Goal: Information Seeking & Learning: Learn about a topic

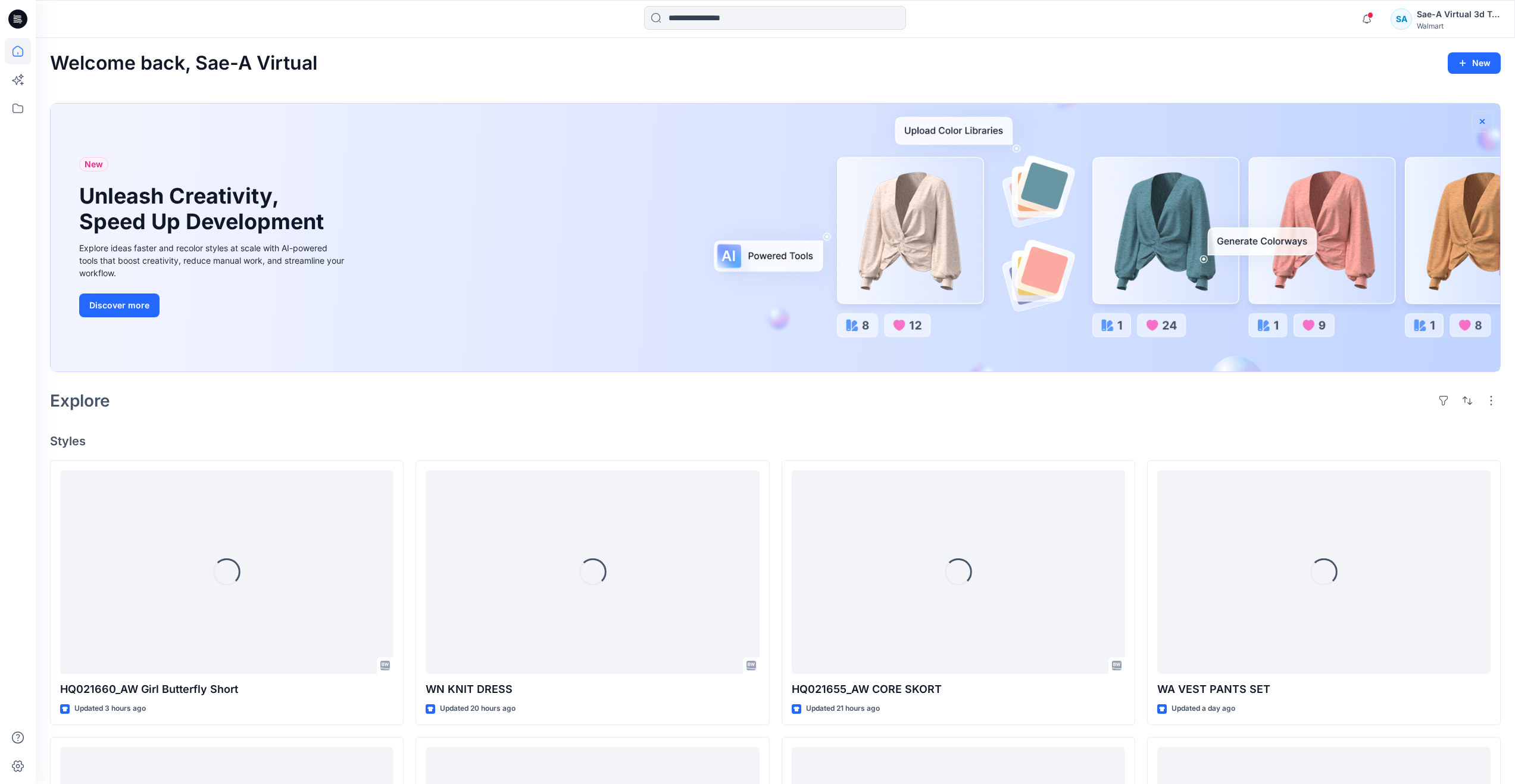
click at [1481, 122] on icon "button" at bounding box center [1482, 121] width 9 height 9
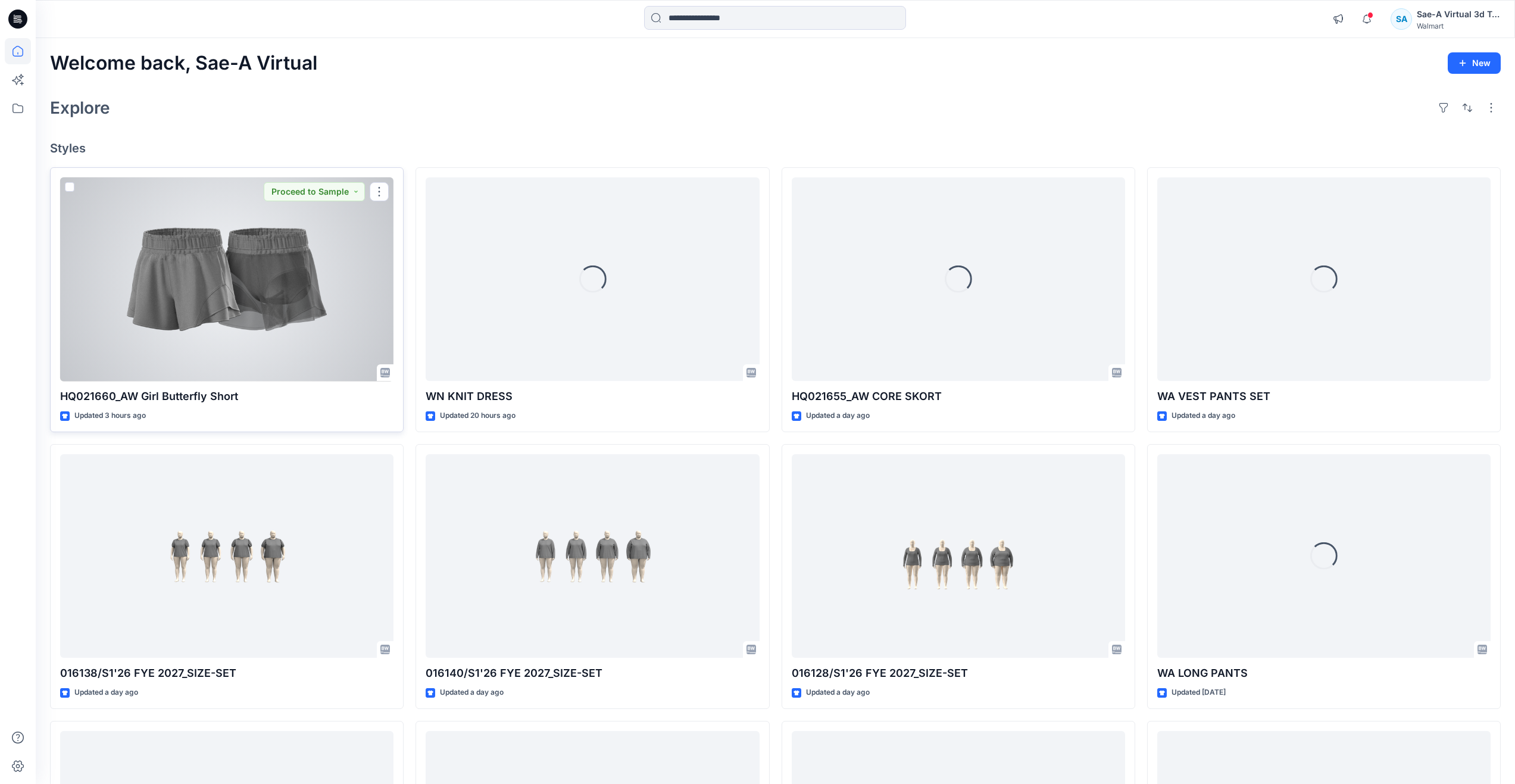
click at [247, 338] on div at bounding box center [226, 279] width 334 height 204
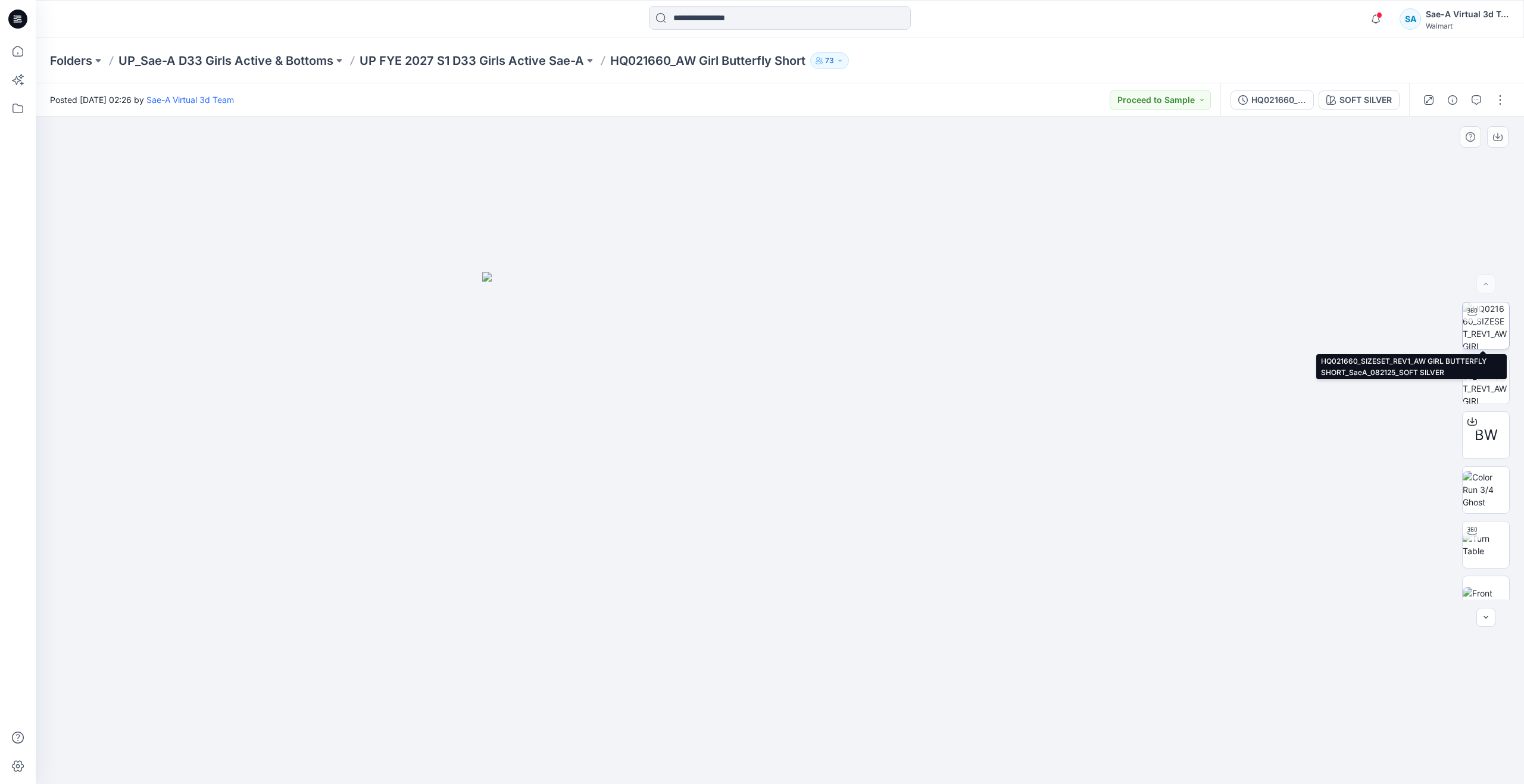
click at [1496, 334] on img at bounding box center [1486, 325] width 46 height 46
drag, startPoint x: 787, startPoint y: 764, endPoint x: 839, endPoint y: 674, distance: 103.9
click at [839, 674] on div at bounding box center [779, 450] width 1488 height 667
click at [24, 54] on icon at bounding box center [18, 51] width 26 height 26
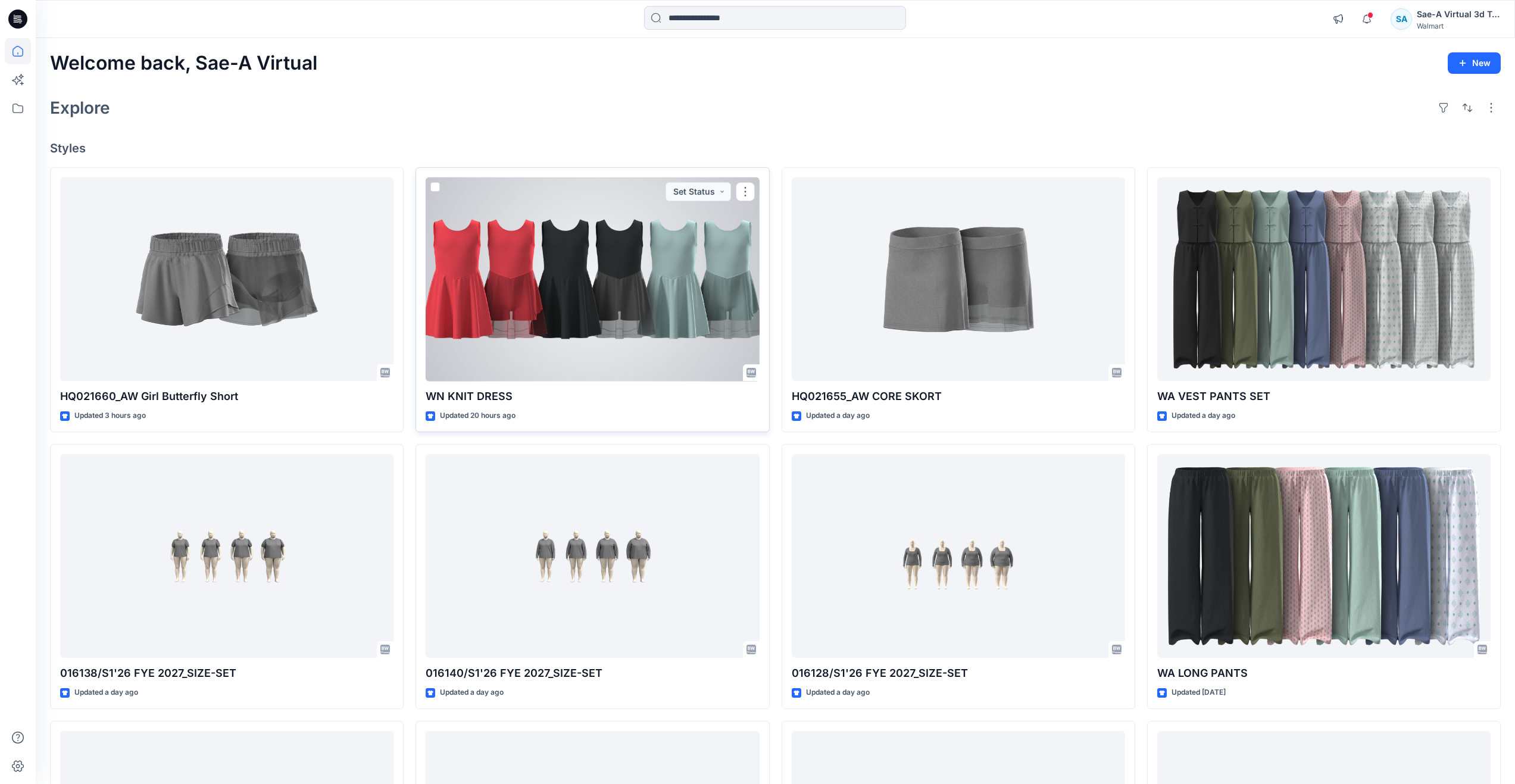
click at [558, 341] on div at bounding box center [592, 279] width 334 height 204
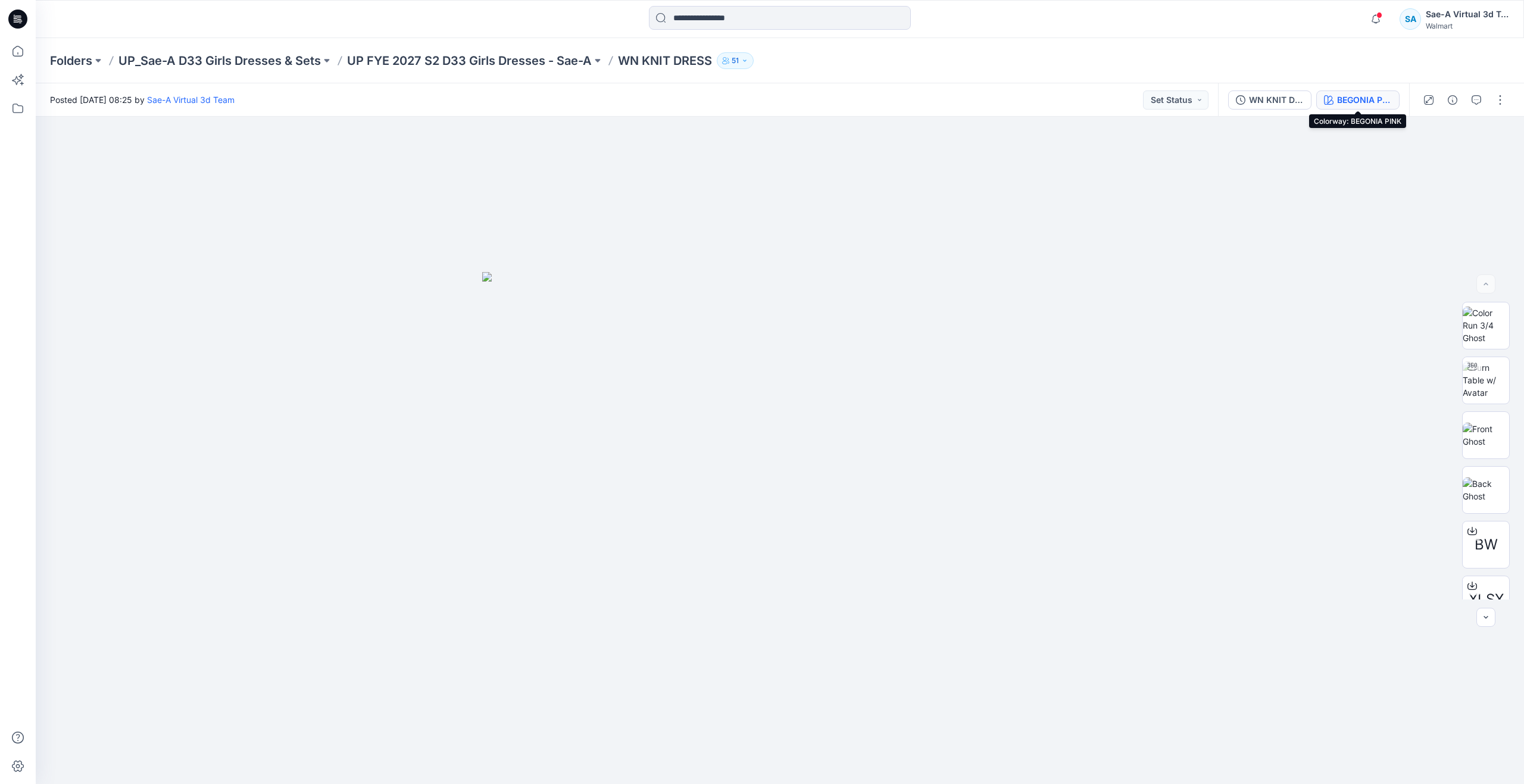
click at [1342, 90] on button "BEGONIA PINK" at bounding box center [1357, 100] width 83 height 19
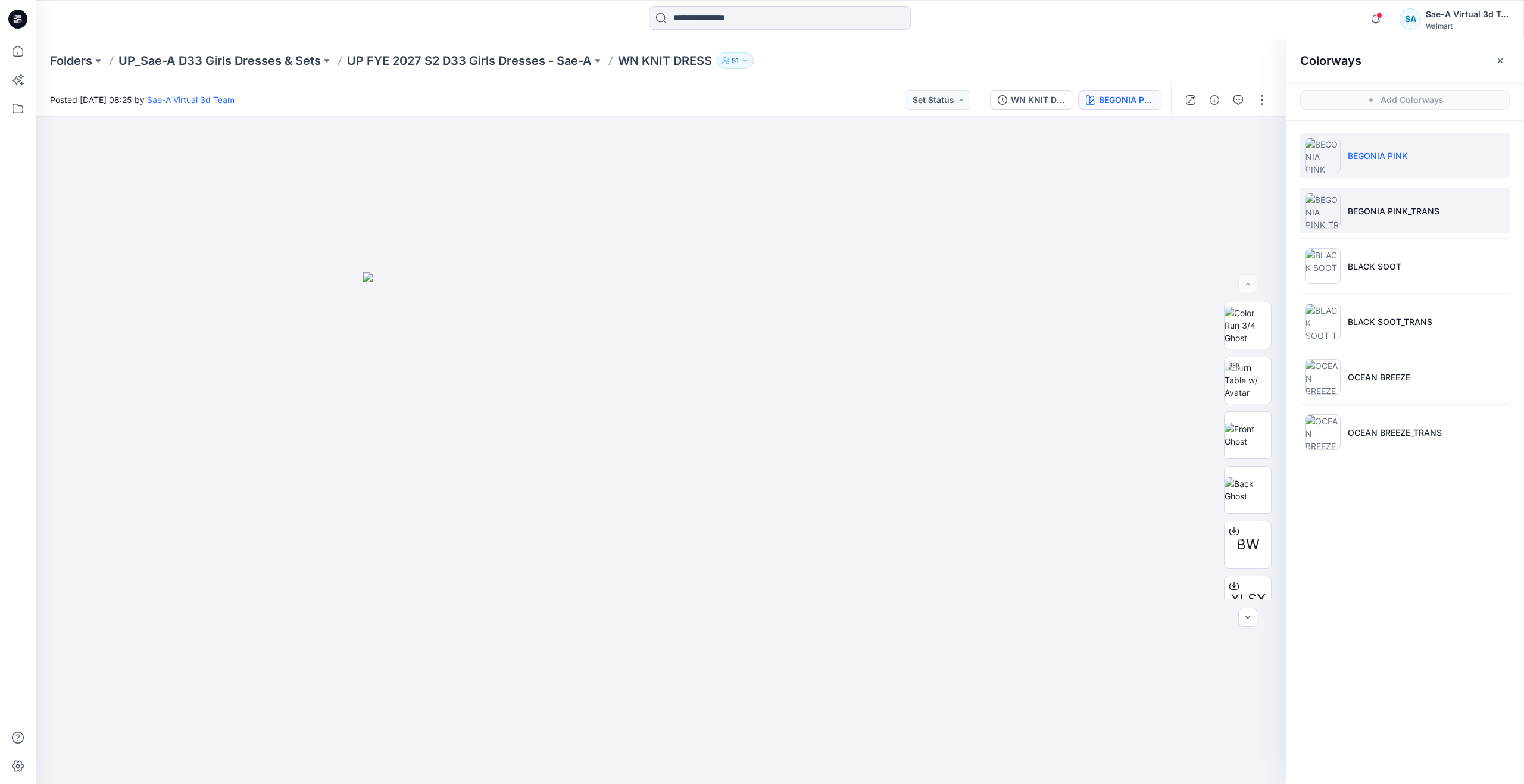
click at [1329, 210] on img at bounding box center [1322, 210] width 35 height 35
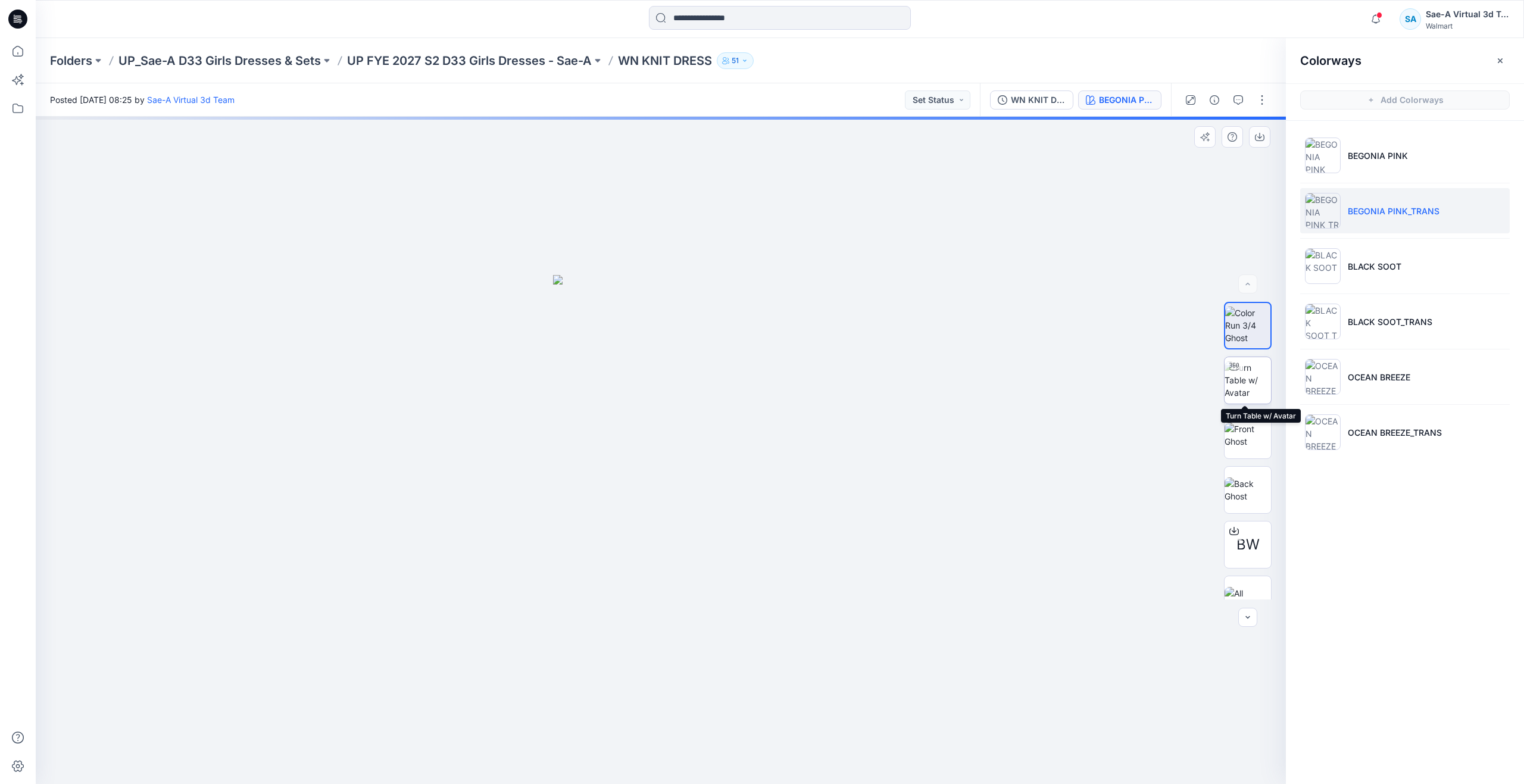
click at [1246, 386] on img at bounding box center [1248, 380] width 46 height 38
drag, startPoint x: 665, startPoint y: 768, endPoint x: 673, endPoint y: 733, distance: 35.9
click at [673, 733] on icon at bounding box center [663, 749] width 360 height 45
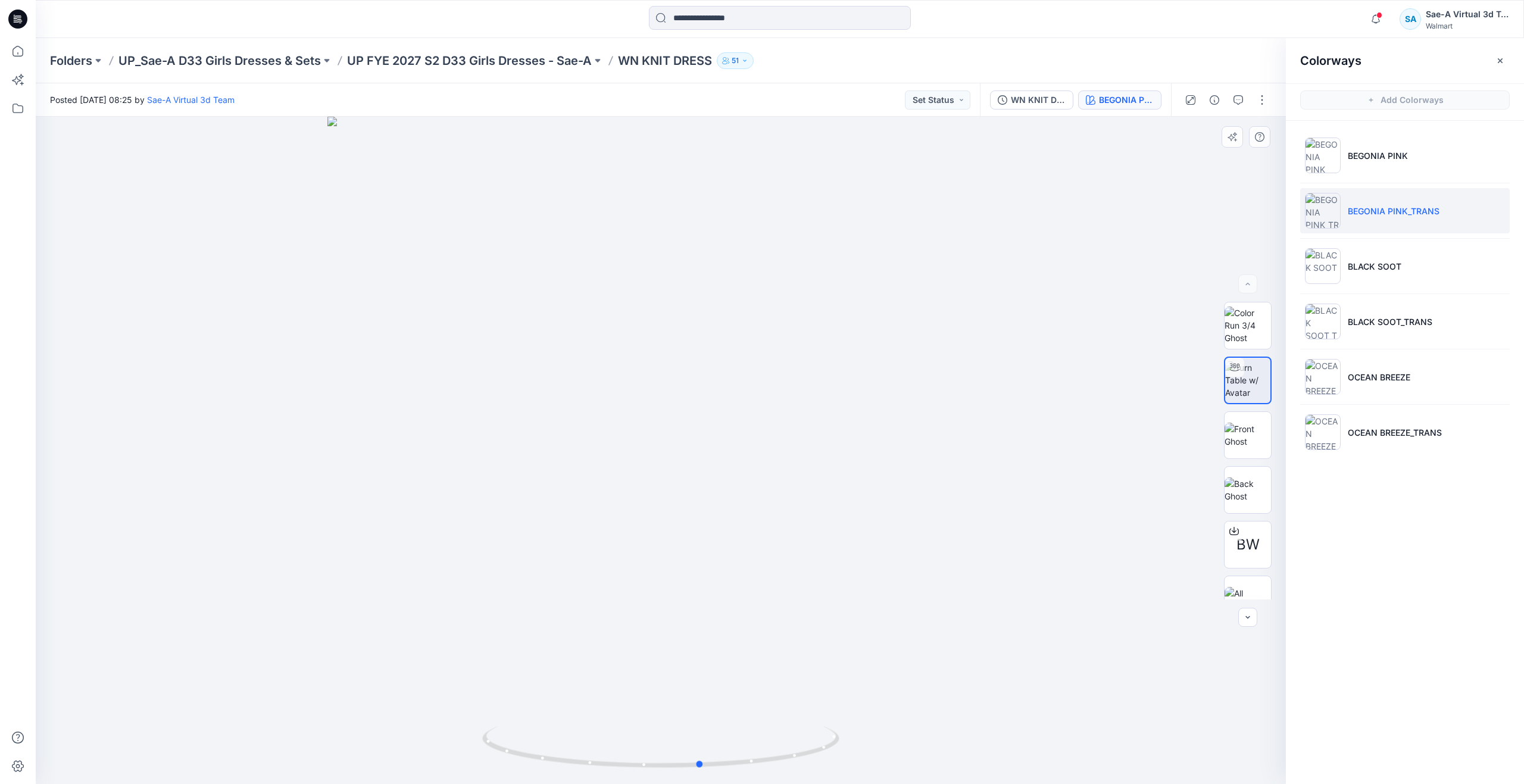
drag, startPoint x: 673, startPoint y: 766, endPoint x: 1063, endPoint y: 683, distance: 398.7
click at [1063, 683] on div at bounding box center [660, 450] width 1250 height 667
drag, startPoint x: 25, startPoint y: 50, endPoint x: 41, endPoint y: 28, distance: 27.2
click at [25, 50] on icon at bounding box center [18, 51] width 26 height 26
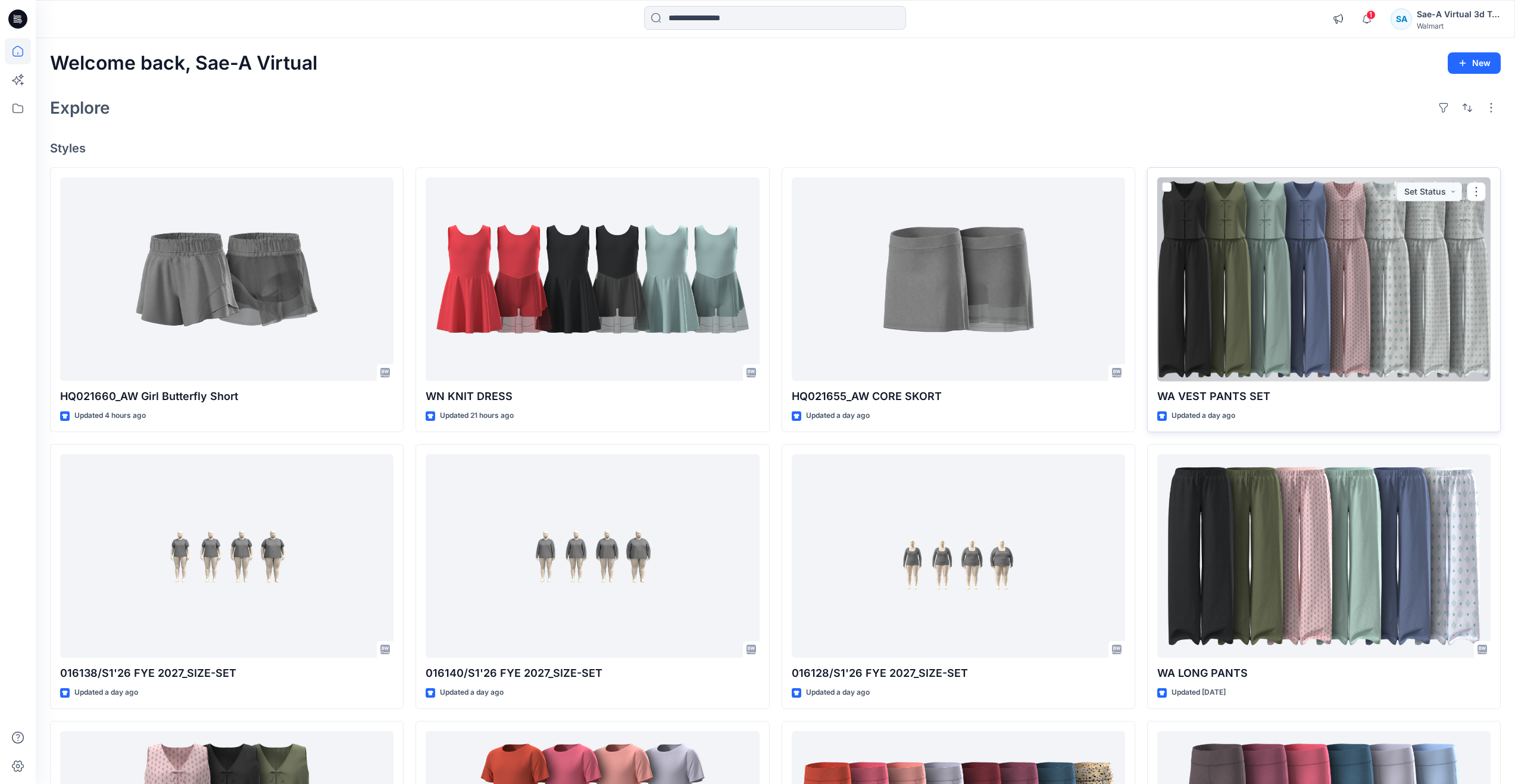
click at [1229, 312] on div at bounding box center [1324, 279] width 334 height 204
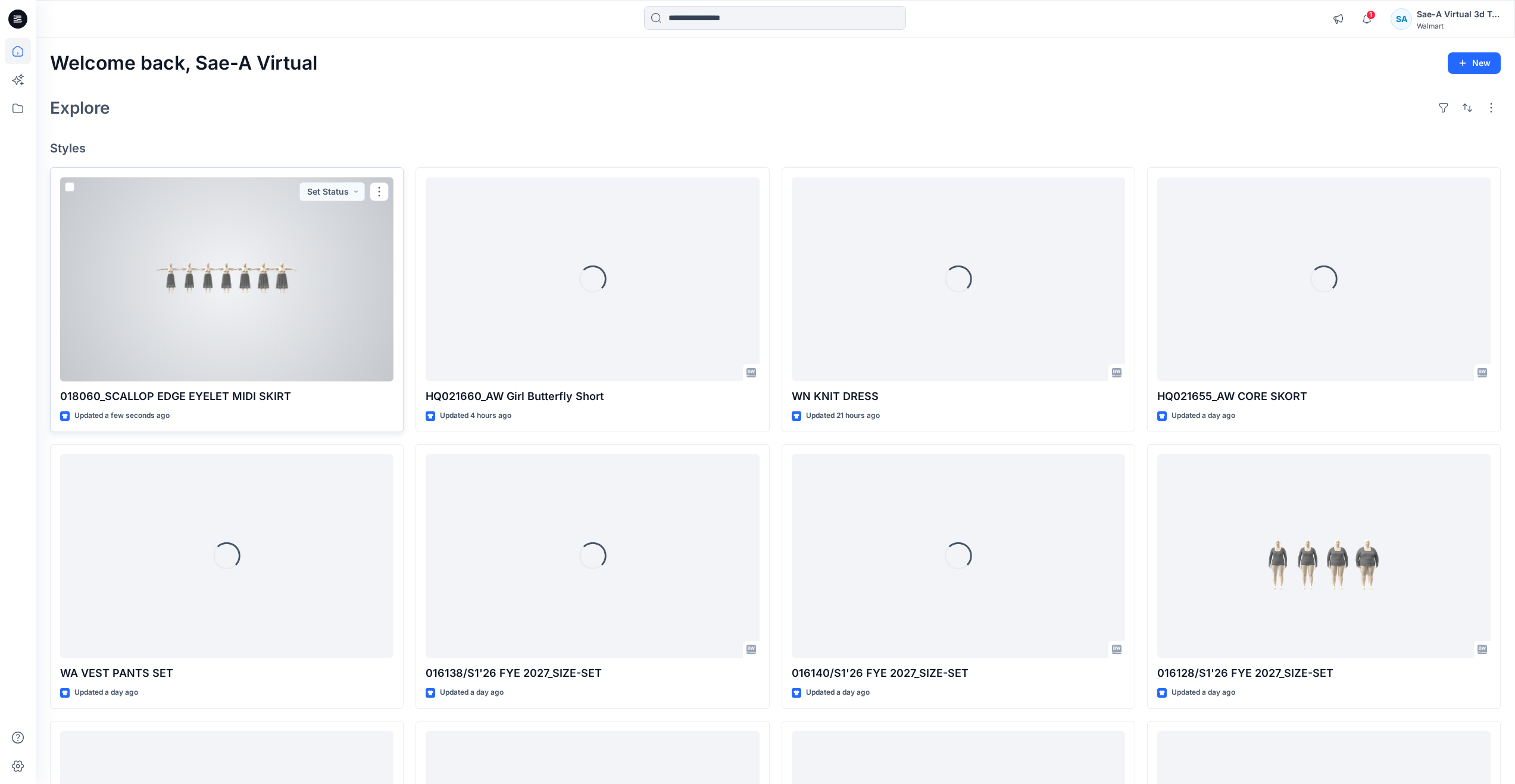
click at [219, 359] on div at bounding box center [226, 279] width 334 height 204
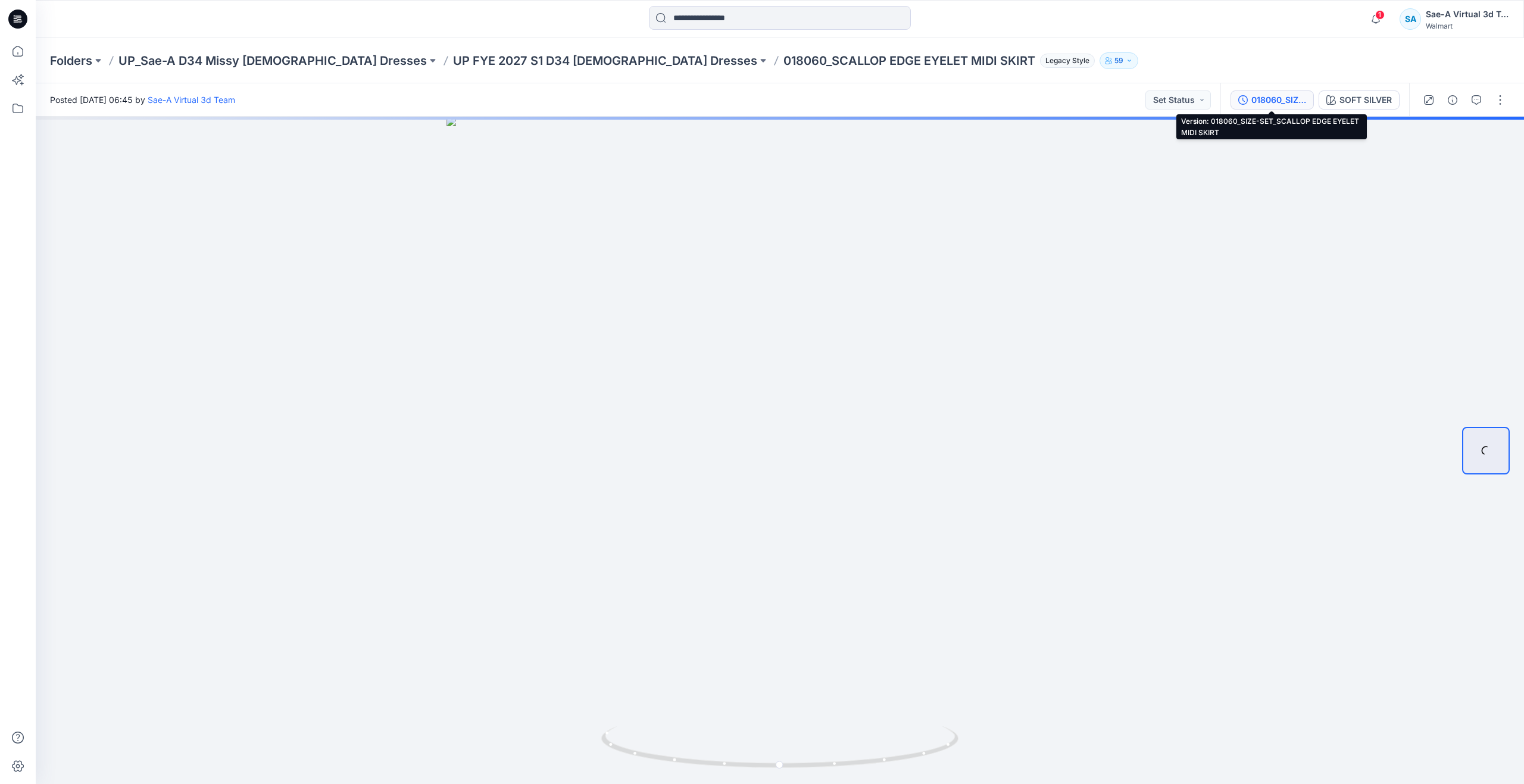
click at [1291, 97] on div "018060_SIZE-SET_SCALLOP EDGE EYELET MIDI SKIRT" at bounding box center [1279, 100] width 55 height 13
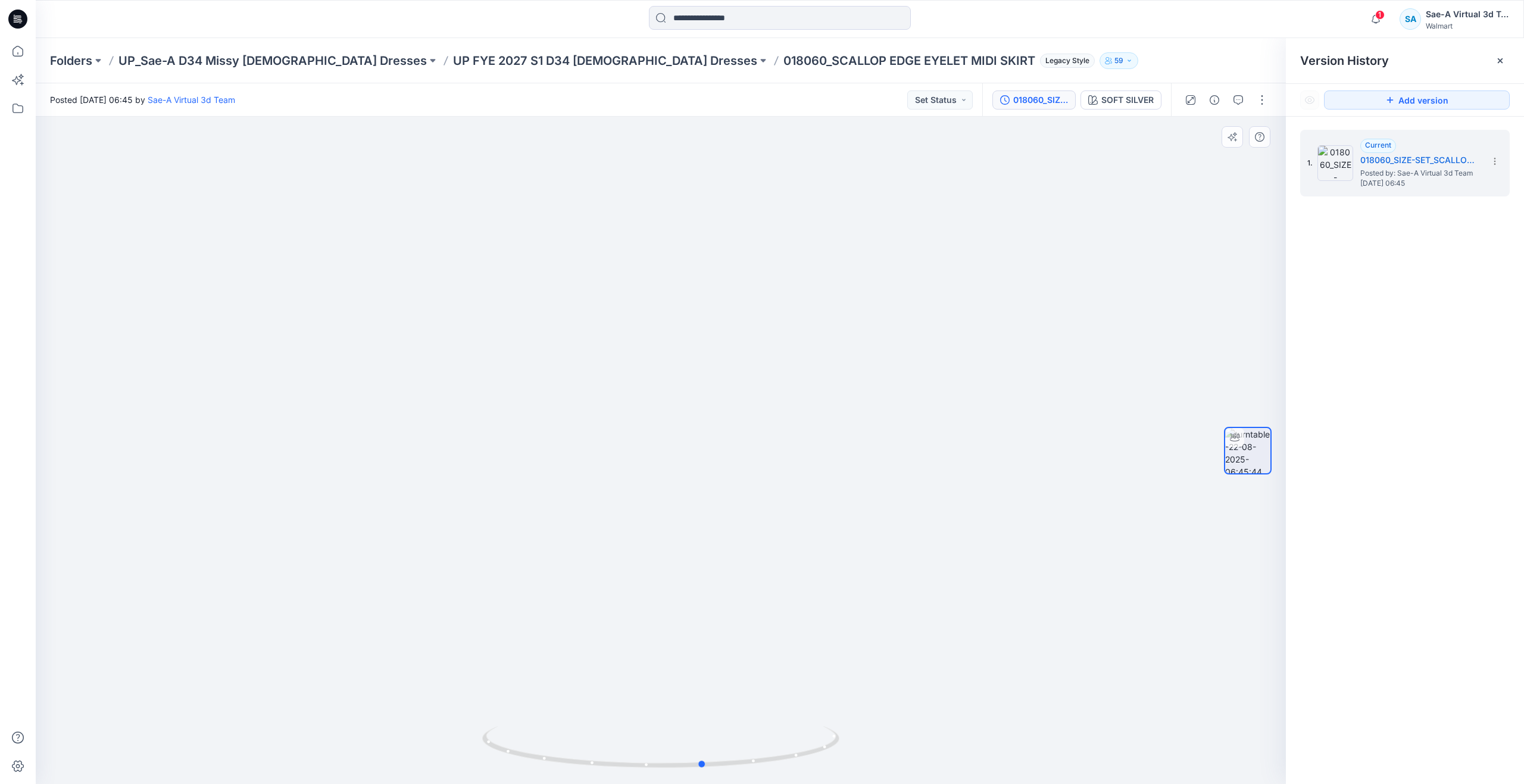
drag, startPoint x: 663, startPoint y: 764, endPoint x: 1063, endPoint y: 725, distance: 401.9
click at [1063, 725] on div at bounding box center [660, 450] width 1250 height 667
click at [22, 52] on icon at bounding box center [18, 51] width 26 height 26
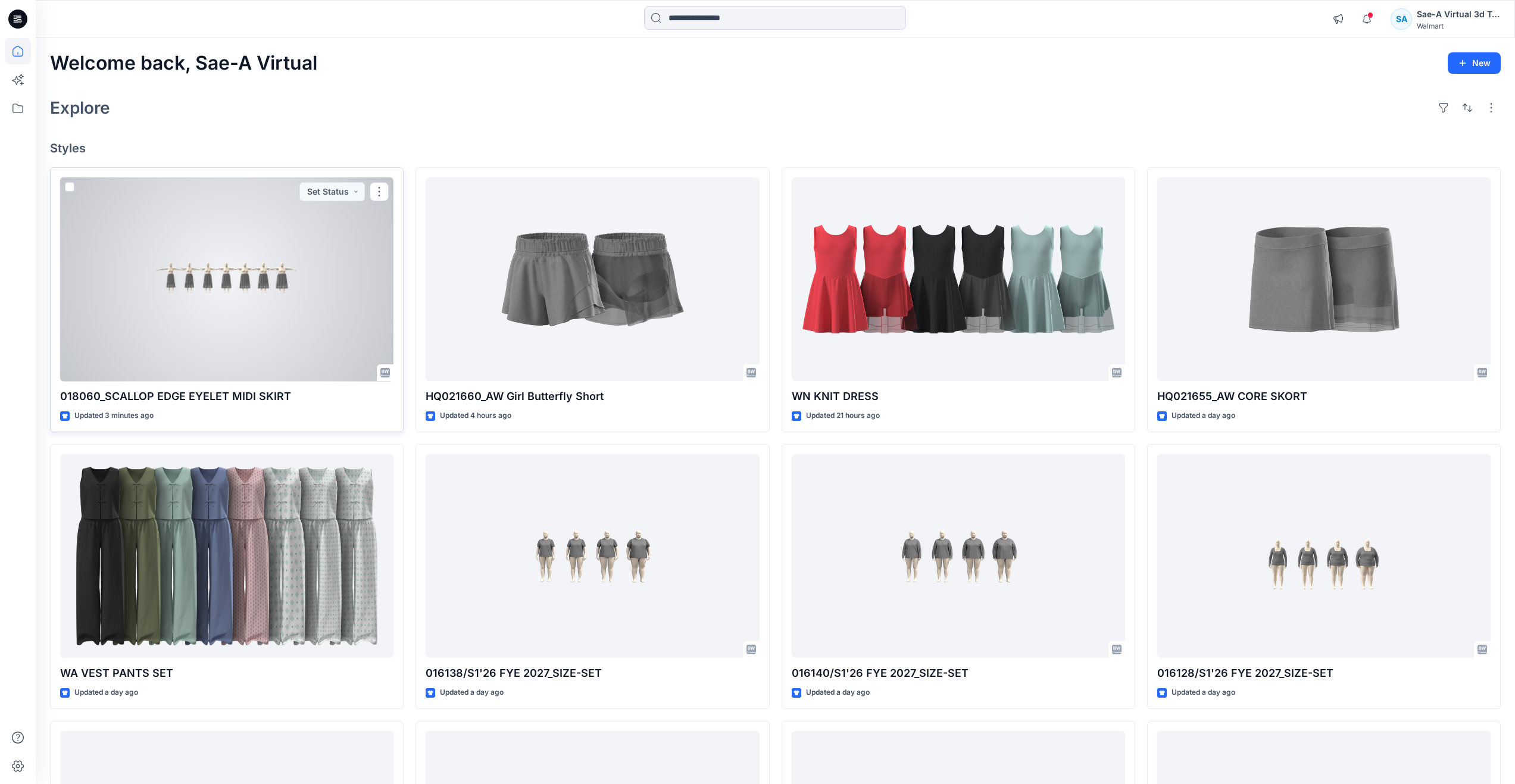
click at [226, 331] on div at bounding box center [226, 279] width 334 height 204
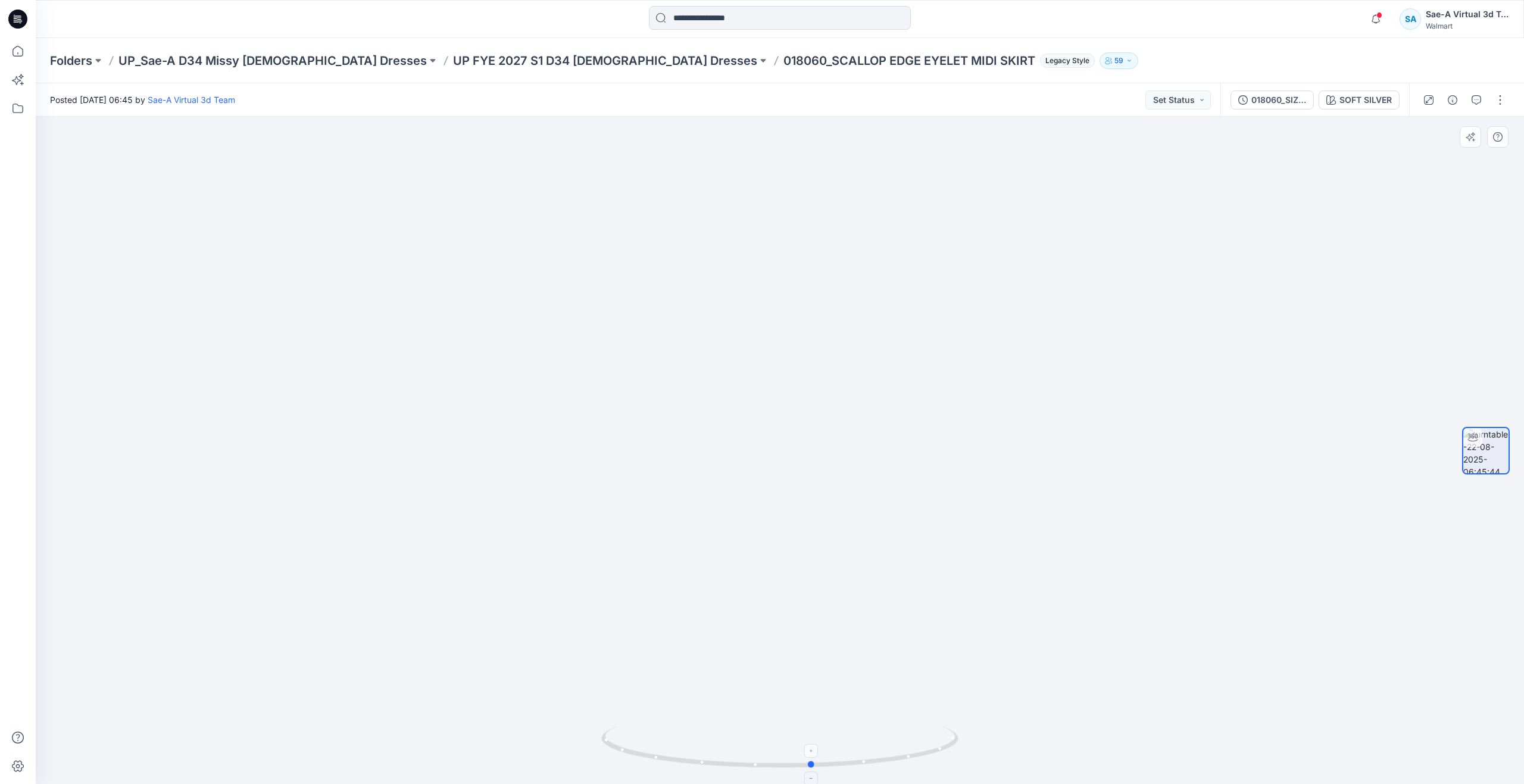
drag, startPoint x: 790, startPoint y: 765, endPoint x: 822, endPoint y: 752, distance: 34.5
click at [822, 752] on icon at bounding box center [781, 749] width 360 height 45
click at [1263, 95] on div "018060_SIZE-SET_SCALLOP EDGE EYELET MIDI SKIRT" at bounding box center [1279, 100] width 55 height 13
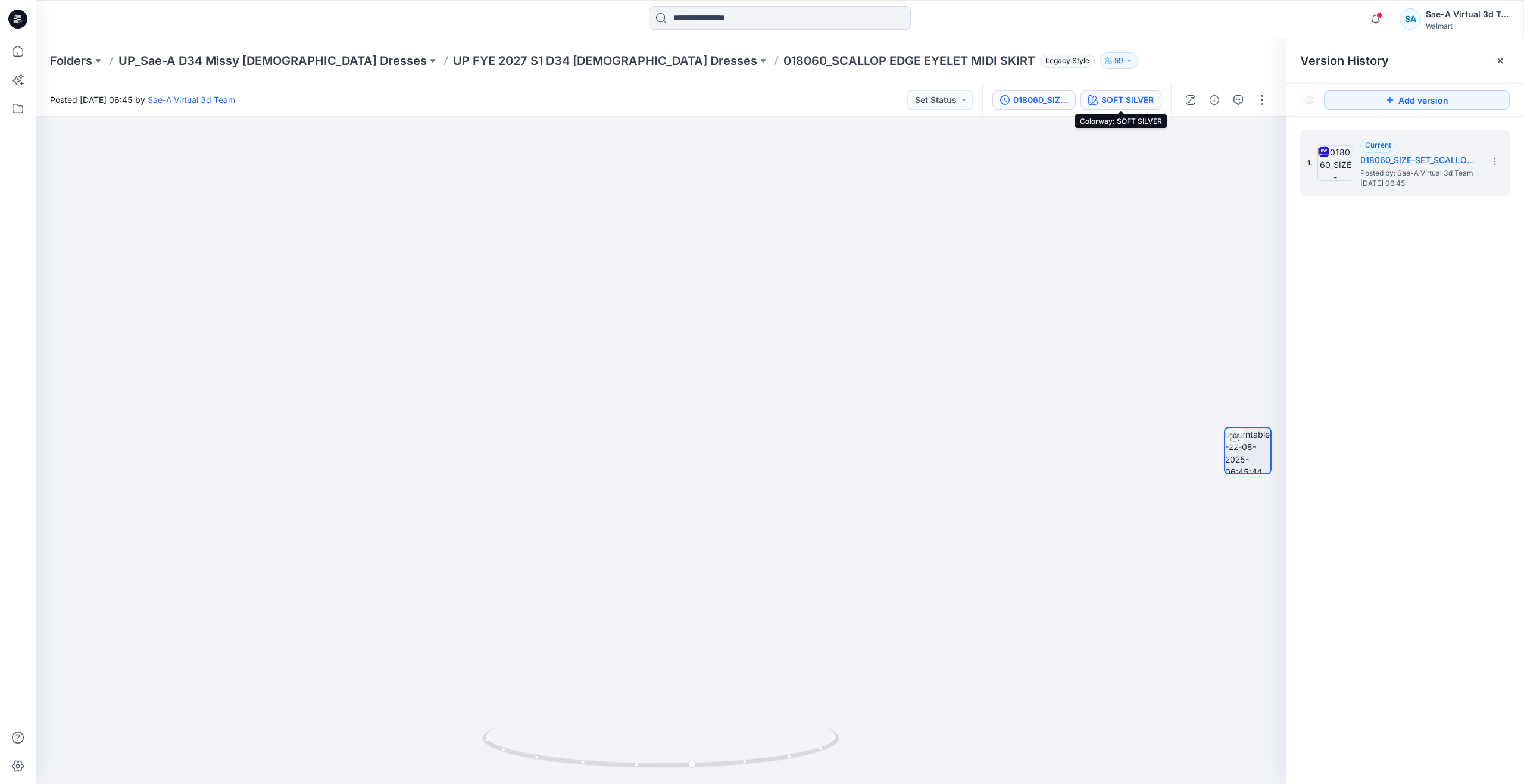
click at [1133, 99] on div "SOFT SILVER" at bounding box center [1127, 100] width 52 height 13
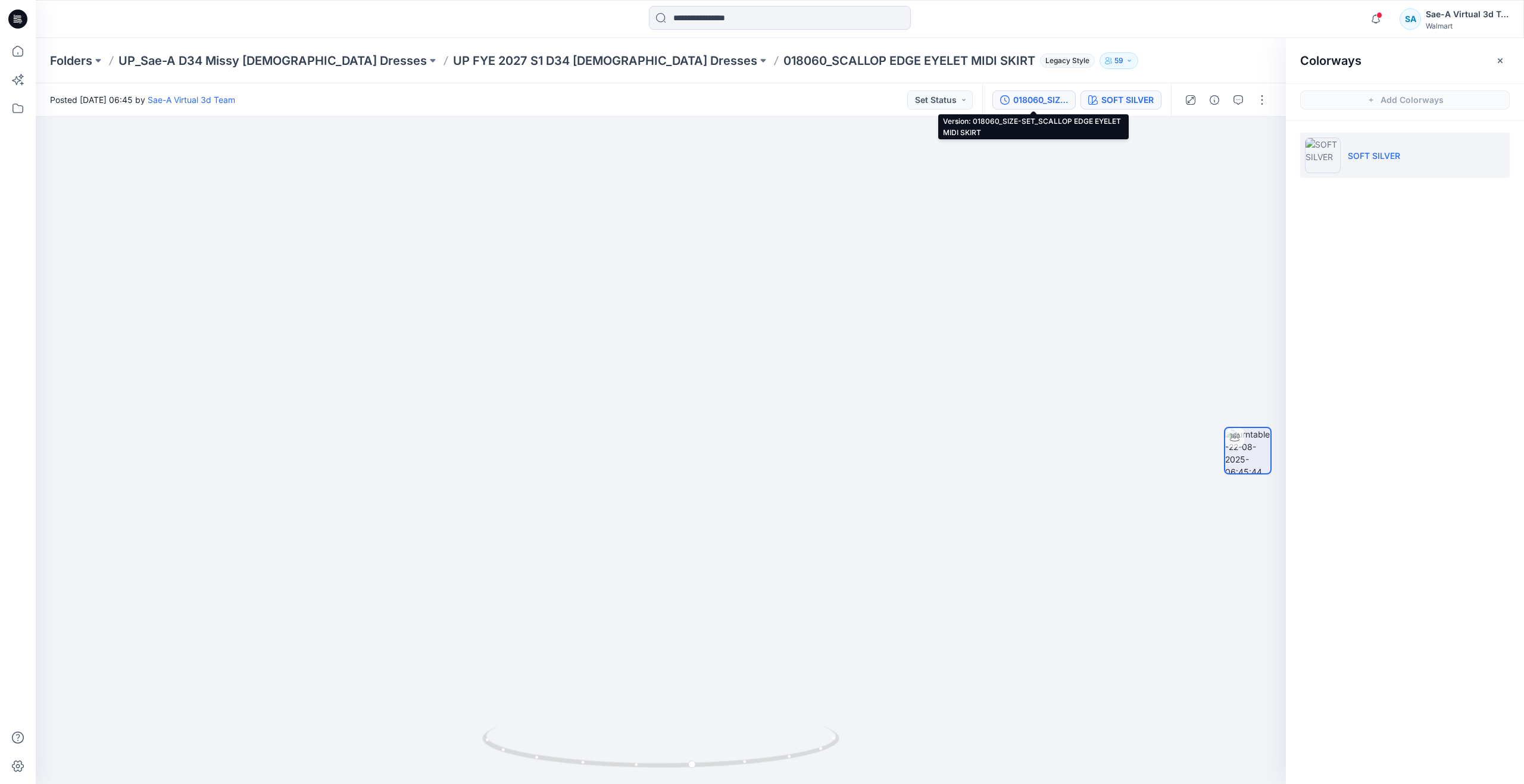
click at [1039, 96] on div "018060_SIZE-SET_SCALLOP EDGE EYELET MIDI SKIRT" at bounding box center [1041, 100] width 55 height 13
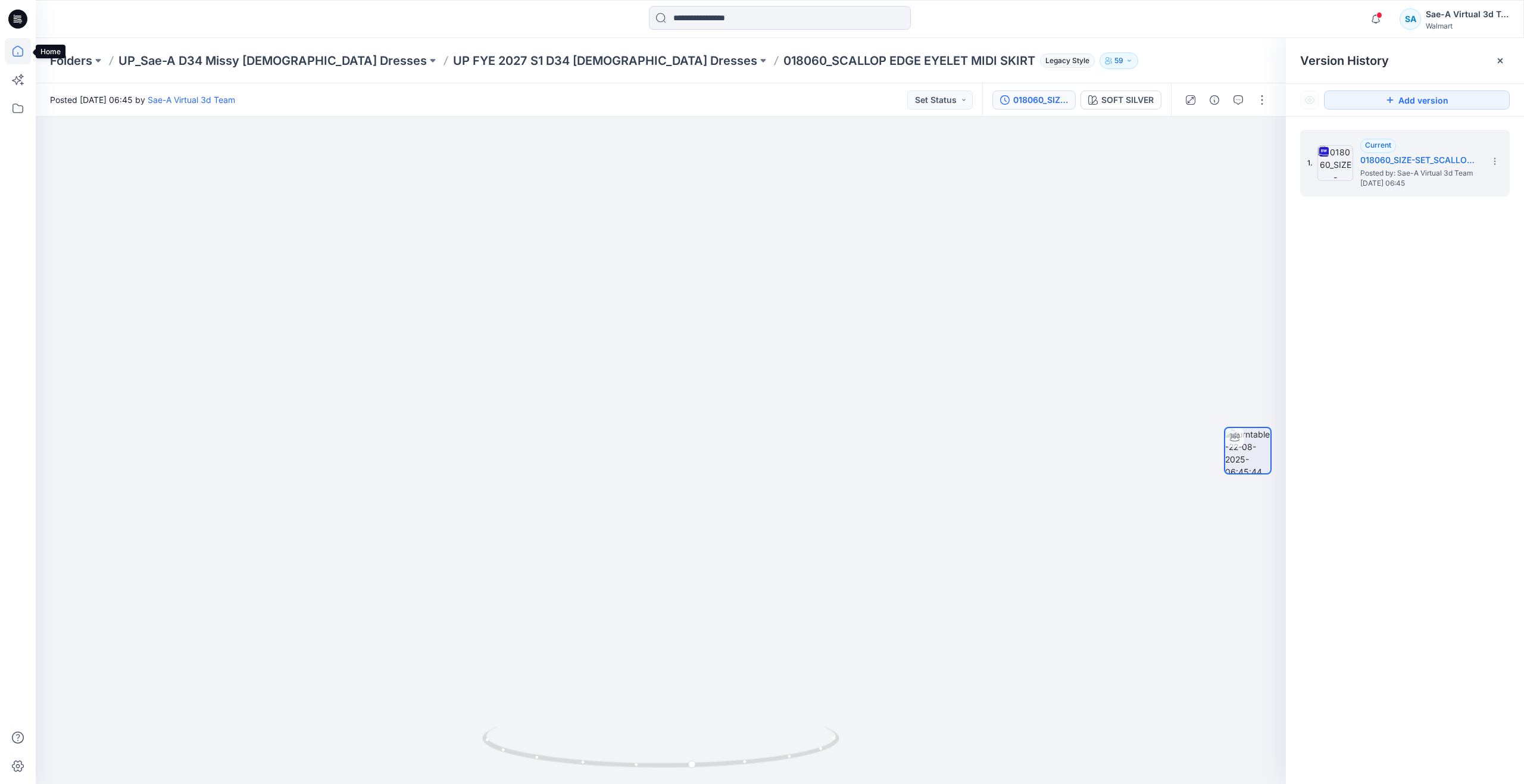
click at [25, 48] on icon at bounding box center [18, 51] width 26 height 26
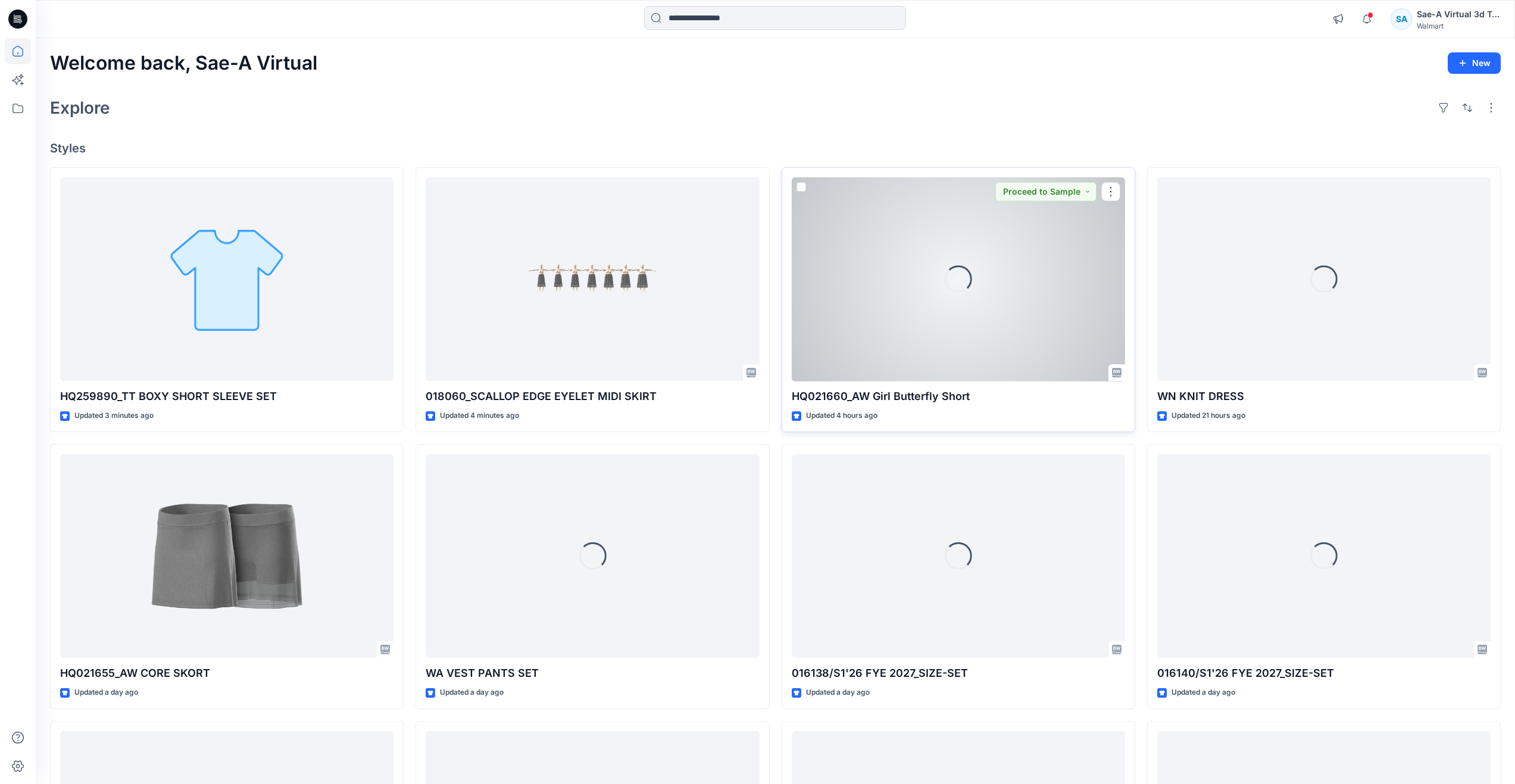
click at [956, 338] on div "Loading..." at bounding box center [958, 279] width 334 height 204
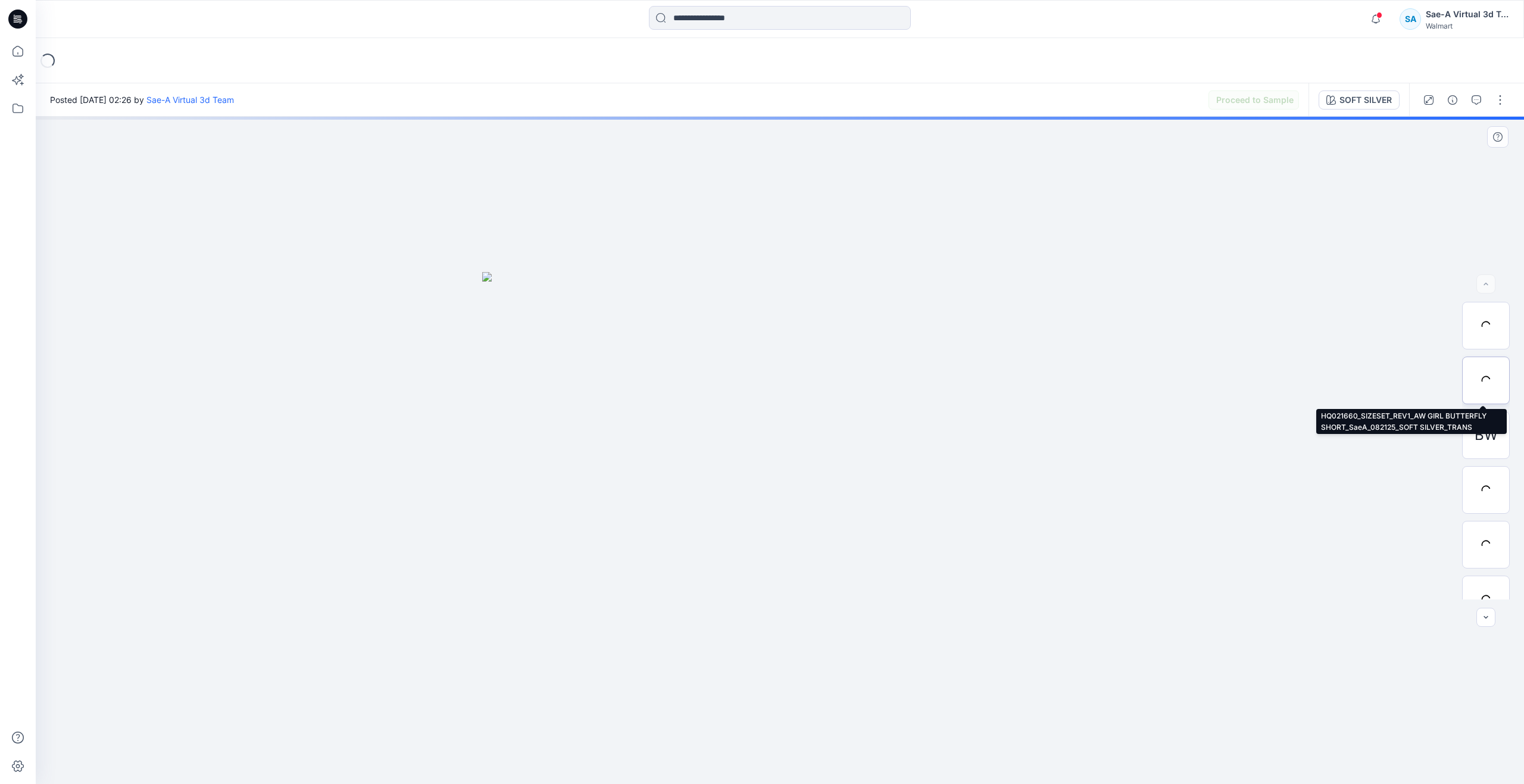
click at [1497, 376] on div at bounding box center [1486, 380] width 48 height 48
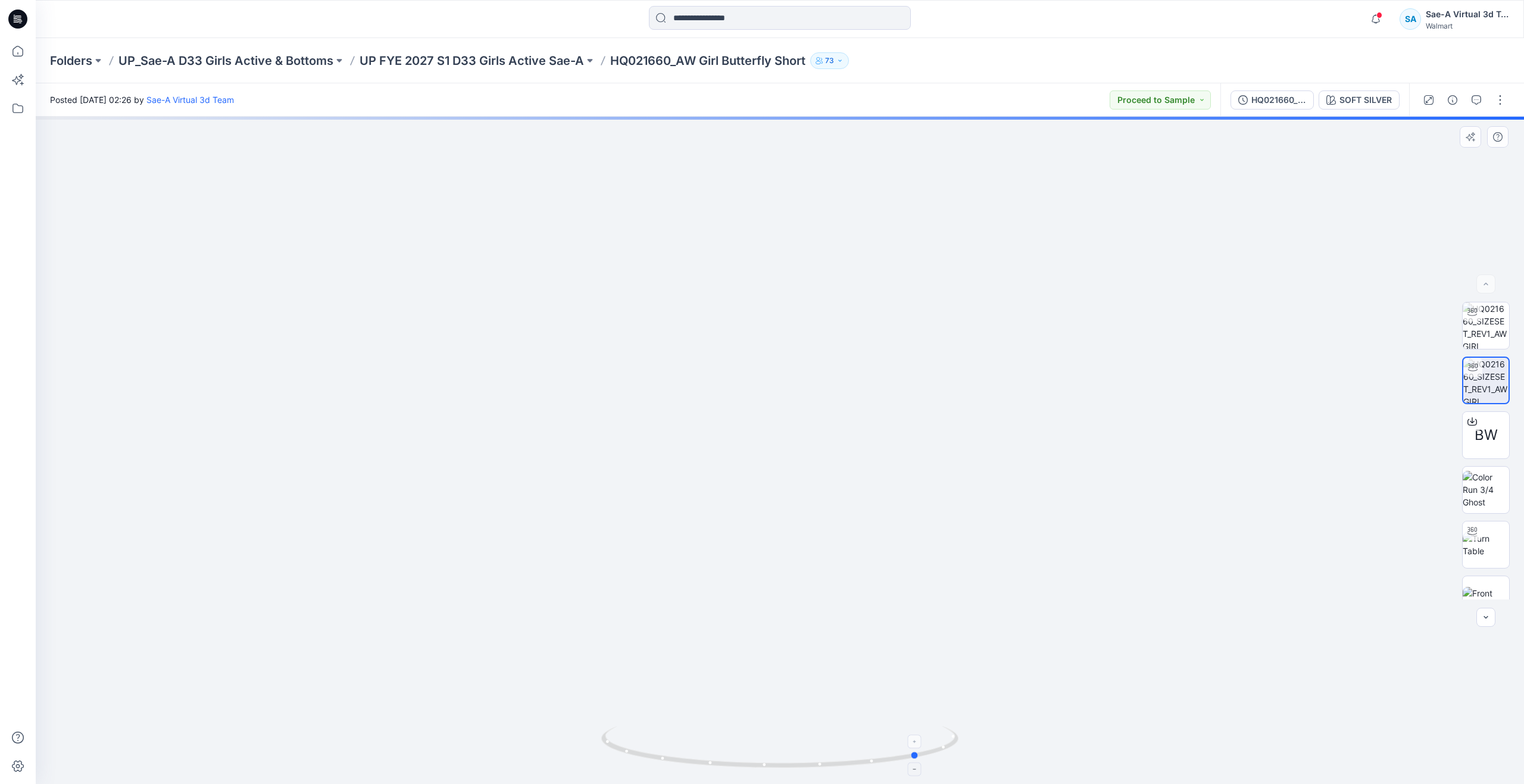
drag, startPoint x: 782, startPoint y: 766, endPoint x: 922, endPoint y: 751, distance: 140.8
click at [922, 751] on icon at bounding box center [781, 749] width 360 height 45
drag, startPoint x: 924, startPoint y: 758, endPoint x: 793, endPoint y: 719, distance: 136.7
click at [793, 719] on div at bounding box center [779, 450] width 1488 height 667
drag, startPoint x: 785, startPoint y: 764, endPoint x: 826, endPoint y: 691, distance: 83.7
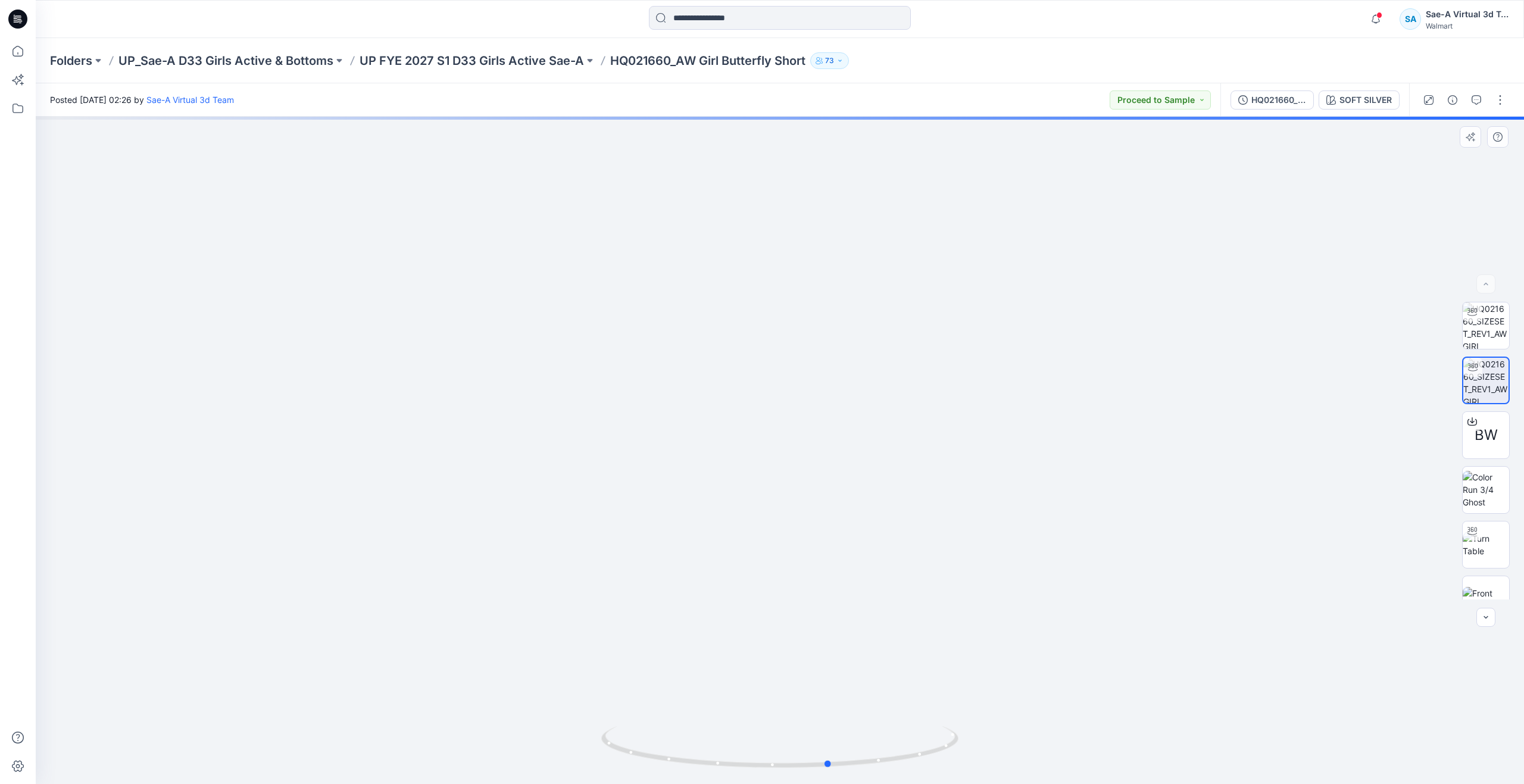
click at [826, 691] on div at bounding box center [779, 450] width 1488 height 667
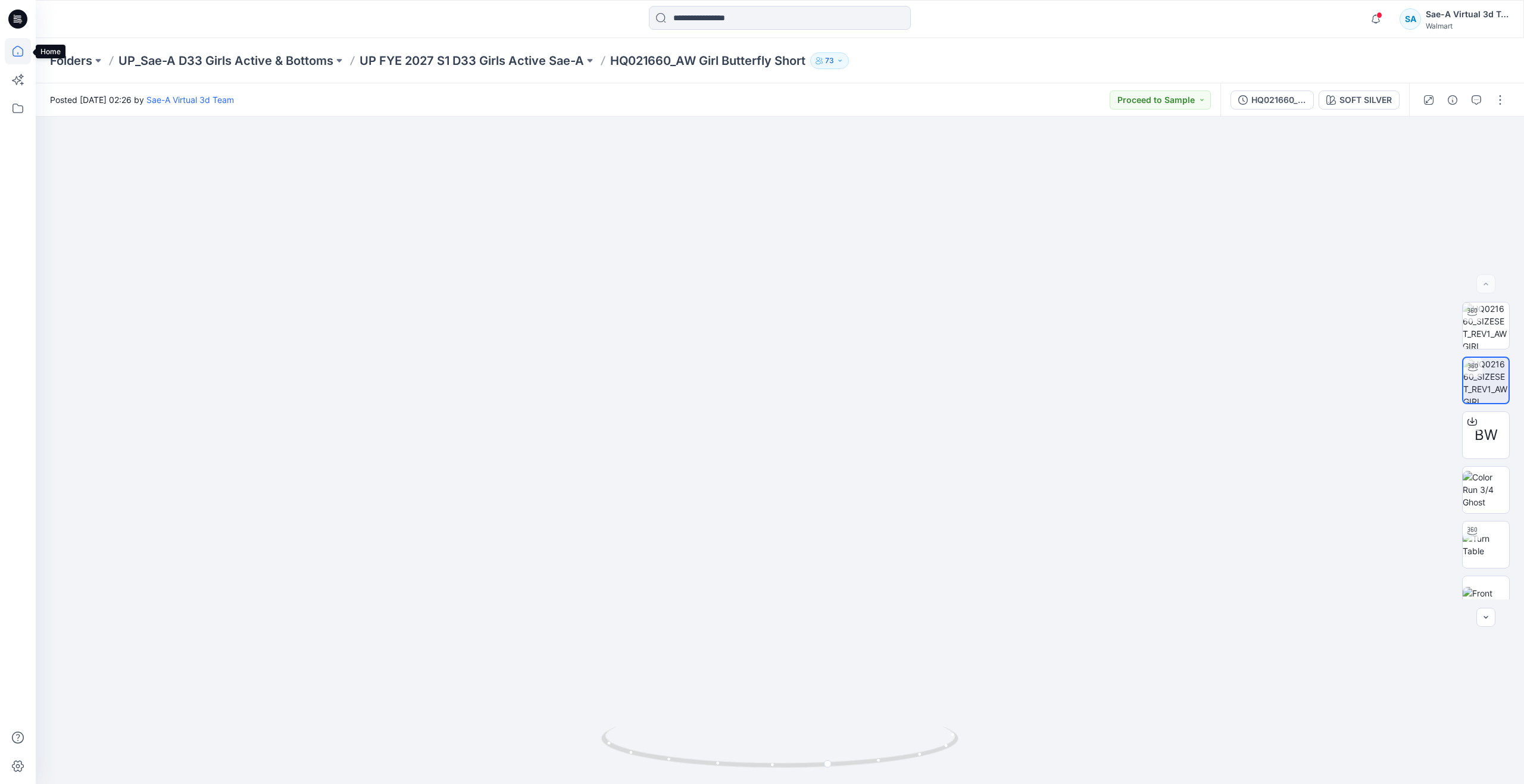
click at [15, 51] on icon at bounding box center [18, 51] width 26 height 26
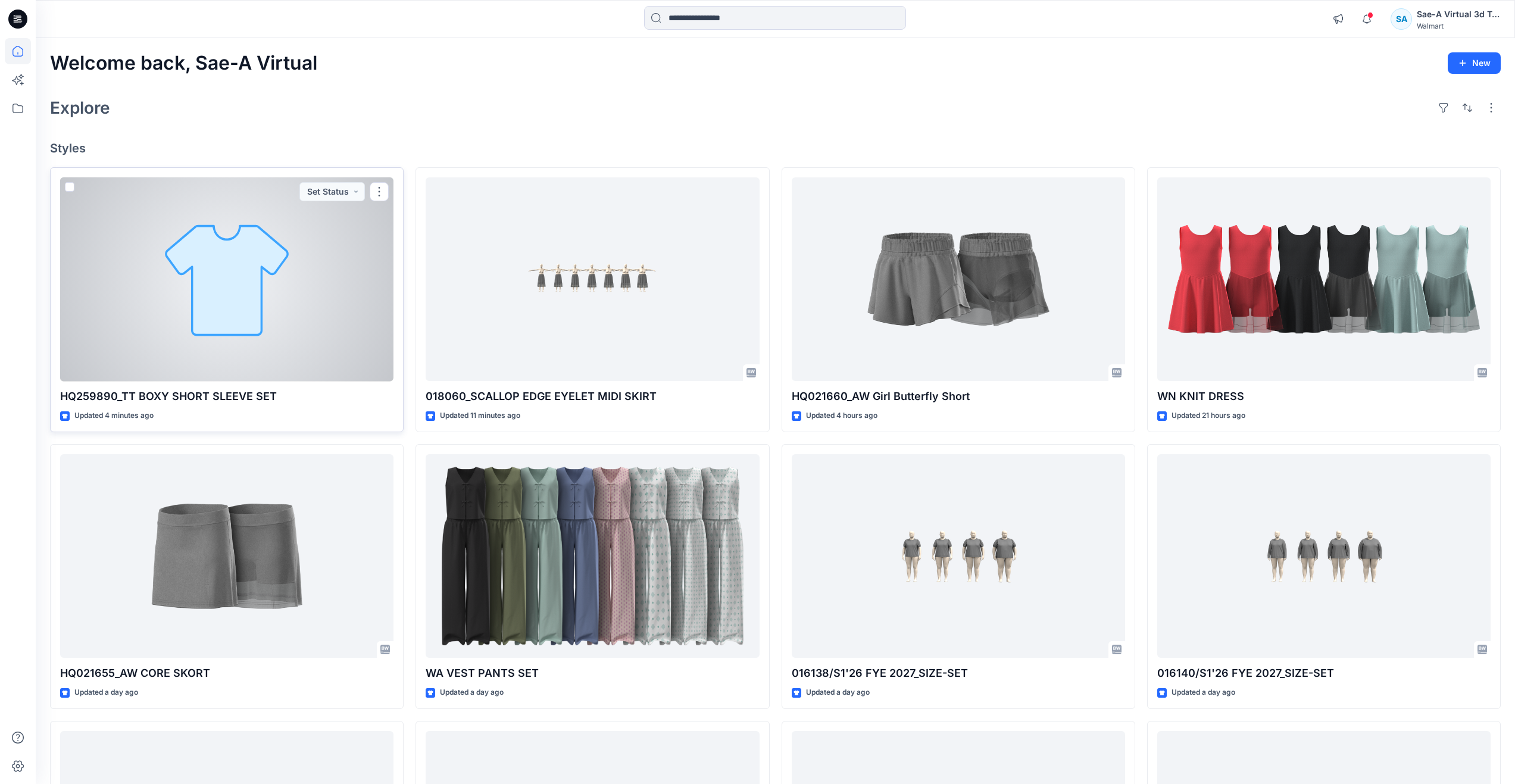
click at [245, 254] on div at bounding box center [226, 279] width 334 height 204
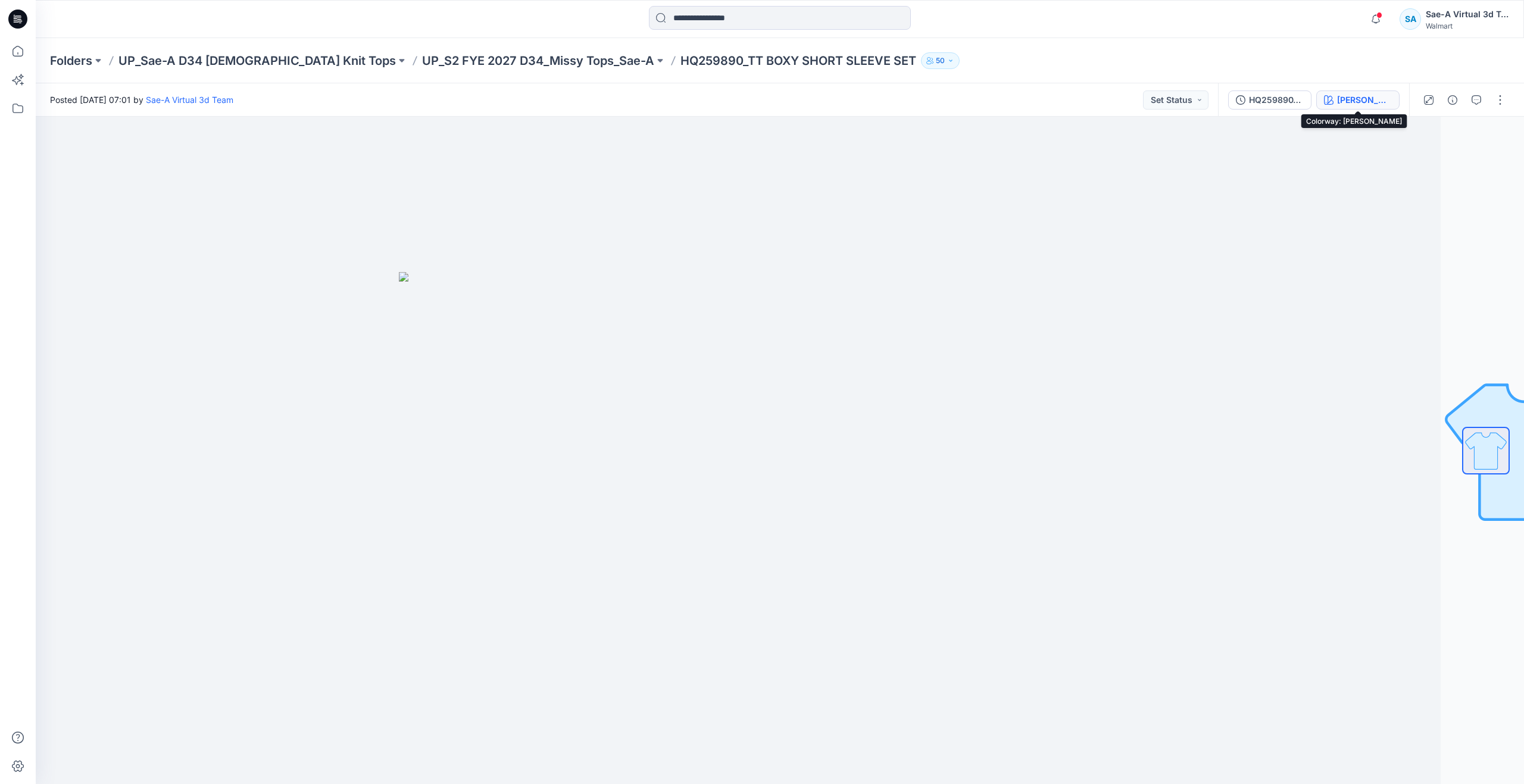
click at [1342, 103] on div "[PERSON_NAME]" at bounding box center [1364, 100] width 55 height 13
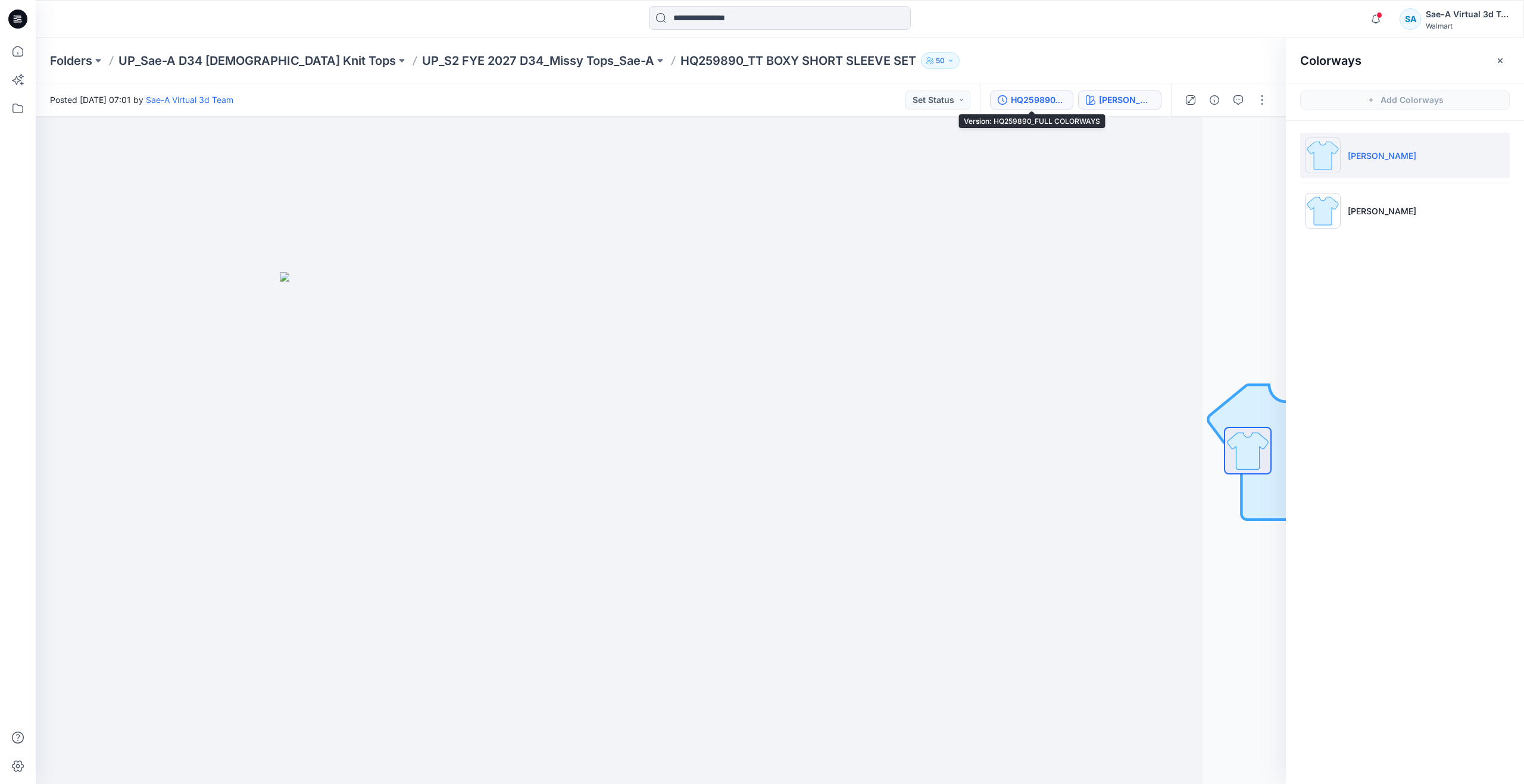
click at [1029, 102] on div "HQ259890_FULL COLORWAYS" at bounding box center [1038, 100] width 55 height 13
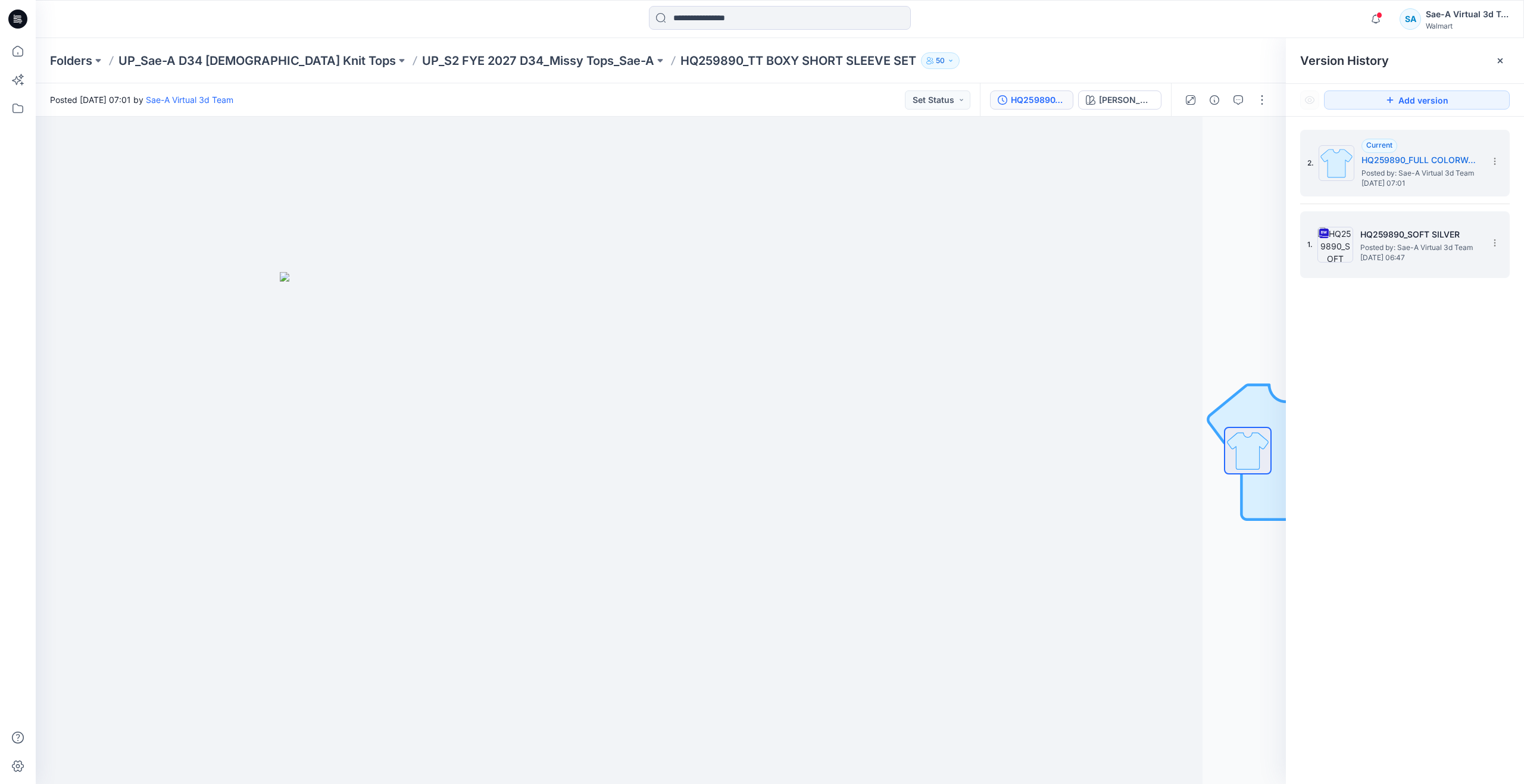
click at [1379, 244] on span "Posted by: Sae-A Virtual 3d Team" at bounding box center [1419, 247] width 119 height 12
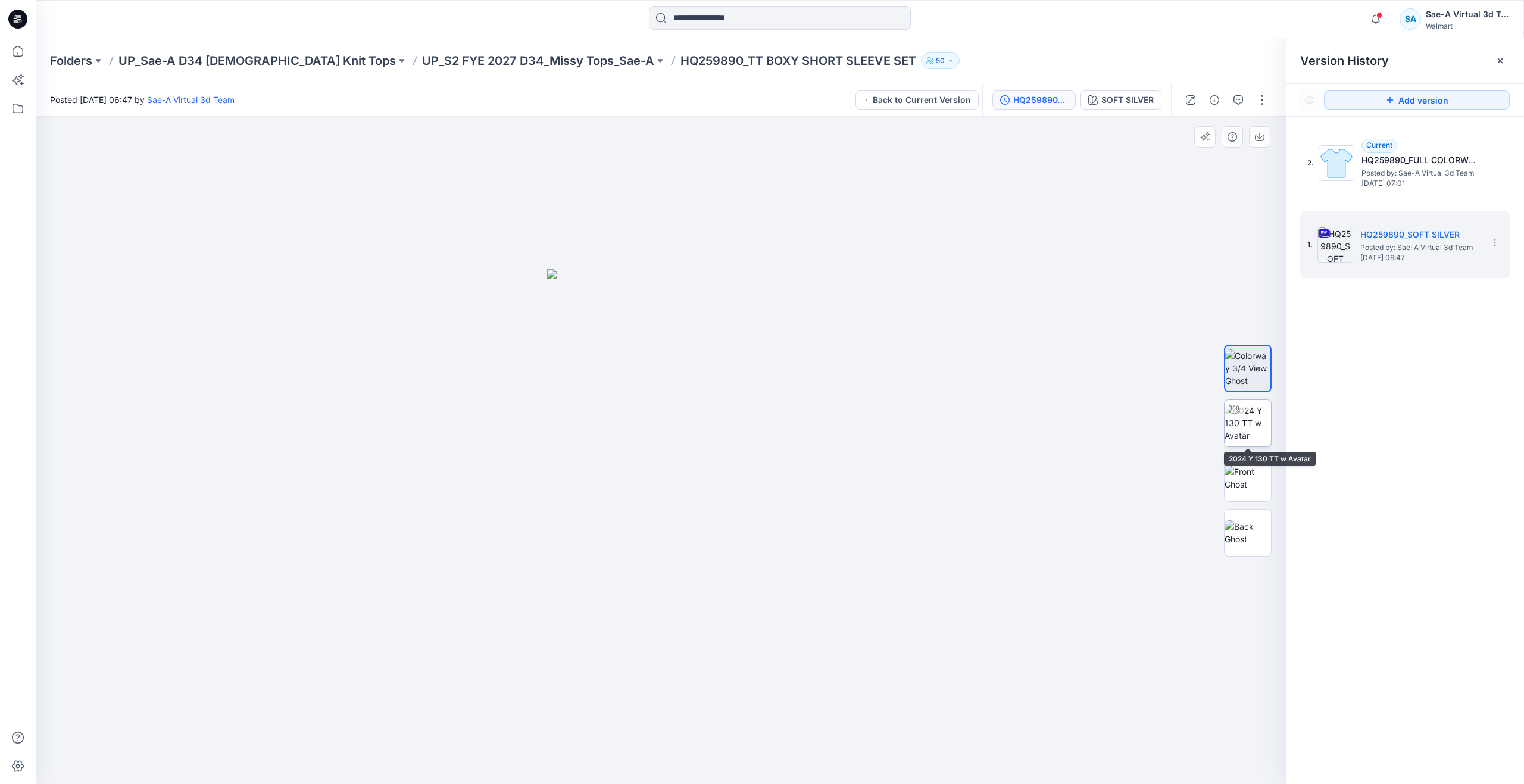
click at [1258, 425] on img at bounding box center [1248, 423] width 46 height 38
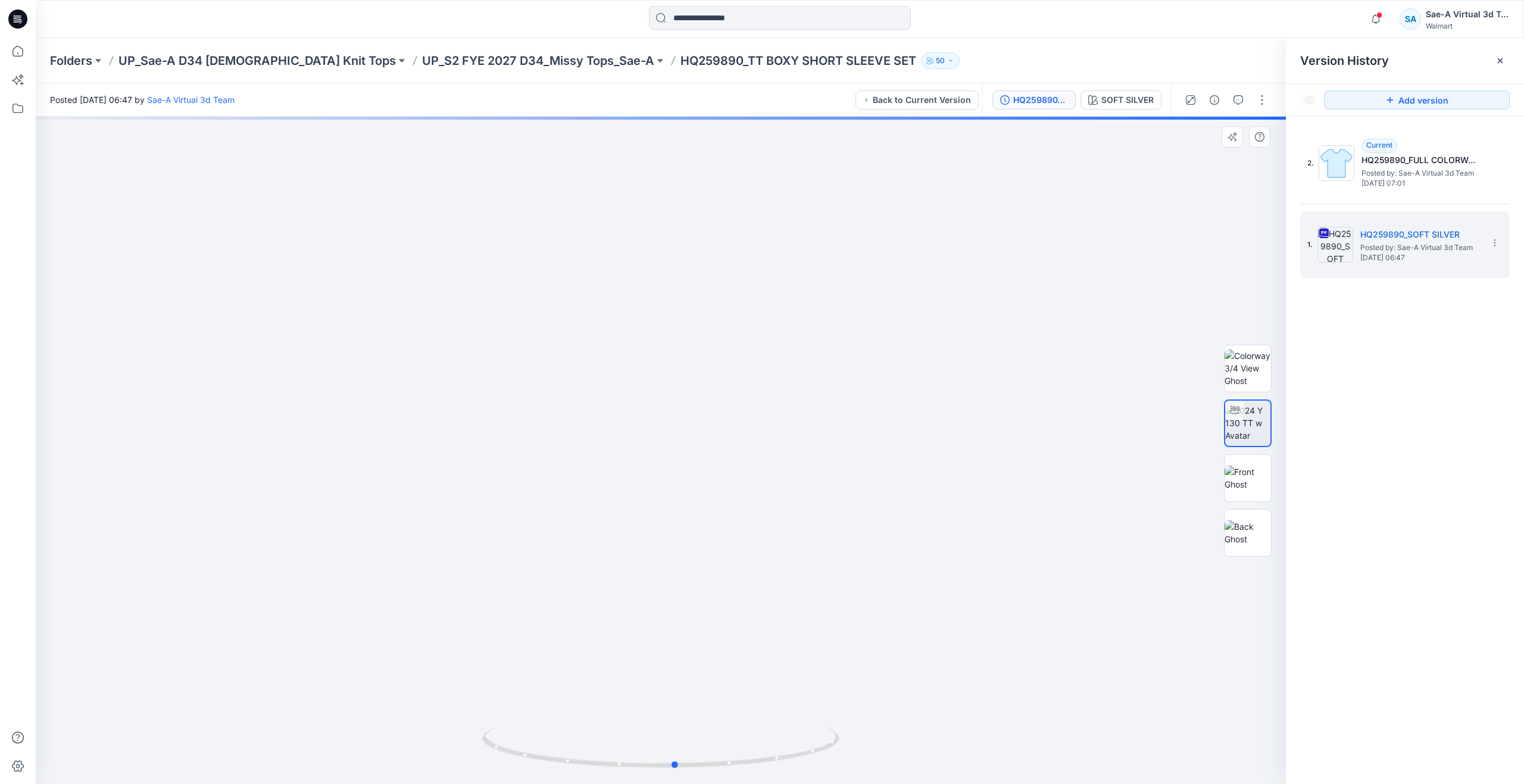
drag, startPoint x: 667, startPoint y: 763, endPoint x: 681, endPoint y: 686, distance: 78.3
click at [681, 686] on div at bounding box center [660, 450] width 1250 height 667
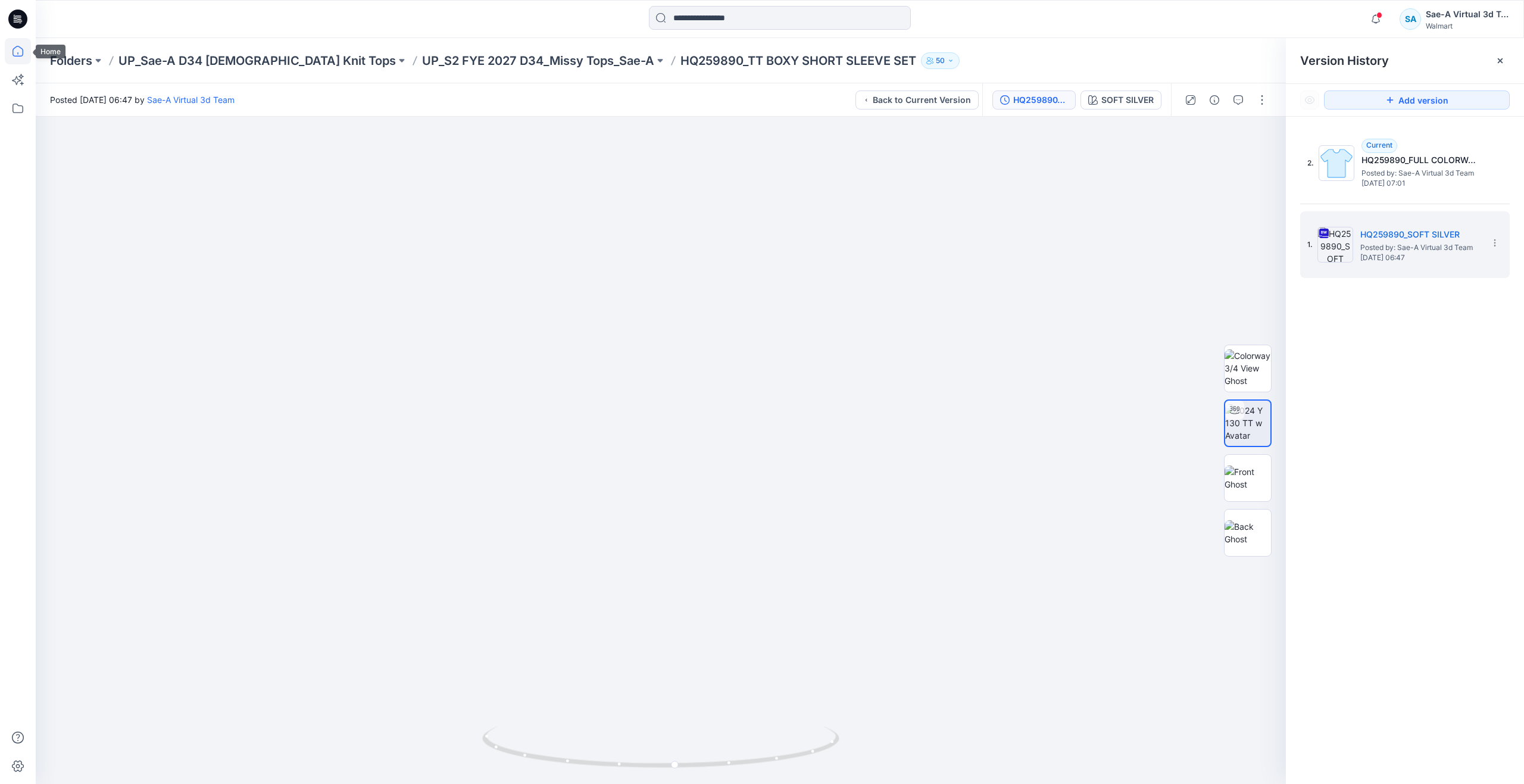
click at [24, 55] on icon at bounding box center [18, 51] width 26 height 26
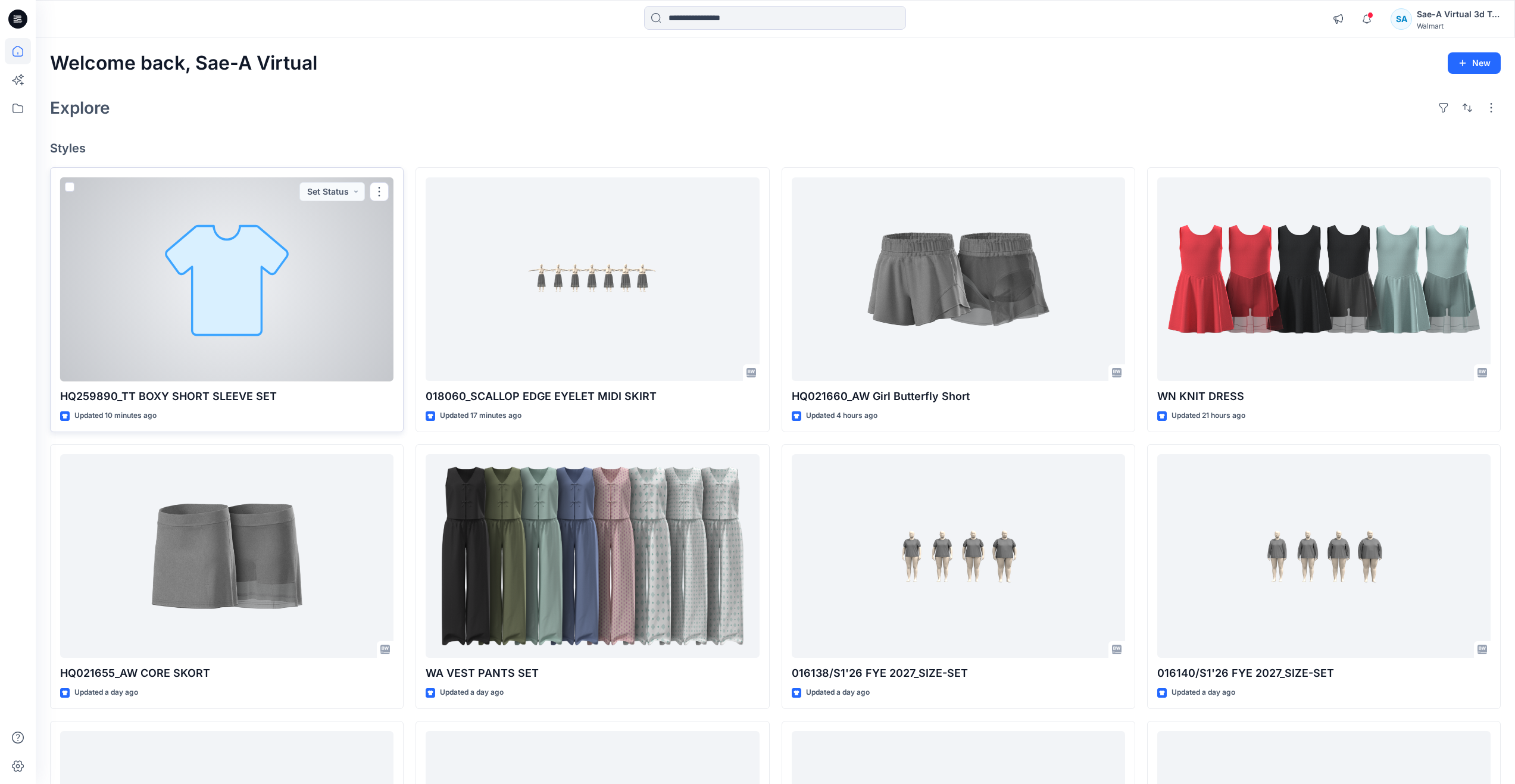
click at [267, 307] on div at bounding box center [226, 279] width 334 height 204
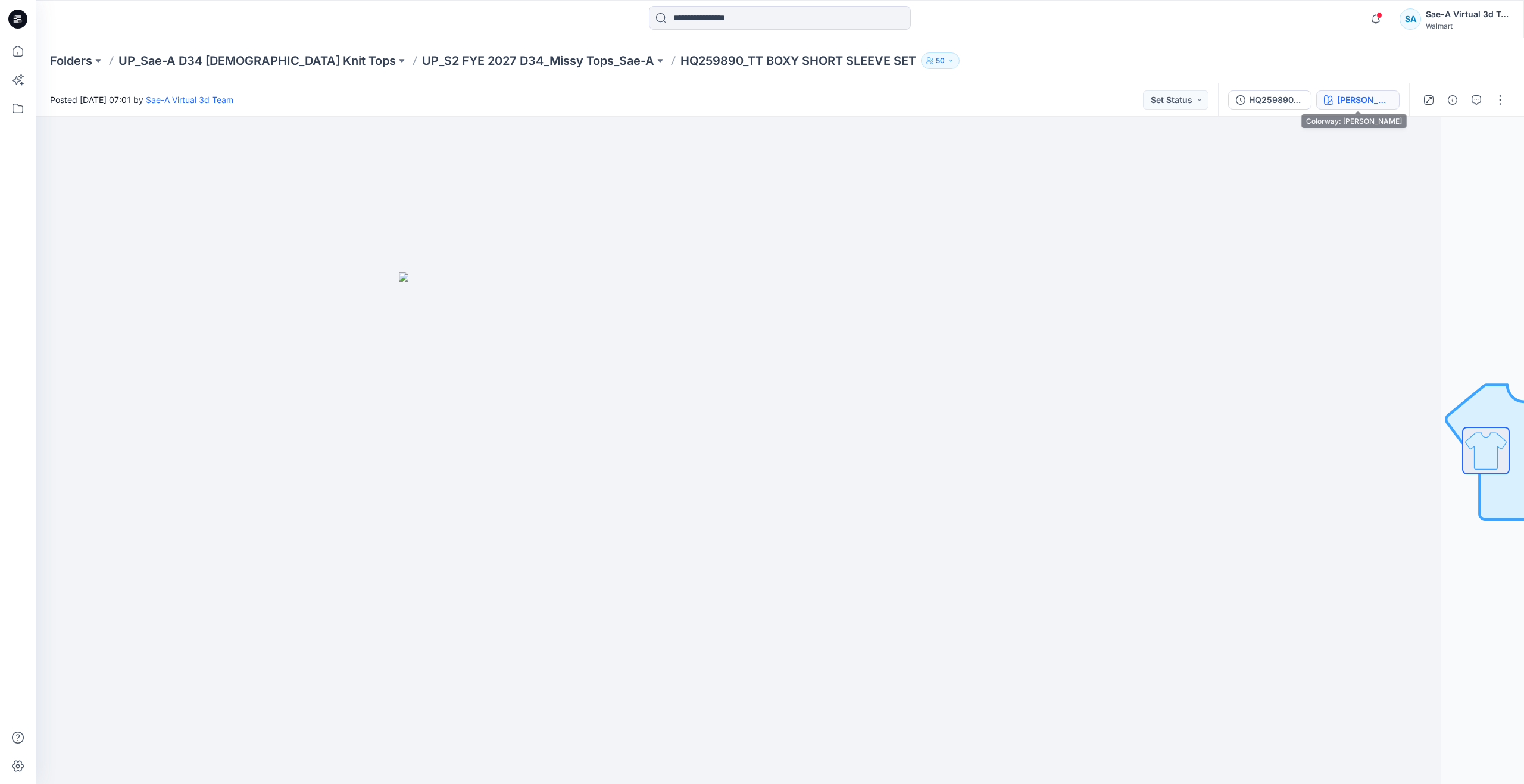
click at [1353, 93] on div "ROSE DE FLAMANT" at bounding box center [1364, 100] width 55 height 13
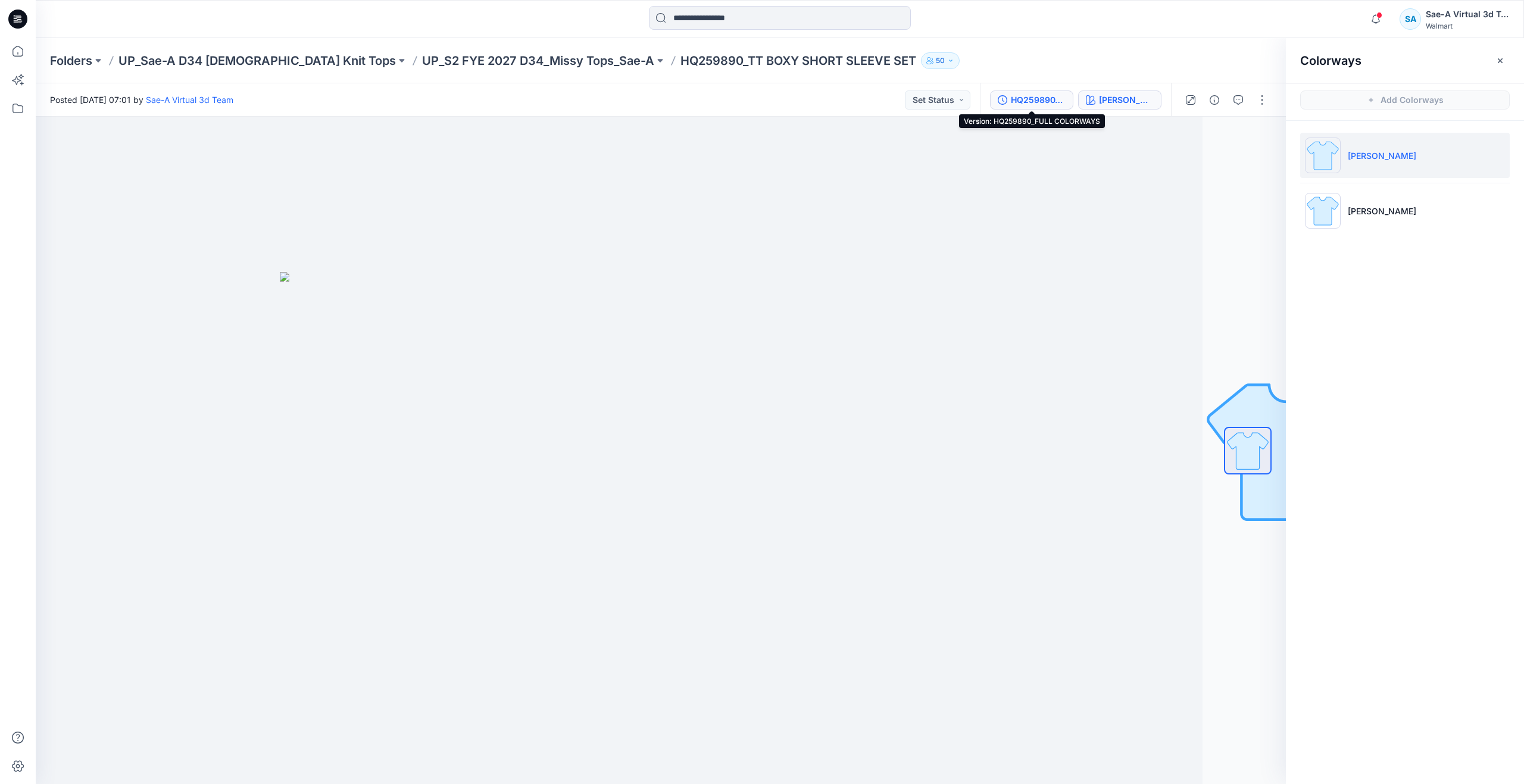
click at [1038, 101] on div "HQ259890_FULL COLORWAYS" at bounding box center [1038, 100] width 55 height 13
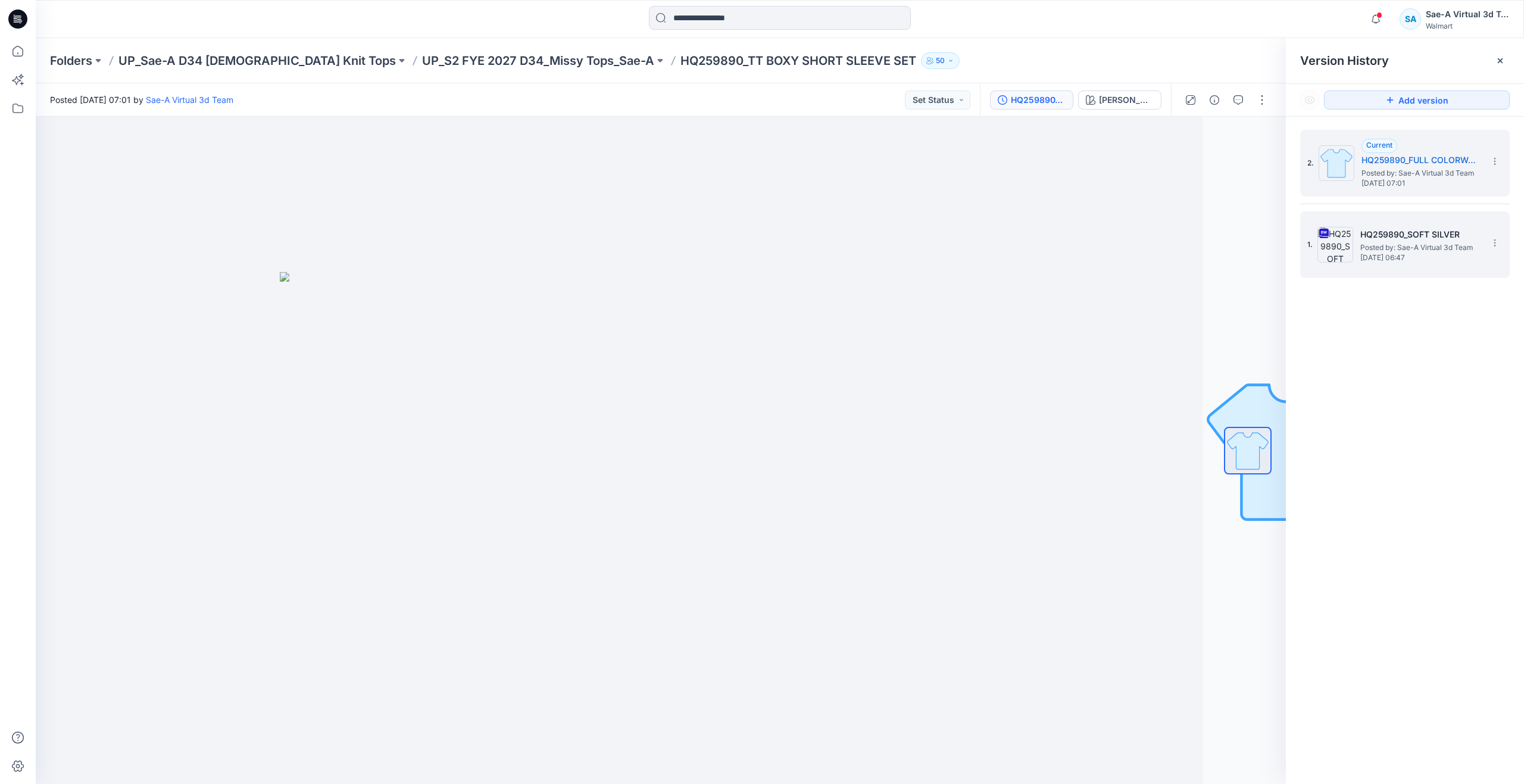
click at [1348, 255] on img at bounding box center [1334, 244] width 35 height 35
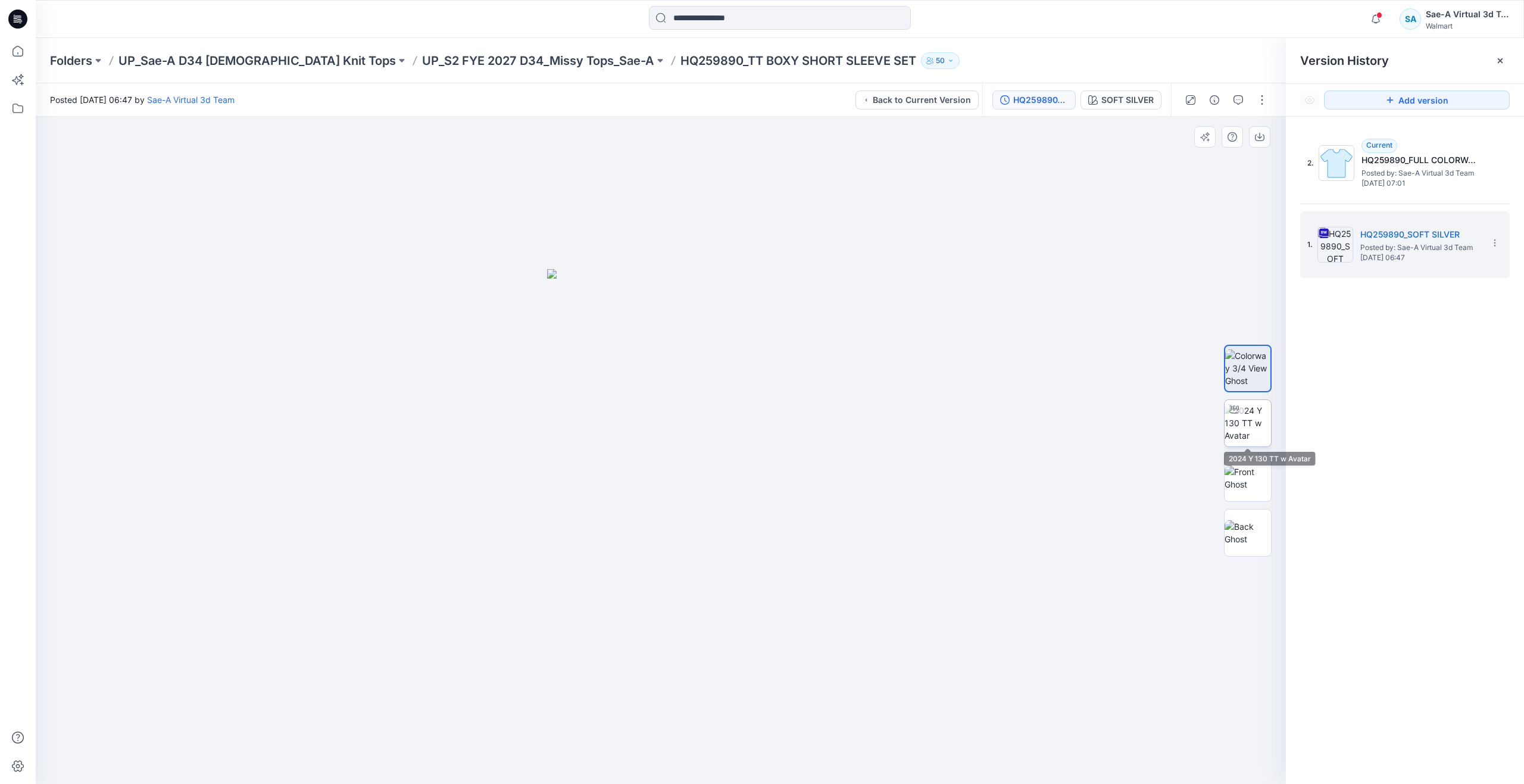
click at [1242, 425] on img at bounding box center [1248, 423] width 46 height 38
click at [1239, 471] on img at bounding box center [1248, 478] width 46 height 25
click at [1243, 535] on img at bounding box center [1248, 532] width 46 height 25
click at [1250, 476] on img at bounding box center [1248, 478] width 46 height 25
click at [1253, 536] on img at bounding box center [1248, 532] width 46 height 25
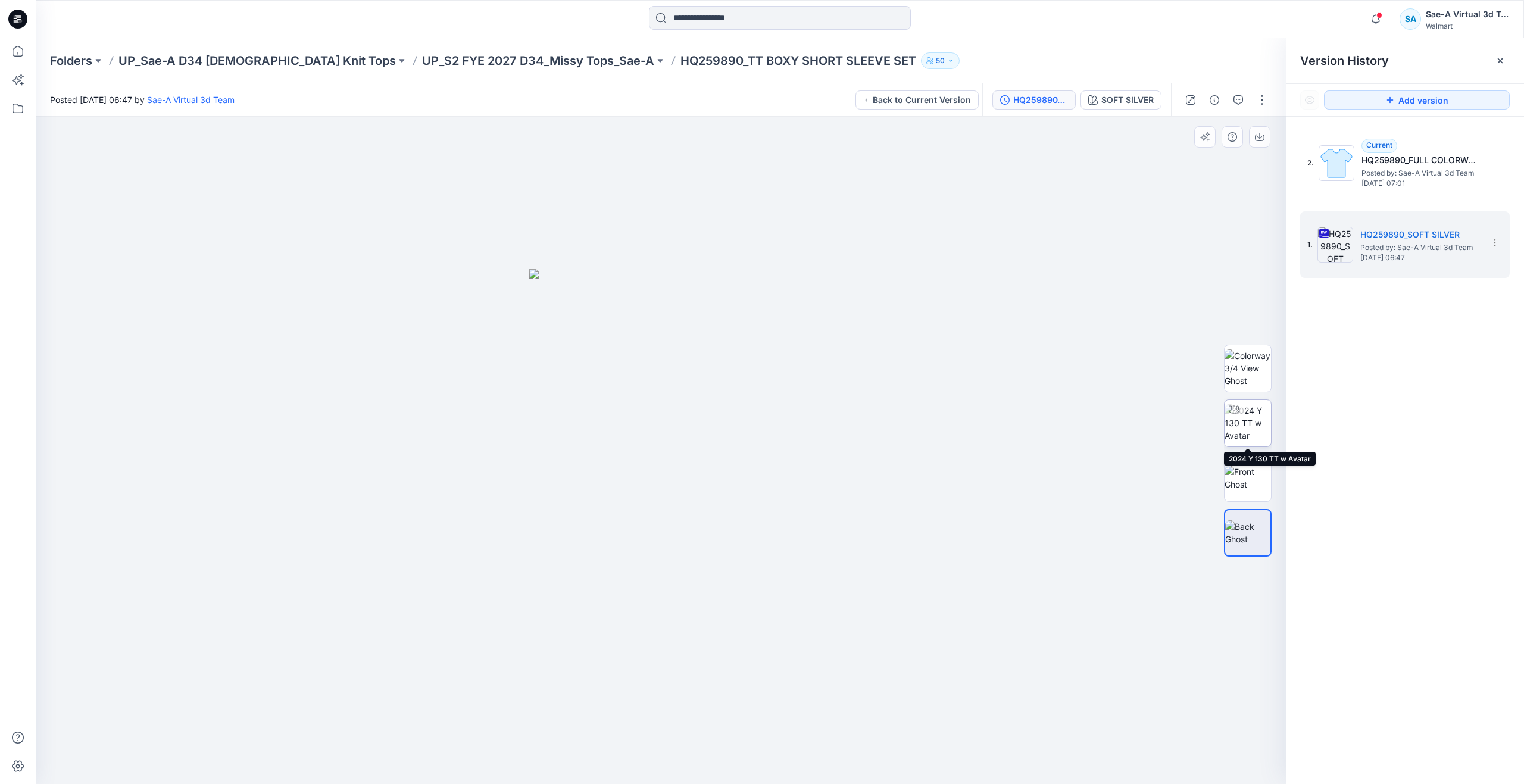
click at [1255, 413] on img at bounding box center [1248, 423] width 46 height 38
drag, startPoint x: 658, startPoint y: 762, endPoint x: 790, endPoint y: 752, distance: 132.4
click at [790, 752] on icon at bounding box center [663, 749] width 360 height 45
drag, startPoint x: 770, startPoint y: 668, endPoint x: 769, endPoint y: 652, distance: 16.0
drag, startPoint x: 791, startPoint y: 755, endPoint x: 675, endPoint y: 730, distance: 118.7
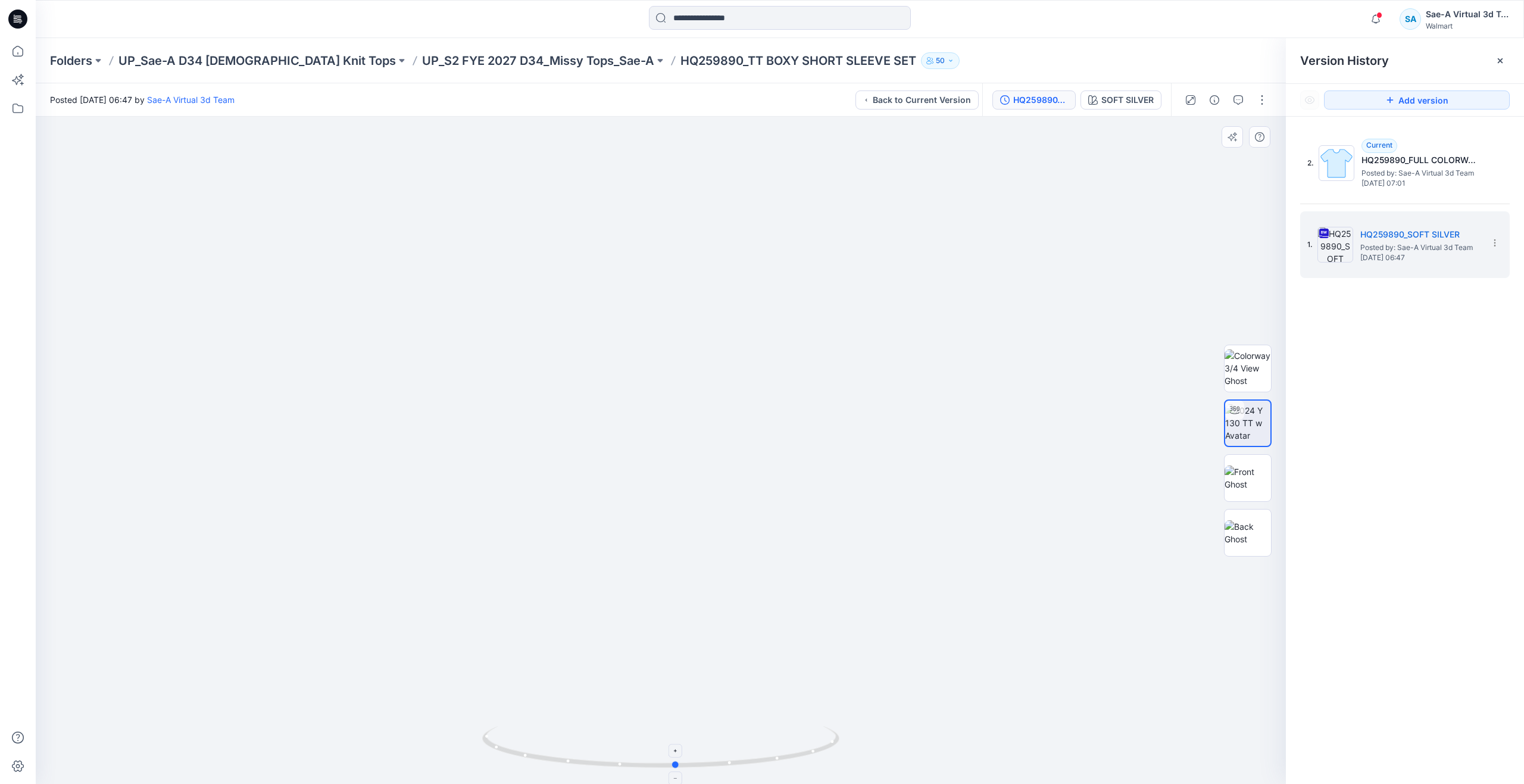
click at [675, 730] on icon at bounding box center [663, 749] width 360 height 45
click at [279, 59] on p "UP_Sae-A D34 Ladies Knit Tops" at bounding box center [257, 60] width 277 height 17
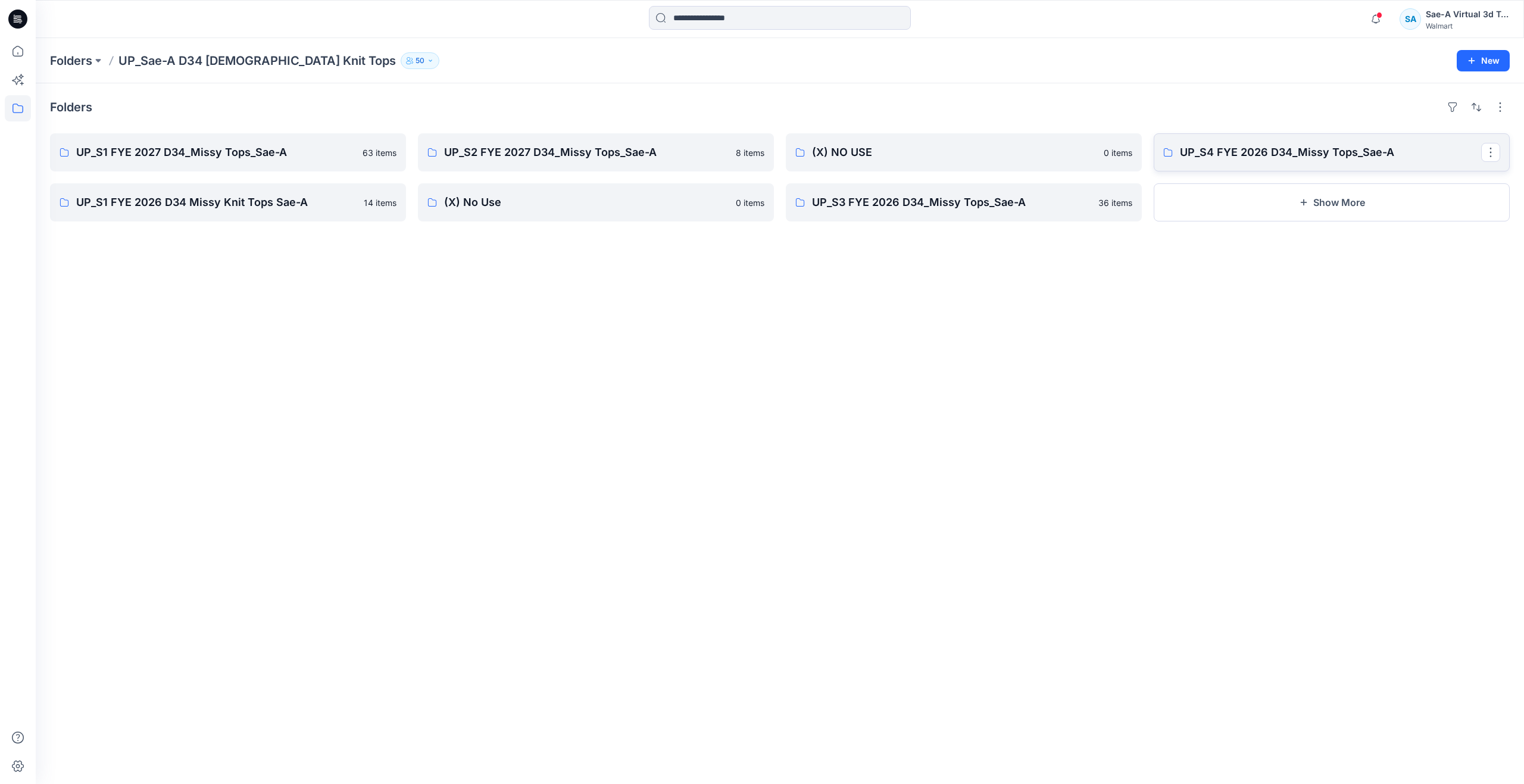
click at [1254, 142] on link "UP_S4 FYE 2026 D34_Missy Tops_Sae-A" at bounding box center [1332, 152] width 356 height 38
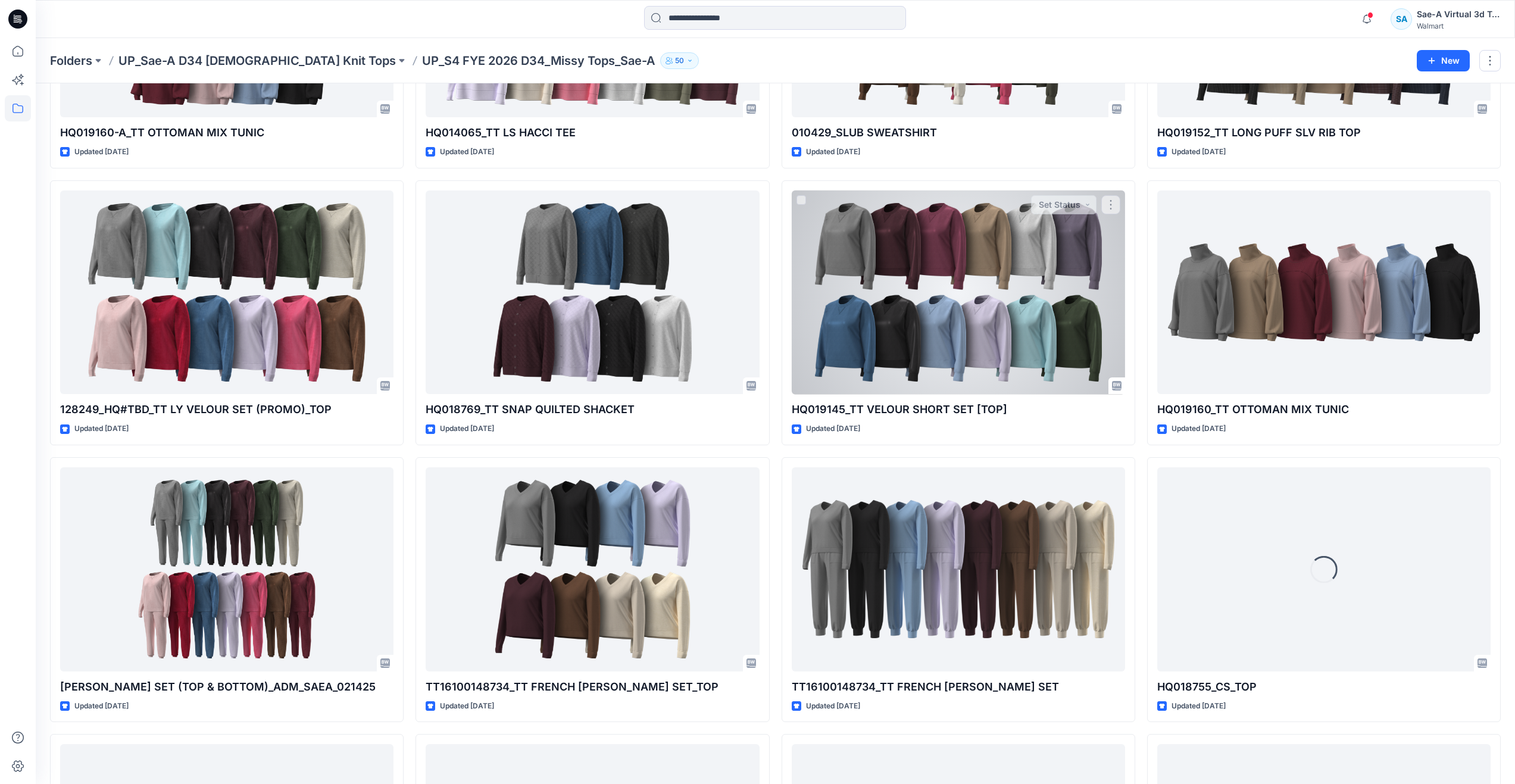
scroll to position [821, 0]
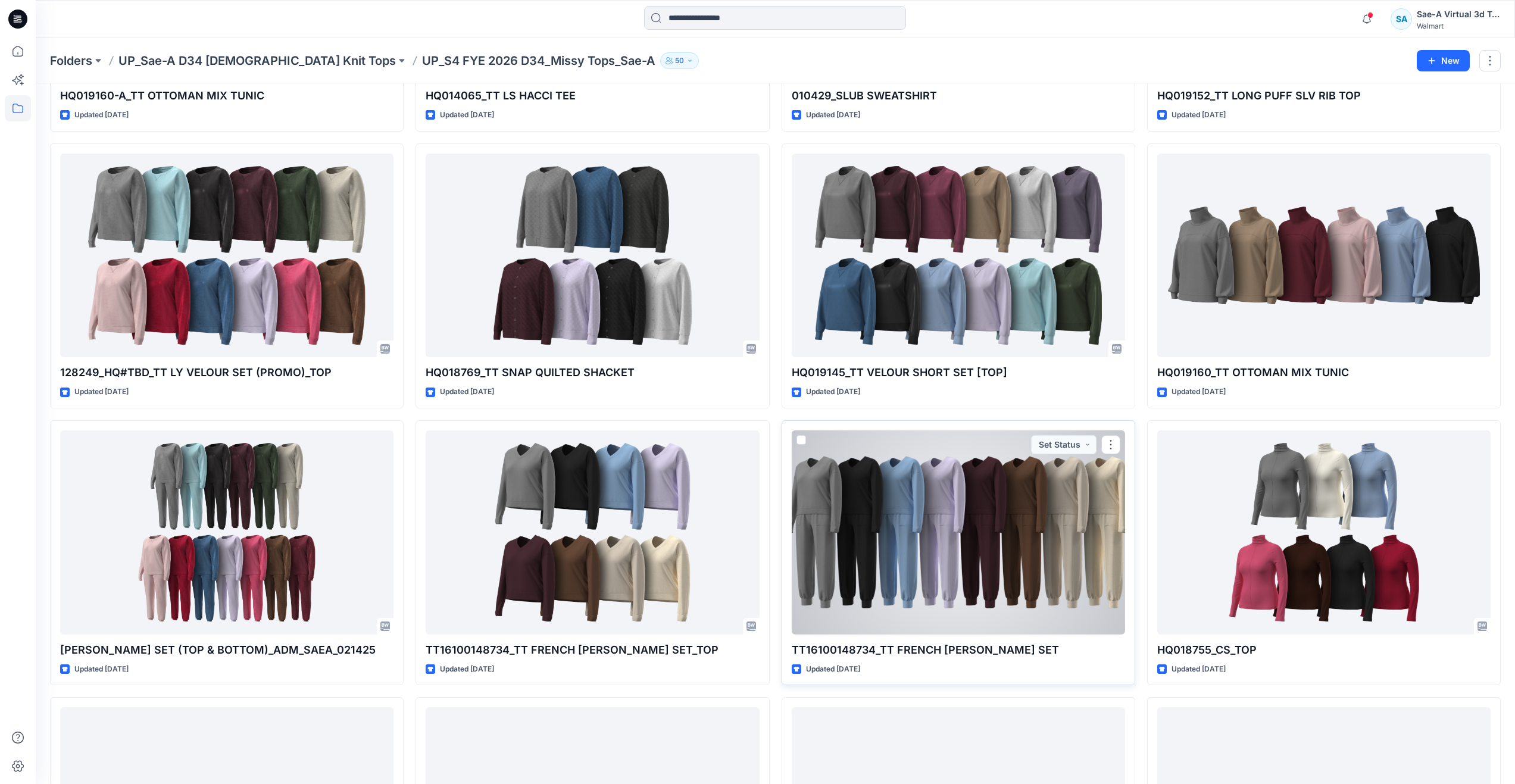
click at [907, 542] on div at bounding box center [958, 532] width 334 height 204
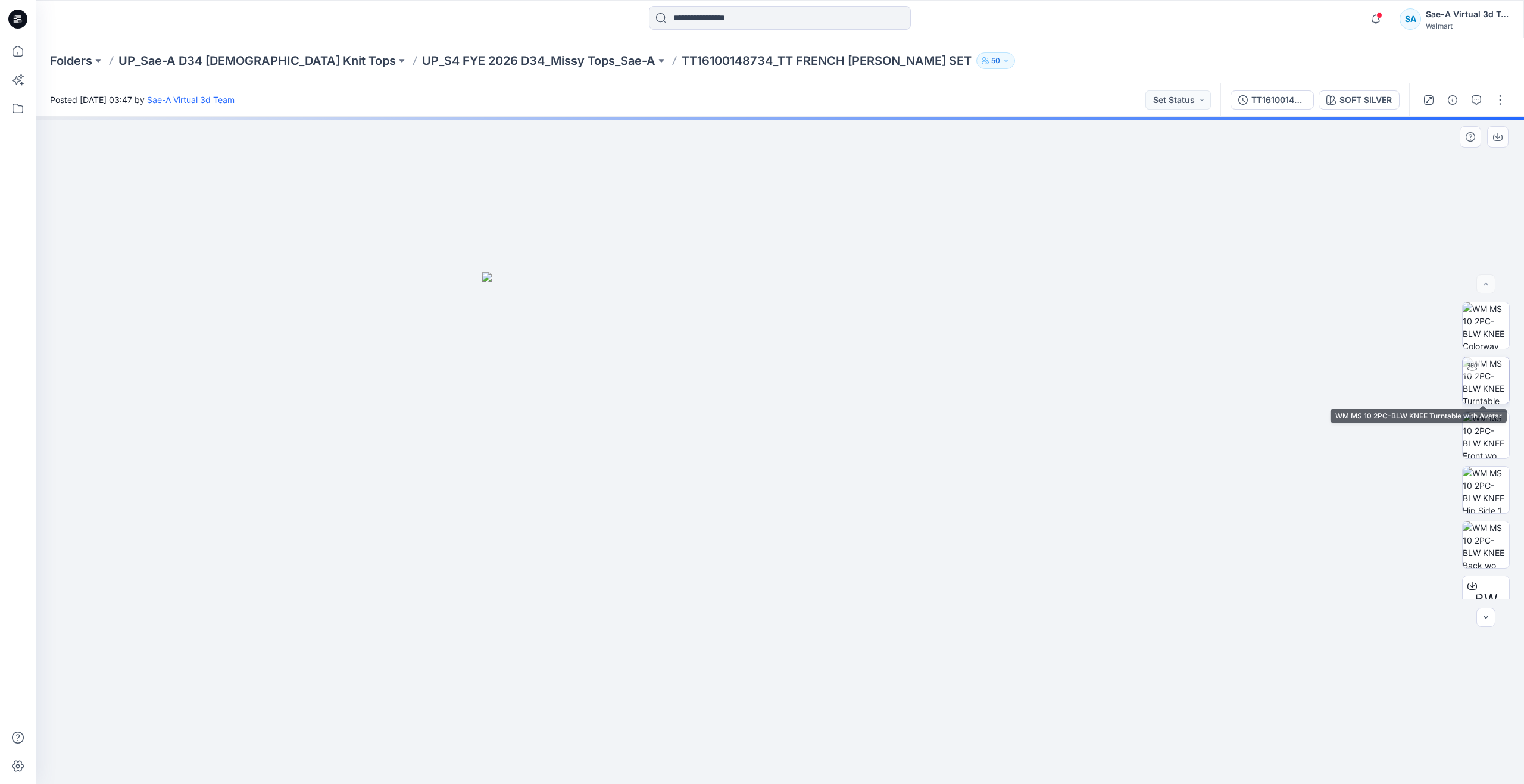
click at [1470, 381] on img at bounding box center [1486, 380] width 46 height 46
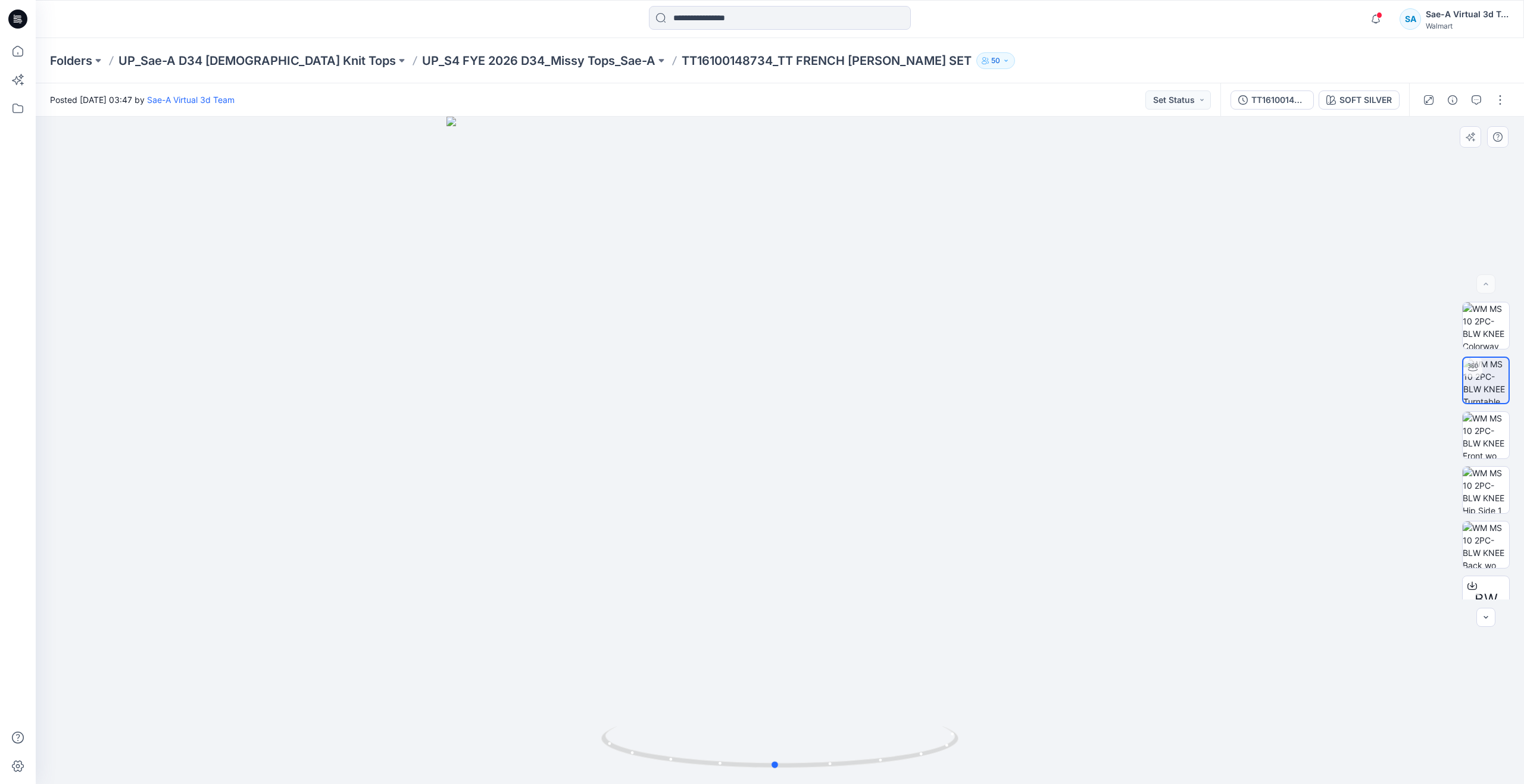
drag, startPoint x: 786, startPoint y: 764, endPoint x: 781, endPoint y: 710, distance: 54.2
click at [781, 710] on div at bounding box center [779, 450] width 1488 height 667
click at [1489, 438] on img at bounding box center [1486, 435] width 46 height 46
click at [19, 46] on icon at bounding box center [18, 51] width 26 height 26
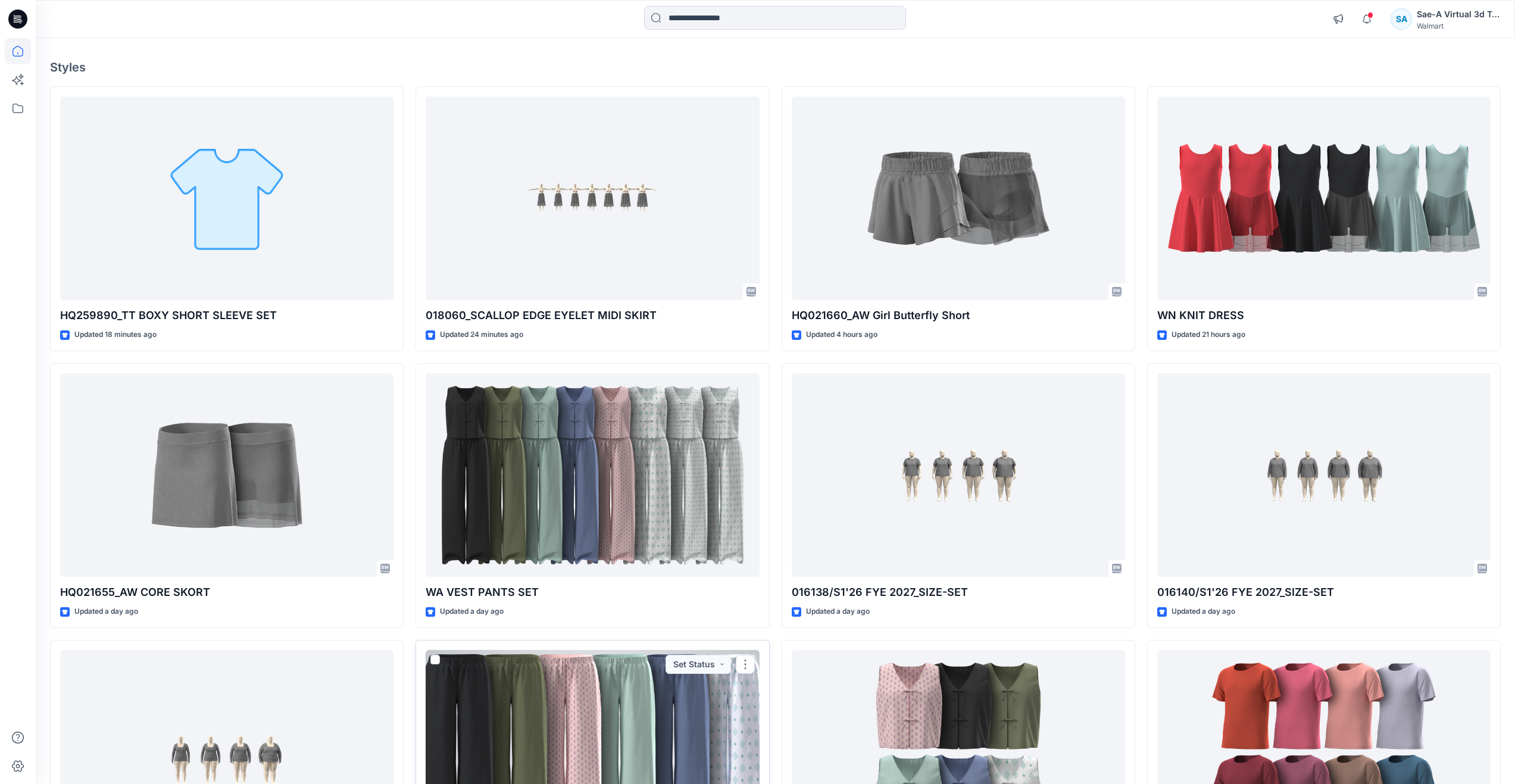
scroll to position [80, 0]
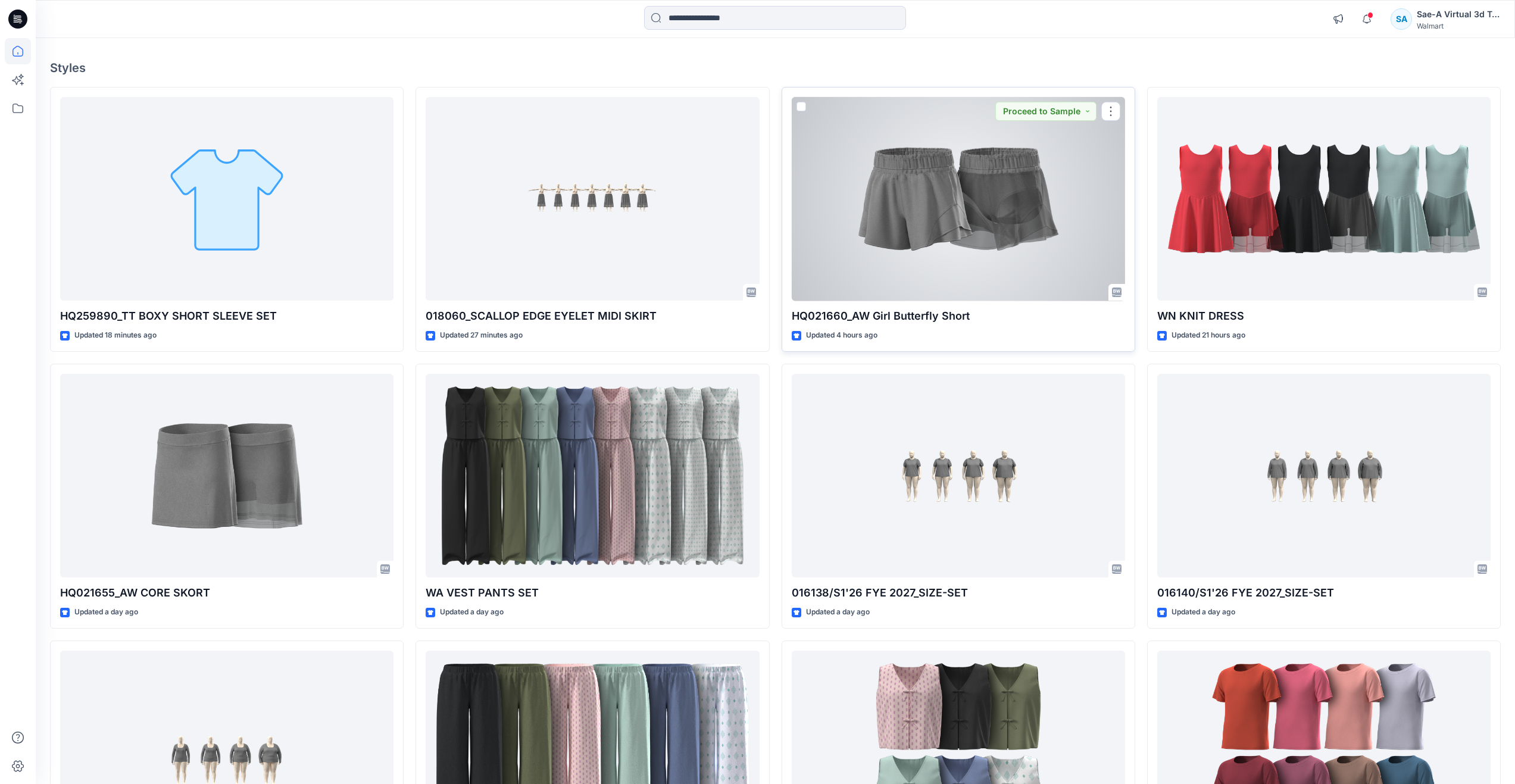
click at [870, 249] on div at bounding box center [958, 199] width 334 height 204
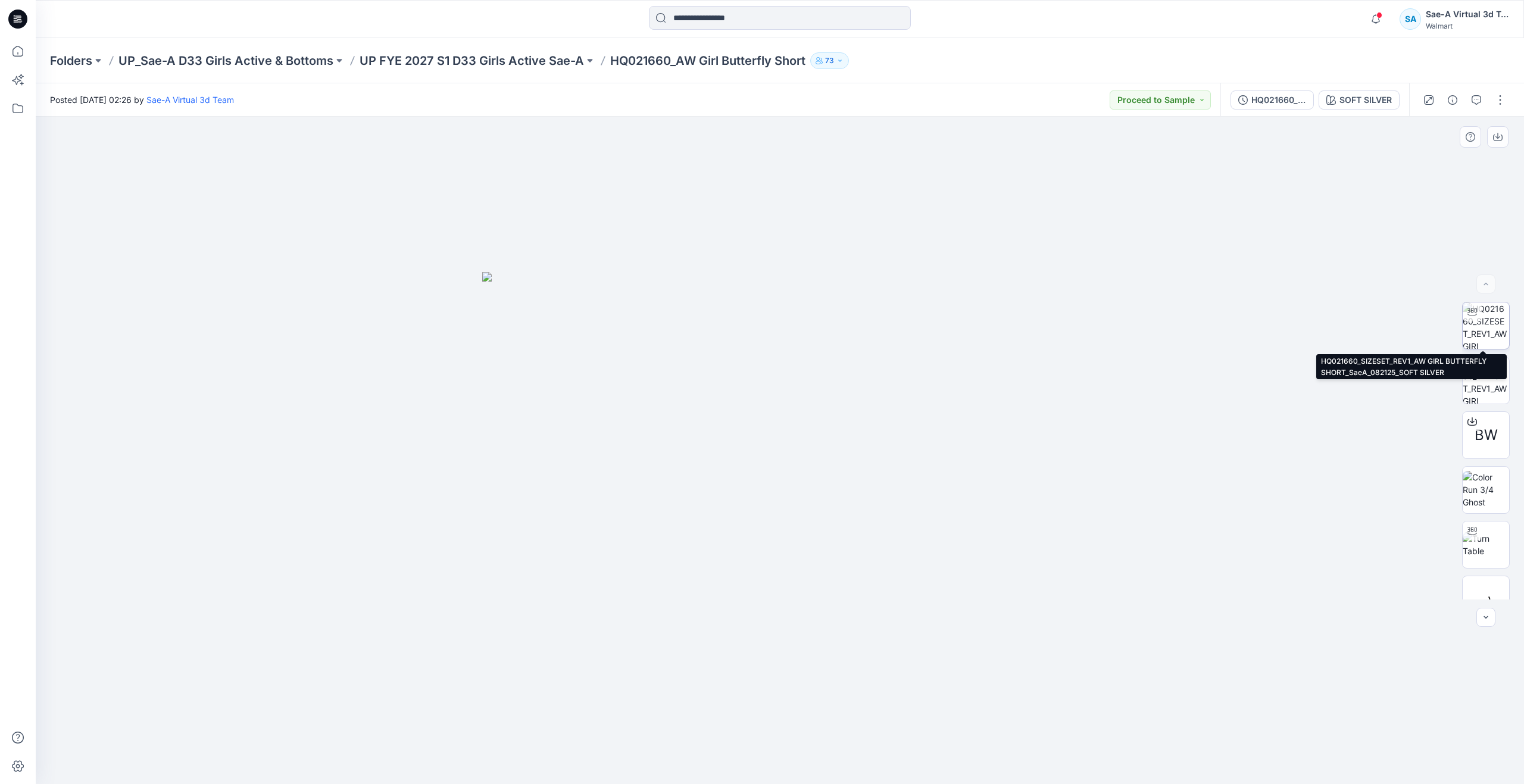
click at [1481, 330] on img at bounding box center [1486, 325] width 46 height 46
drag, startPoint x: 777, startPoint y: 764, endPoint x: 768, endPoint y: 690, distance: 74.5
click at [768, 690] on div at bounding box center [779, 450] width 1488 height 667
click at [1473, 533] on icon at bounding box center [1471, 530] width 9 height 8
drag, startPoint x: 779, startPoint y: 762, endPoint x: 1133, endPoint y: 697, distance: 359.9
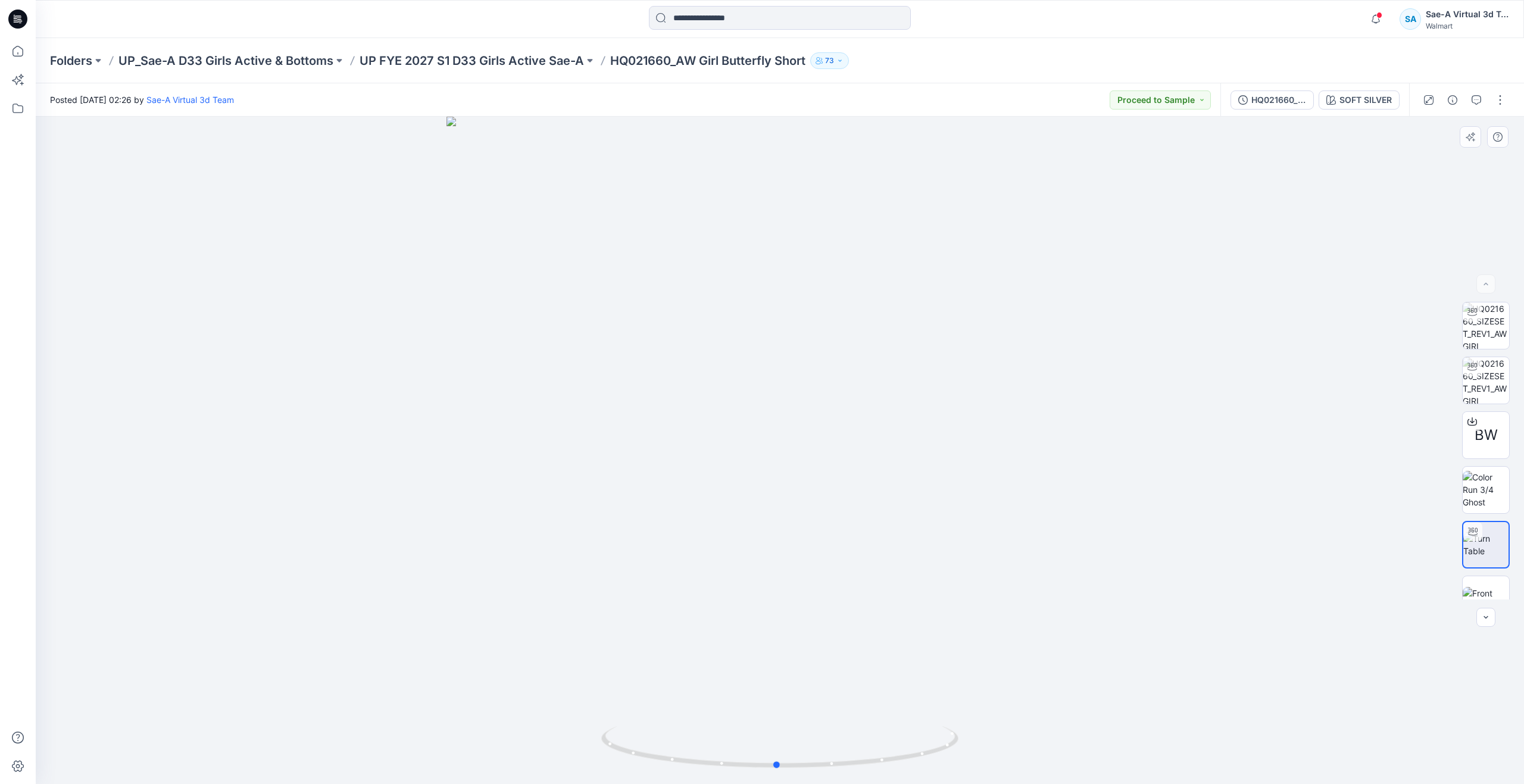
click at [1133, 697] on div at bounding box center [779, 450] width 1488 height 667
drag, startPoint x: 785, startPoint y: 766, endPoint x: 460, endPoint y: 662, distance: 341.2
click at [460, 662] on div at bounding box center [779, 450] width 1488 height 667
click at [1280, 103] on div "HQ021660_SIZESET_REV1_SOFT SILVER" at bounding box center [1279, 100] width 55 height 13
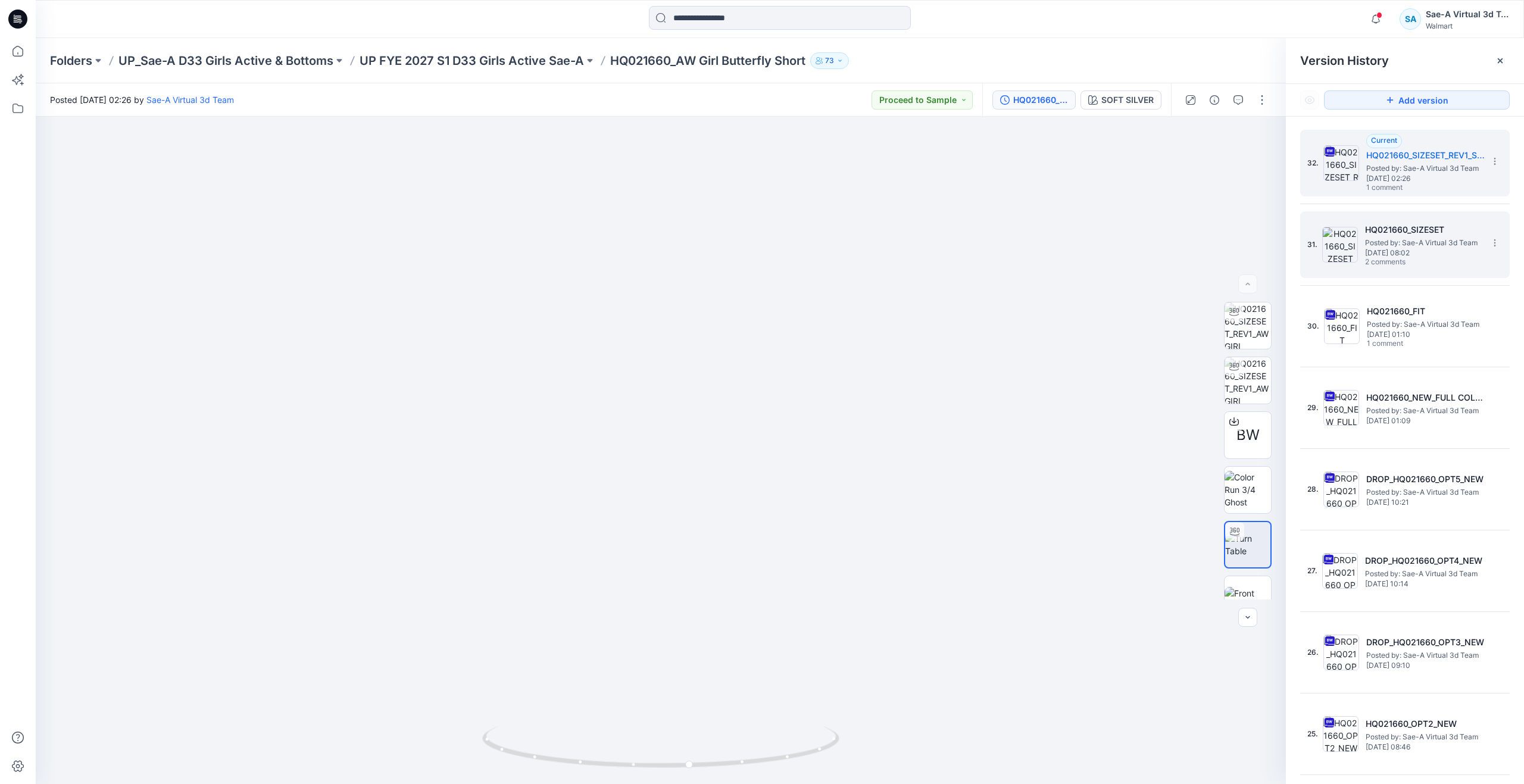
click at [1359, 250] on div "31. HQ021660_SIZESET Posted by: Sae-A Virtual 3d Team Wednesday, August 20, 202…" at bounding box center [1396, 244] width 179 height 57
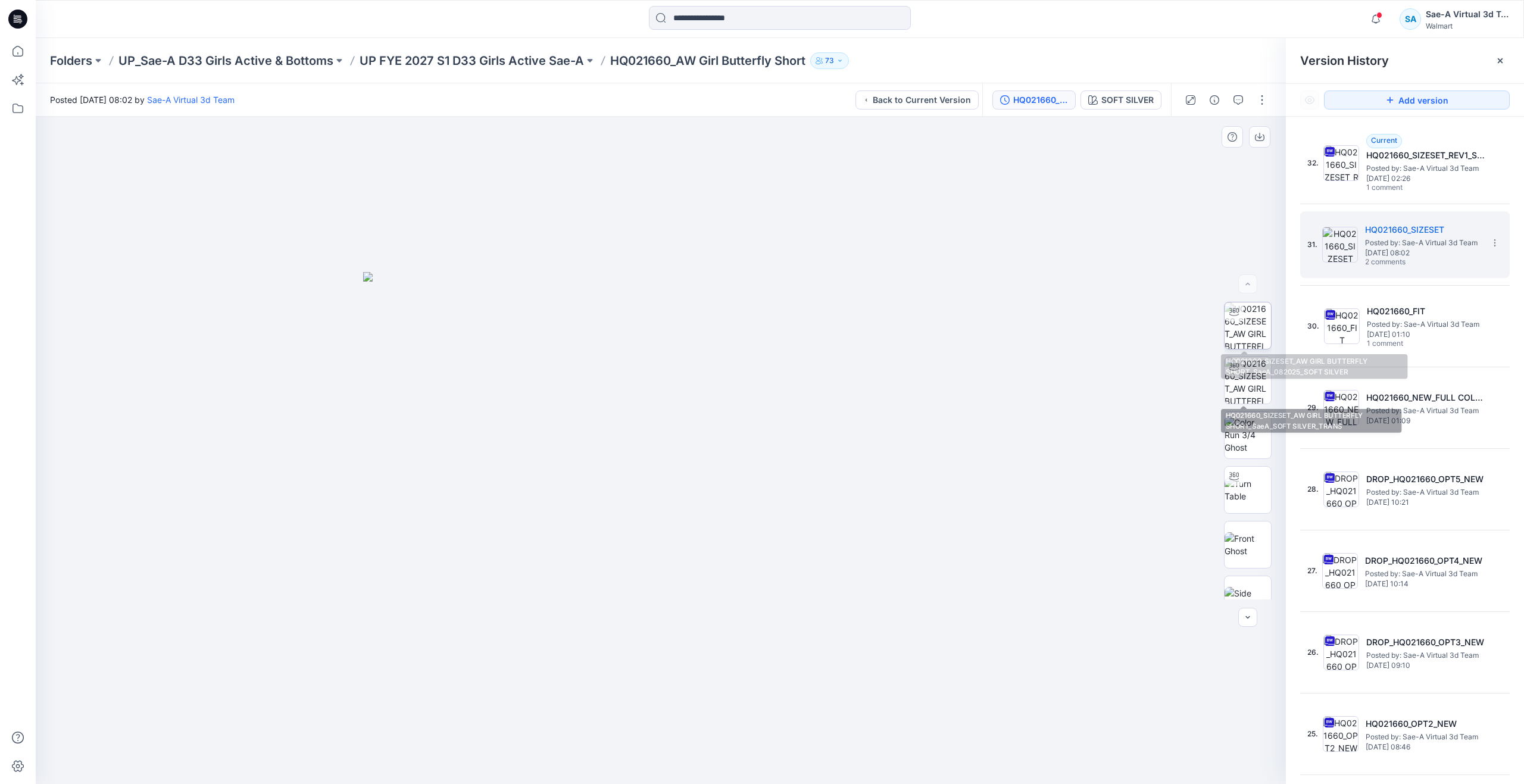
click at [1245, 321] on img at bounding box center [1248, 325] width 46 height 46
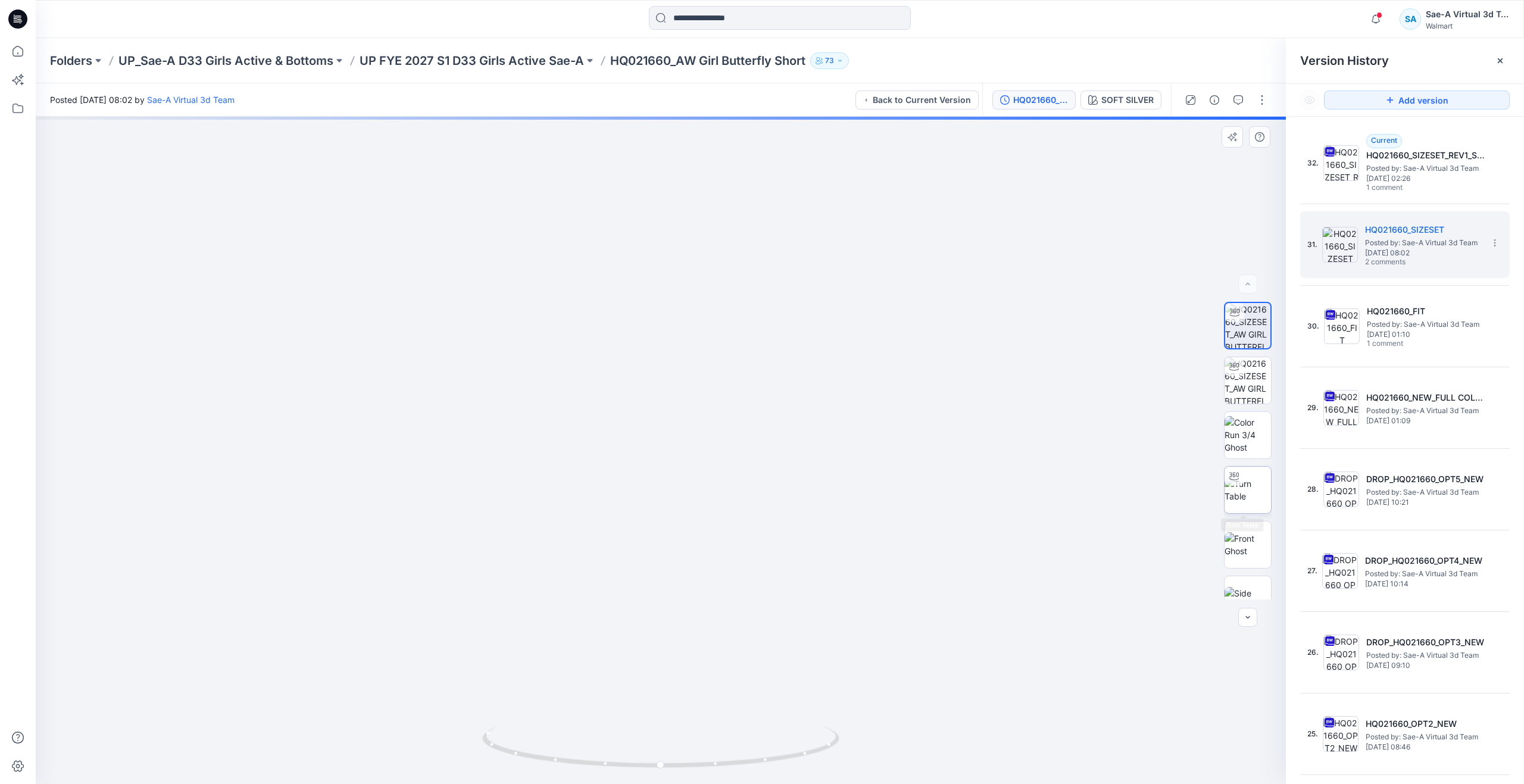
click at [1235, 485] on div at bounding box center [1234, 476] width 19 height 19
click at [22, 59] on icon at bounding box center [18, 51] width 26 height 26
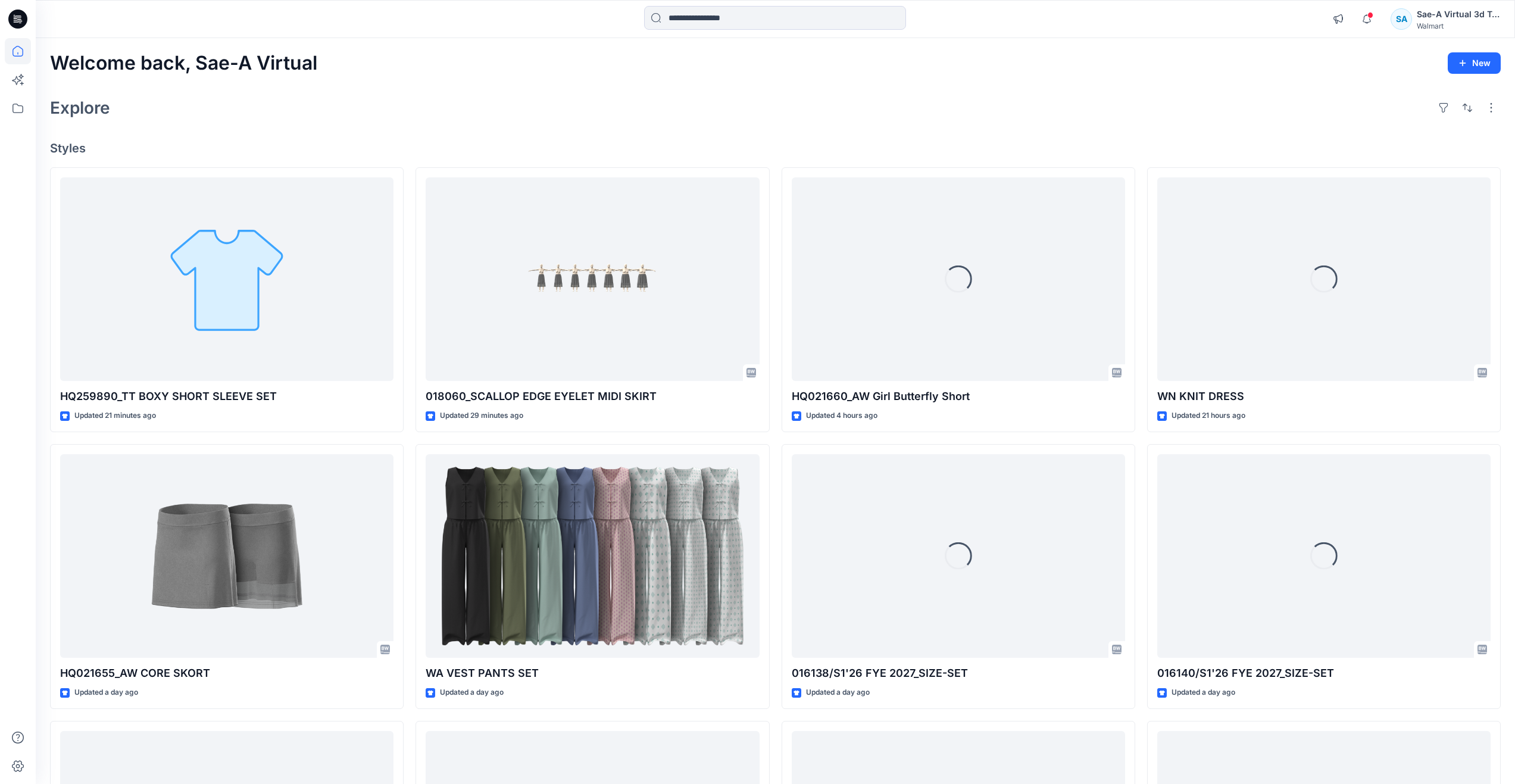
click at [311, 110] on div "Explore" at bounding box center [775, 107] width 1451 height 28
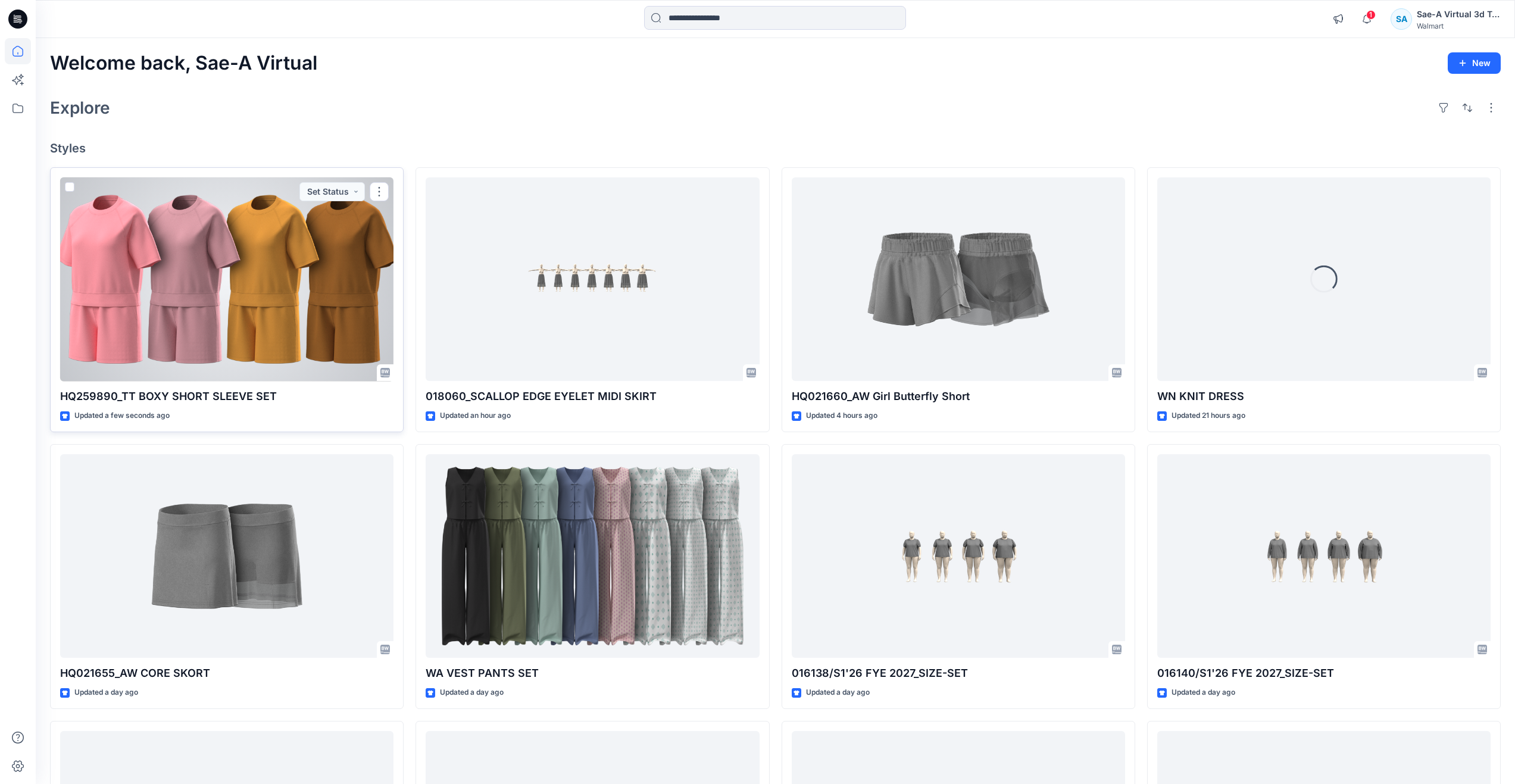
click at [170, 260] on div at bounding box center [226, 279] width 334 height 204
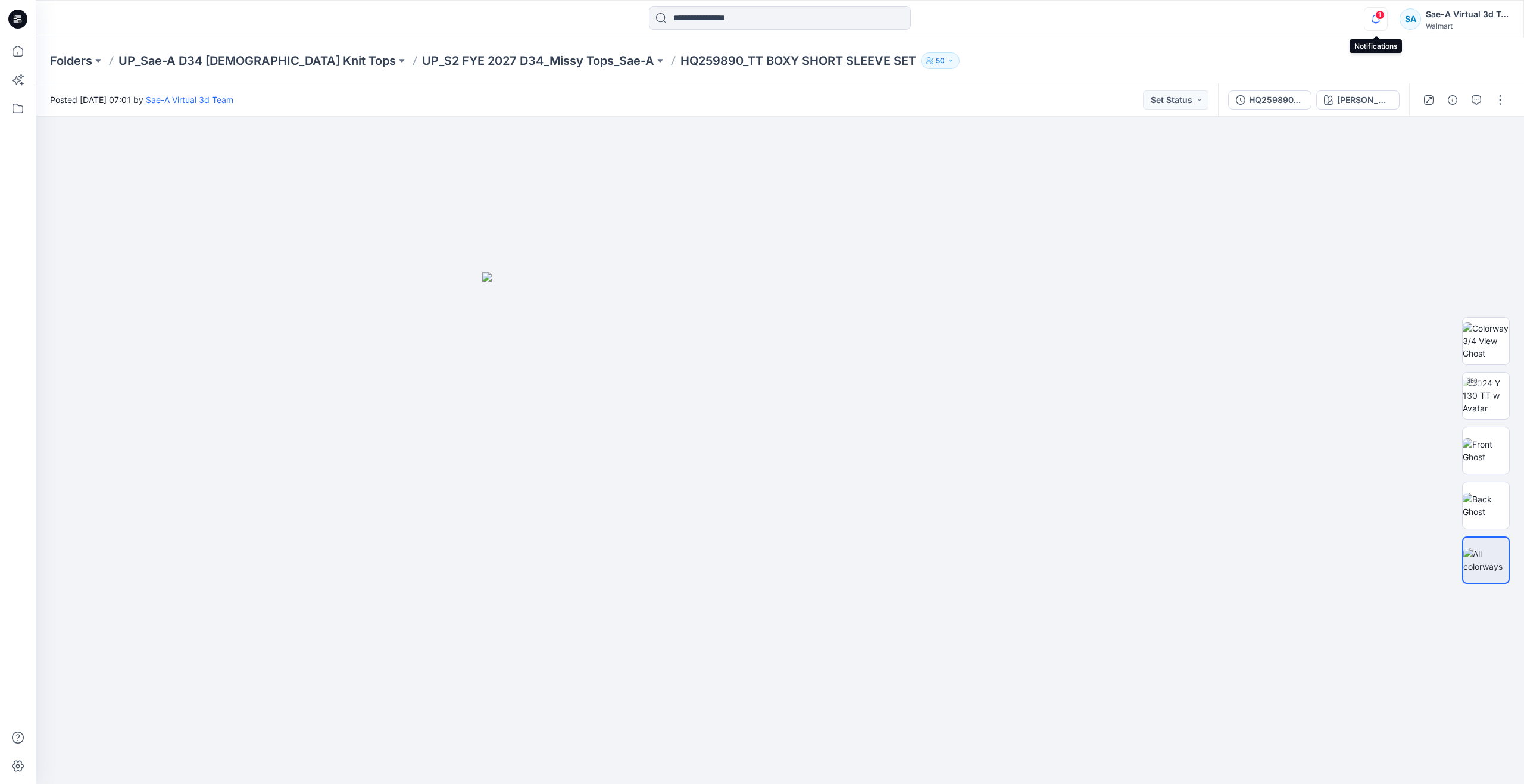
click at [1370, 18] on icon "button" at bounding box center [1375, 19] width 22 height 24
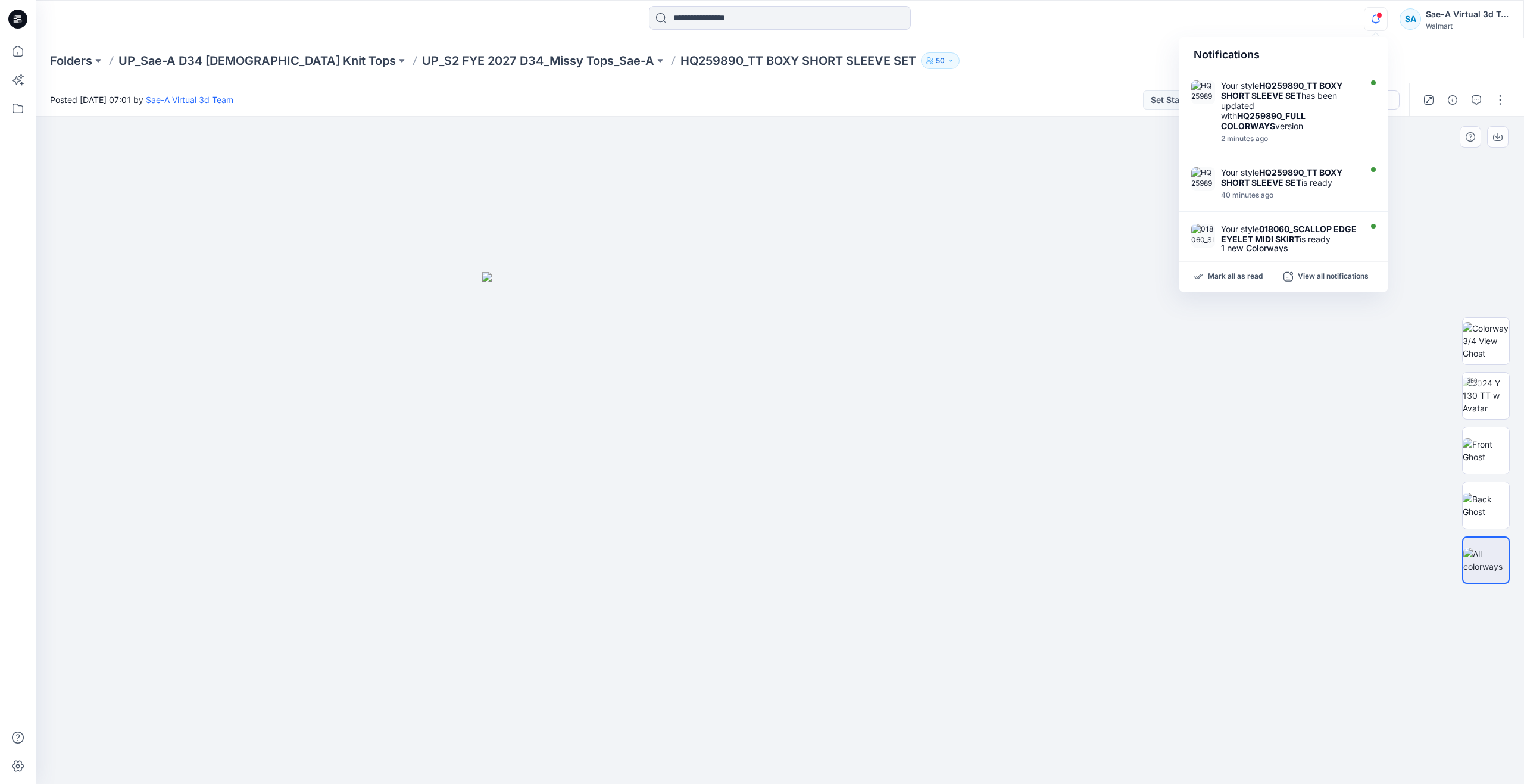
click at [1042, 240] on div at bounding box center [779, 450] width 1488 height 667
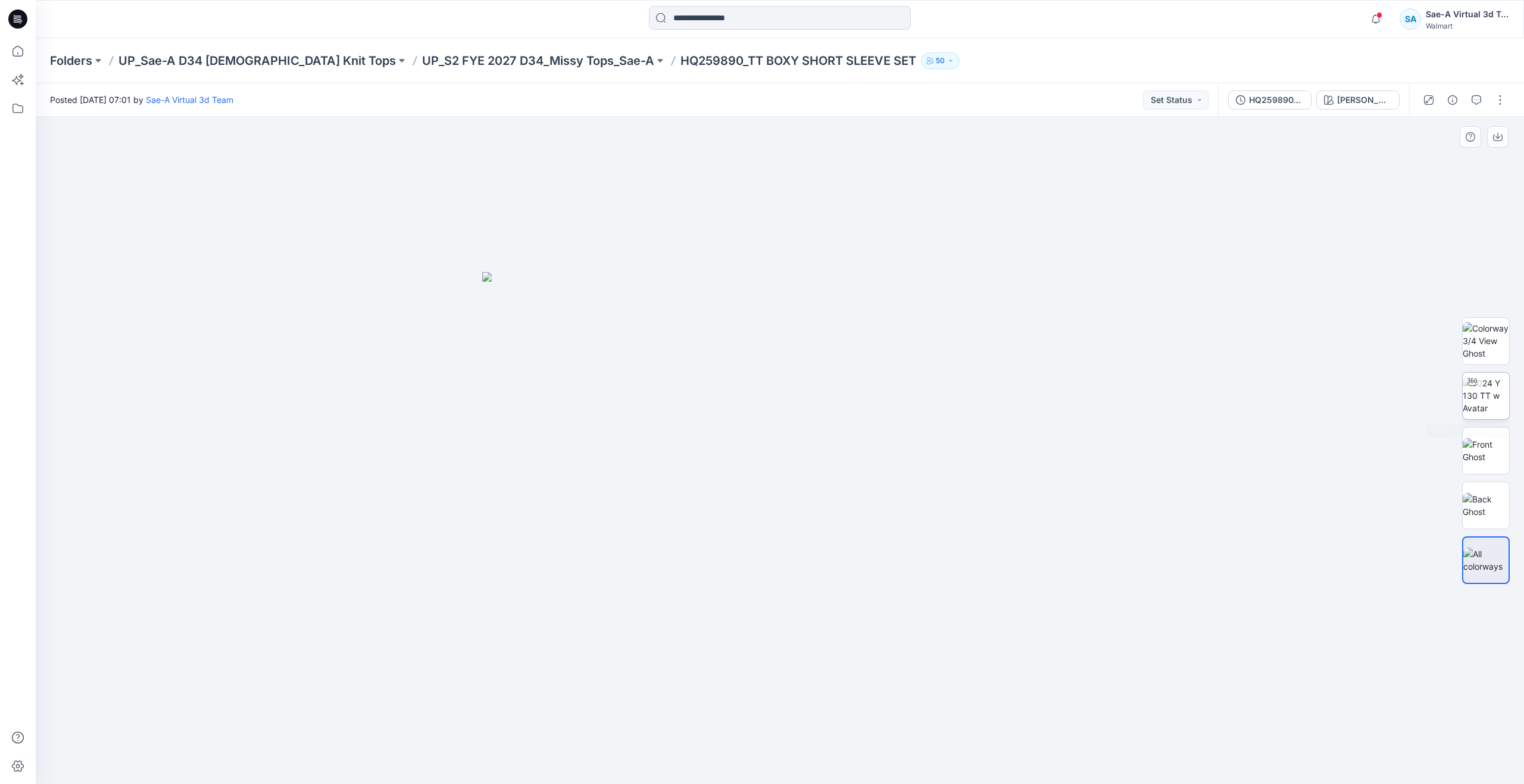
click at [1491, 401] on img at bounding box center [1486, 396] width 46 height 38
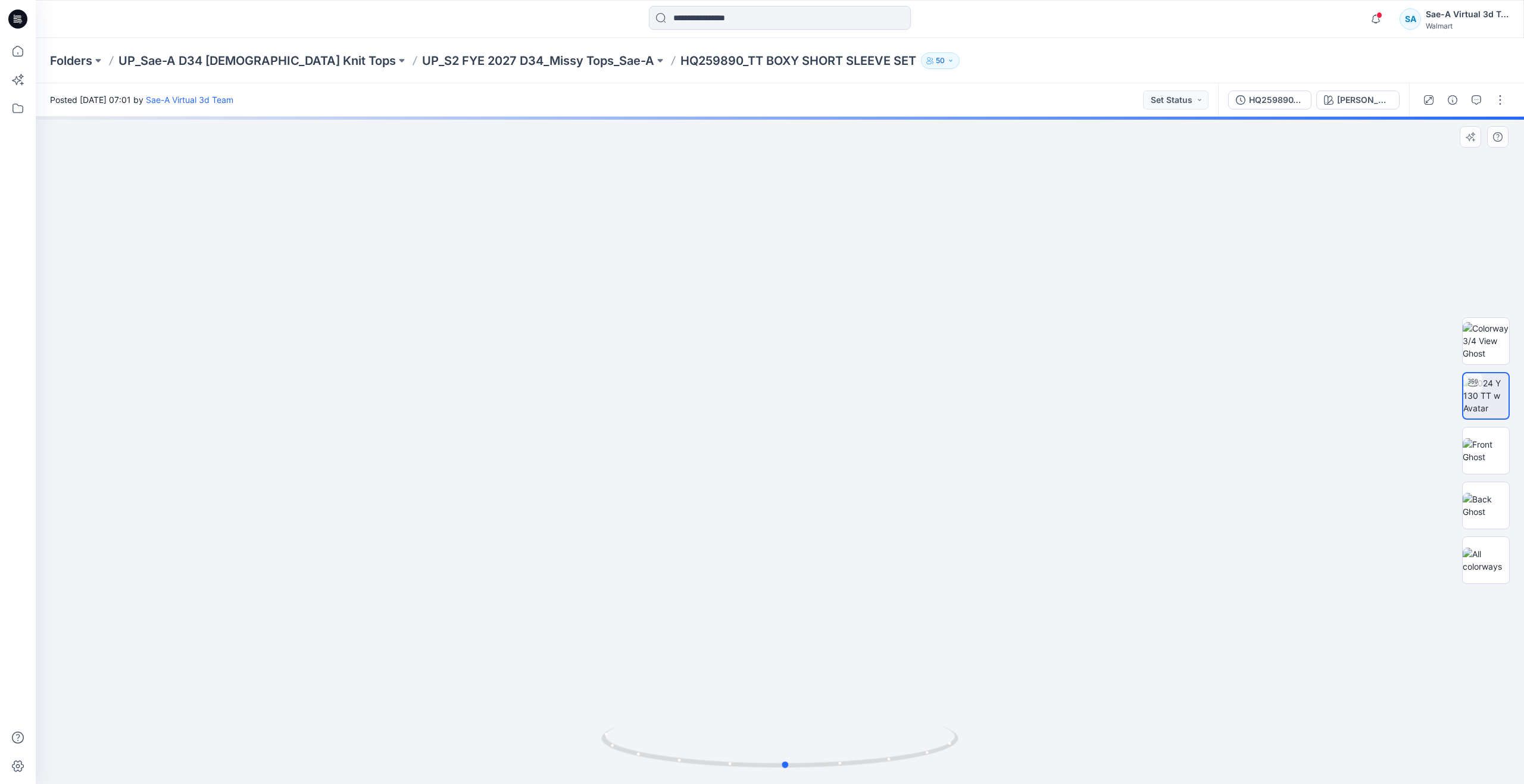
drag, startPoint x: 783, startPoint y: 762, endPoint x: 791, endPoint y: 708, distance: 54.6
click at [791, 708] on div at bounding box center [779, 450] width 1488 height 667
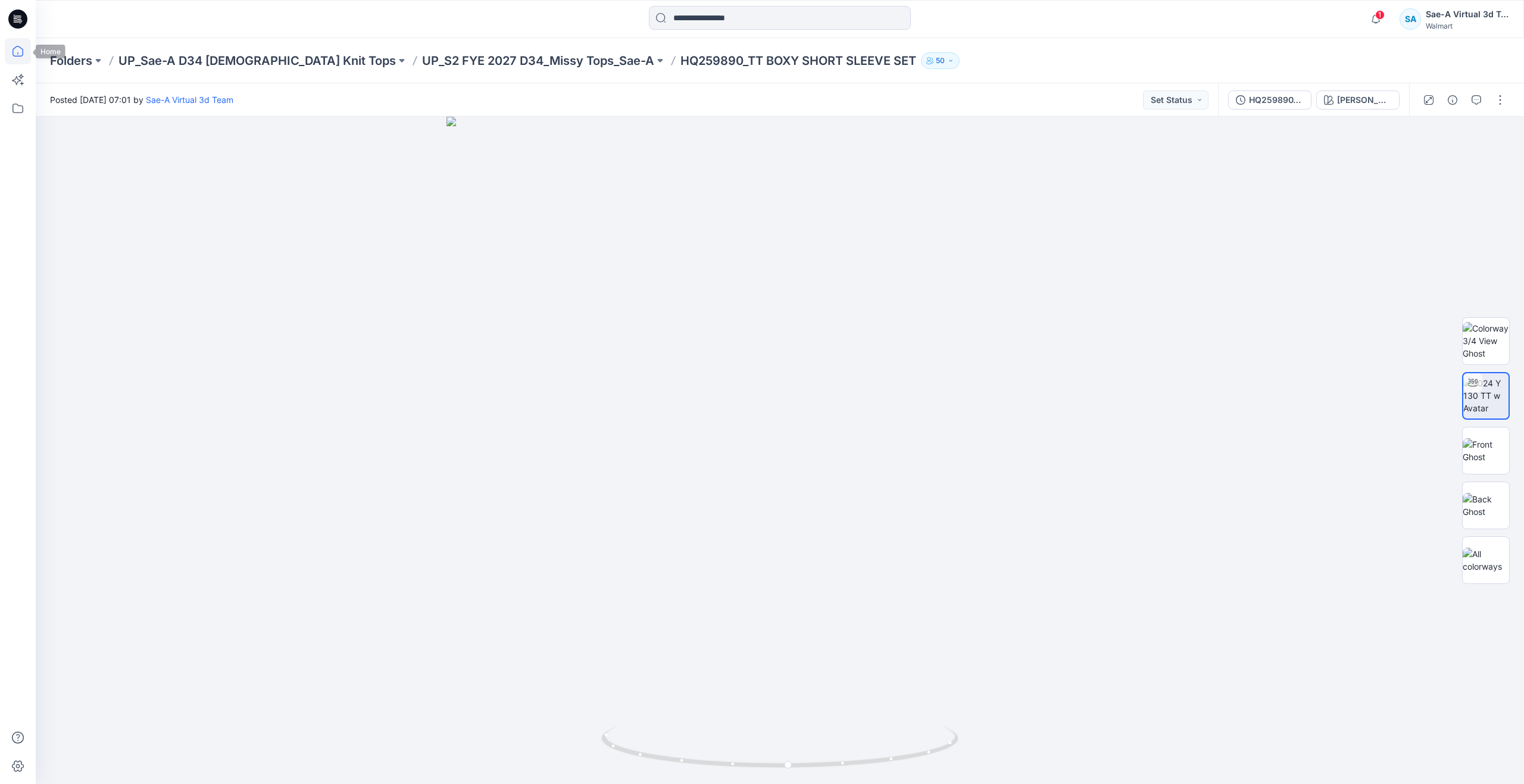
click at [24, 52] on icon at bounding box center [18, 51] width 26 height 26
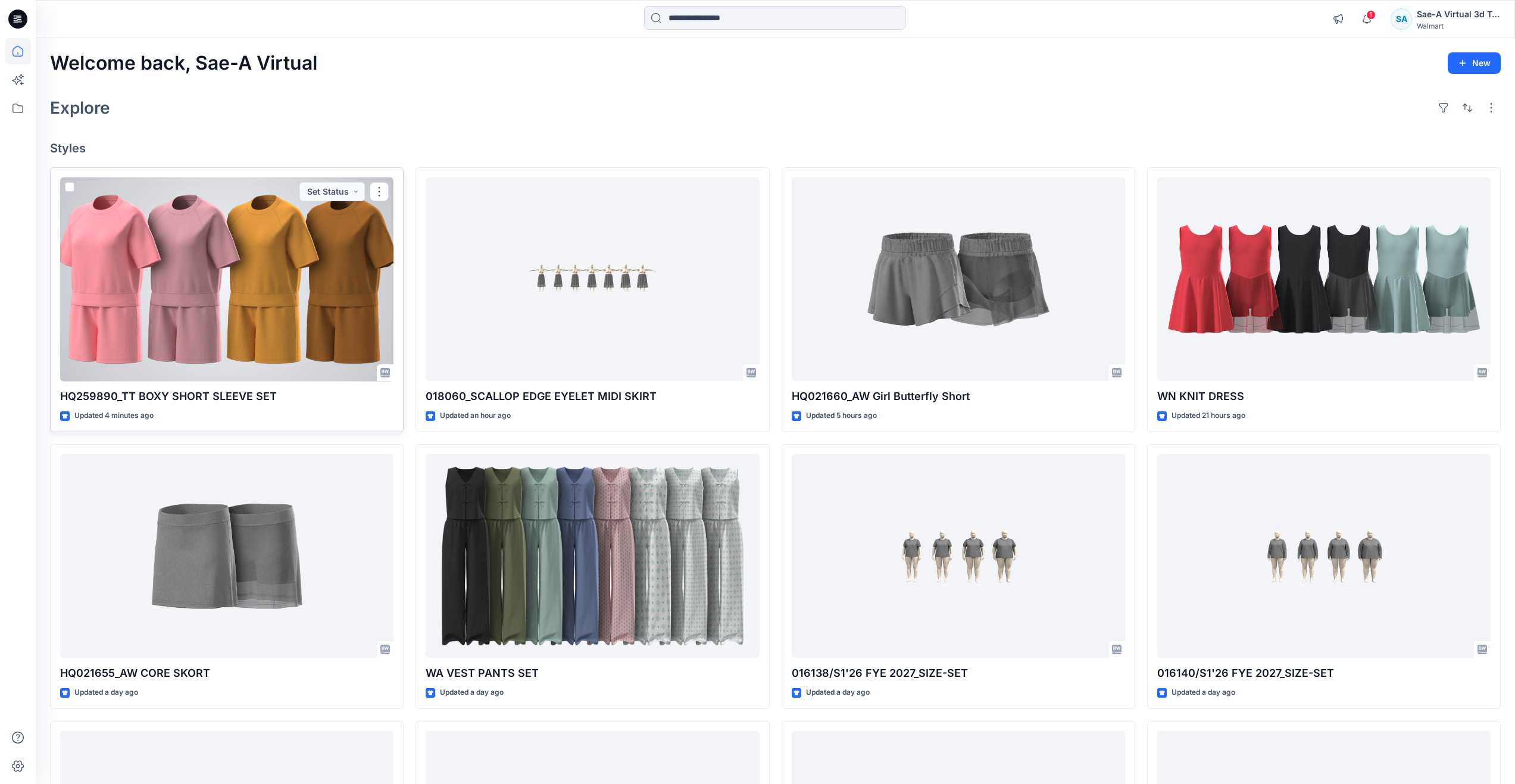
click at [263, 297] on div at bounding box center [226, 279] width 334 height 204
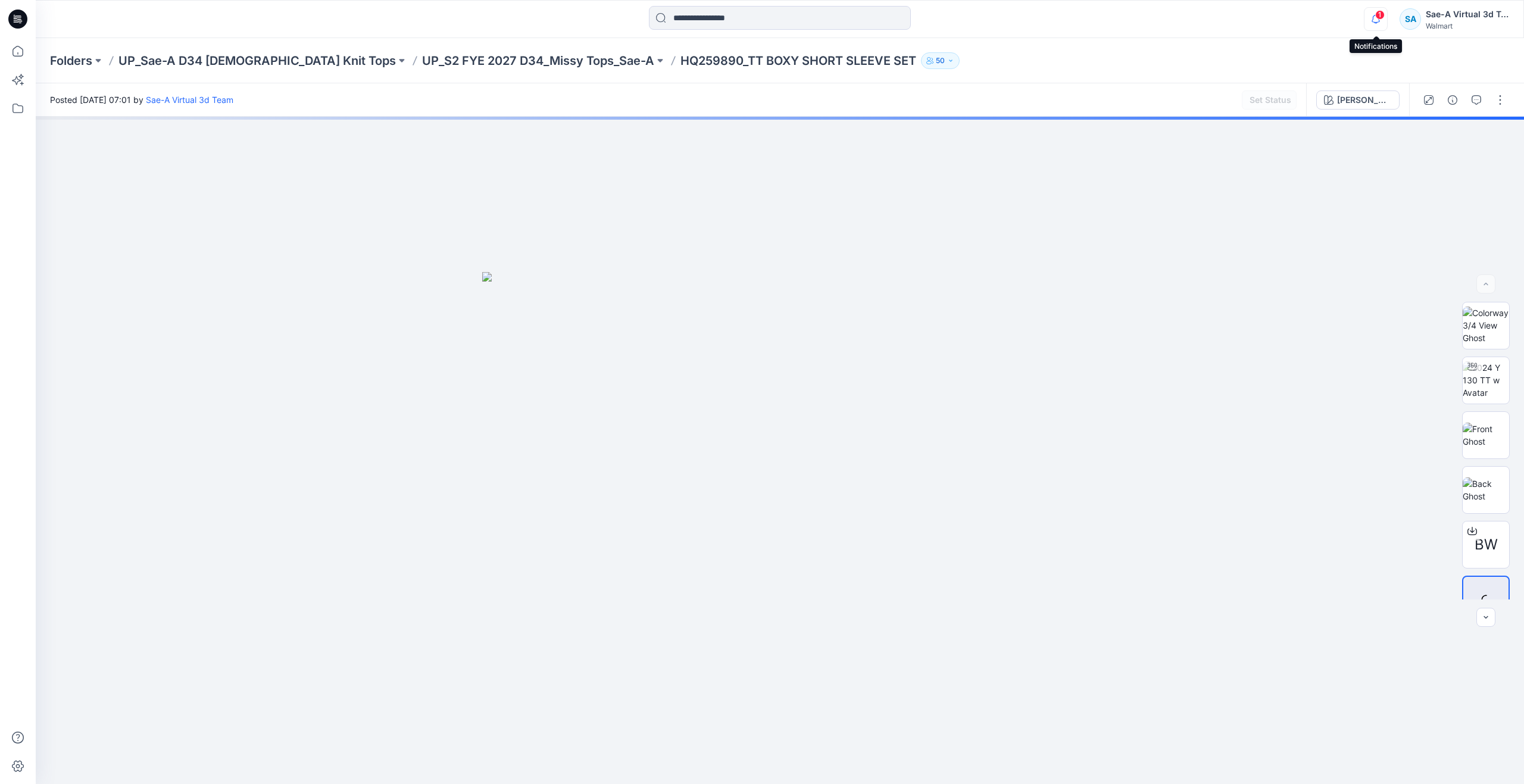
click at [1372, 20] on icon "button" at bounding box center [1376, 19] width 9 height 8
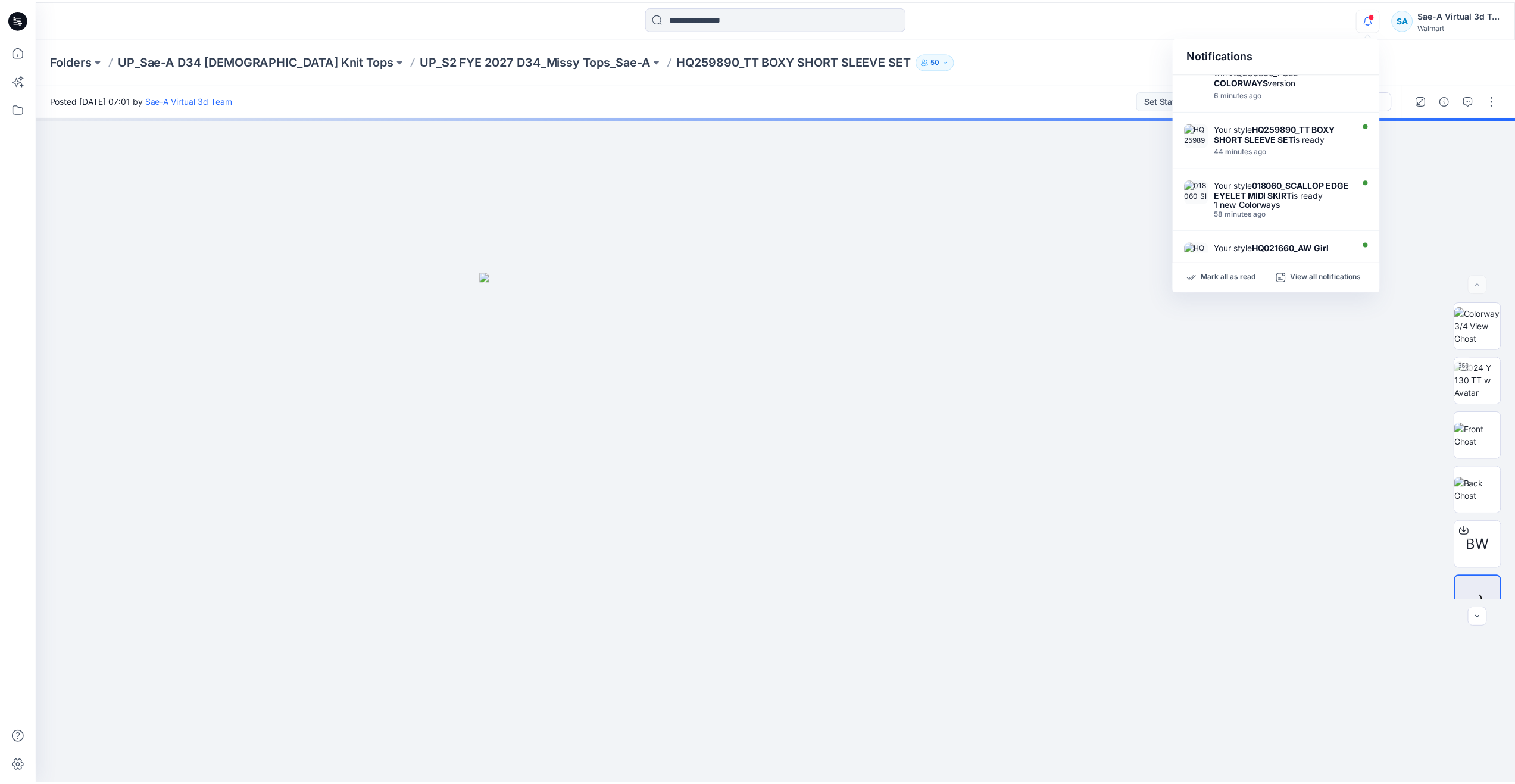
scroll to position [179, 0]
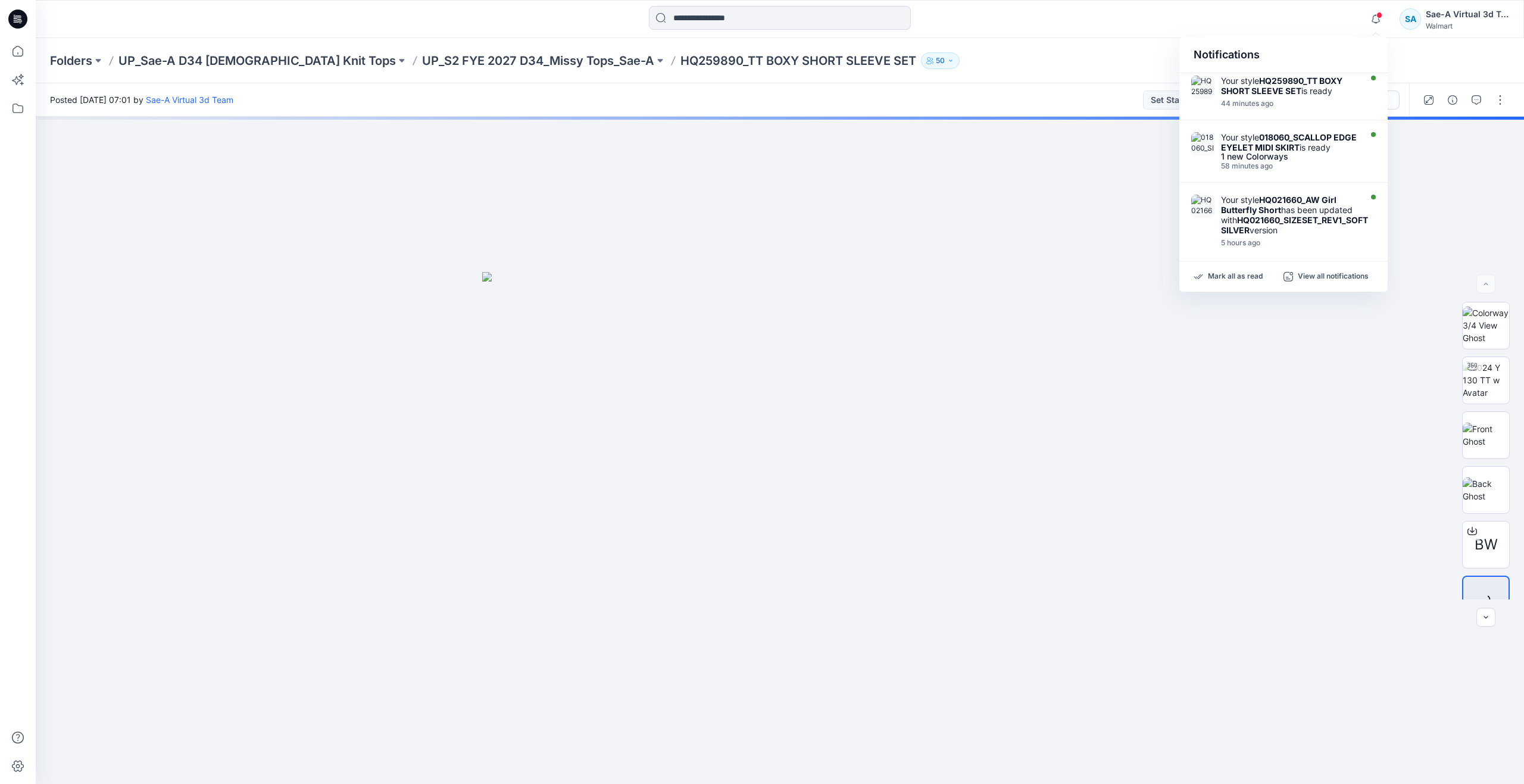
click at [971, 64] on div "Folders UP_Sae-A D34 Ladies Knit Tops UP_S2 FYE 2027 D34_Missy Tops_Sae-A HQ259…" at bounding box center [733, 60] width 1366 height 17
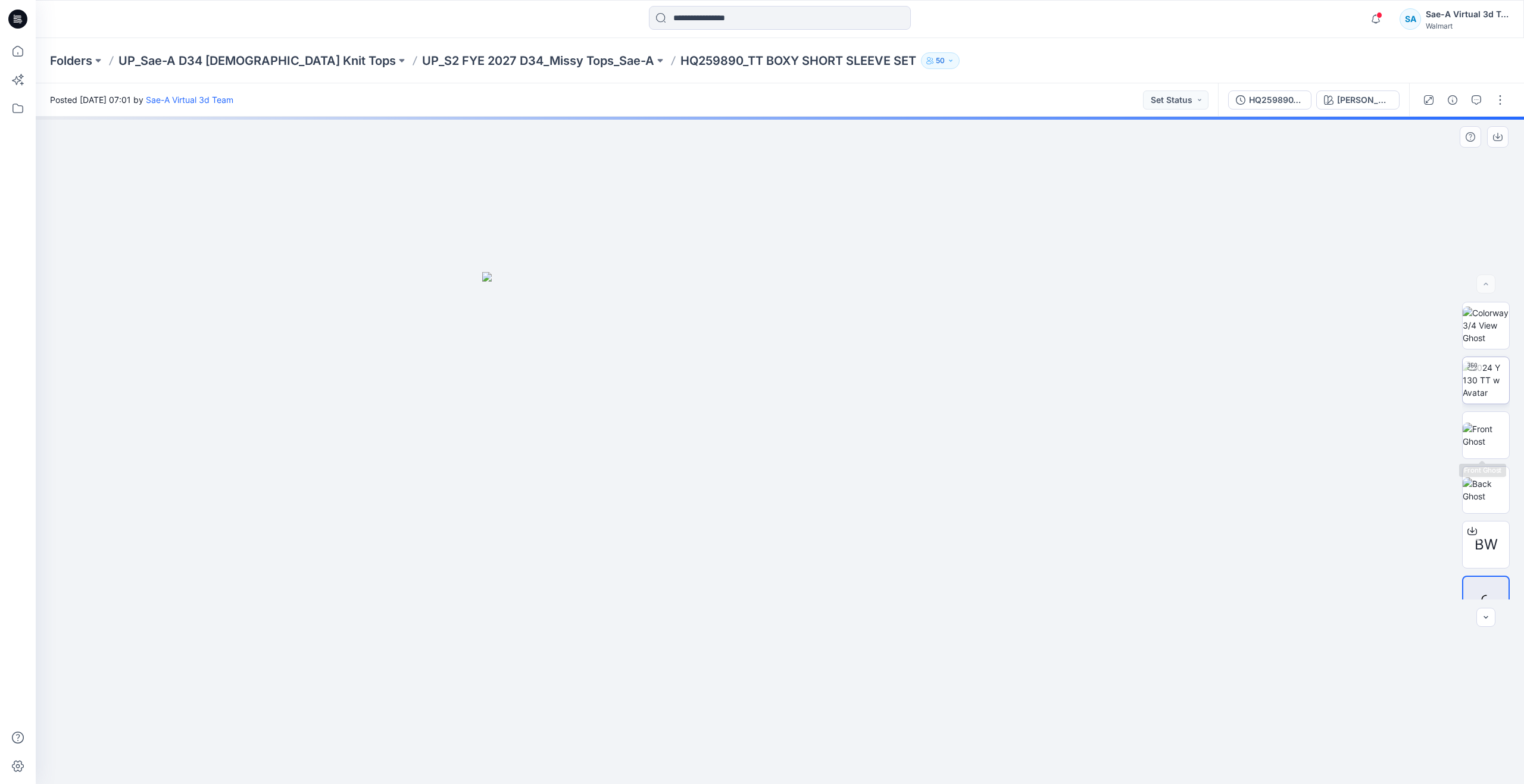
click at [1473, 385] on img at bounding box center [1486, 380] width 46 height 38
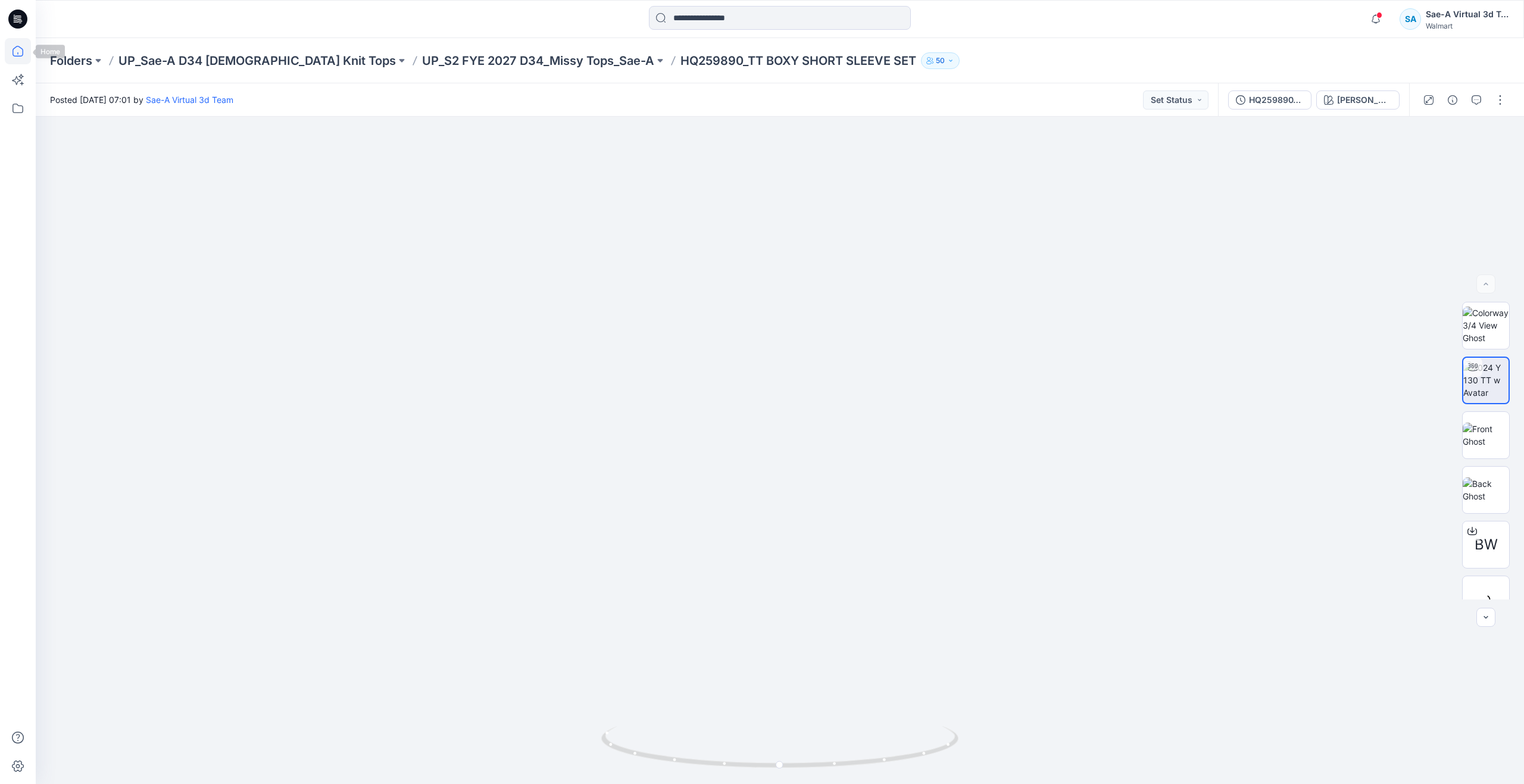
click at [25, 55] on icon at bounding box center [18, 51] width 26 height 26
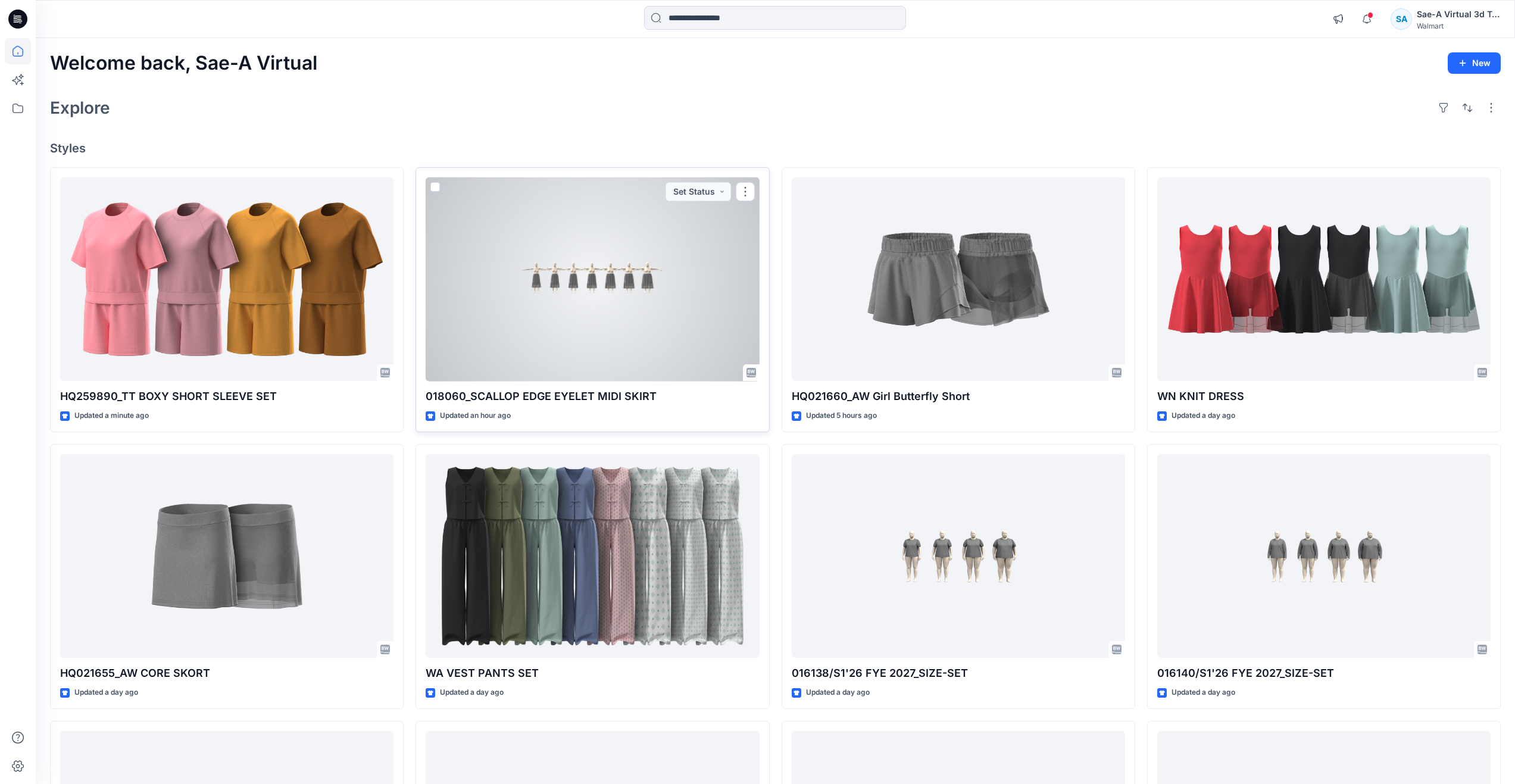
click at [597, 341] on div at bounding box center [592, 279] width 334 height 204
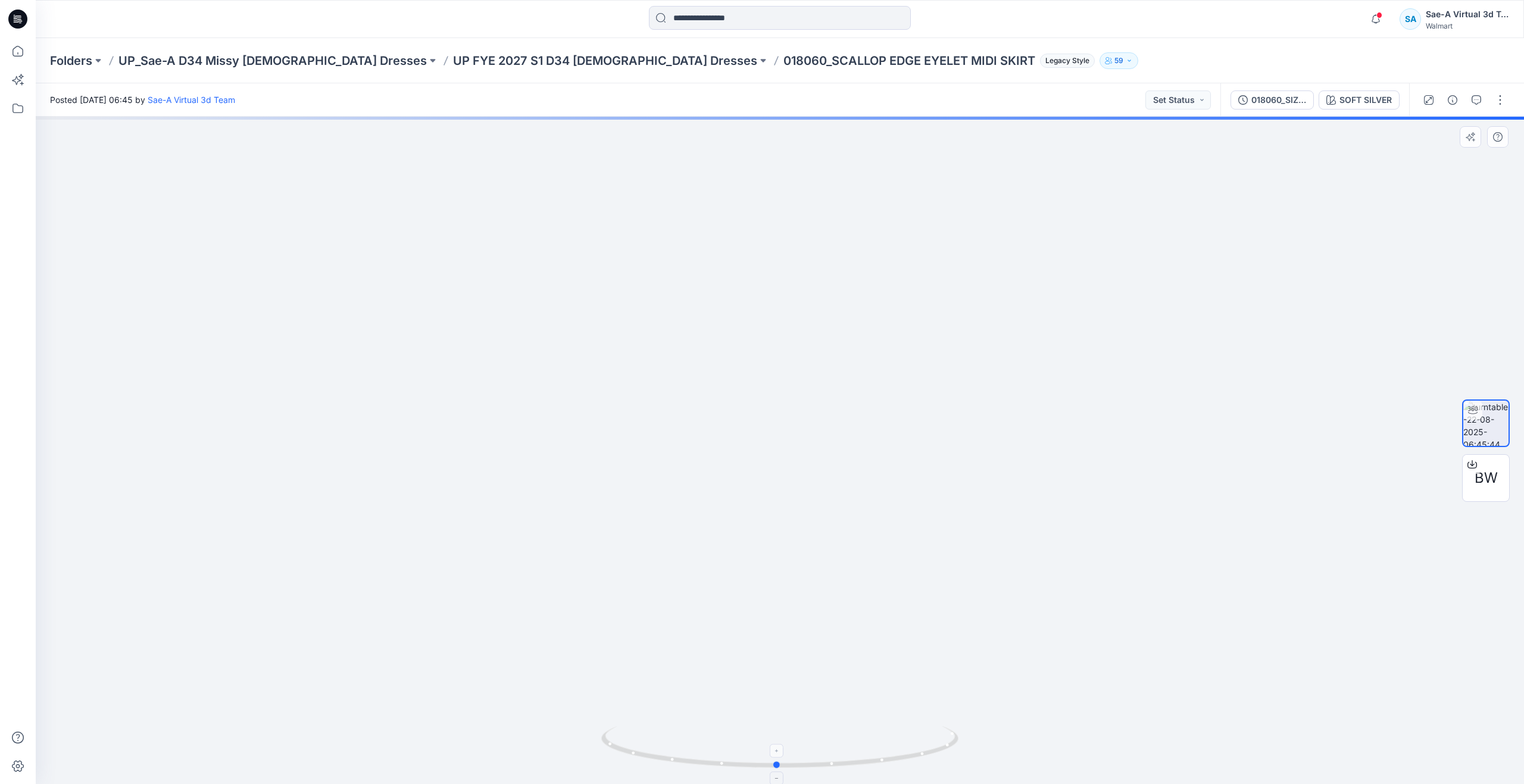
drag, startPoint x: 787, startPoint y: 765, endPoint x: 784, endPoint y: 748, distance: 17.3
click at [784, 748] on icon at bounding box center [781, 749] width 360 height 45
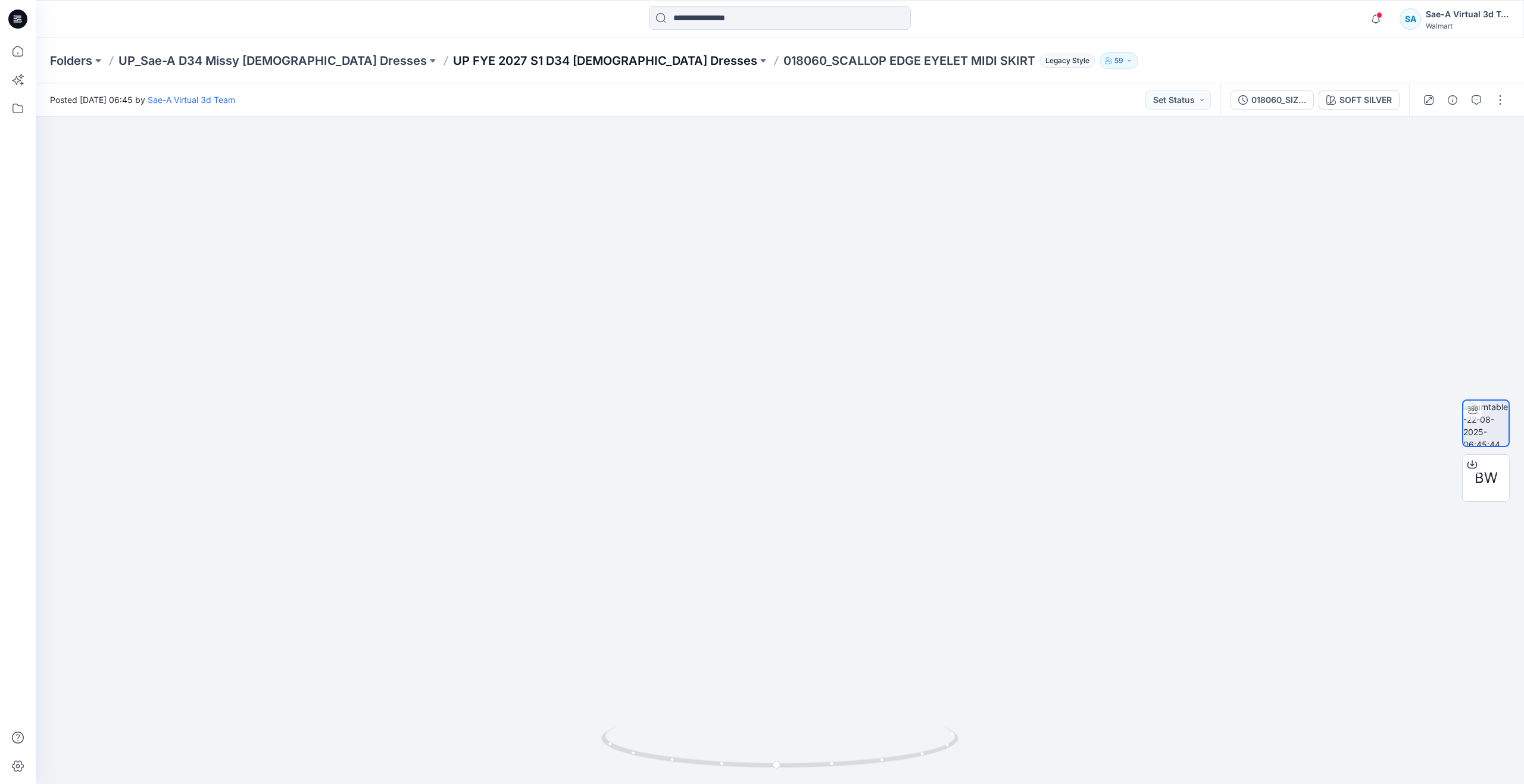
click at [453, 64] on p "UP FYE 2027 S1 D34 Ladies Dresses" at bounding box center [605, 60] width 305 height 17
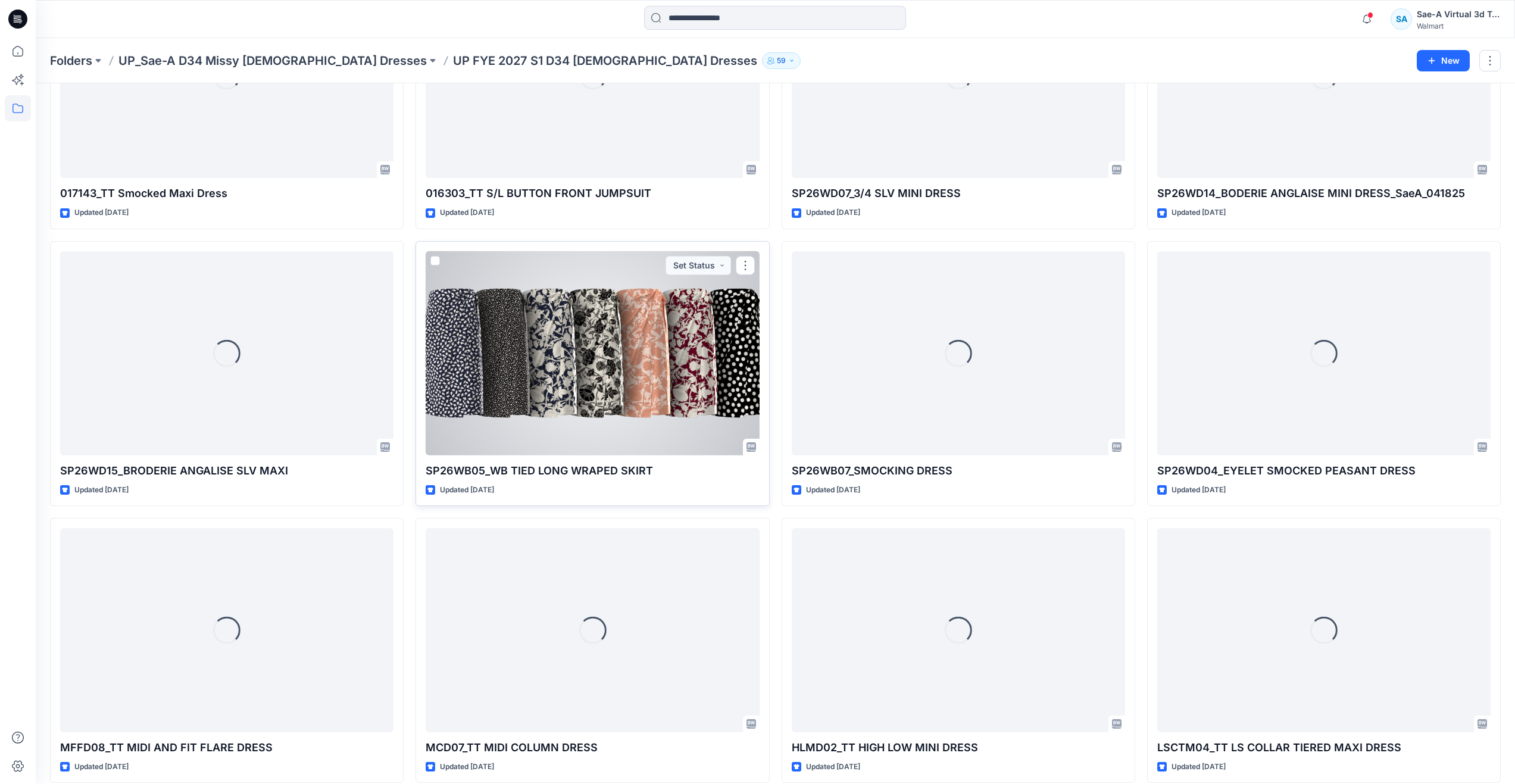
scroll to position [1139, 0]
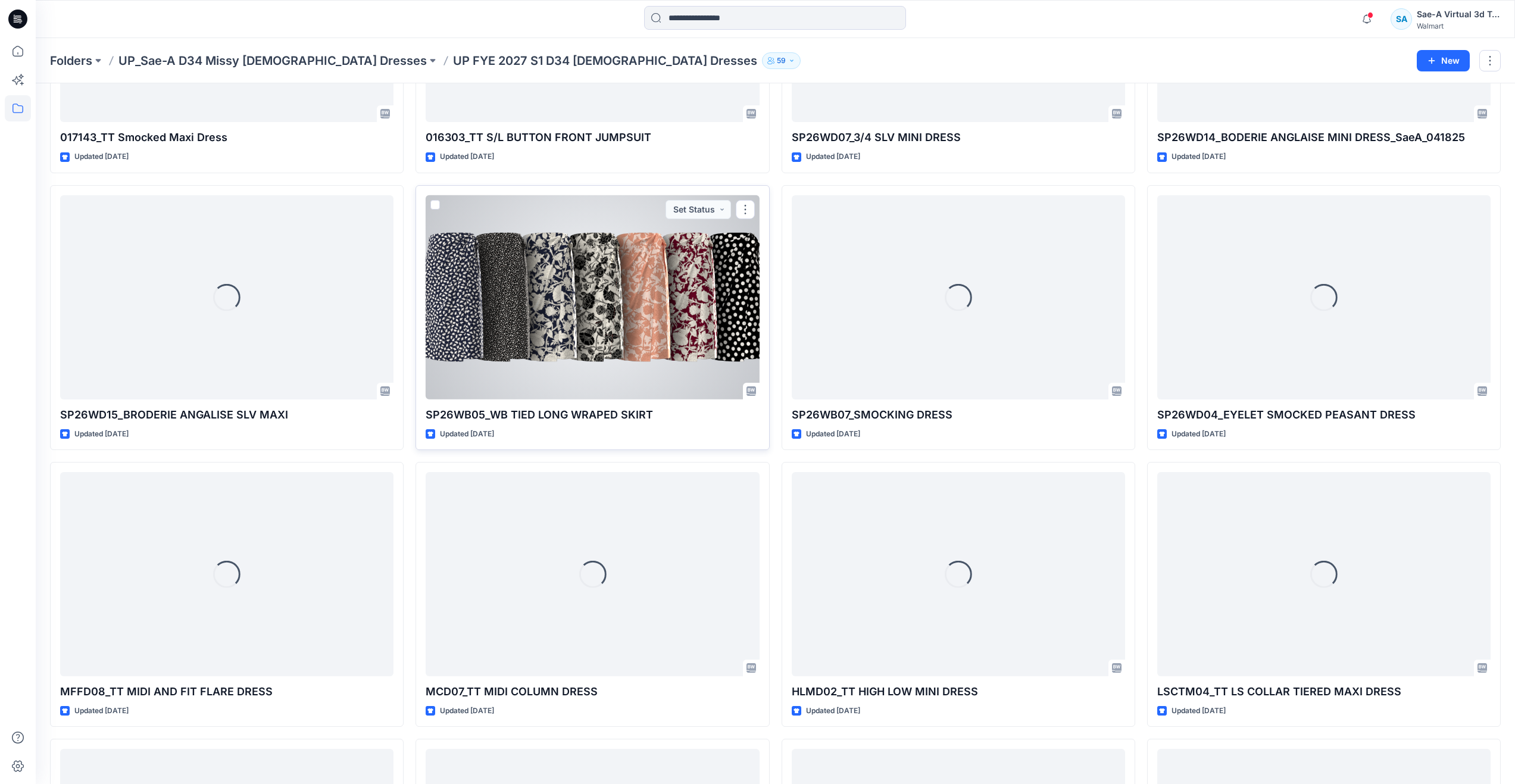
click at [569, 357] on div at bounding box center [592, 297] width 334 height 204
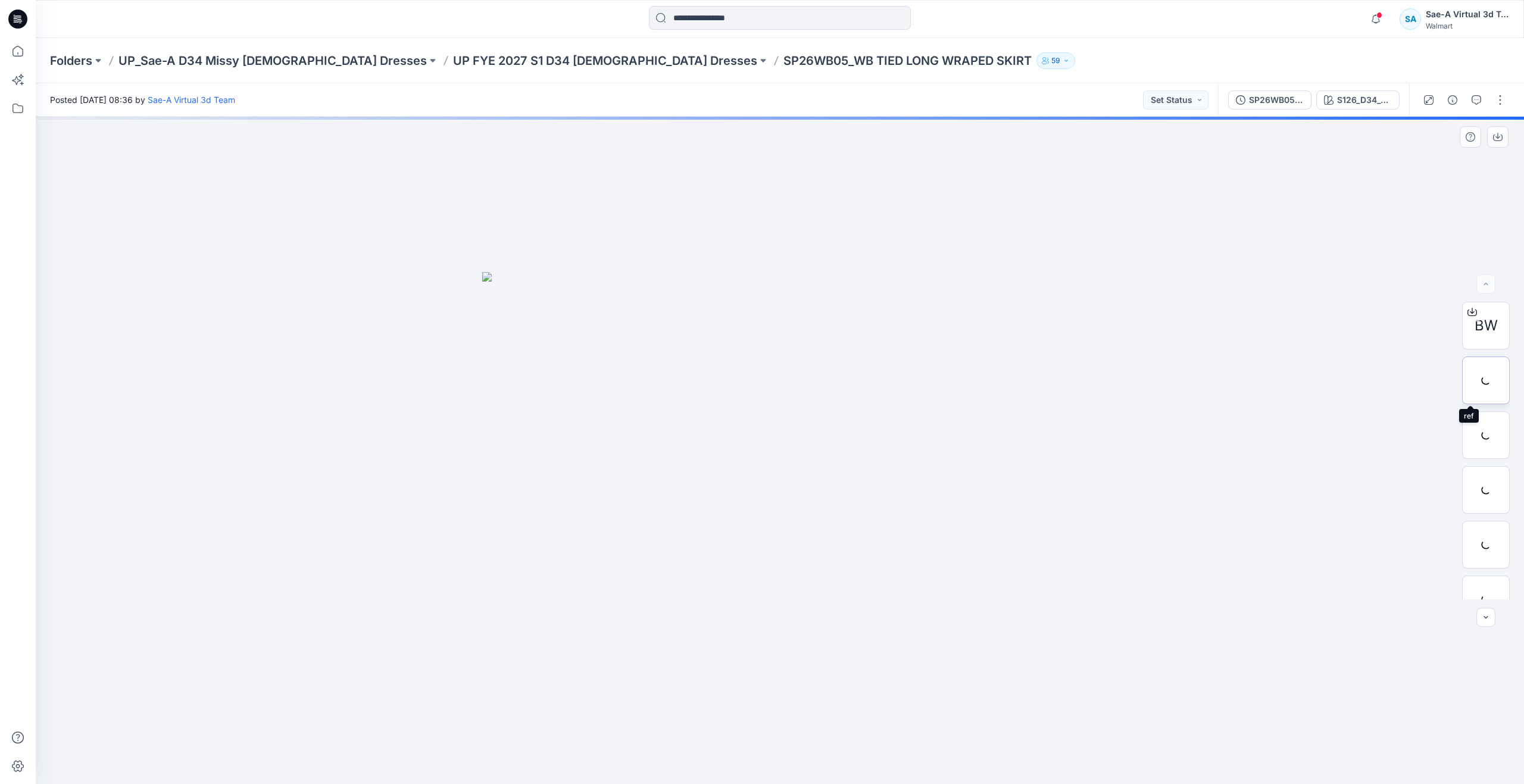
click at [1478, 383] on div at bounding box center [1486, 380] width 48 height 48
click at [1476, 103] on icon "button" at bounding box center [1476, 100] width 9 height 9
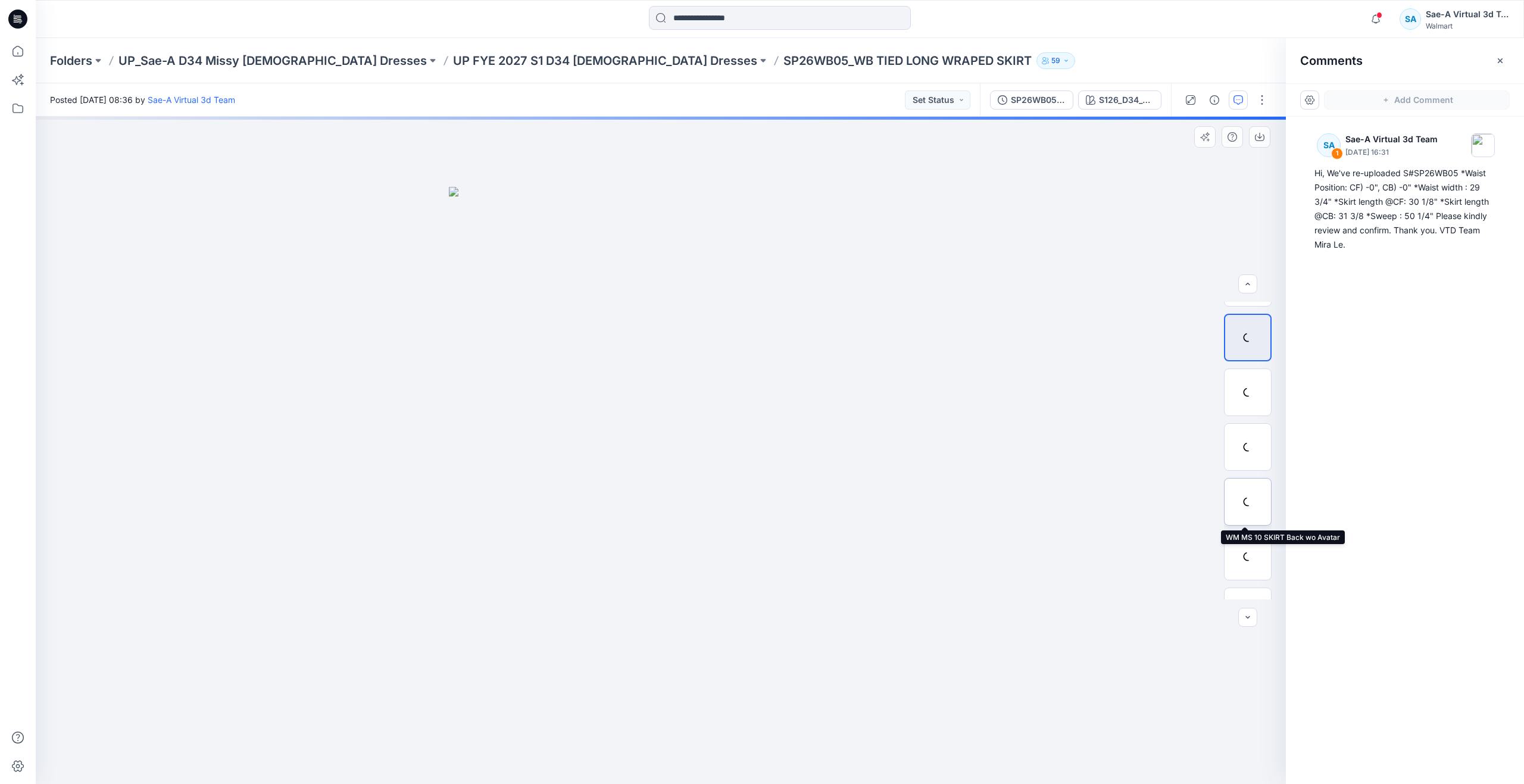
scroll to position [59, 0]
click at [1248, 535] on div at bounding box center [1248, 540] width 48 height 48
drag, startPoint x: 667, startPoint y: 770, endPoint x: 553, endPoint y: 735, distance: 119.3
click at [553, 735] on icon at bounding box center [663, 749] width 360 height 45
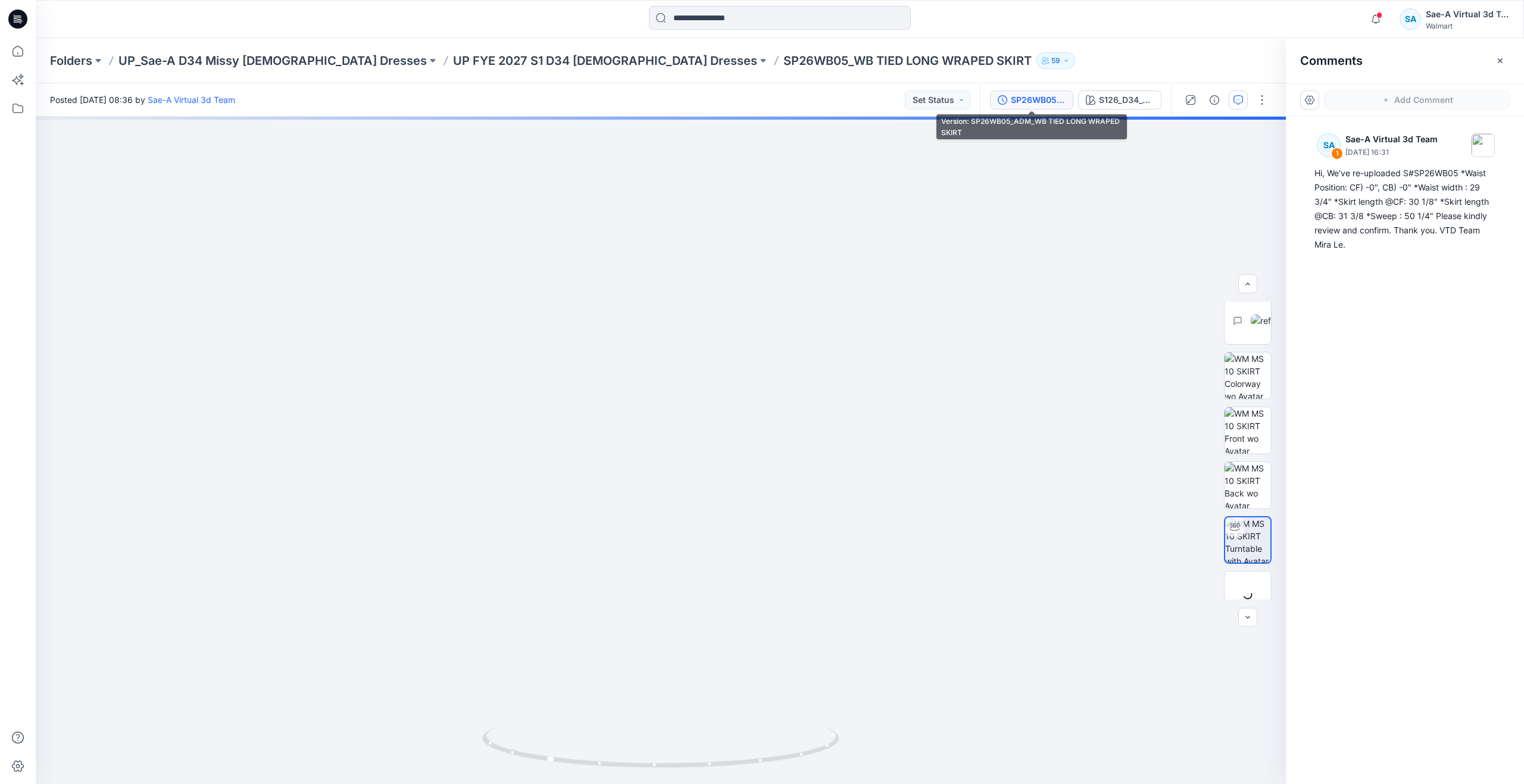
click at [1026, 95] on div "SP26WB05_ADM_WB TIED LONG WRAPED SKIRT" at bounding box center [1038, 100] width 55 height 13
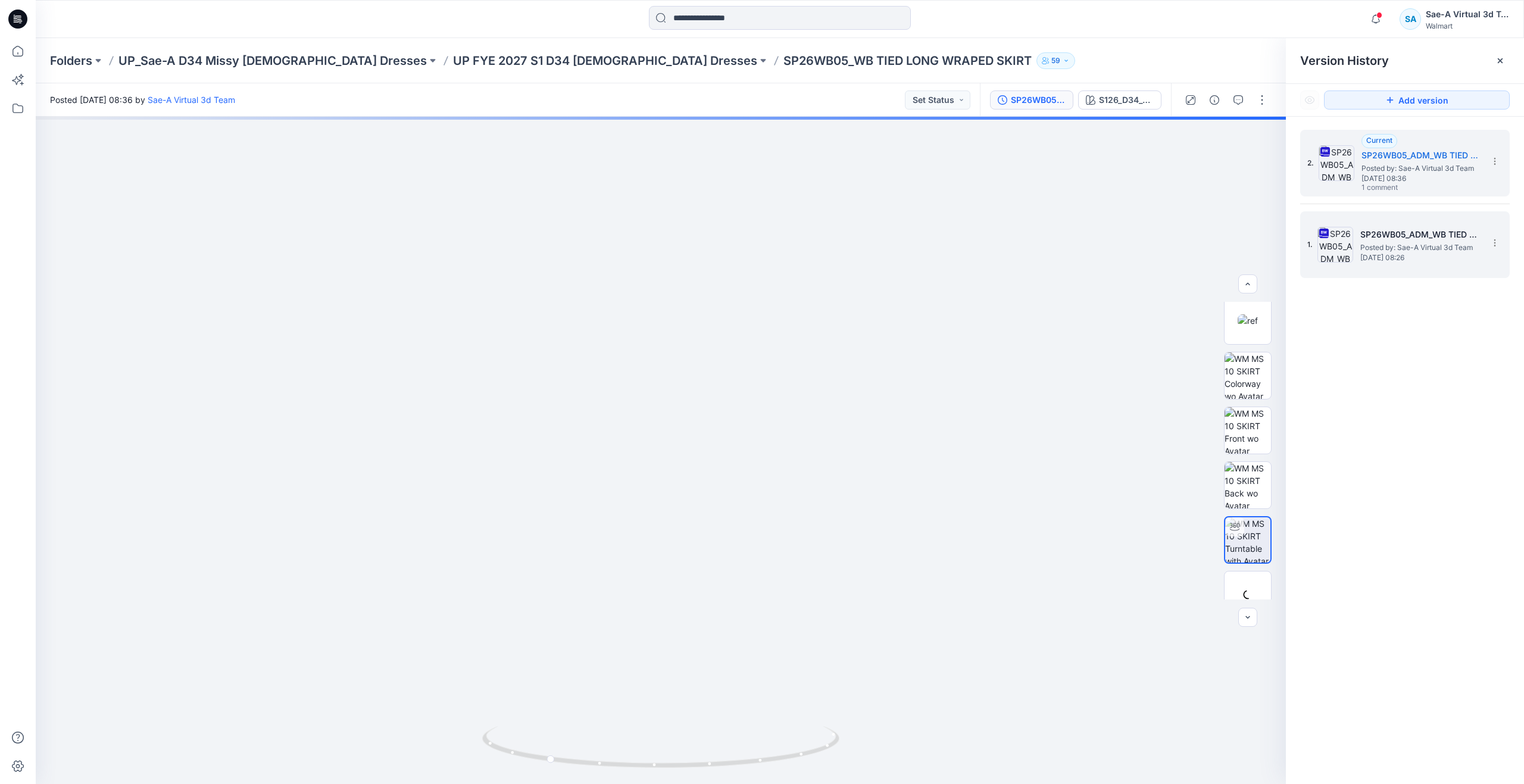
click at [1330, 238] on img at bounding box center [1334, 244] width 35 height 35
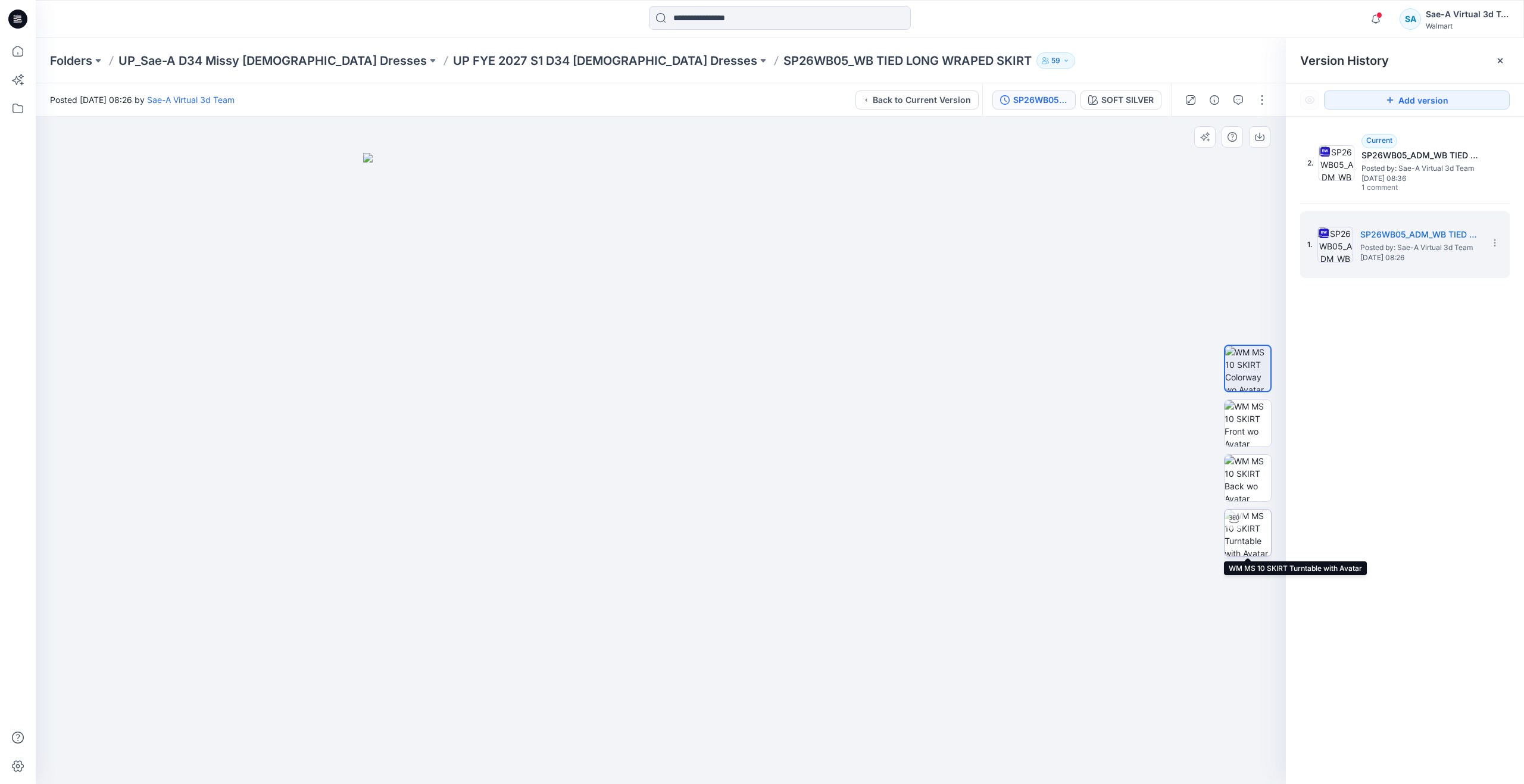
click at [1230, 526] on div at bounding box center [1234, 519] width 19 height 19
drag, startPoint x: 658, startPoint y: 762, endPoint x: 344, endPoint y: 652, distance: 332.7
click at [344, 652] on div at bounding box center [660, 450] width 1250 height 667
drag, startPoint x: 694, startPoint y: 770, endPoint x: 574, endPoint y: 734, distance: 125.3
click at [574, 734] on icon at bounding box center [663, 749] width 360 height 45
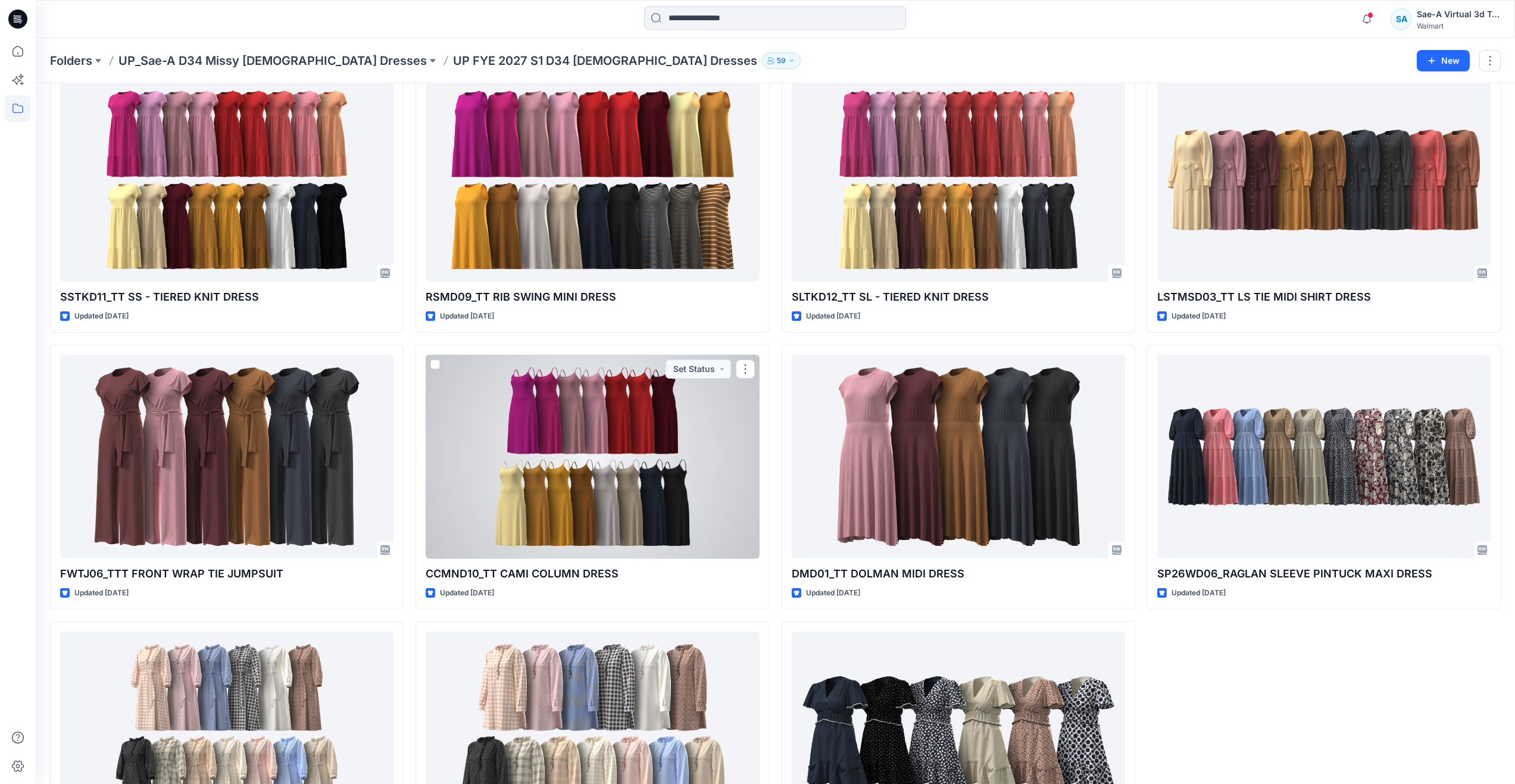
scroll to position [1808, 0]
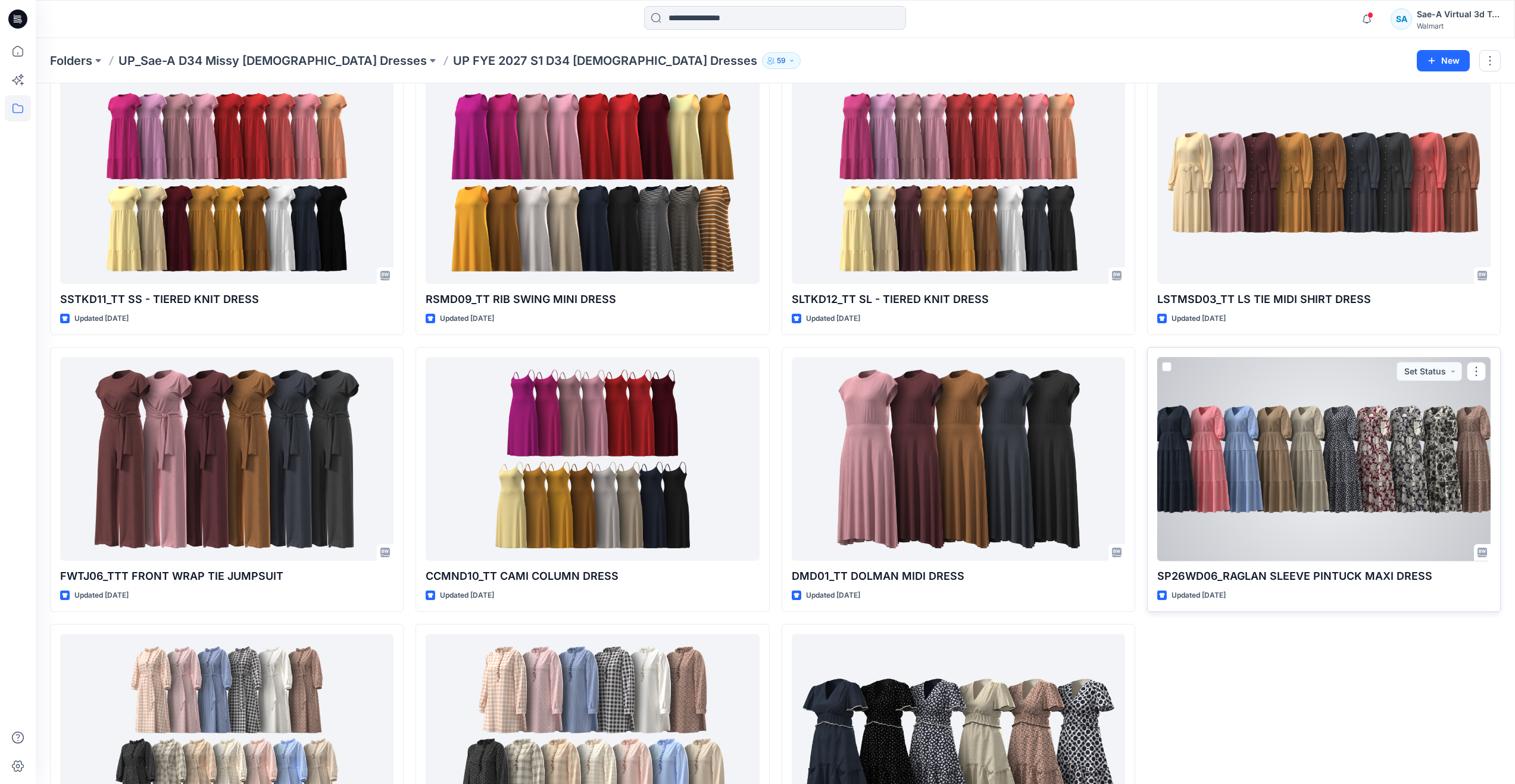
click at [1270, 485] on div at bounding box center [1324, 459] width 334 height 204
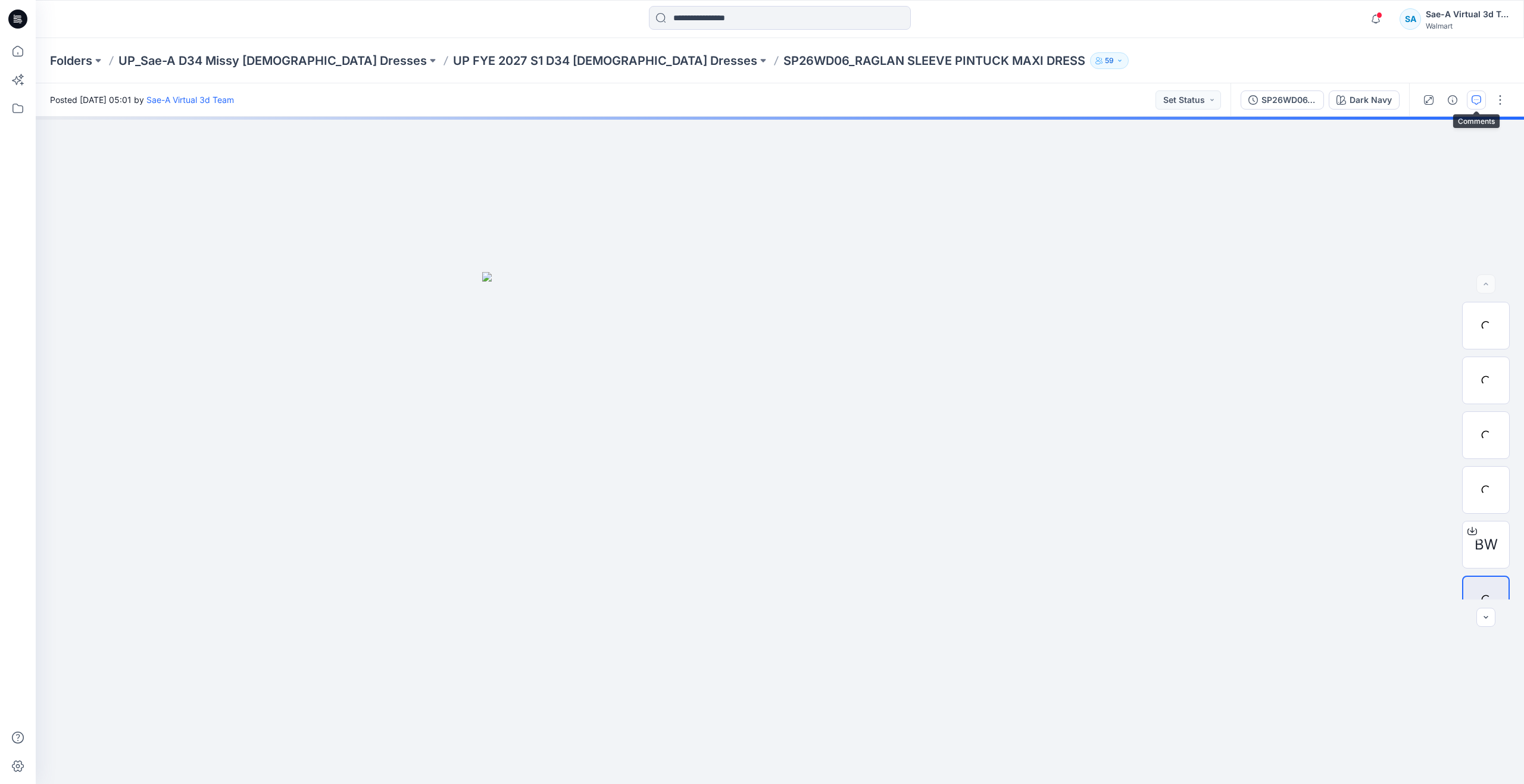
click at [1481, 98] on button "button" at bounding box center [1476, 100] width 19 height 19
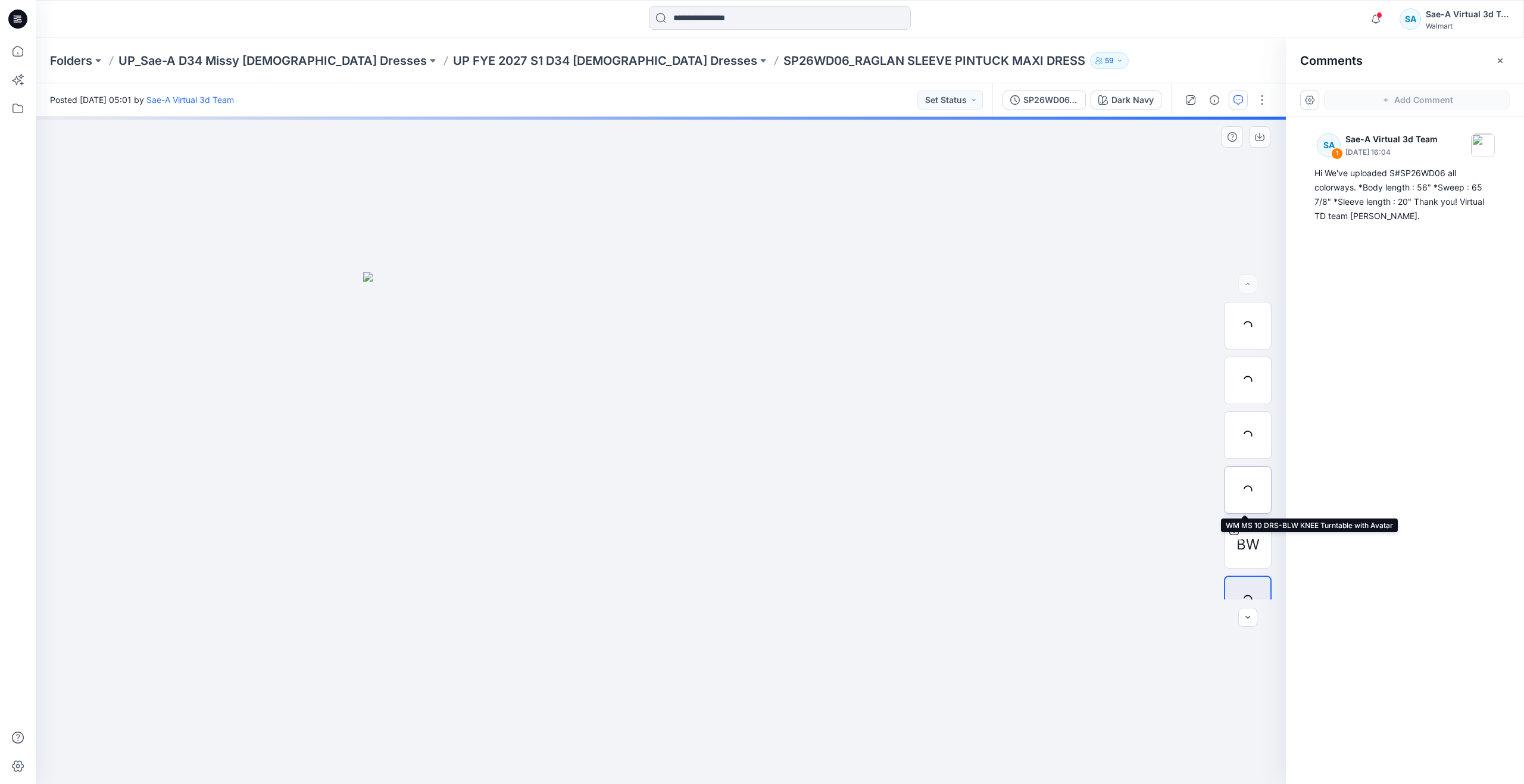
click at [1235, 477] on div at bounding box center [1248, 490] width 48 height 48
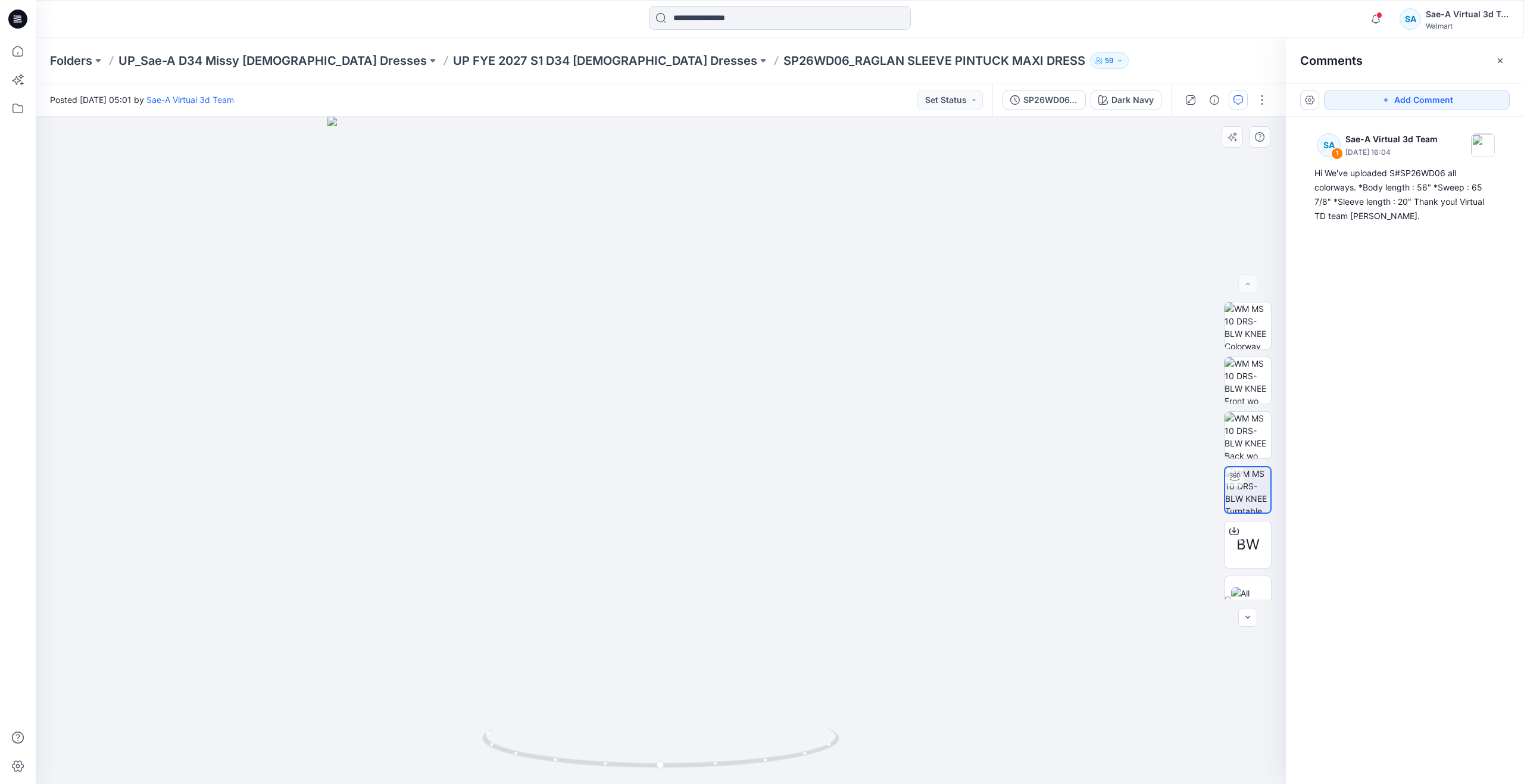
click at [961, 391] on div at bounding box center [660, 450] width 1250 height 667
drag, startPoint x: 720, startPoint y: 606, endPoint x: 710, endPoint y: 571, distance: 36.4
drag, startPoint x: 663, startPoint y: 769, endPoint x: 476, endPoint y: 704, distance: 198.0
click at [476, 704] on div at bounding box center [660, 450] width 1250 height 667
click at [453, 59] on p "UP FYE 2027 S1 D34 Ladies Dresses" at bounding box center [605, 60] width 305 height 17
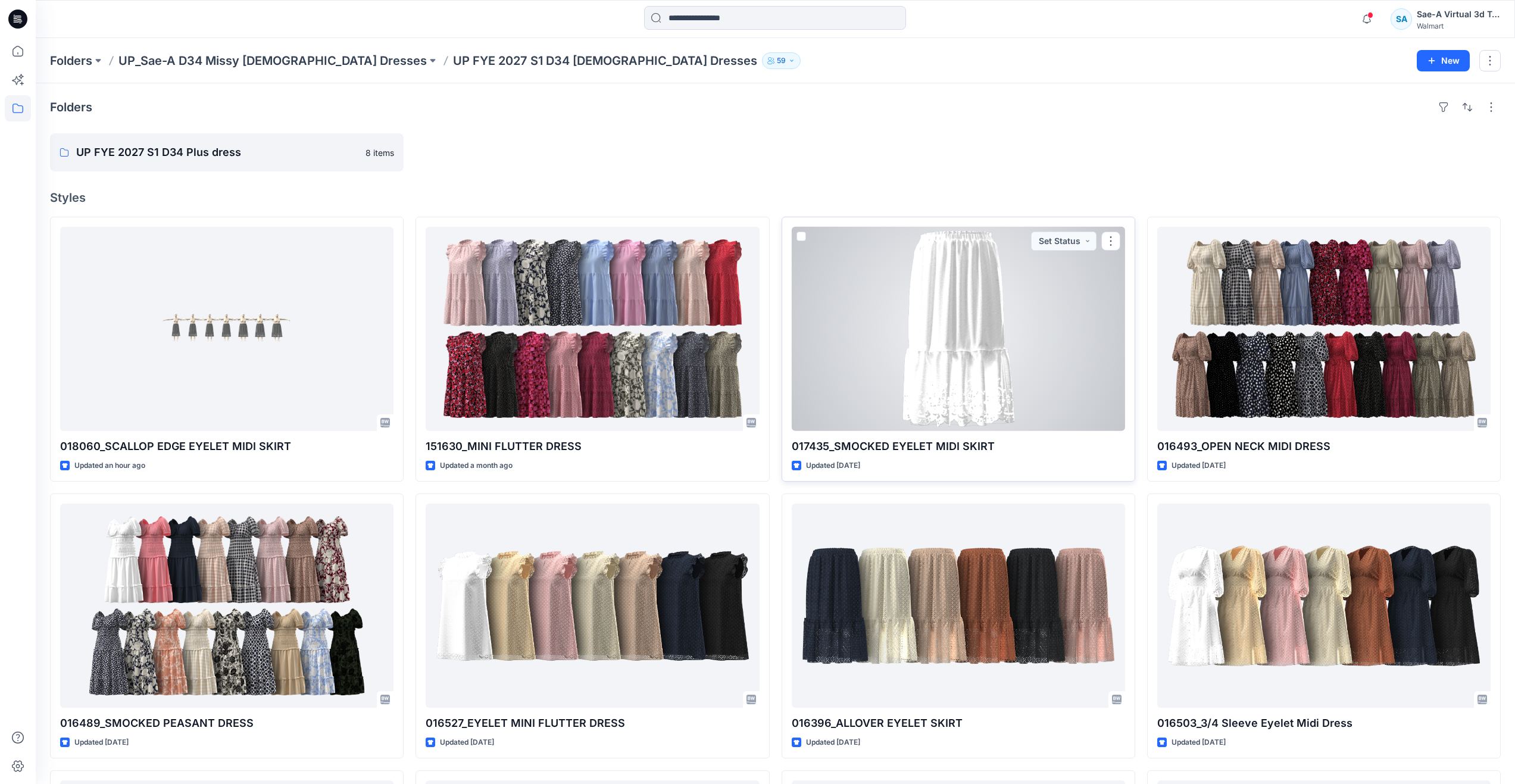
click at [991, 388] on div at bounding box center [958, 329] width 334 height 204
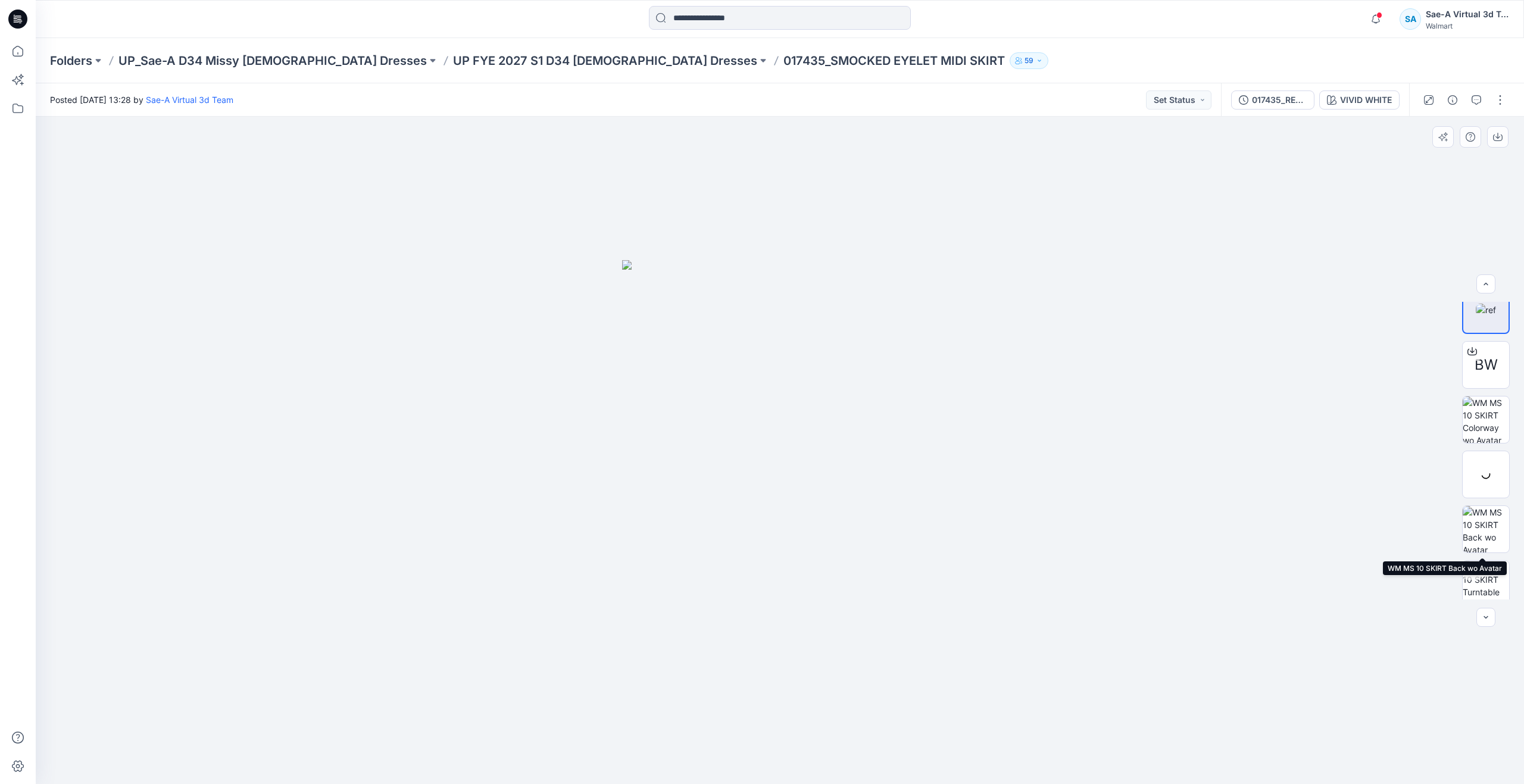
scroll to position [24, 0]
click at [1331, 105] on button "VIVID WHITE" at bounding box center [1359, 100] width 80 height 19
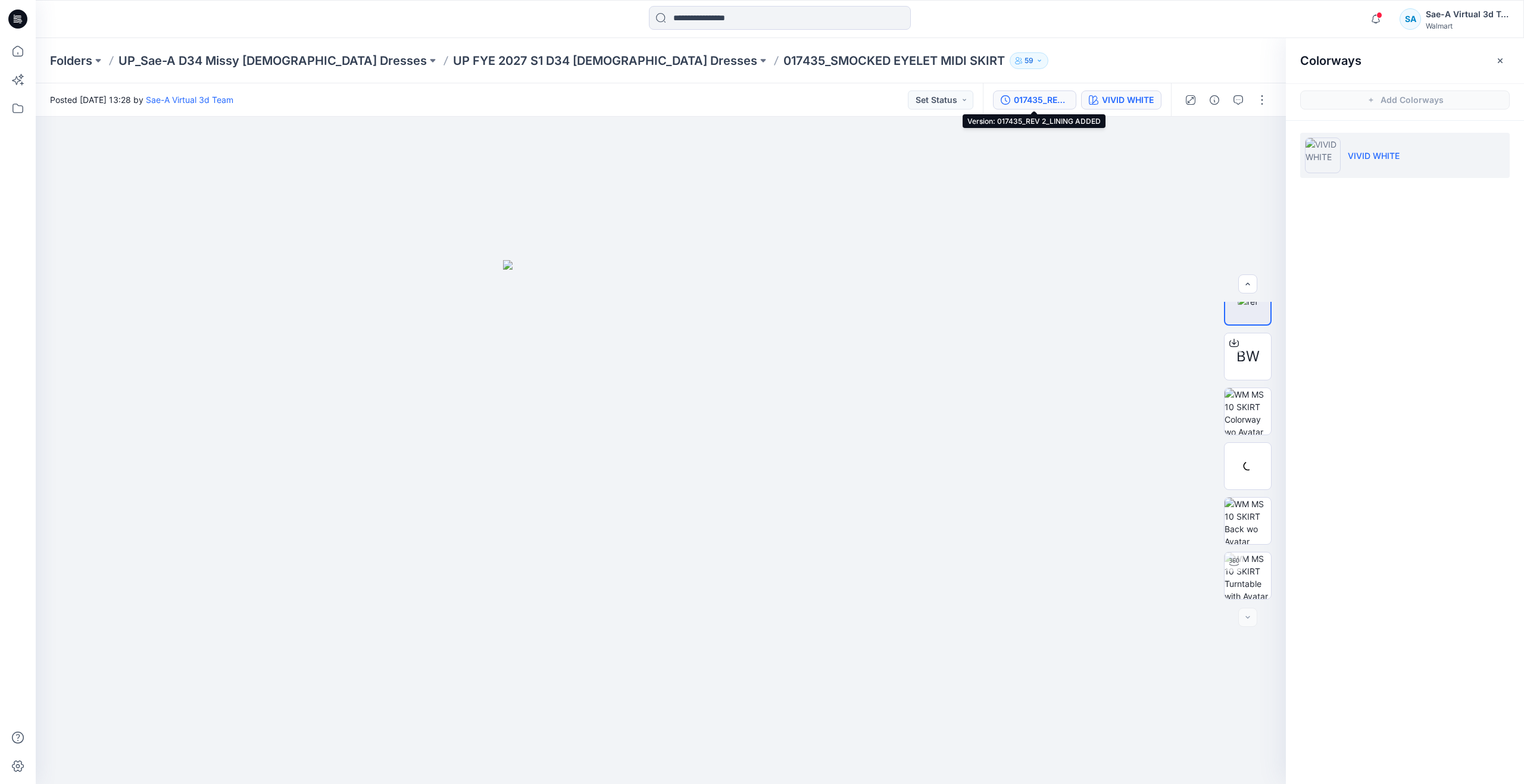
click at [1044, 91] on button "017435_REV 2_LINING ADDED" at bounding box center [1034, 100] width 83 height 19
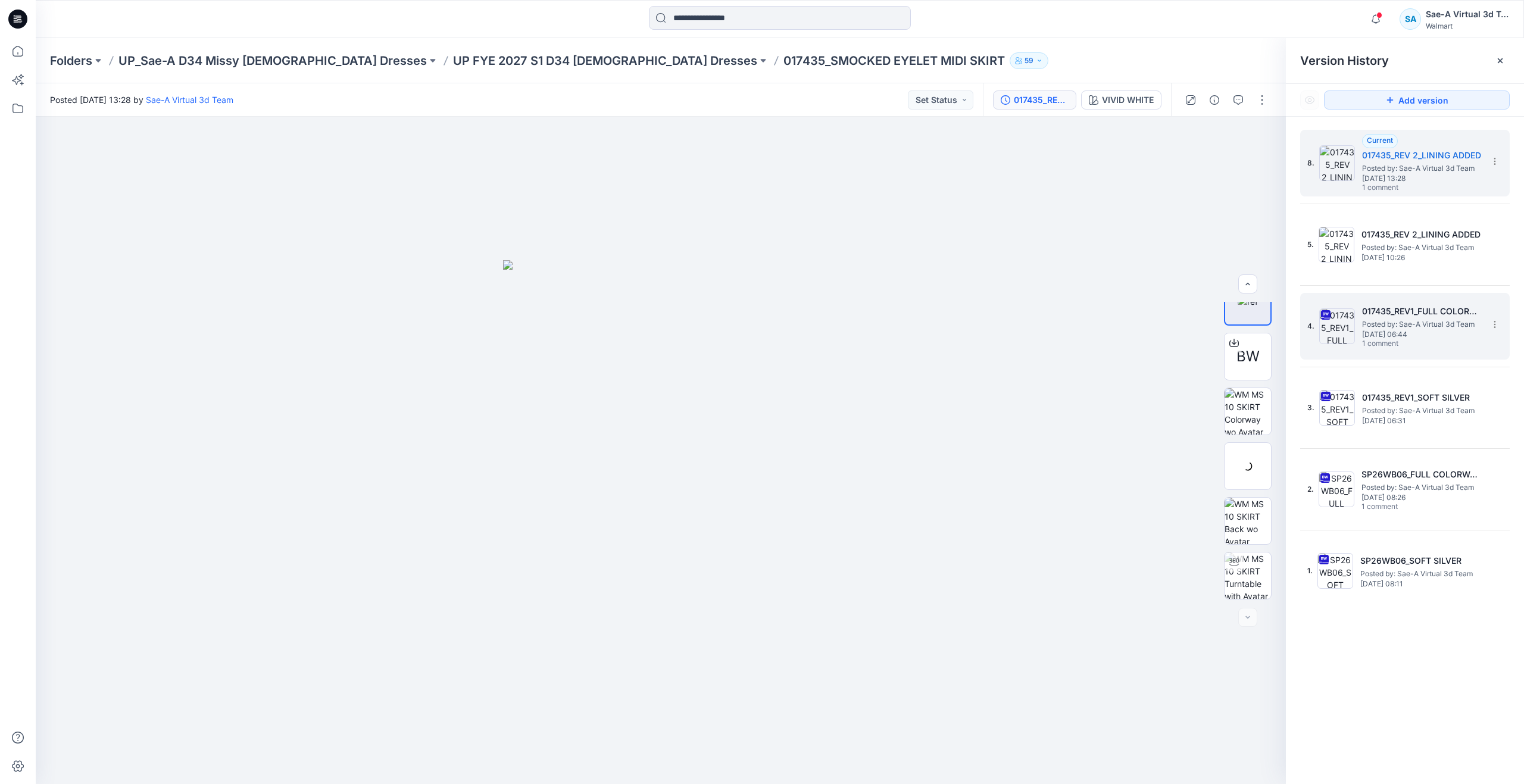
click at [1413, 328] on span "Posted by: Sae-A Virtual 3d Team" at bounding box center [1421, 324] width 119 height 12
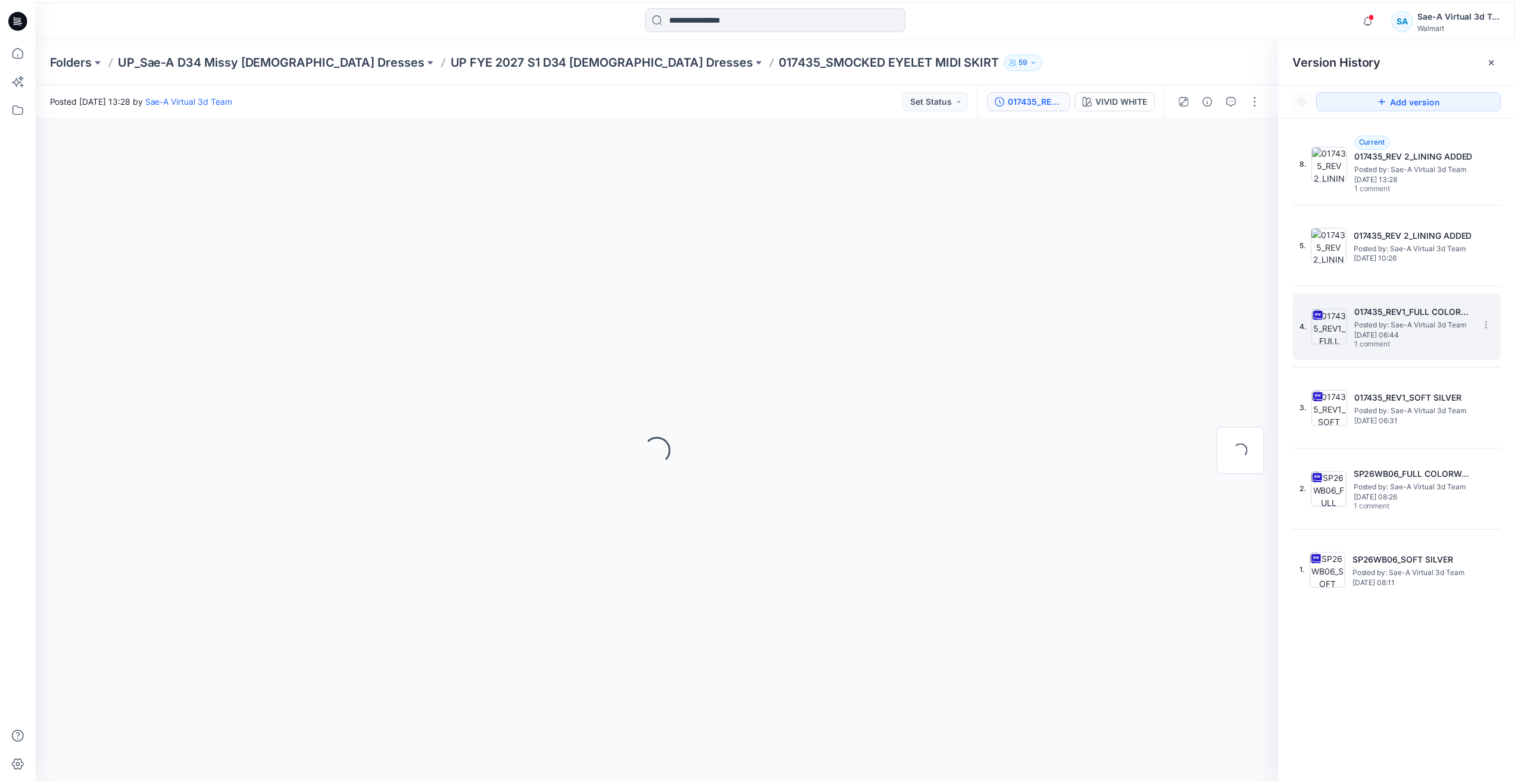
scroll to position [0, 0]
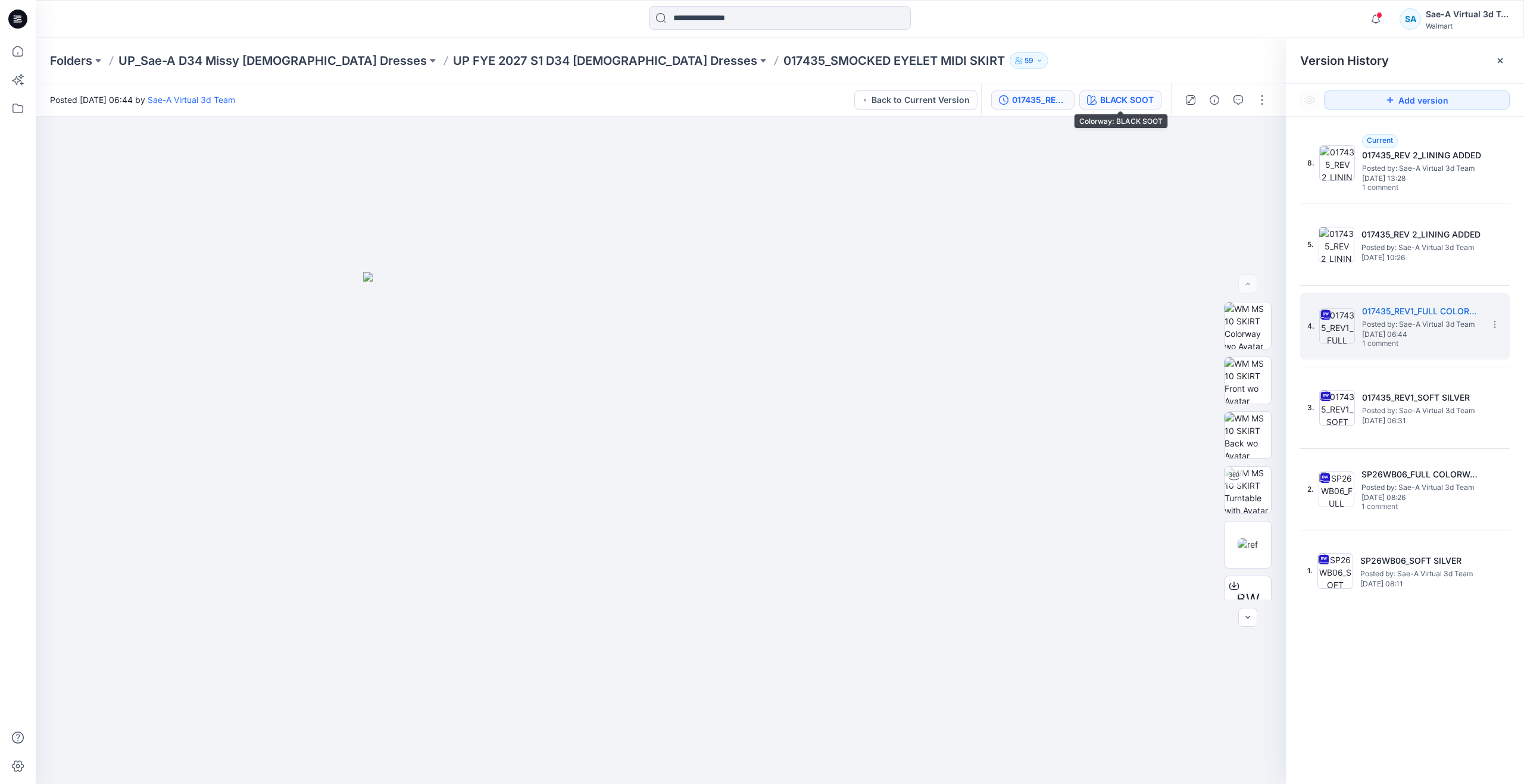
click at [1113, 103] on div "BLACK SOOT" at bounding box center [1127, 100] width 54 height 13
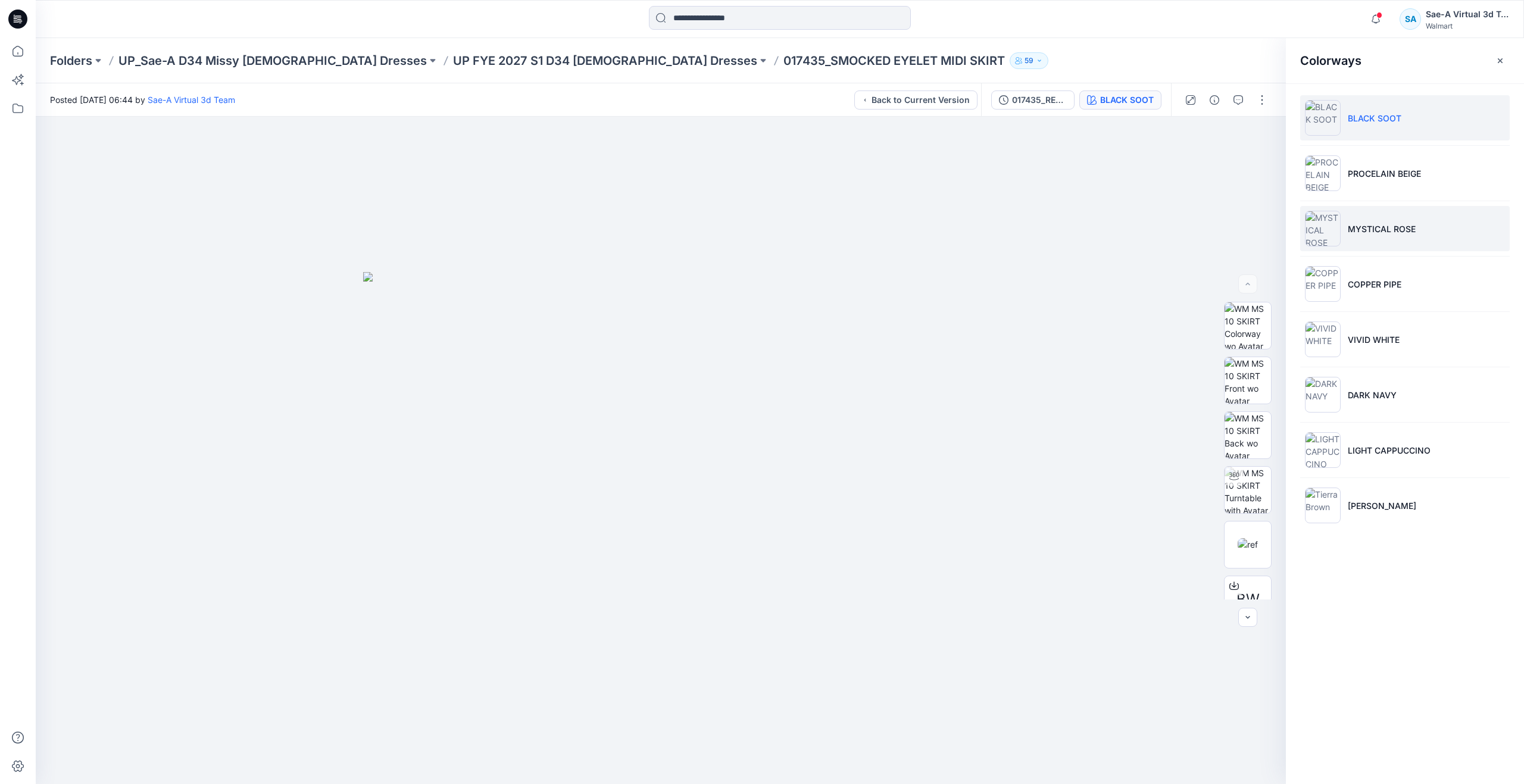
click at [1363, 236] on li "MYSTICAL ROSE" at bounding box center [1405, 229] width 210 height 46
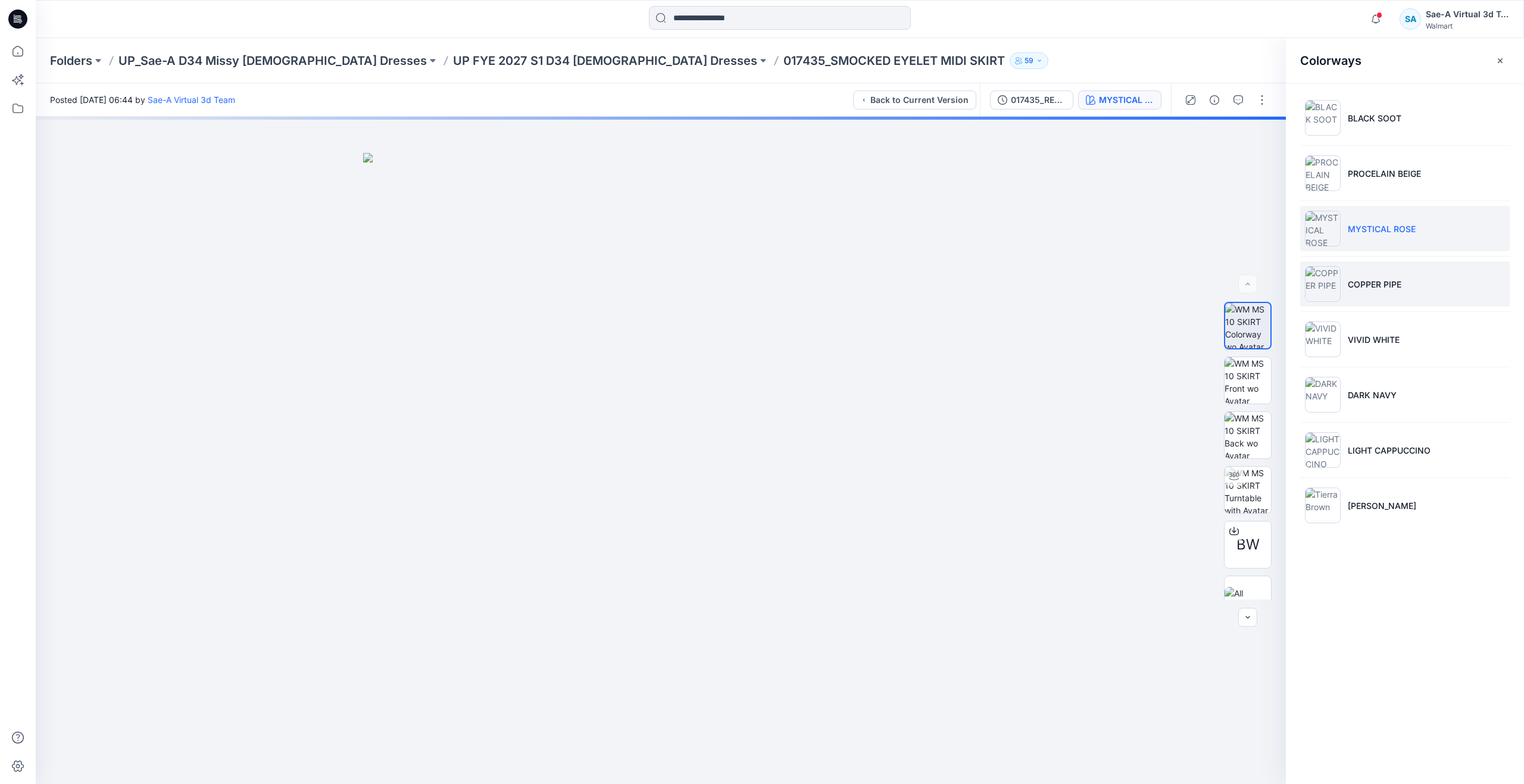
click at [1371, 291] on li "COPPER PIPE" at bounding box center [1405, 284] width 210 height 46
click at [1236, 487] on img at bounding box center [1248, 490] width 46 height 46
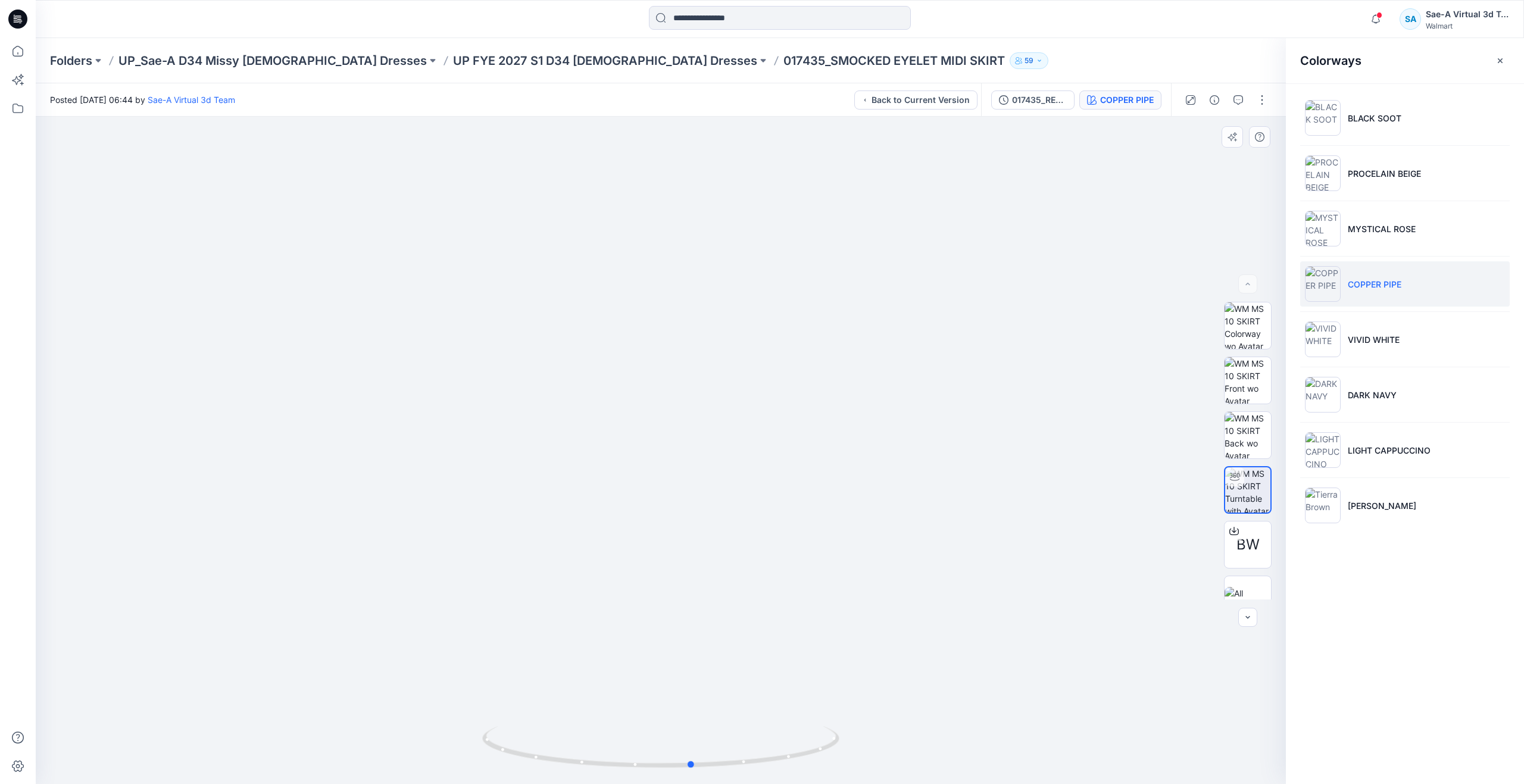
drag, startPoint x: 657, startPoint y: 761, endPoint x: 331, endPoint y: 624, distance: 353.6
click at [331, 624] on div at bounding box center [660, 450] width 1250 height 667
click at [22, 53] on icon at bounding box center [18, 51] width 26 height 26
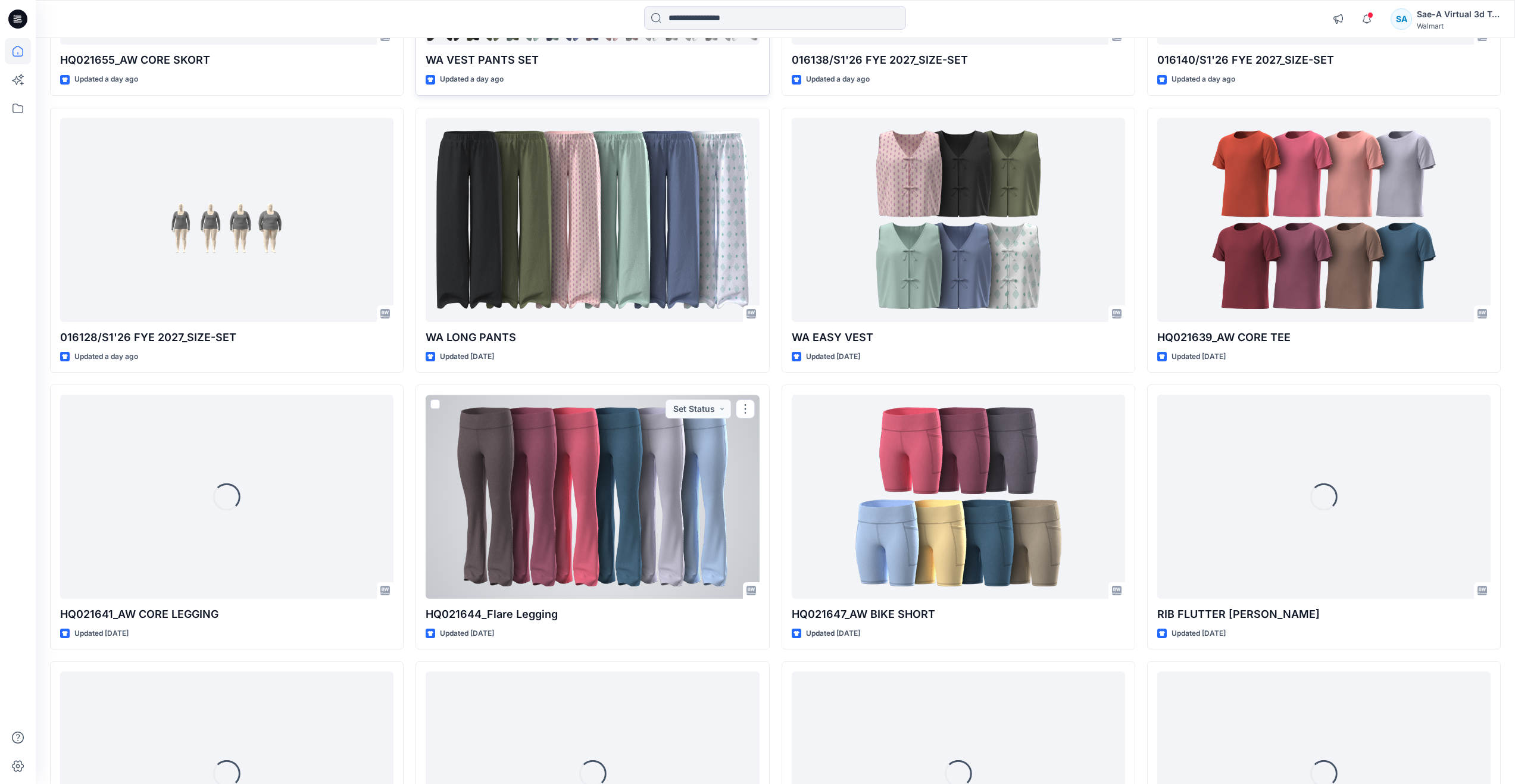
scroll to position [676, 0]
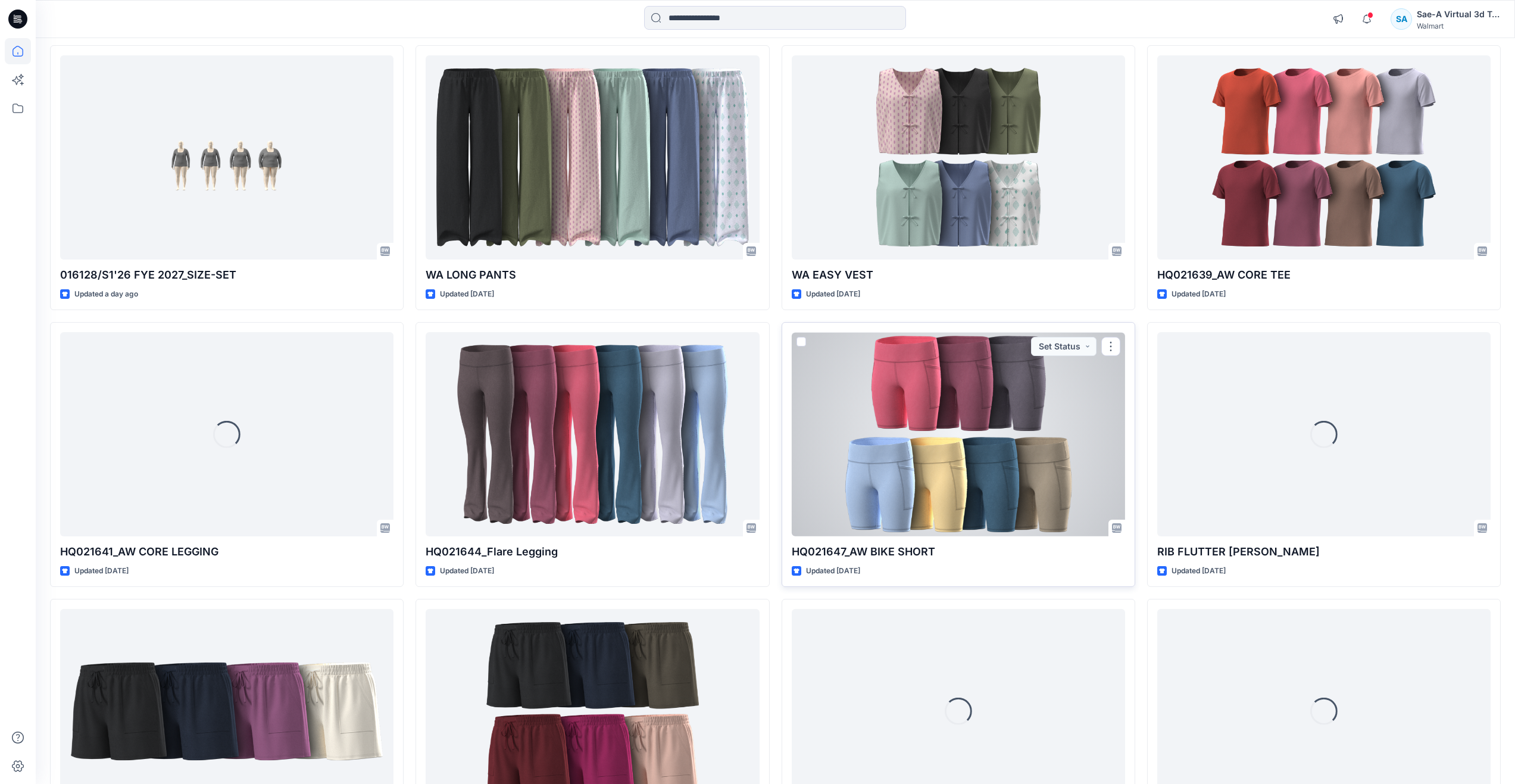
click at [928, 472] on div at bounding box center [958, 434] width 334 height 204
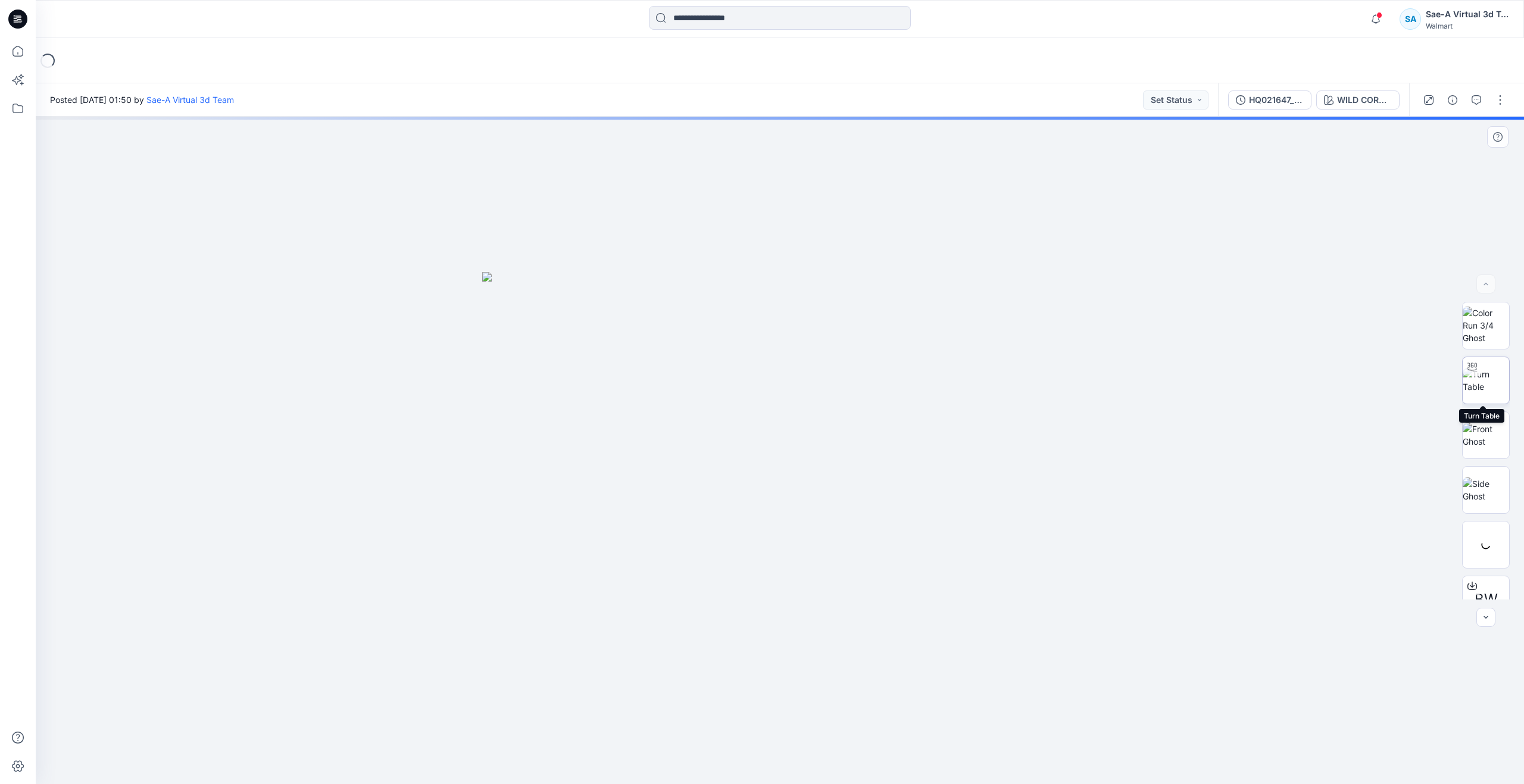
click at [1489, 391] on img at bounding box center [1486, 380] width 46 height 25
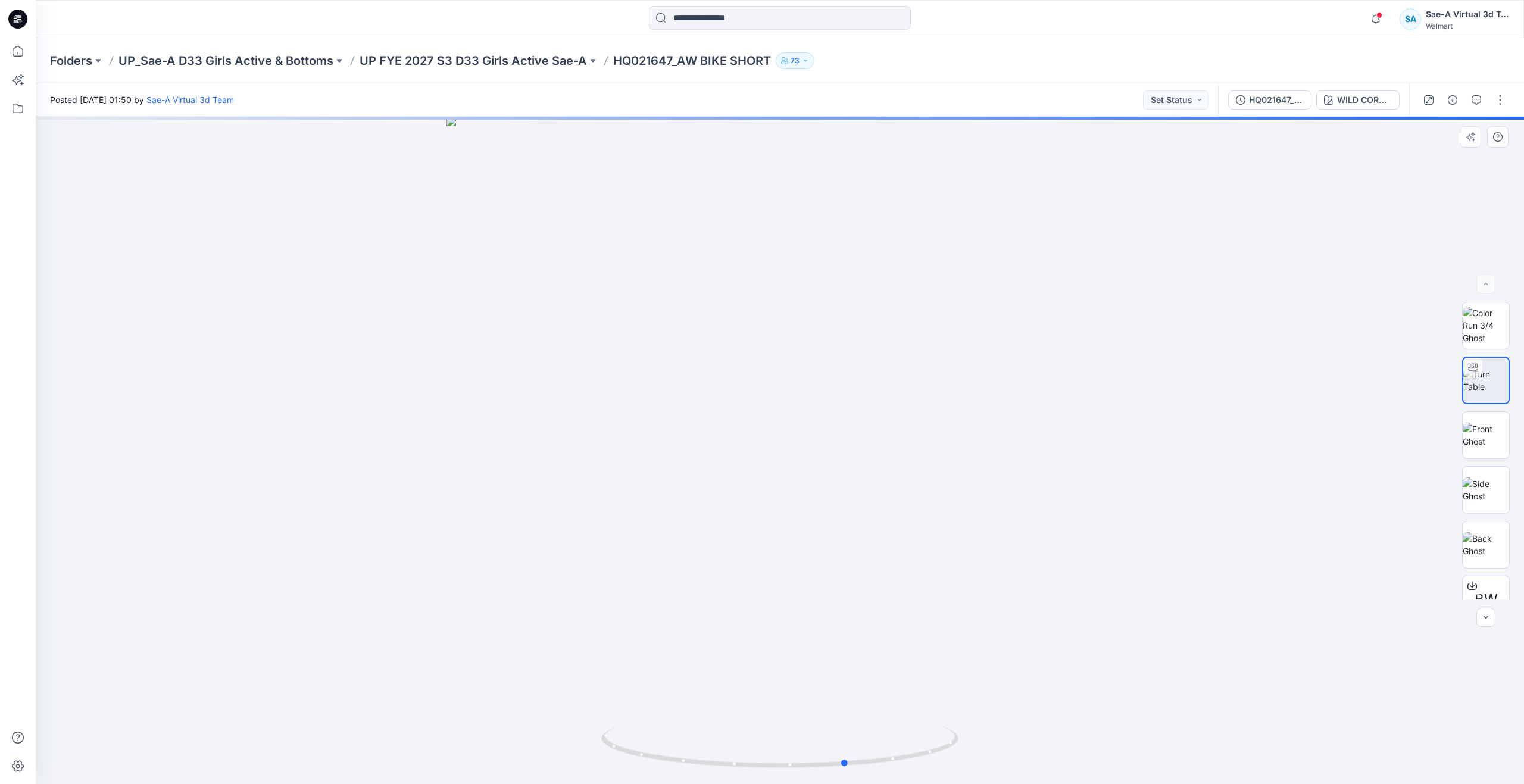
drag, startPoint x: 782, startPoint y: 765, endPoint x: 114, endPoint y: 612, distance: 685.3
click at [114, 612] on div at bounding box center [779, 450] width 1488 height 667
click at [19, 51] on icon at bounding box center [18, 51] width 26 height 26
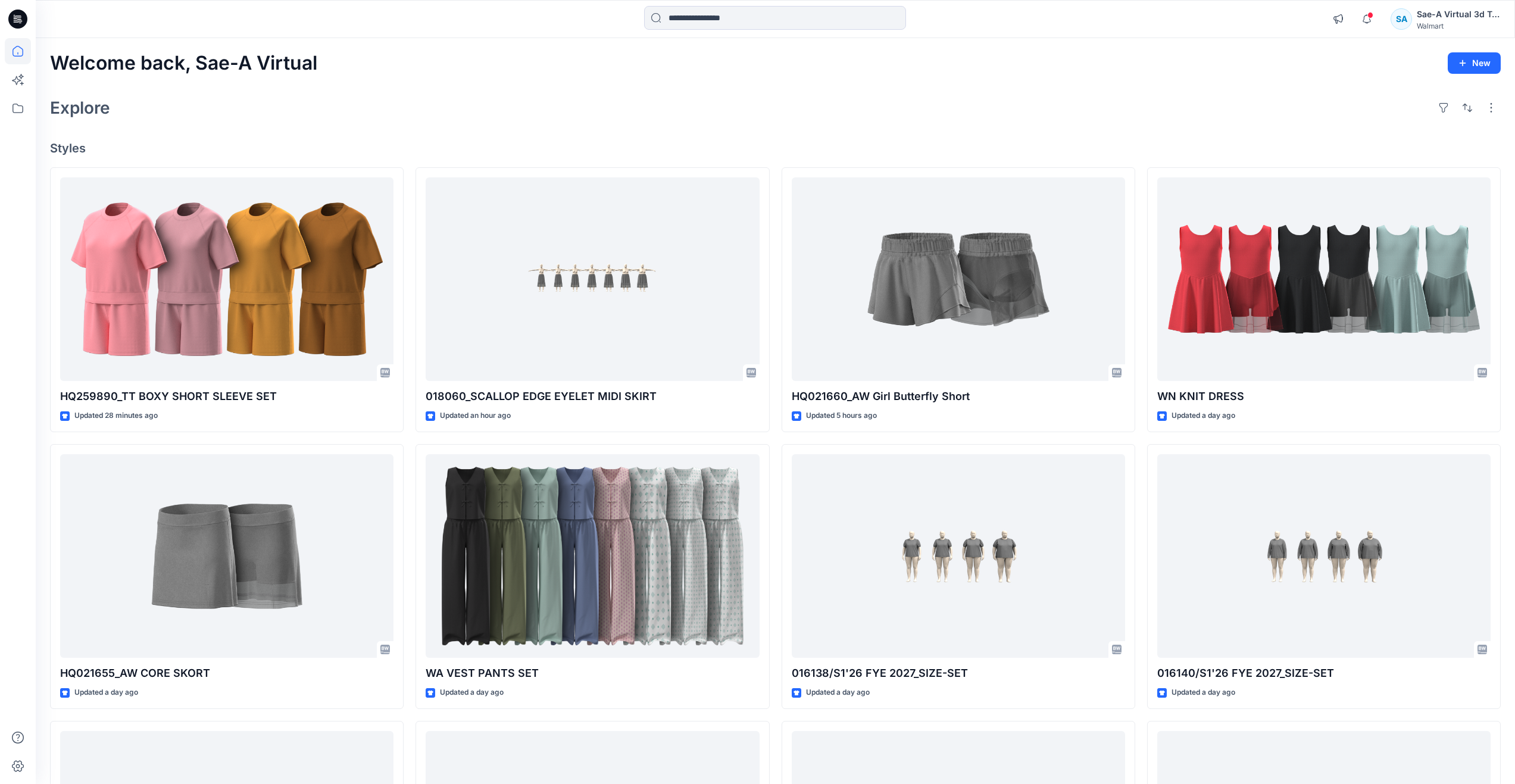
click at [387, 113] on div "Explore" at bounding box center [775, 107] width 1451 height 28
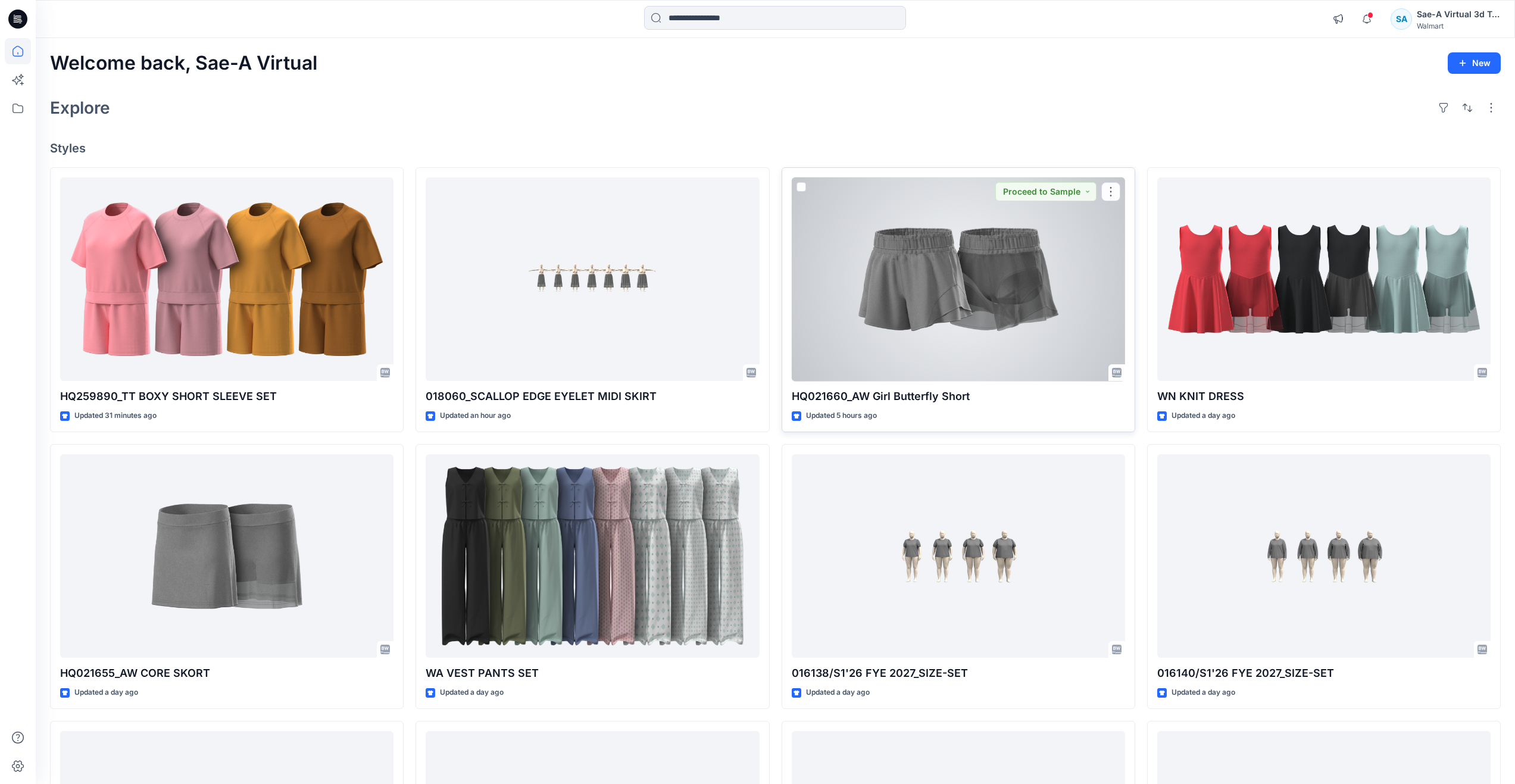
click at [890, 349] on div at bounding box center [958, 279] width 334 height 204
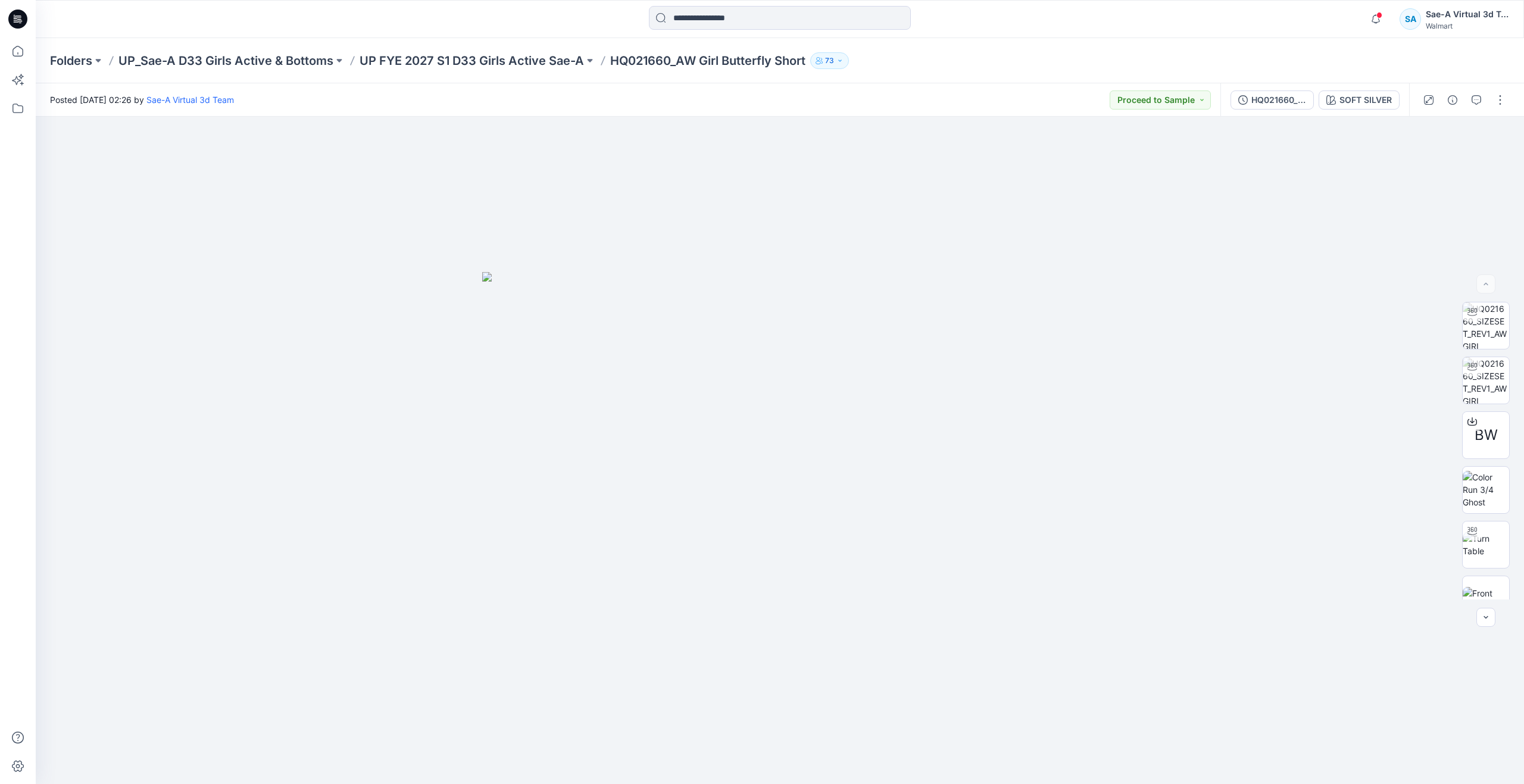
click at [454, 69] on div "Folders UP_Sae-A D33 Girls Active & Bottoms UP FYE 2027 S1 D33 Girls Active Sae…" at bounding box center [779, 61] width 1488 height 46
click at [452, 59] on p "UP FYE 2027 S1 D33 Girls Active Sae-A" at bounding box center [472, 60] width 224 height 17
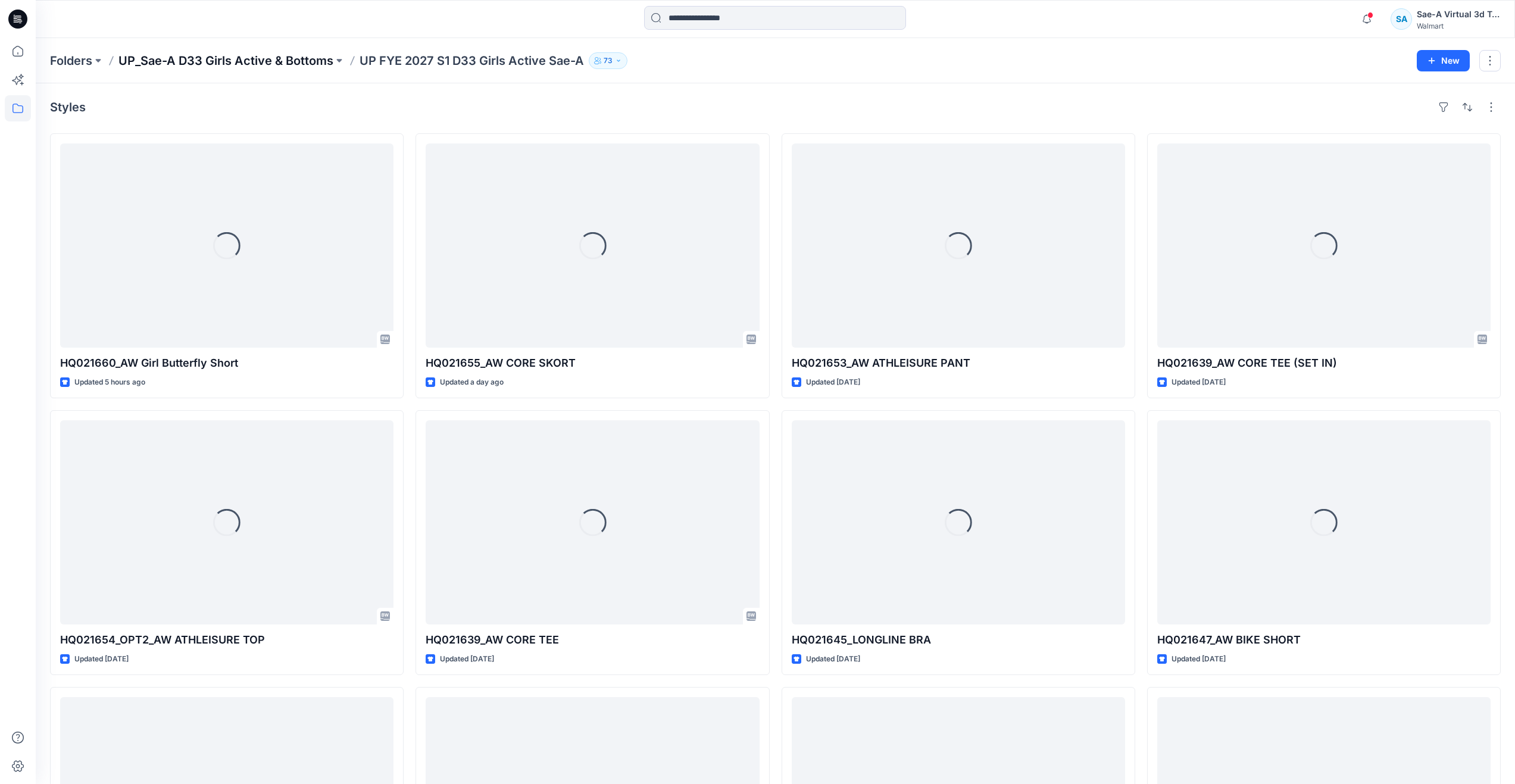
click at [255, 65] on p "UP_Sae-A D33 Girls Active & Bottoms" at bounding box center [226, 60] width 215 height 17
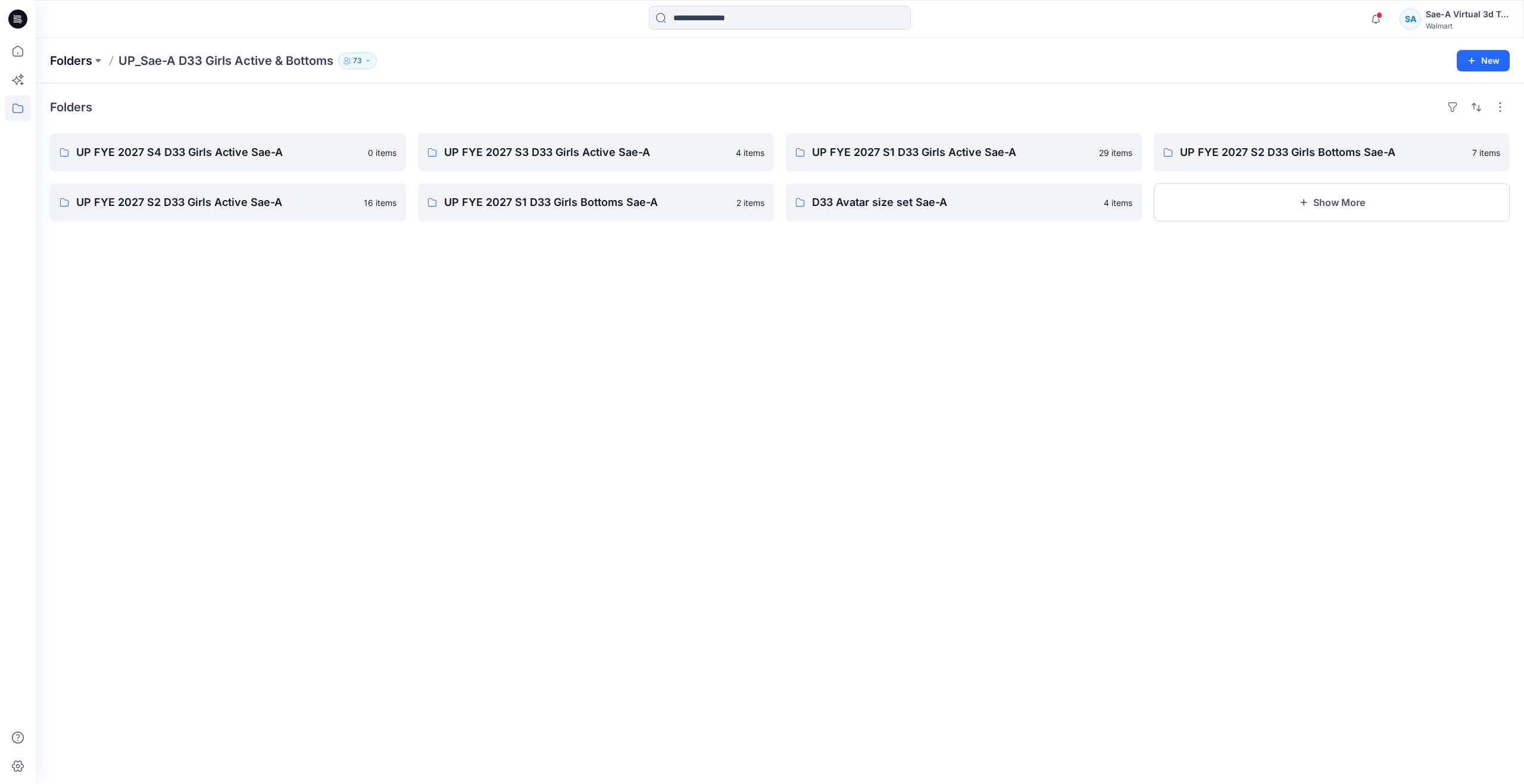
click at [64, 60] on p "Folders" at bounding box center [71, 60] width 42 height 17
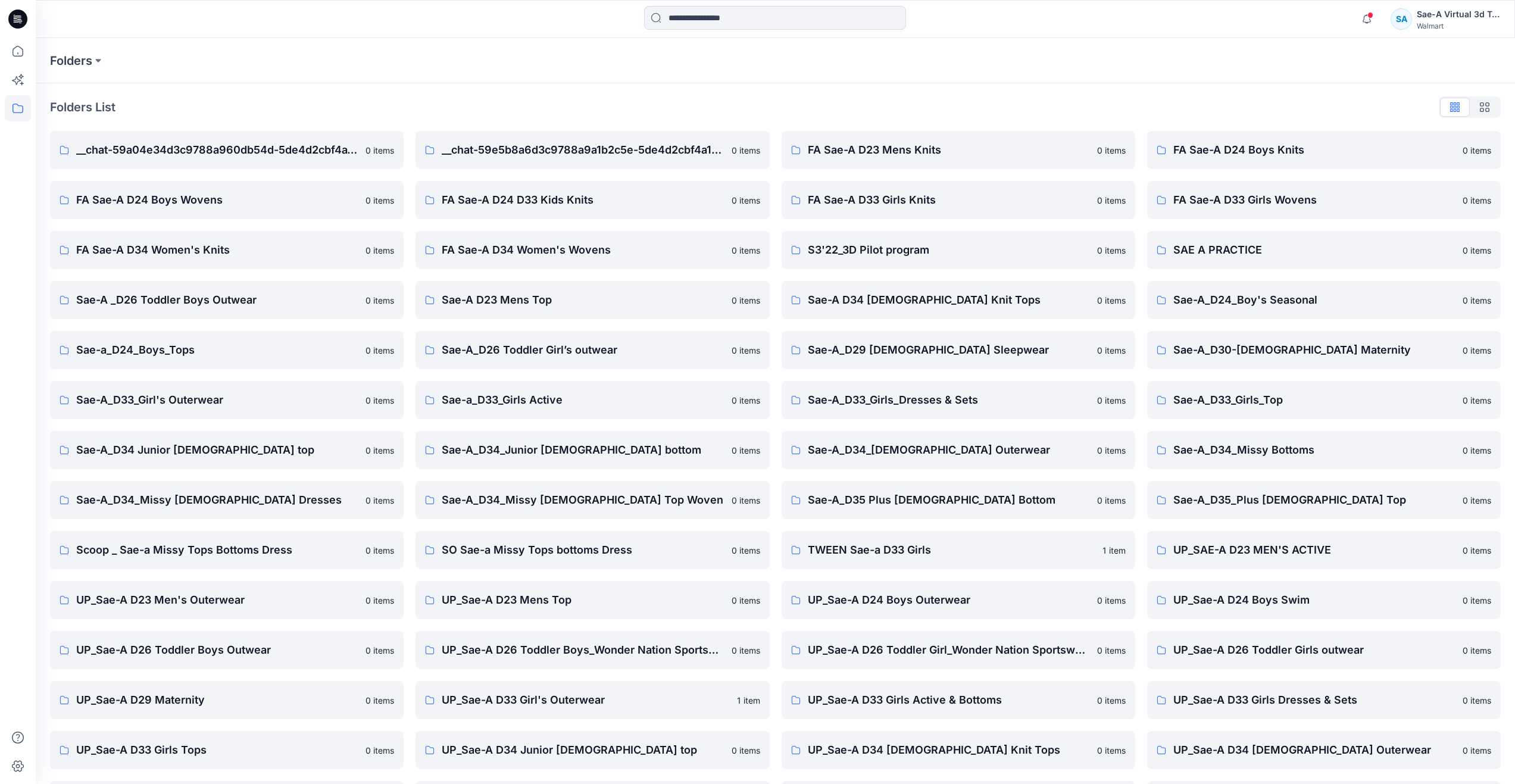
click at [33, 56] on div at bounding box center [17, 392] width 35 height 784
click at [21, 48] on icon at bounding box center [18, 51] width 26 height 26
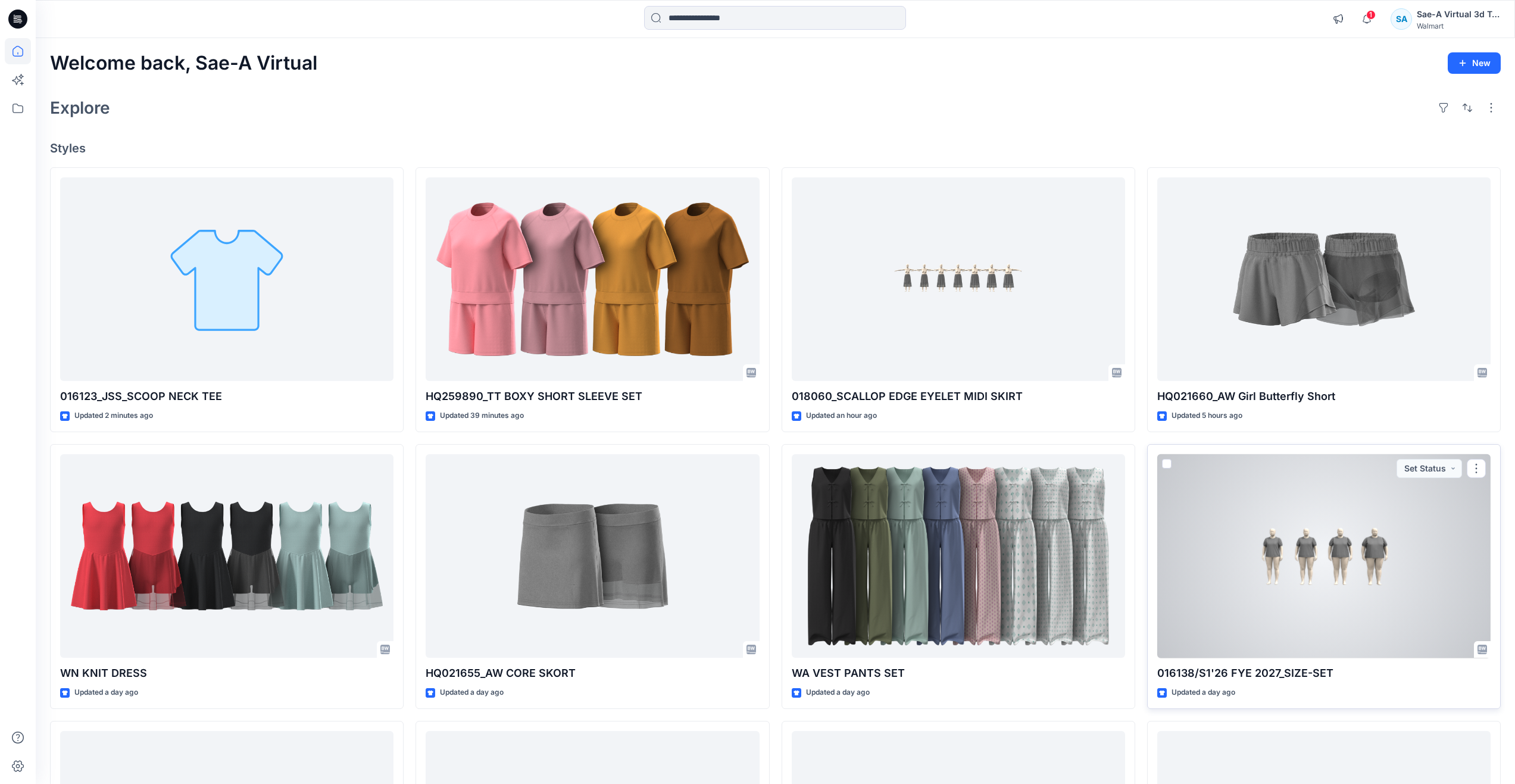
scroll to position [59, 0]
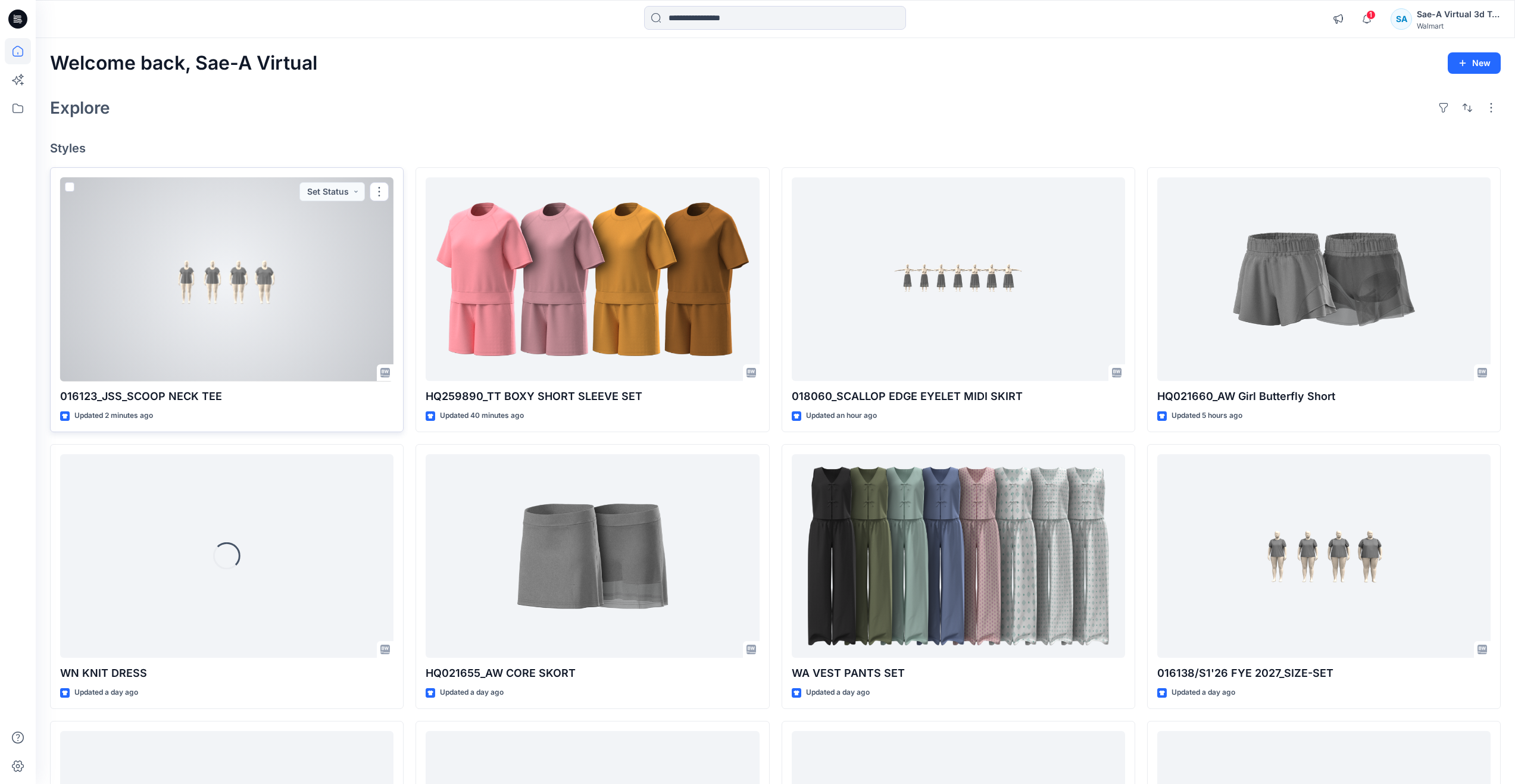
click at [272, 318] on div at bounding box center [226, 279] width 334 height 204
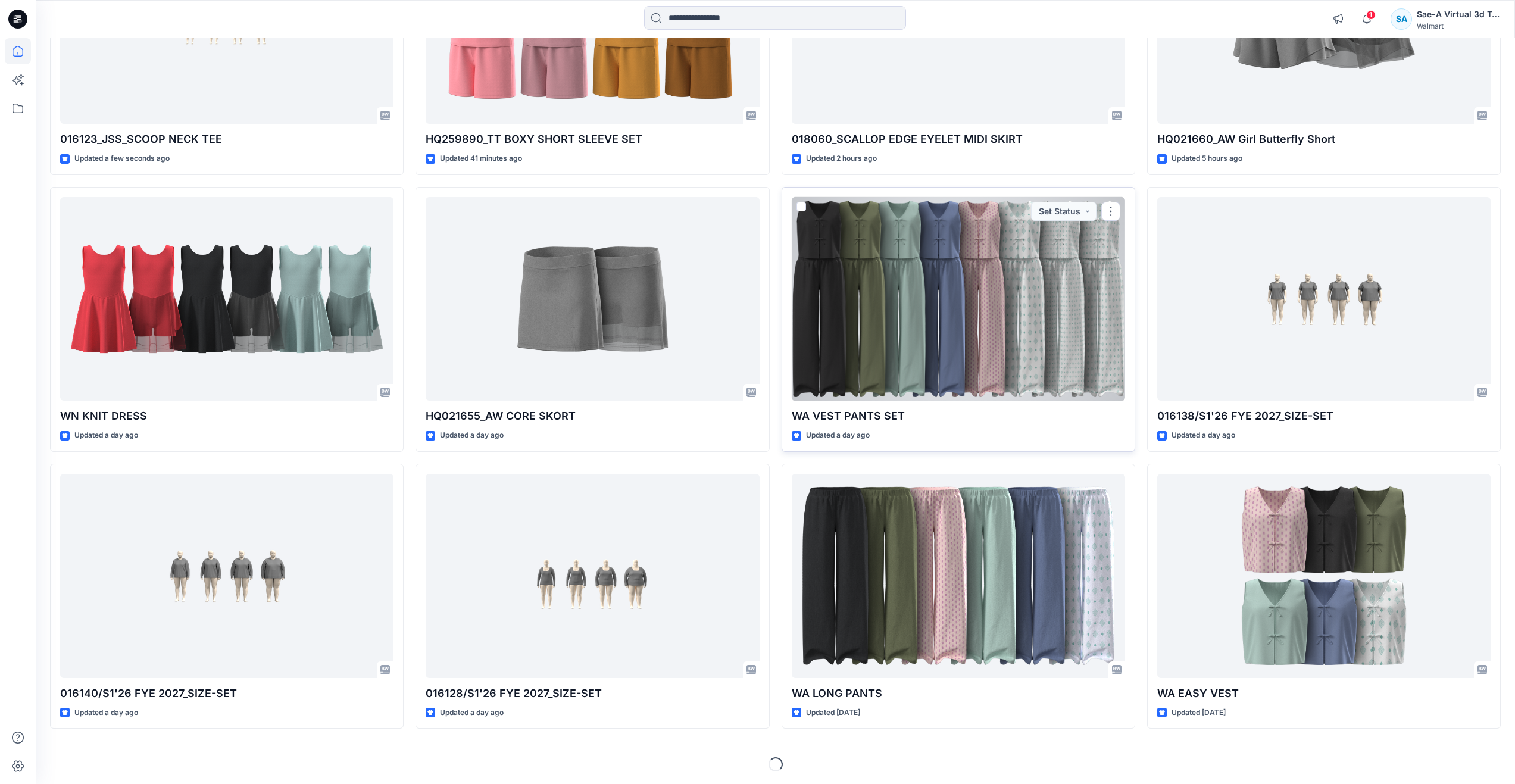
scroll to position [259, 0]
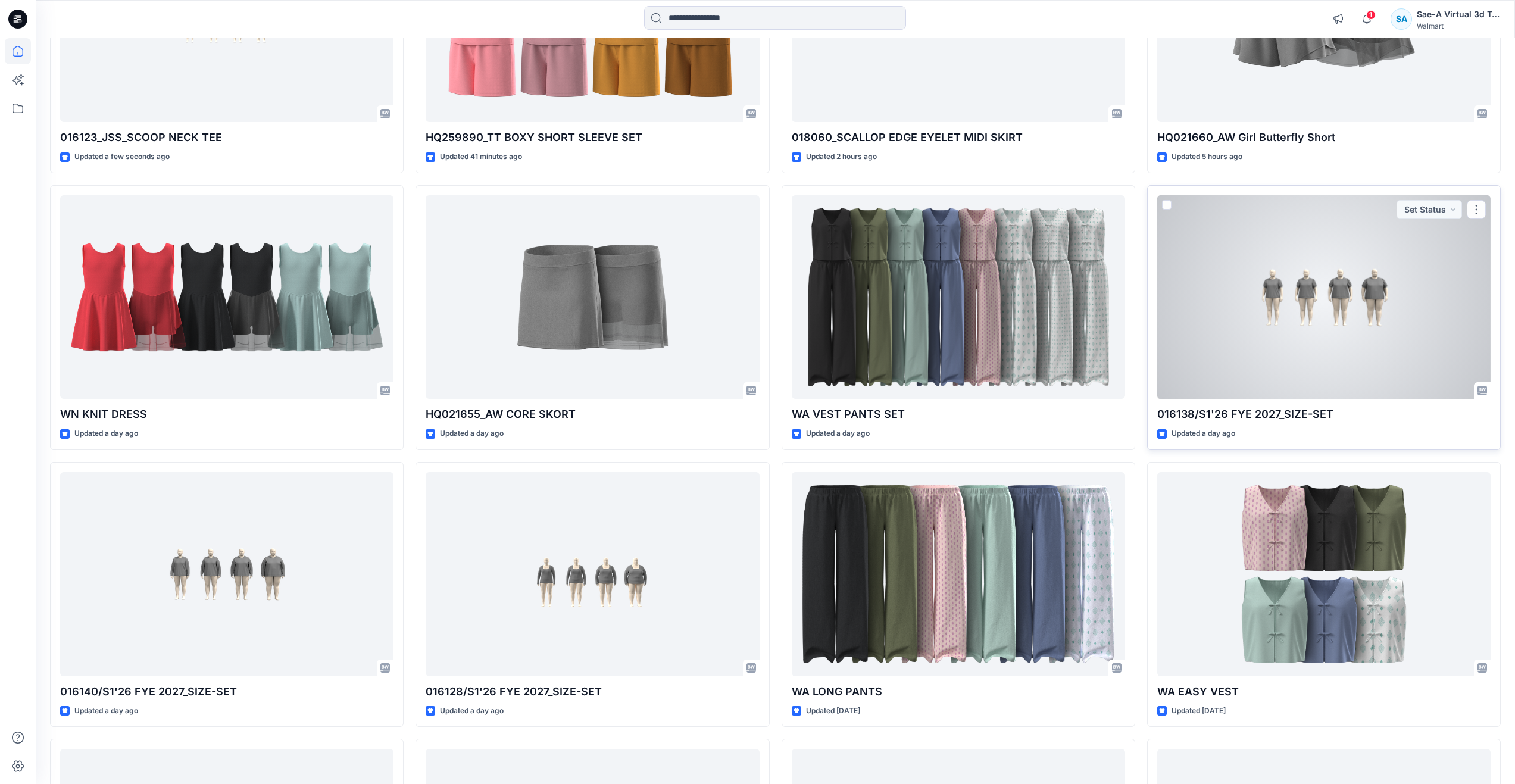
click at [1255, 333] on div at bounding box center [1324, 297] width 334 height 204
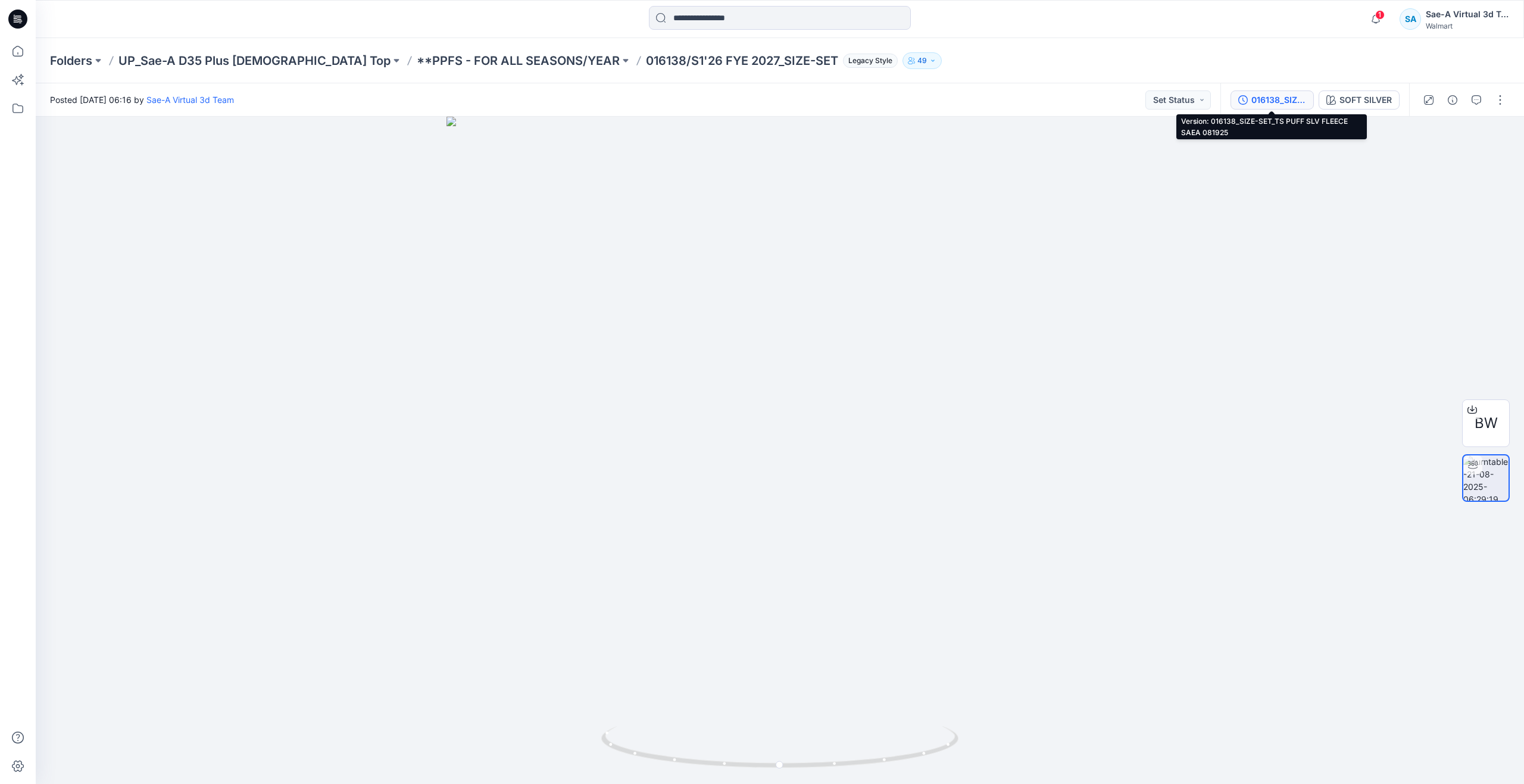
click at [1274, 91] on button "016138_SIZE-SET_TS PUFF SLV FLEECE SAEA 081925" at bounding box center [1272, 100] width 83 height 19
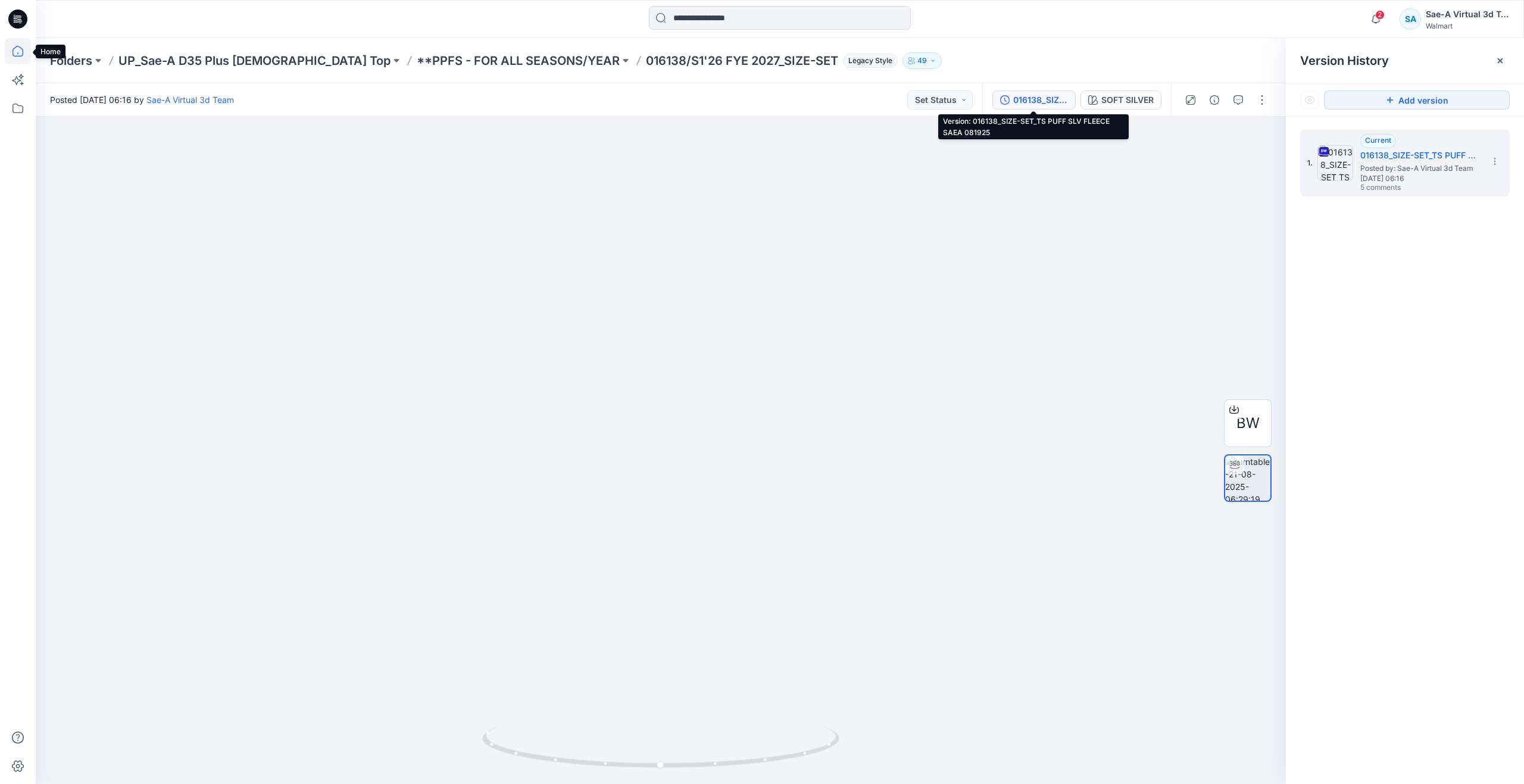
click at [12, 49] on icon at bounding box center [18, 51] width 26 height 26
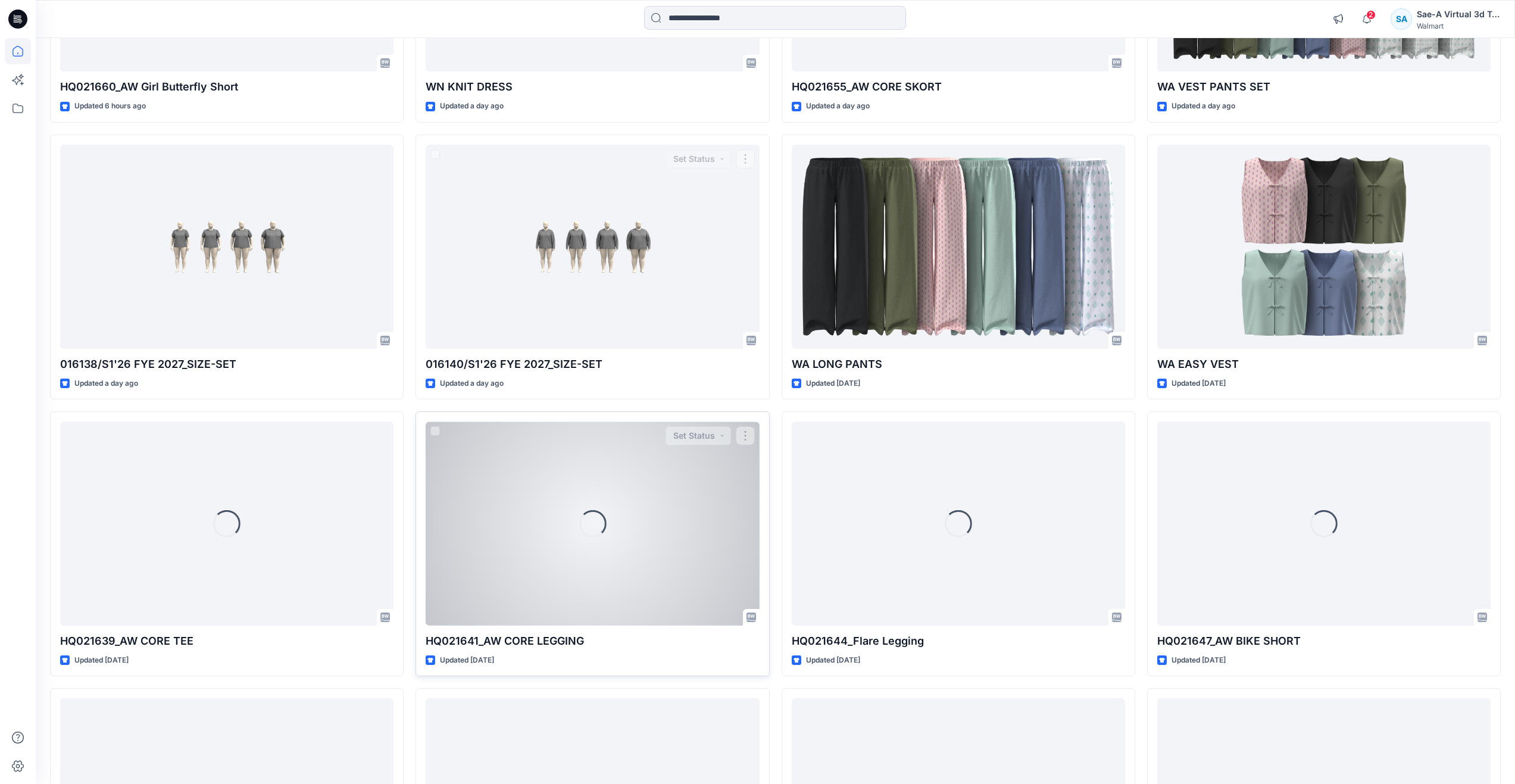
scroll to position [676, 0]
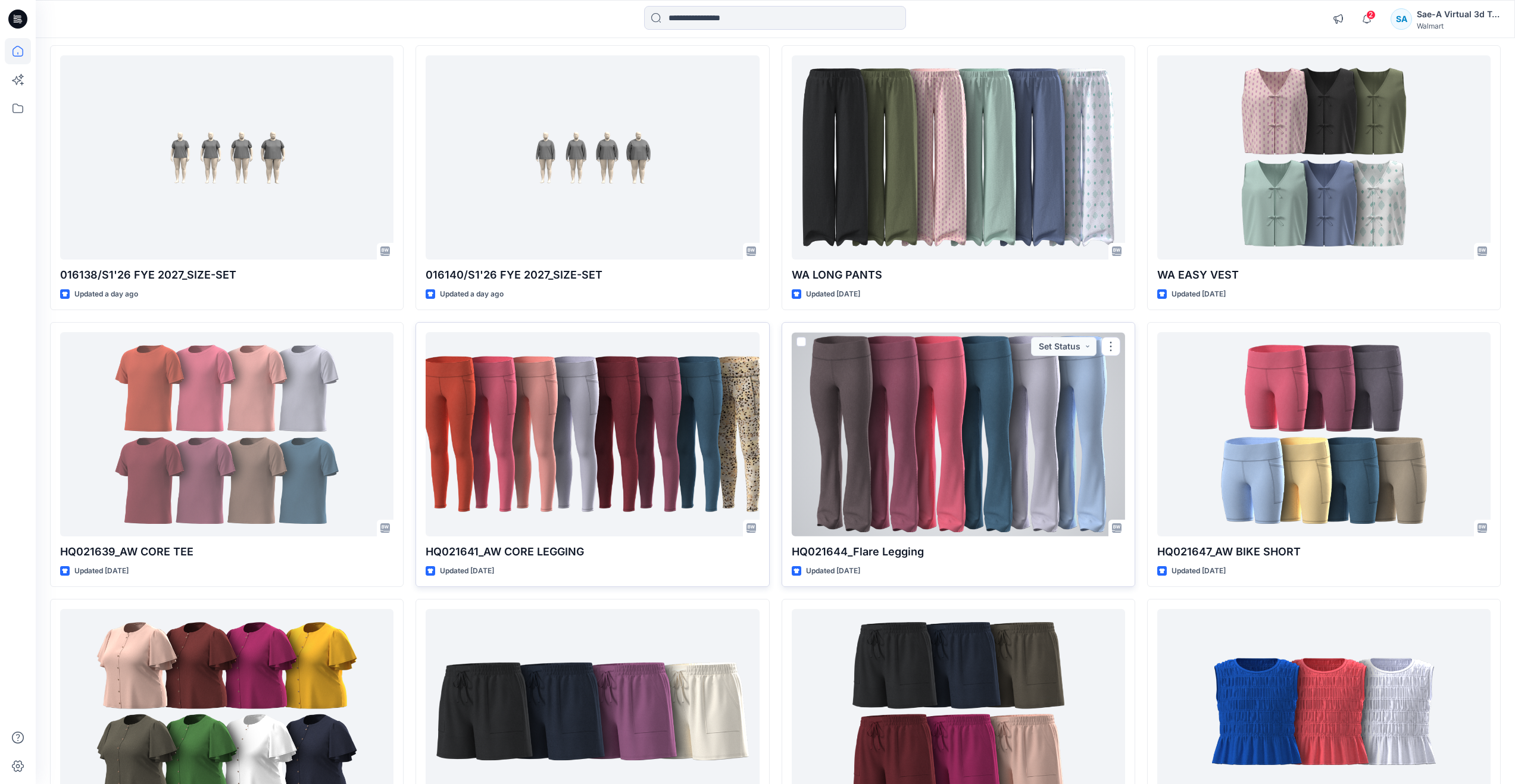
click at [873, 472] on div at bounding box center [958, 434] width 334 height 204
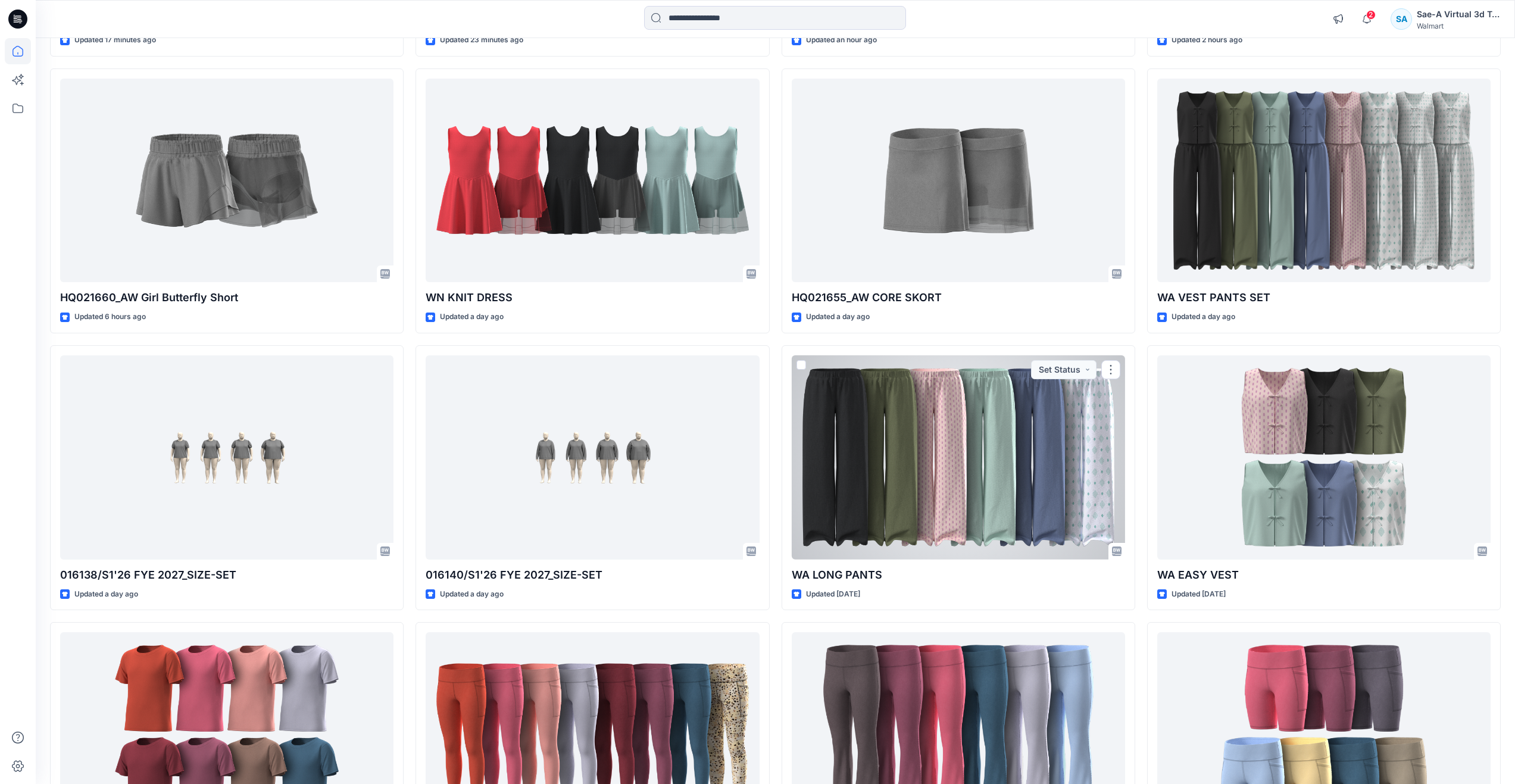
scroll to position [197, 0]
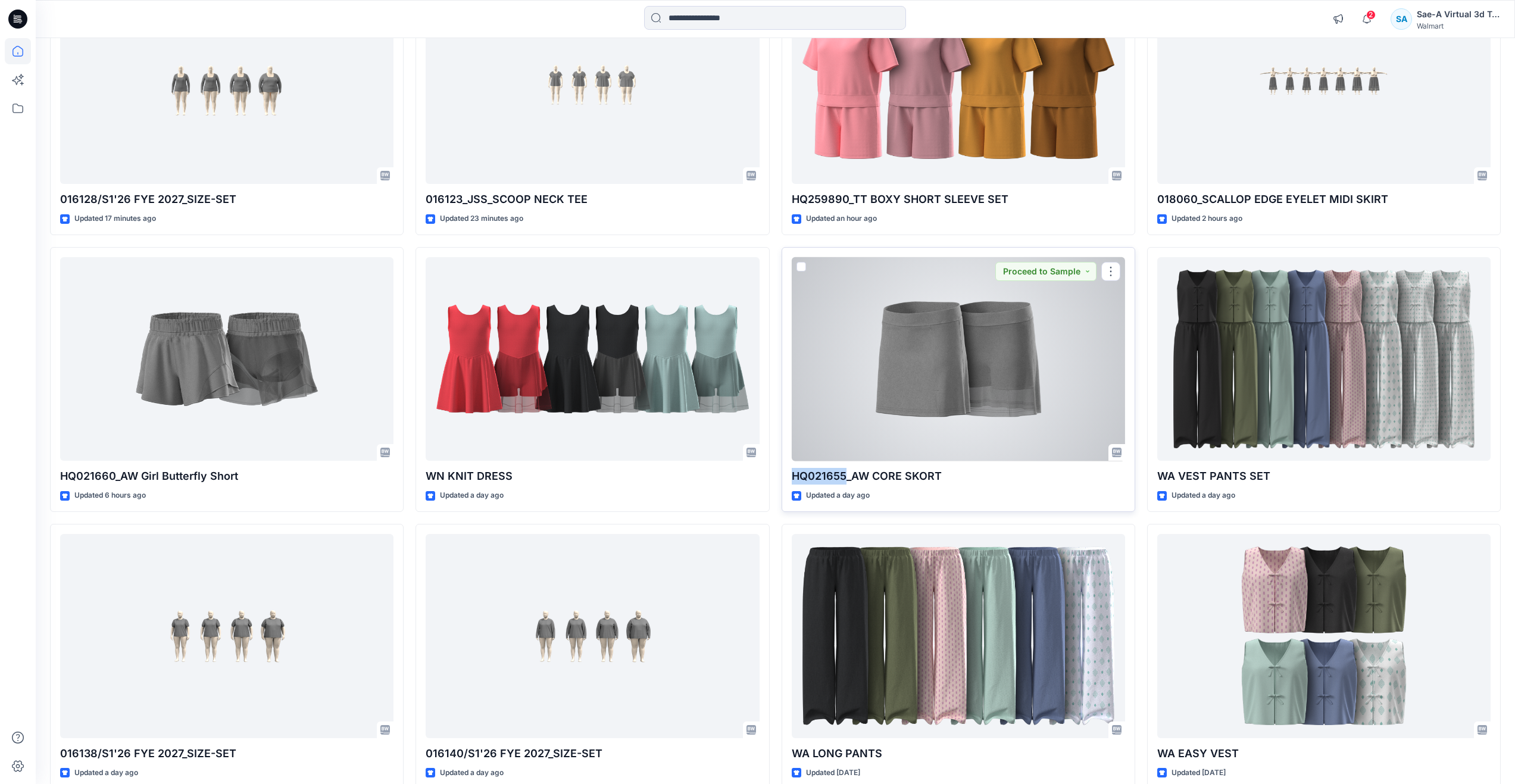
drag, startPoint x: 792, startPoint y: 474, endPoint x: 844, endPoint y: 482, distance: 52.6
click at [844, 482] on p "HQ021655_AW CORE SKORT" at bounding box center [958, 476] width 334 height 17
copy p "HQ021655"
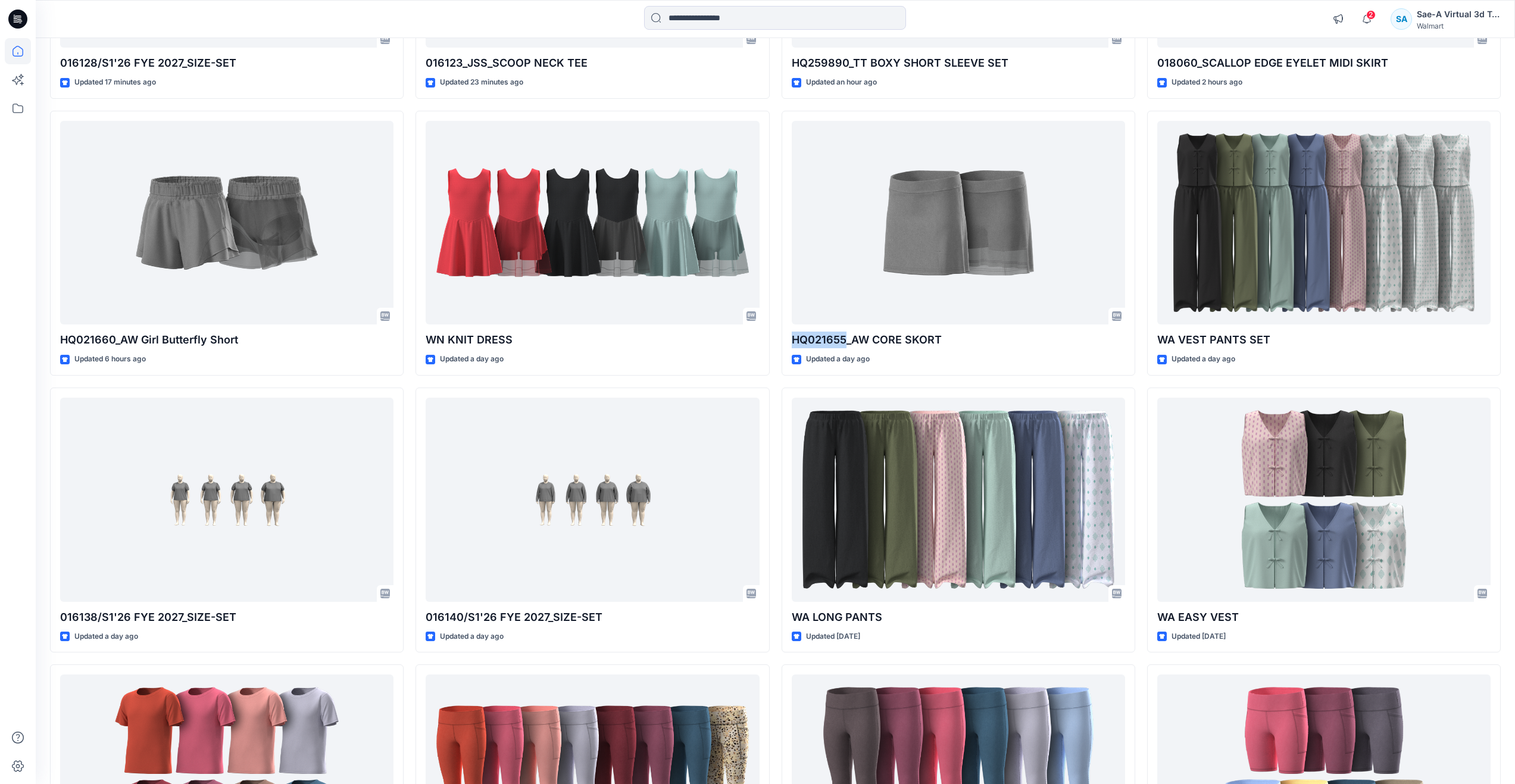
scroll to position [316, 0]
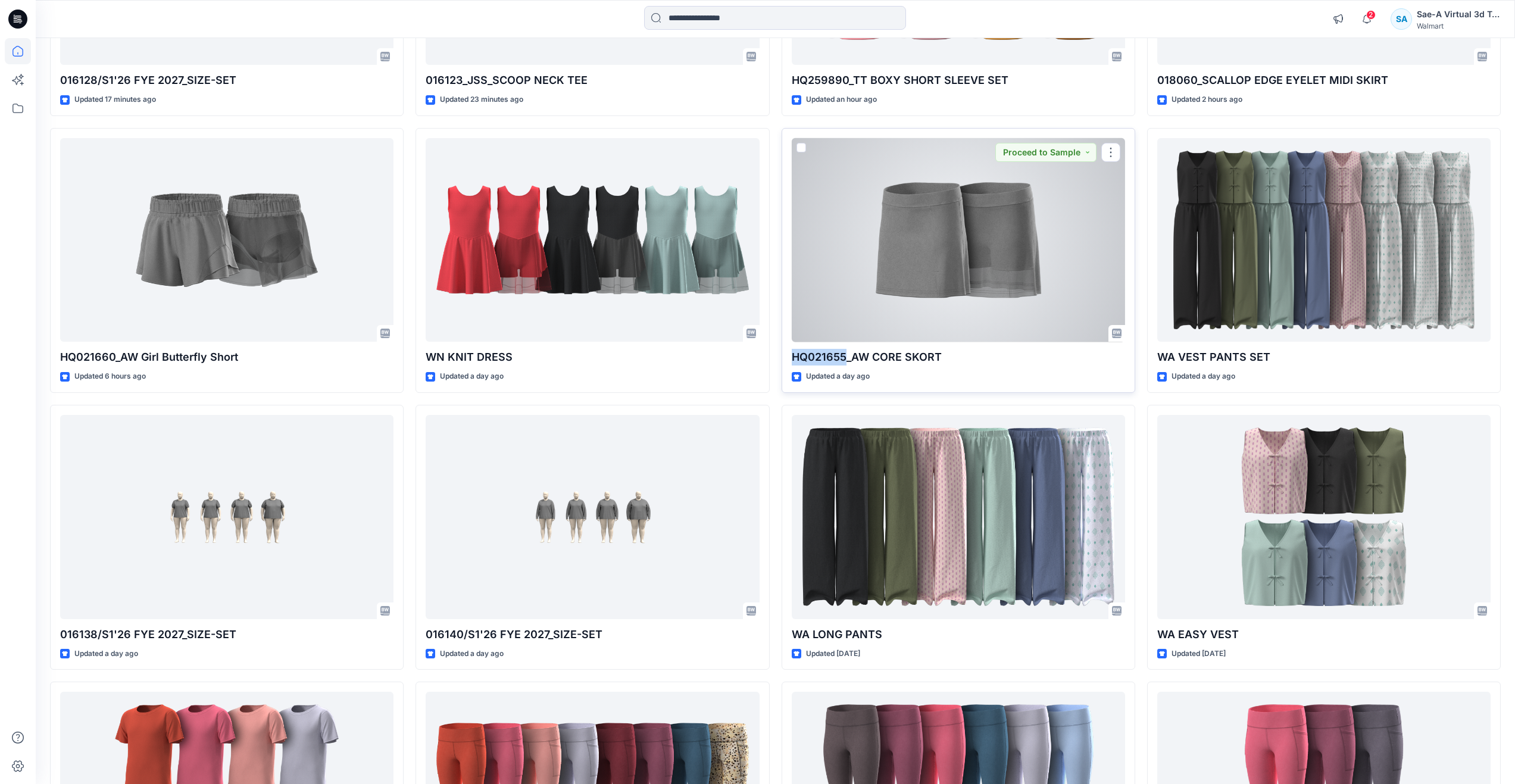
click at [969, 269] on div at bounding box center [958, 240] width 334 height 204
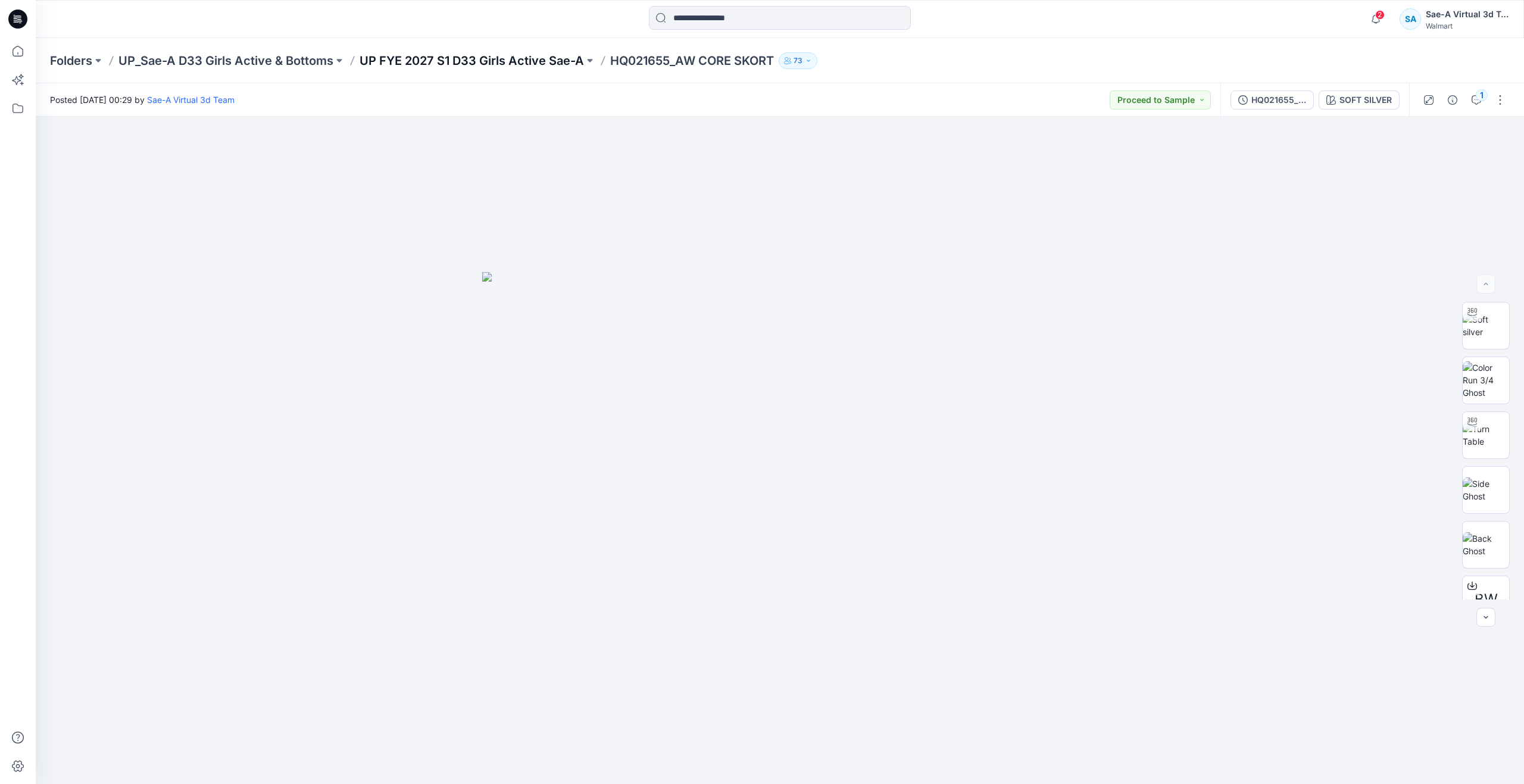
click at [391, 66] on p "UP FYE 2027 S1 D33 Girls Active Sae-A" at bounding box center [472, 60] width 224 height 17
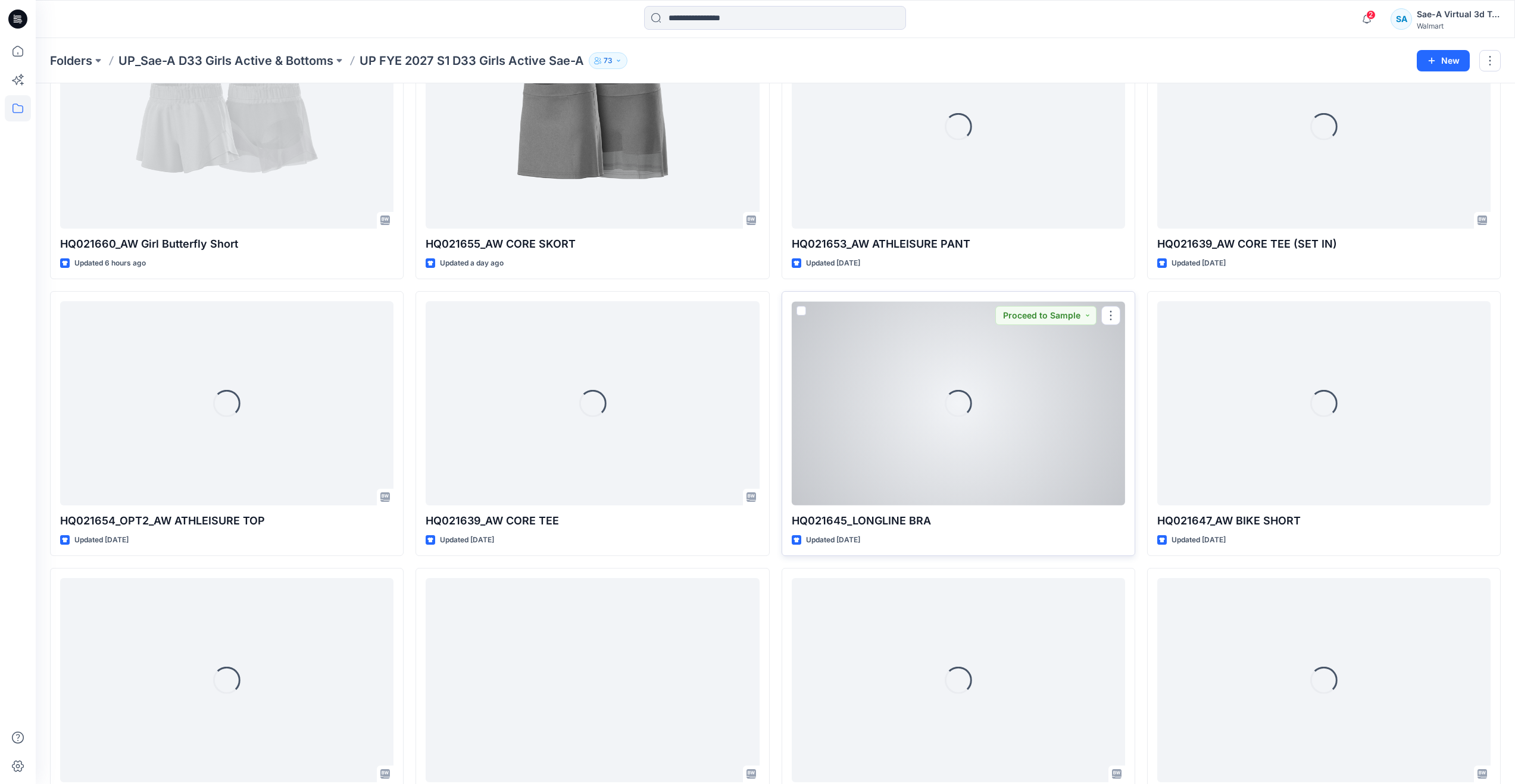
scroll to position [179, 0]
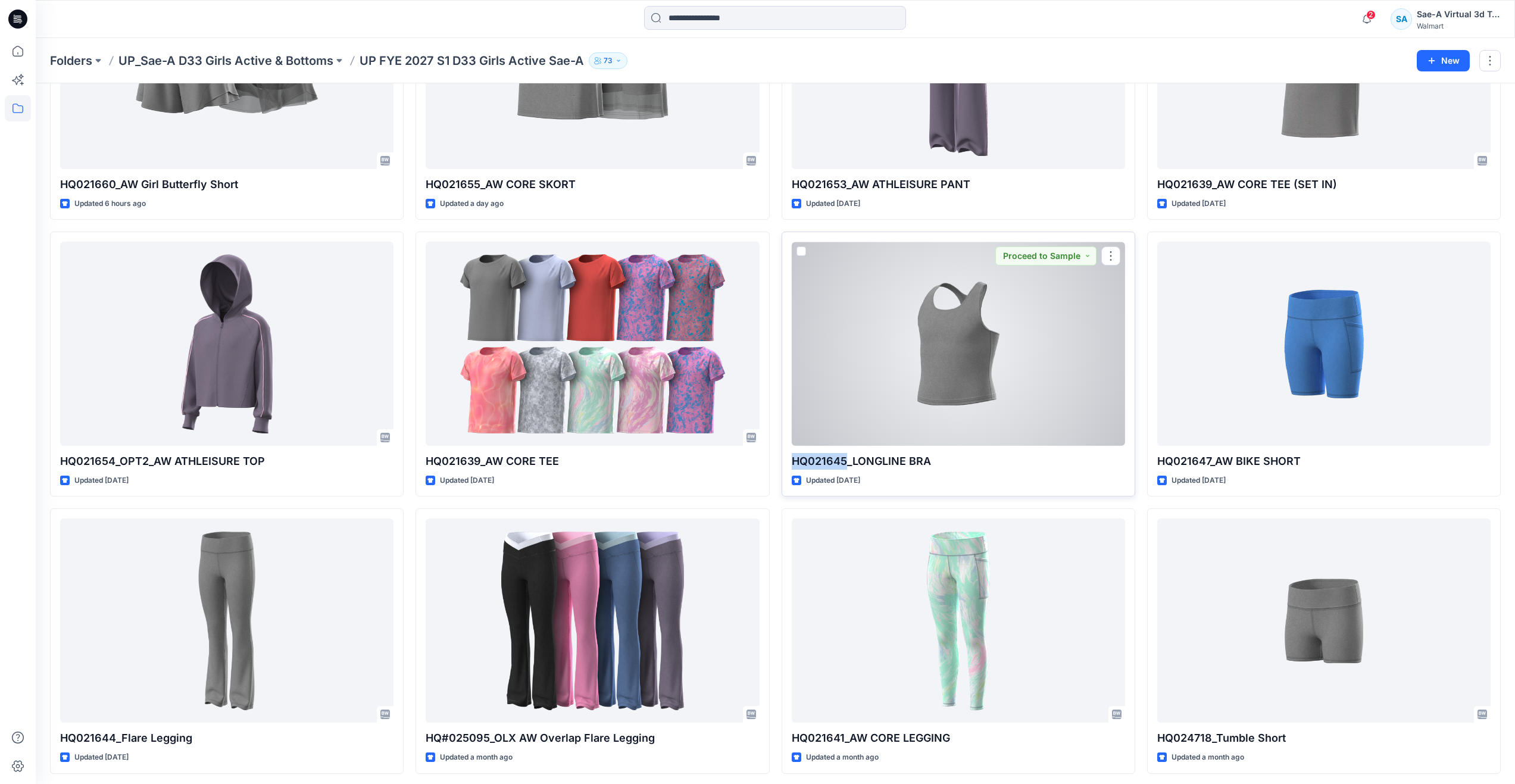
drag, startPoint x: 792, startPoint y: 460, endPoint x: 849, endPoint y: 466, distance: 57.3
click at [849, 466] on p "HQ021645_LONGLINE BRA" at bounding box center [958, 461] width 334 height 17
copy p "HQ021645"
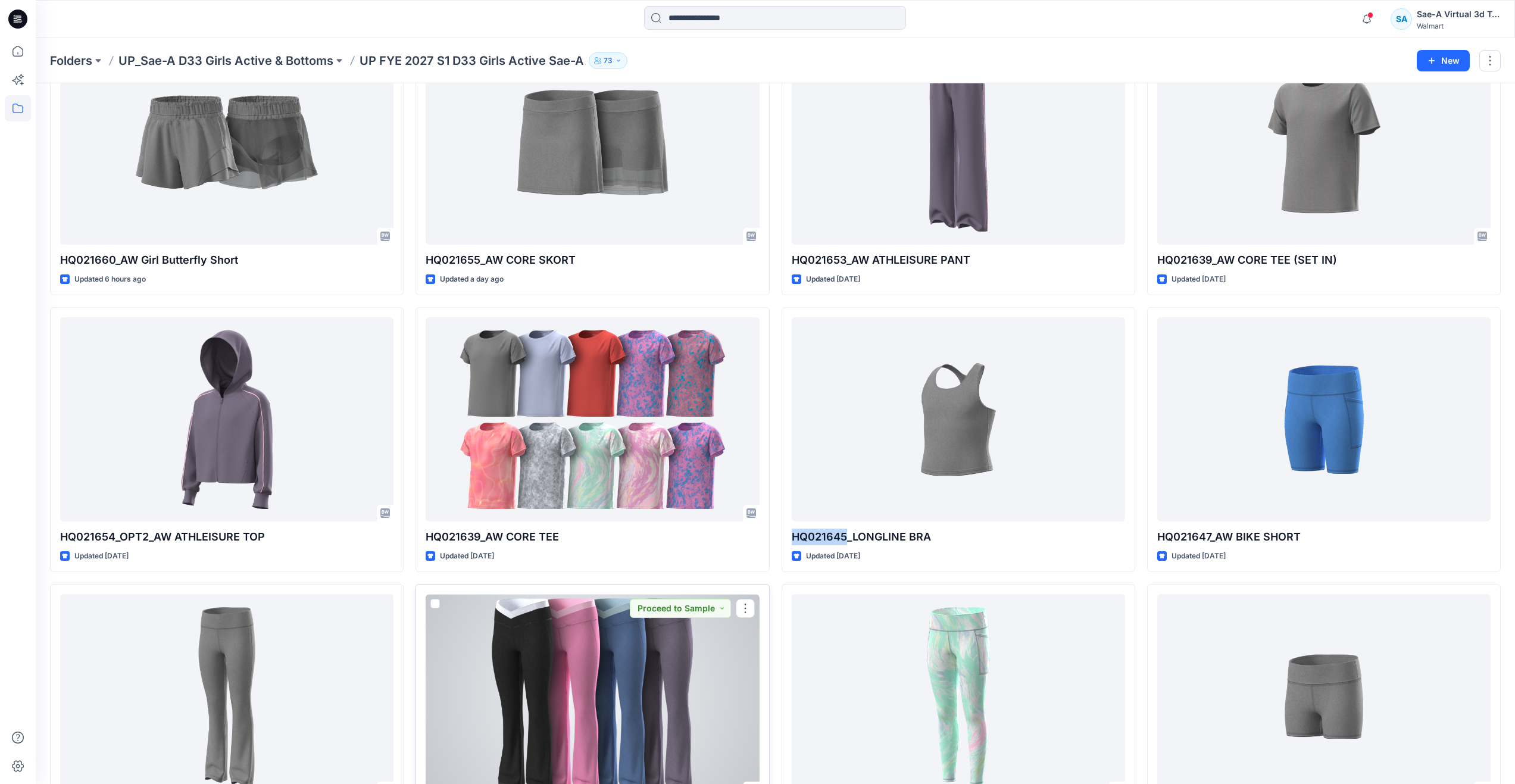
scroll to position [0, 0]
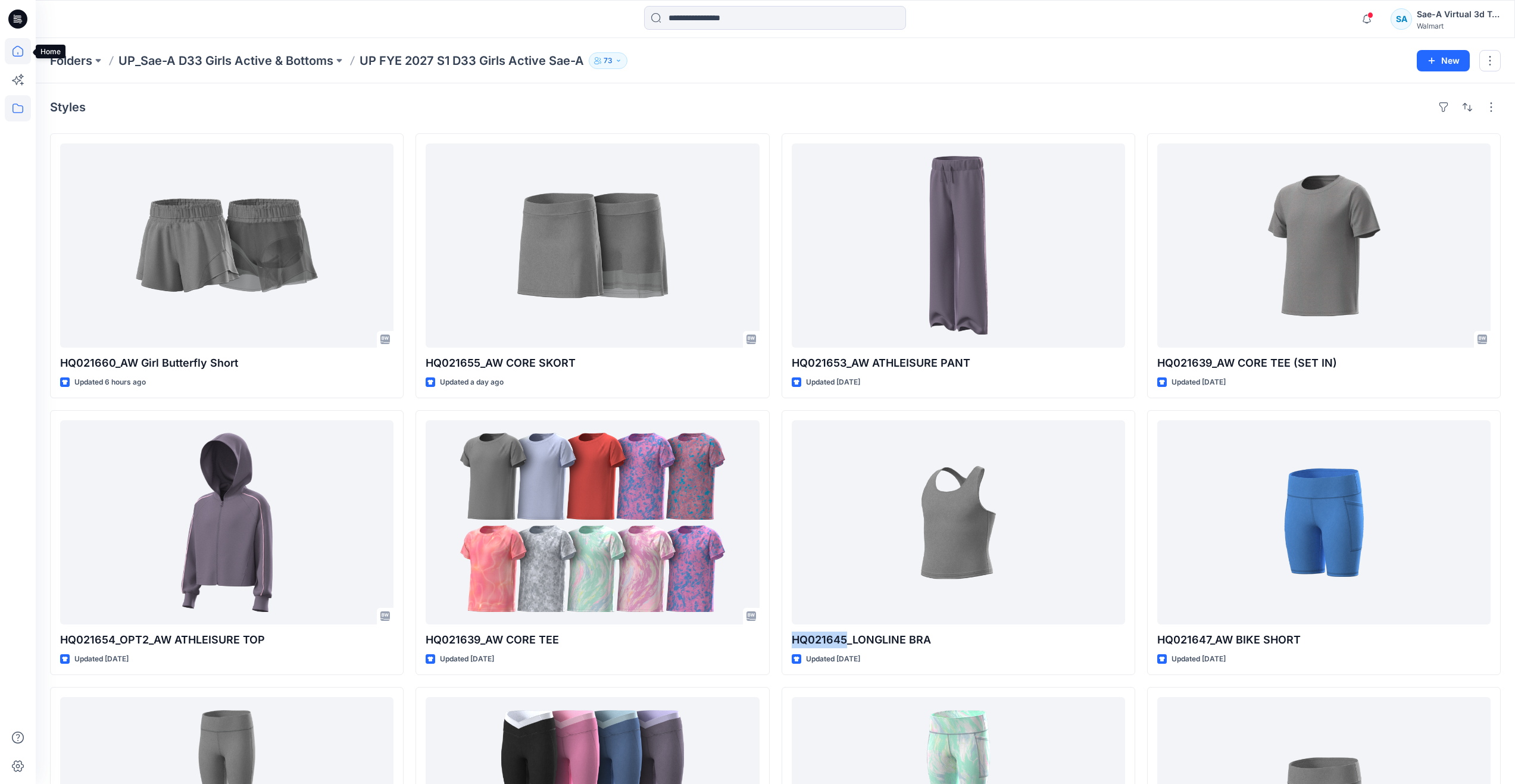
click at [20, 52] on icon at bounding box center [18, 51] width 26 height 26
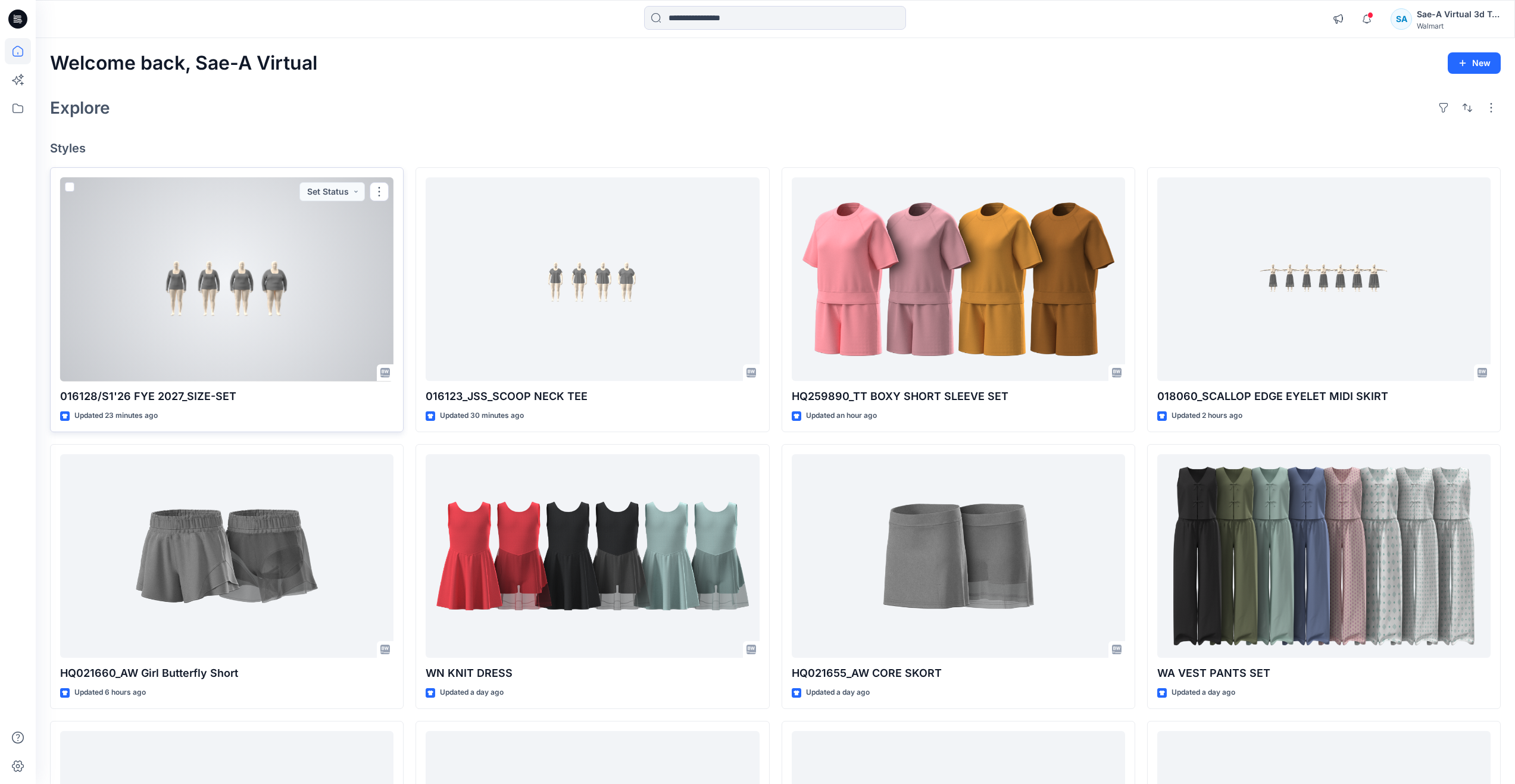
click at [300, 335] on div at bounding box center [226, 279] width 334 height 204
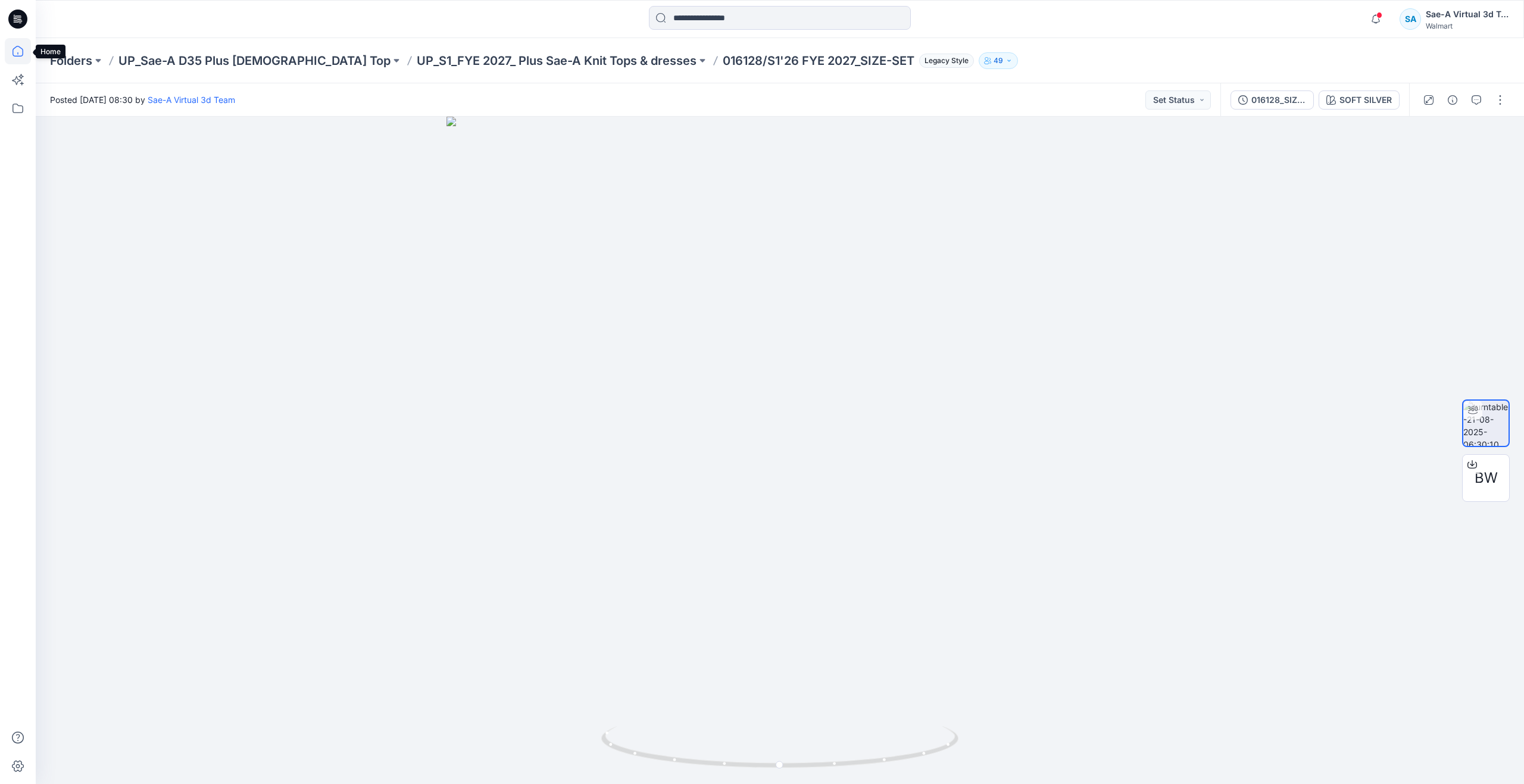
click at [19, 41] on icon at bounding box center [18, 51] width 26 height 26
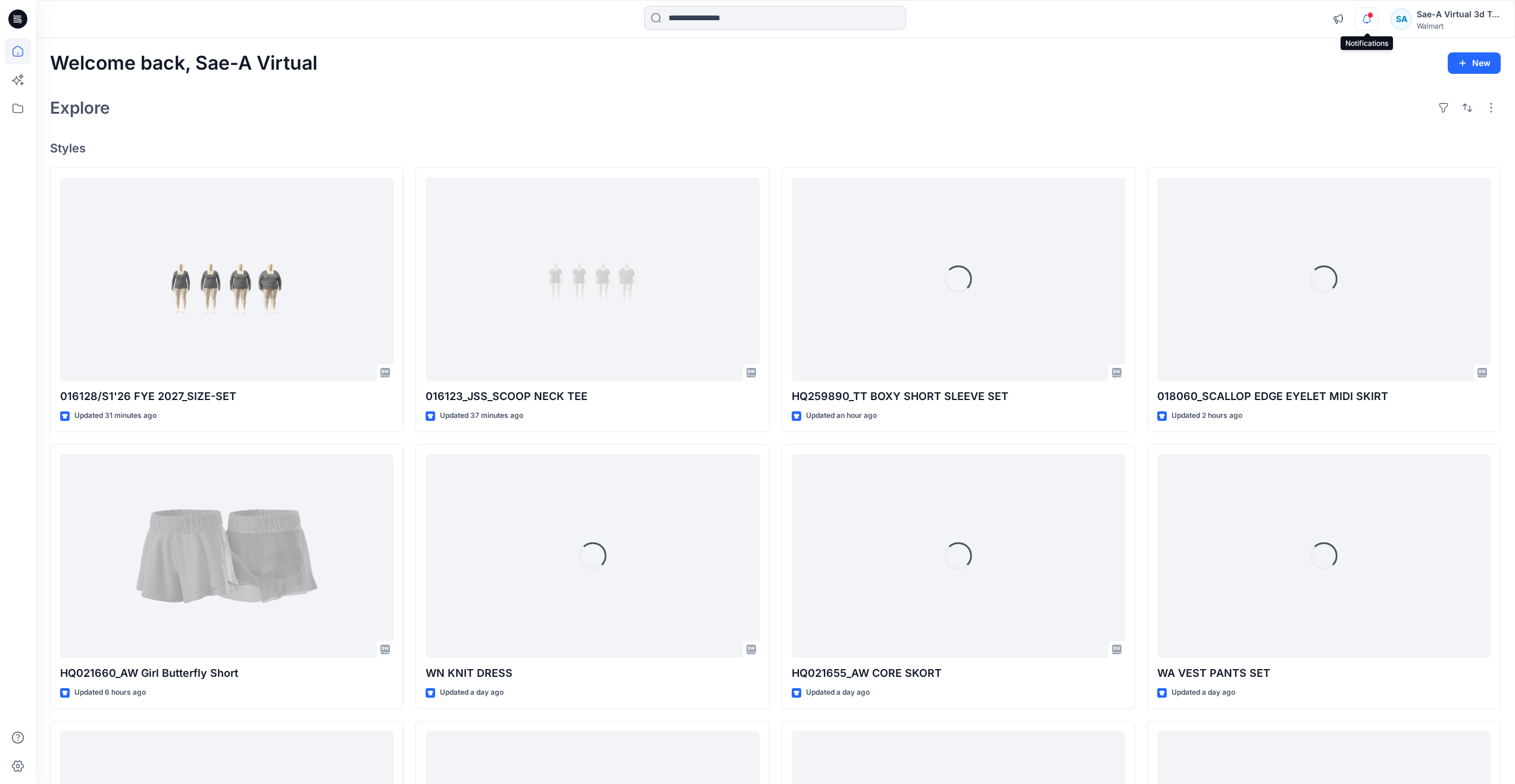
click at [1375, 20] on icon "button" at bounding box center [1367, 19] width 22 height 24
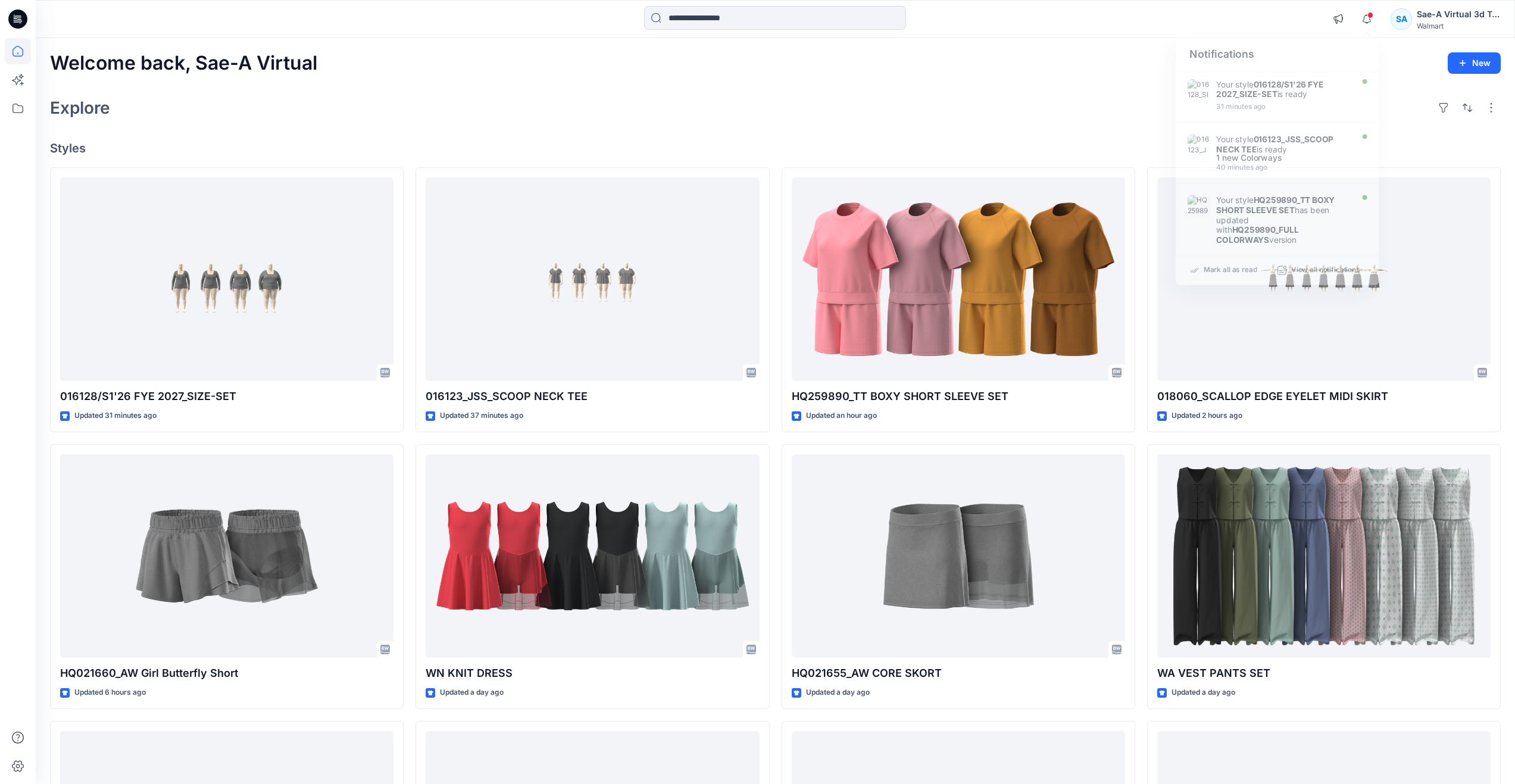
click at [891, 86] on div "Welcome back, Sae-A Virtual New Explore Styles 016128/S1'26 FYE 2027_SIZE-SET U…" at bounding box center [775, 540] width 1480 height 1005
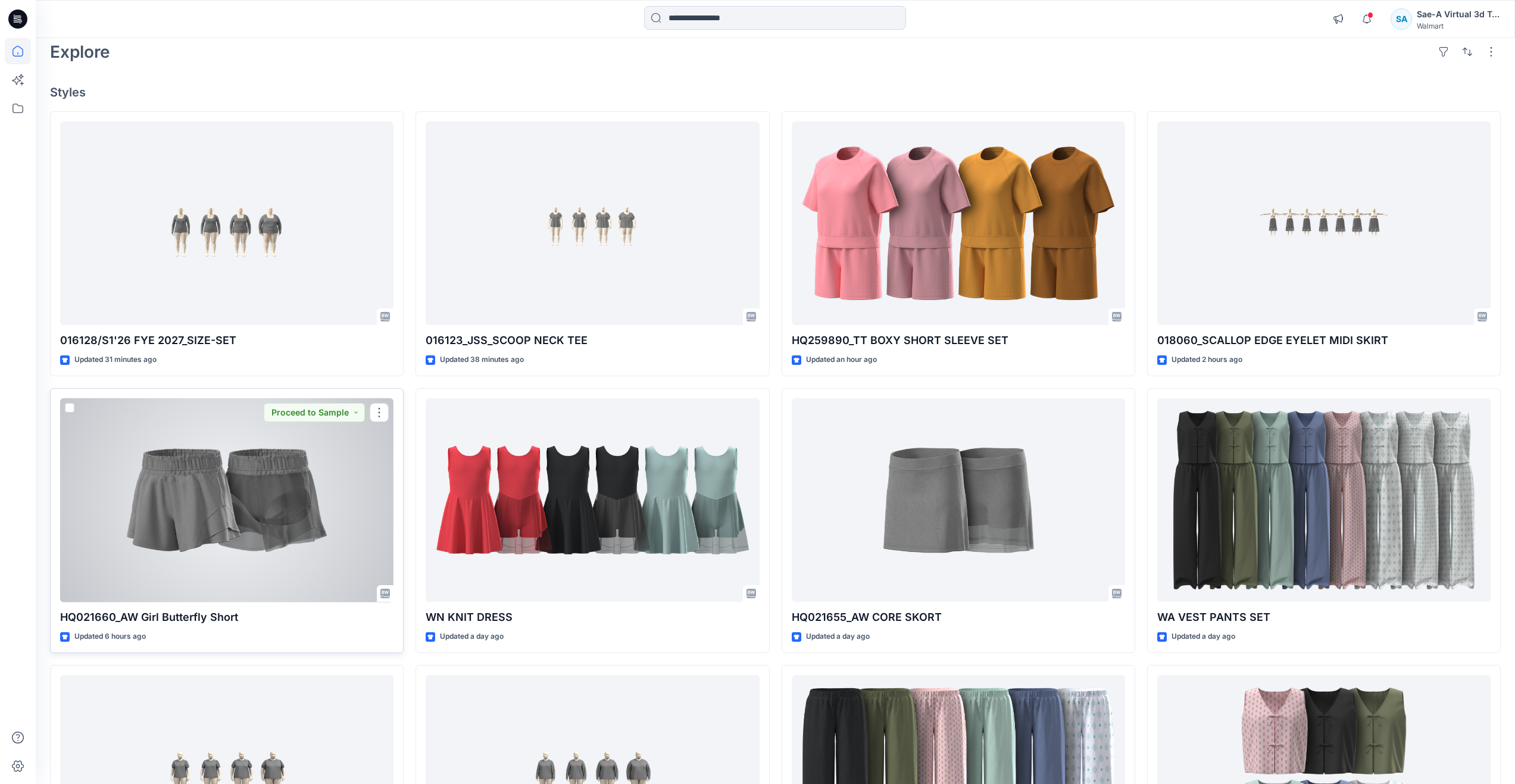
scroll to position [19, 0]
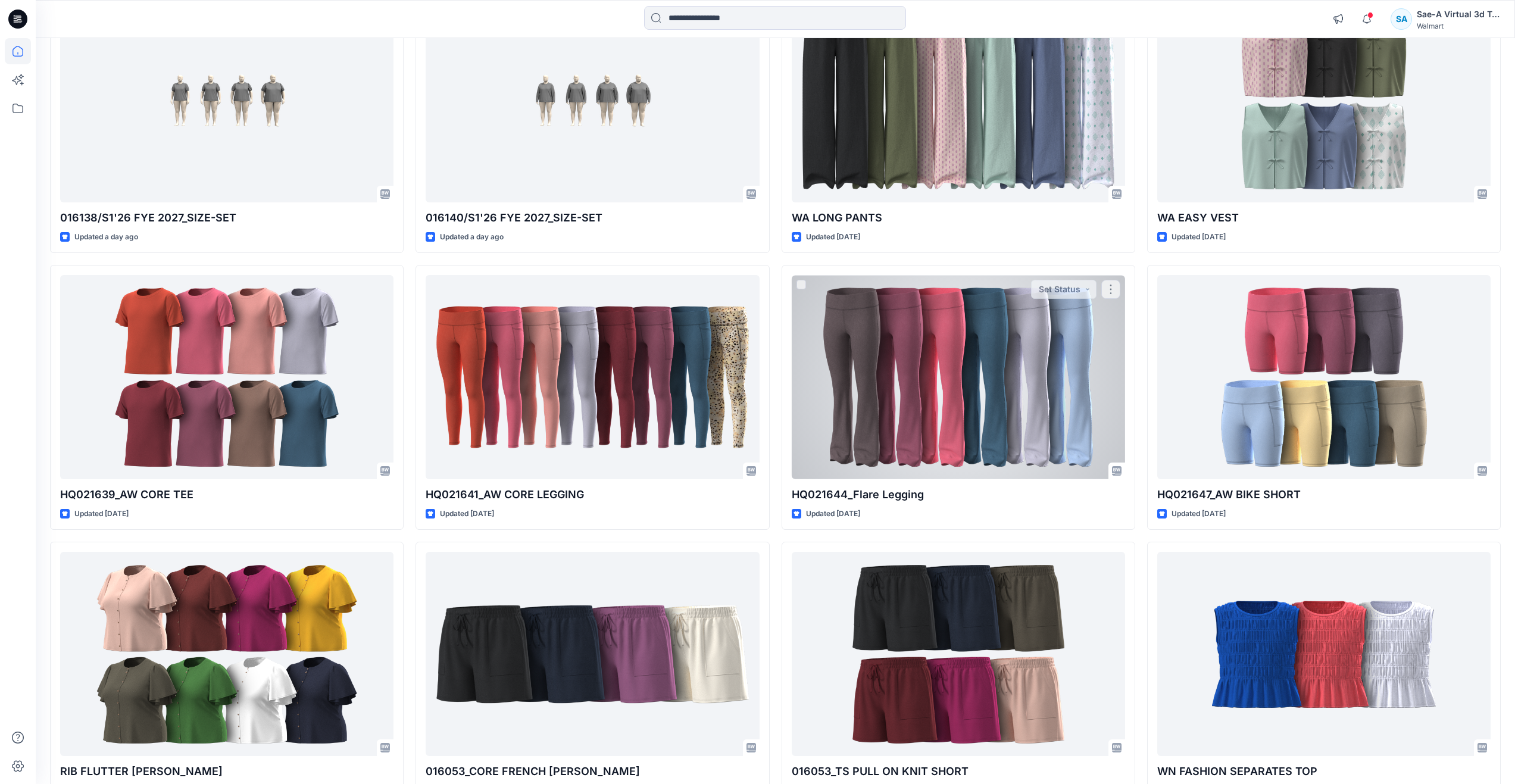
scroll to position [613, 0]
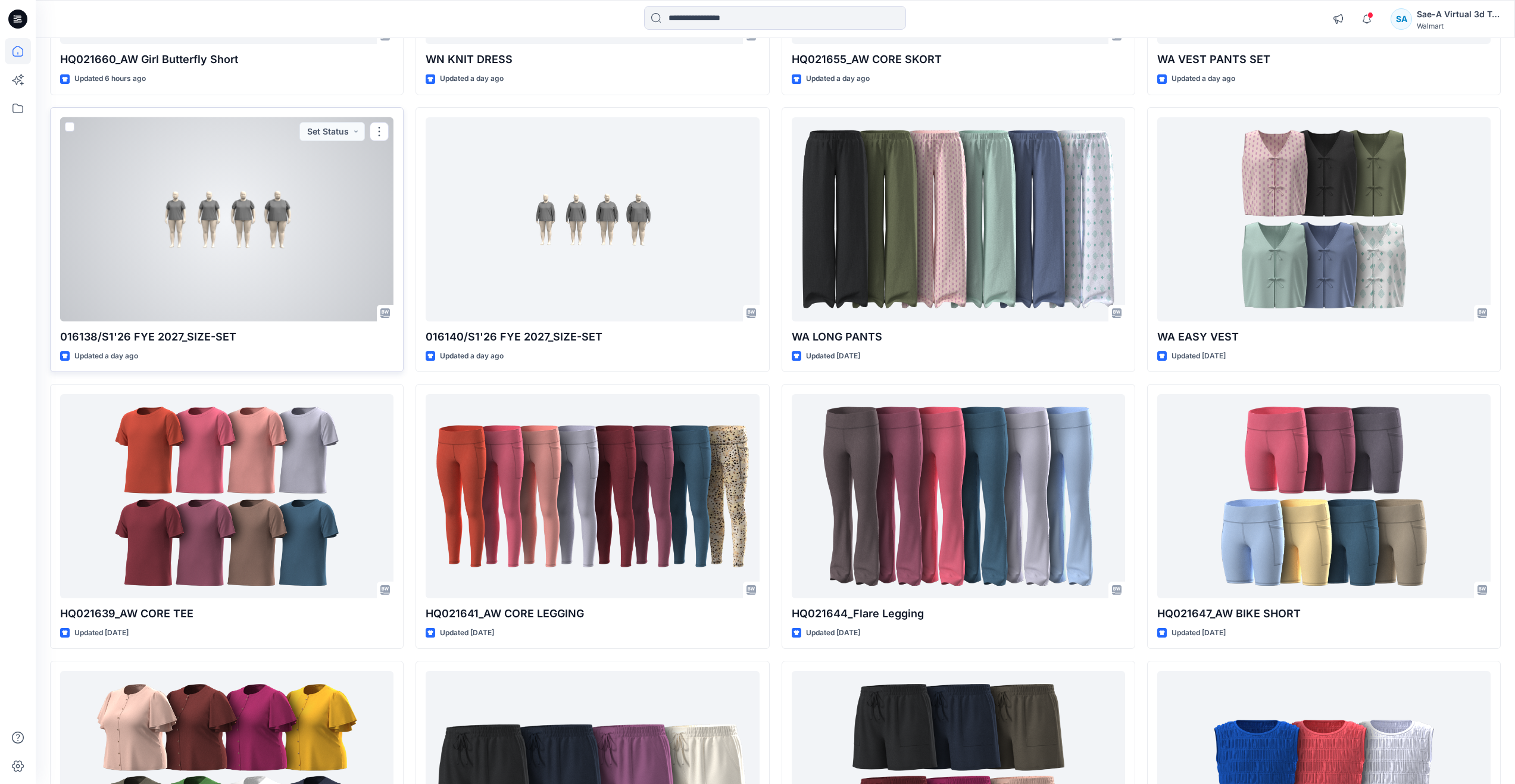
click at [299, 299] on div at bounding box center [226, 219] width 334 height 204
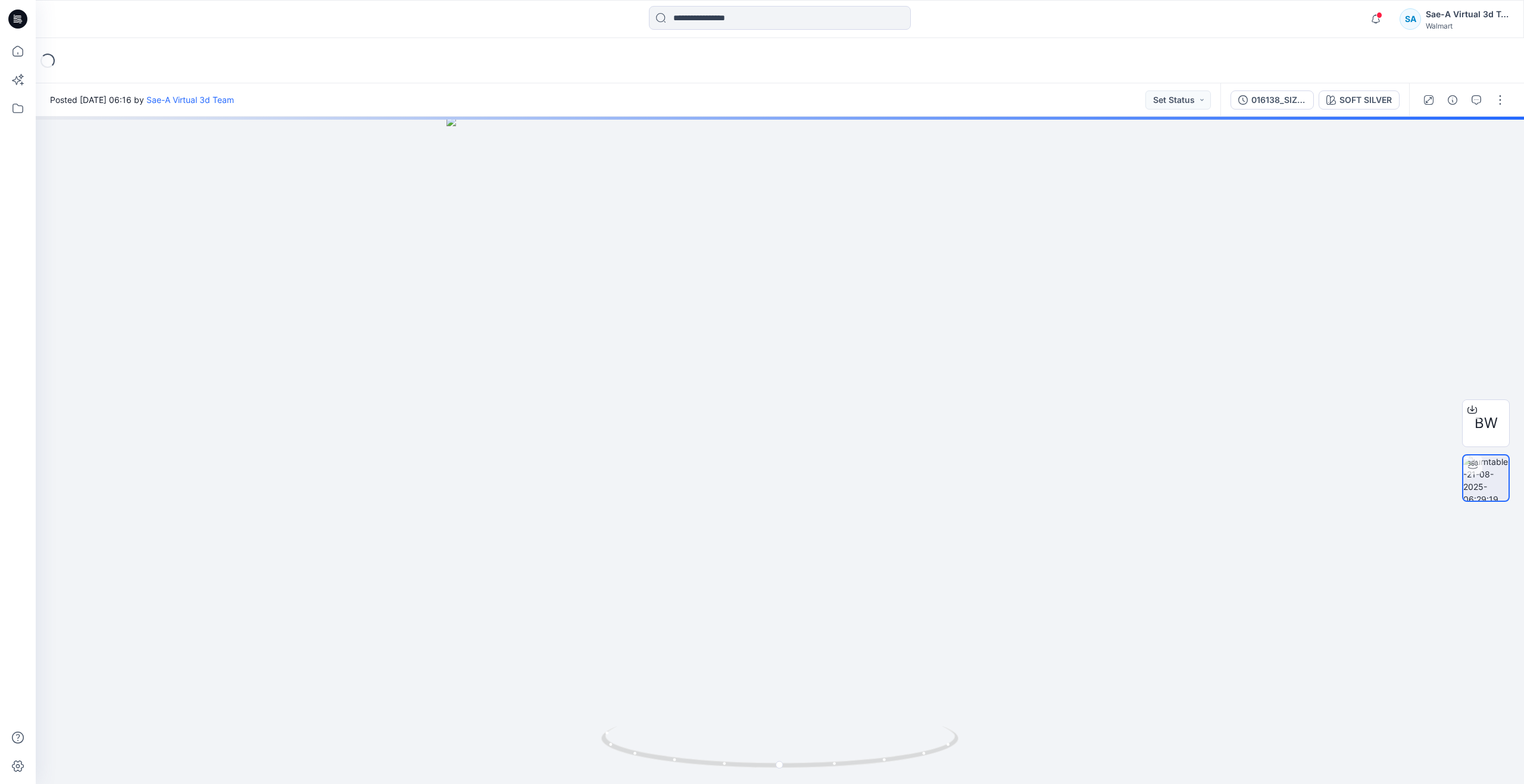
click at [1487, 99] on div at bounding box center [1464, 100] width 110 height 33
click at [1481, 102] on button "button" at bounding box center [1476, 100] width 19 height 19
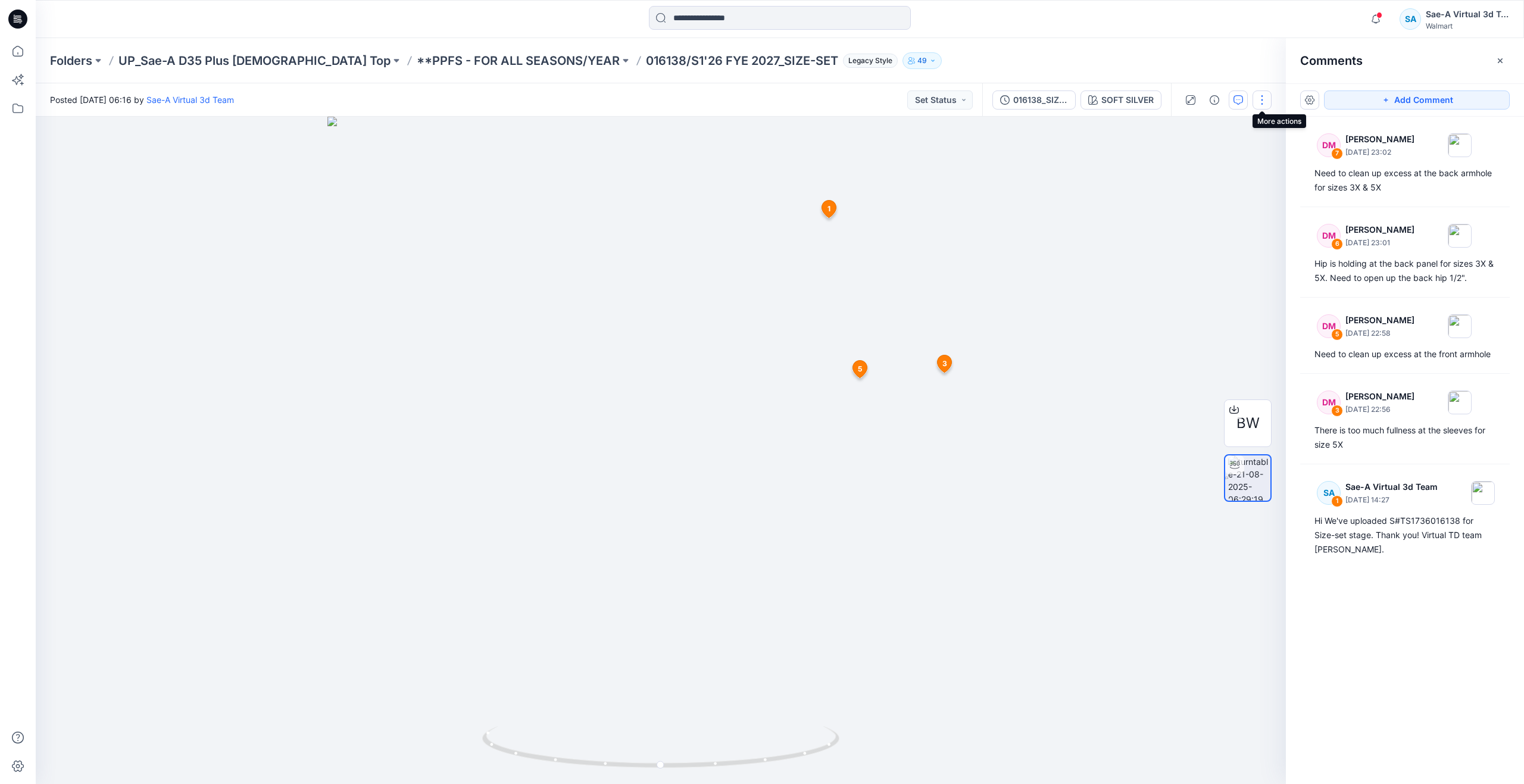
click at [1266, 106] on button "button" at bounding box center [1261, 100] width 19 height 19
click at [1240, 98] on icon "button" at bounding box center [1238, 100] width 9 height 9
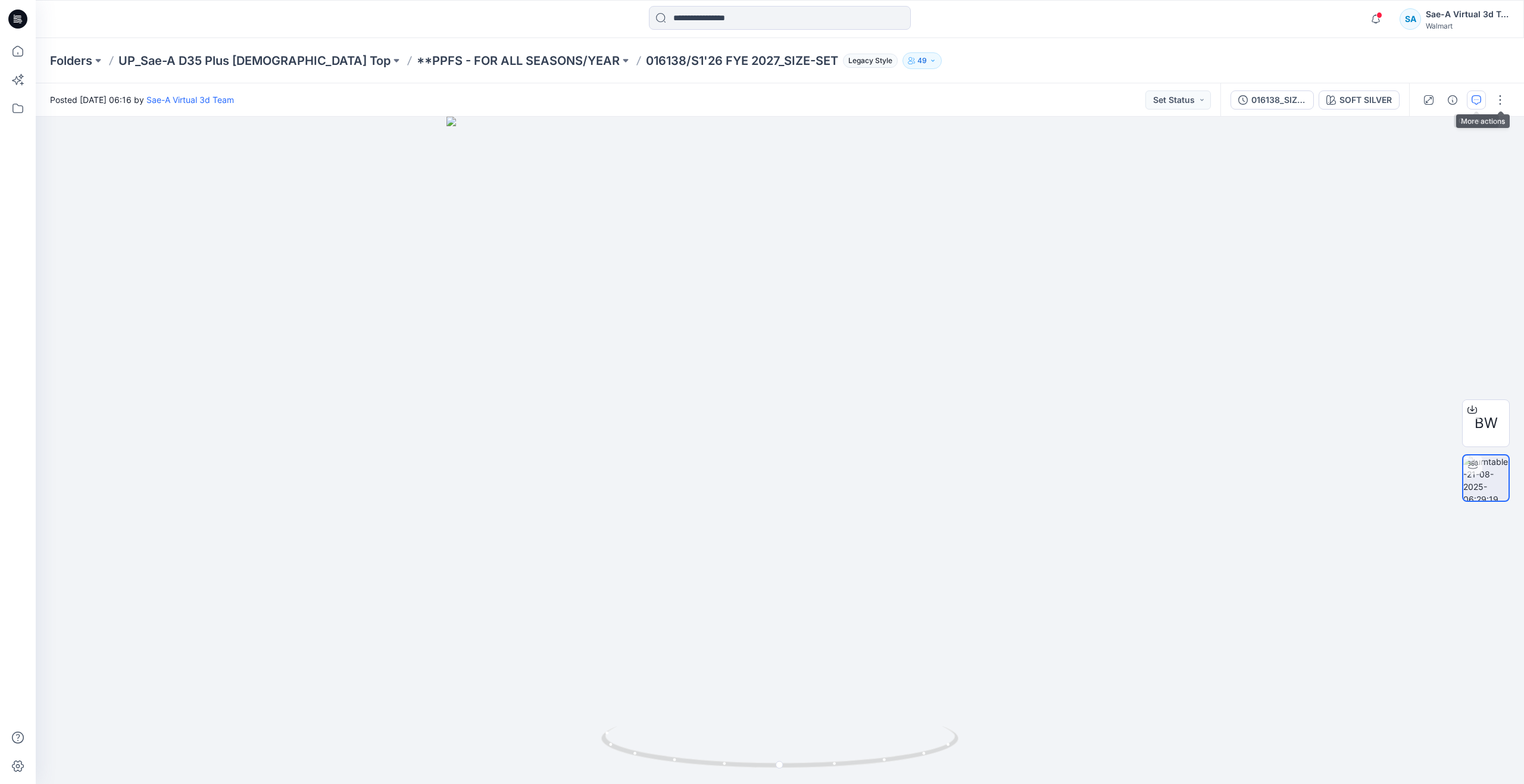
click at [1477, 100] on icon "button" at bounding box center [1476, 100] width 9 height 9
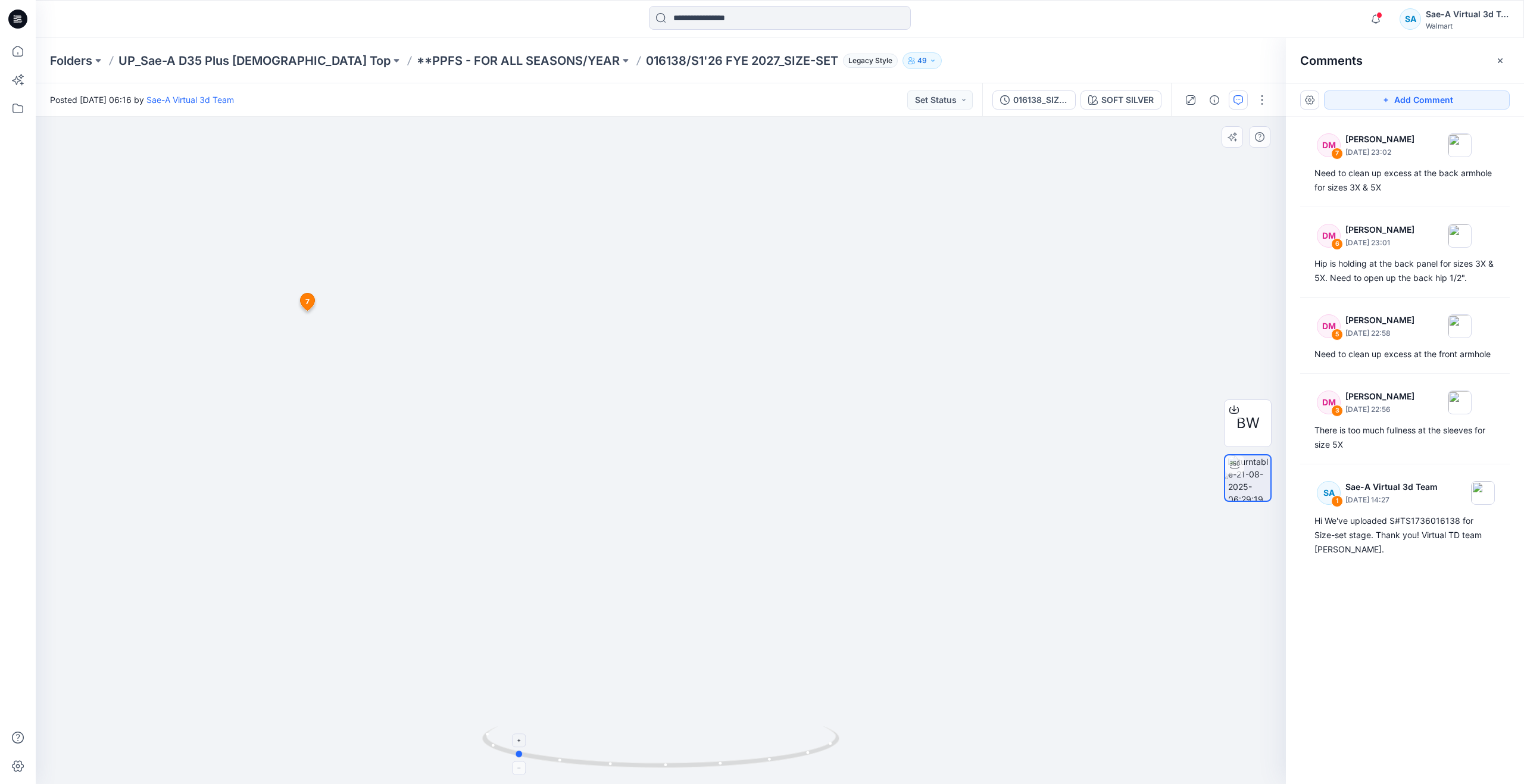
drag, startPoint x: 666, startPoint y: 763, endPoint x: 519, endPoint y: 728, distance: 151.1
click at [519, 728] on icon at bounding box center [663, 749] width 360 height 45
click at [1307, 100] on button "button" at bounding box center [1309, 100] width 19 height 19
click at [14, 49] on icon at bounding box center [18, 51] width 26 height 26
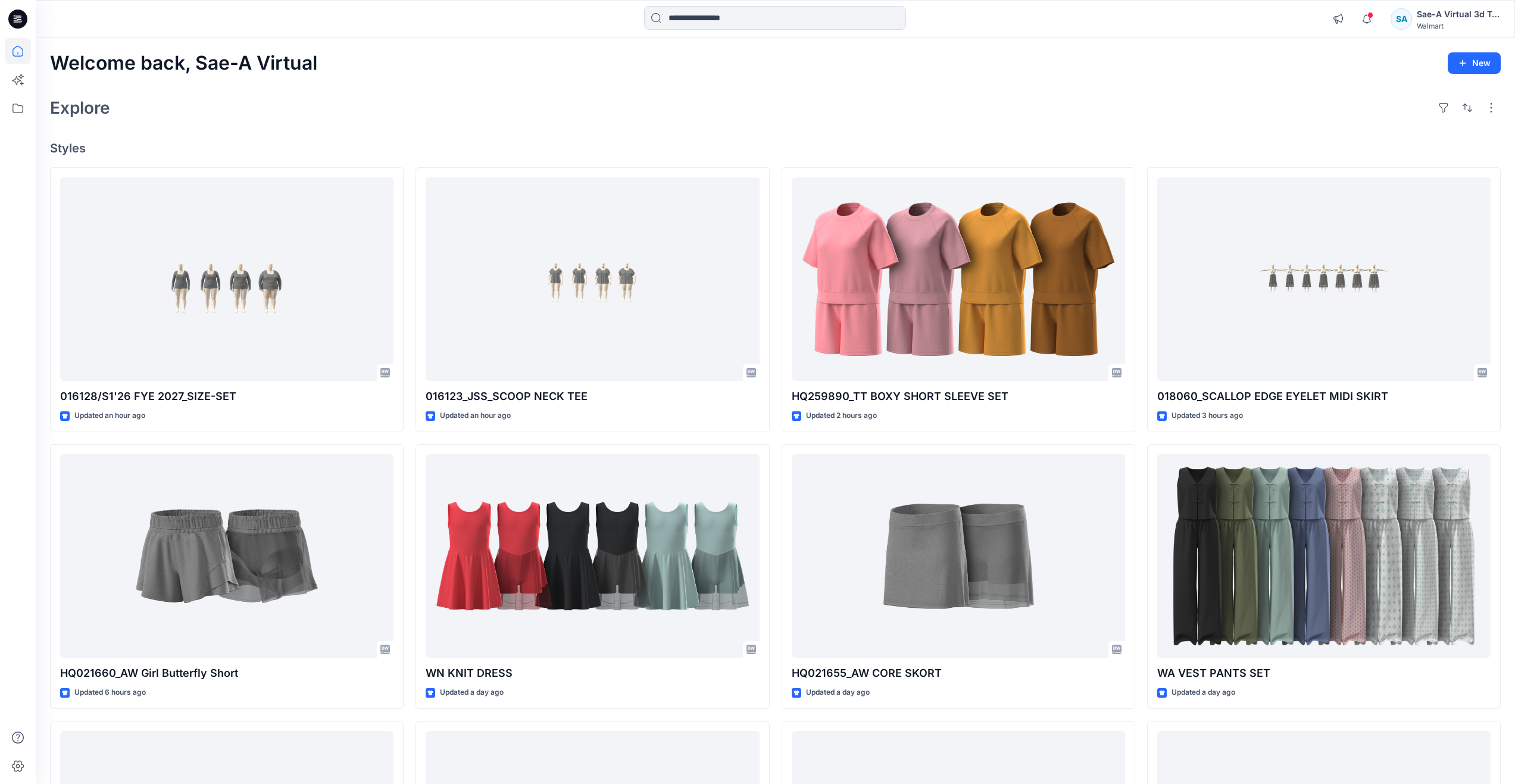
click at [505, 95] on div "Explore" at bounding box center [775, 107] width 1451 height 28
